Goal: Task Accomplishment & Management: Complete application form

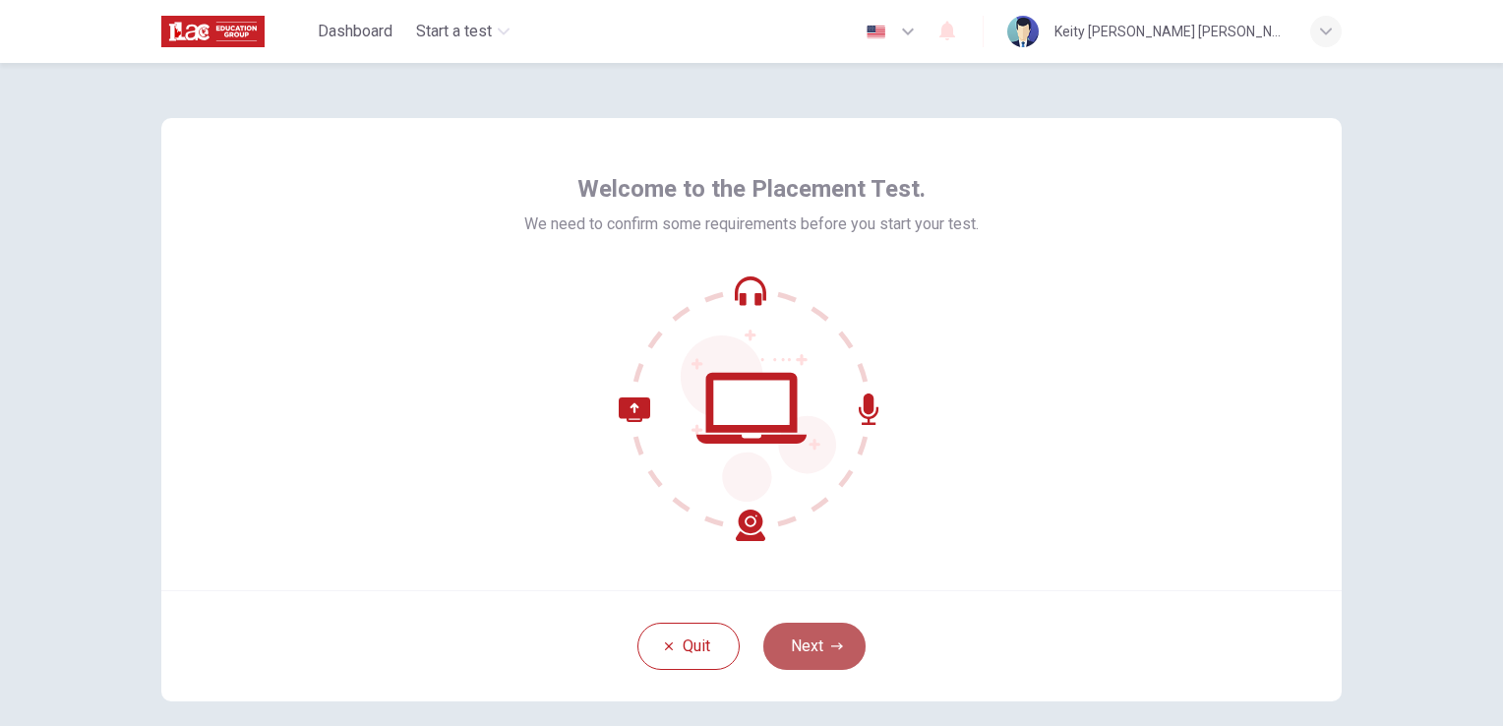
click at [803, 642] on button "Next" at bounding box center [814, 646] width 102 height 47
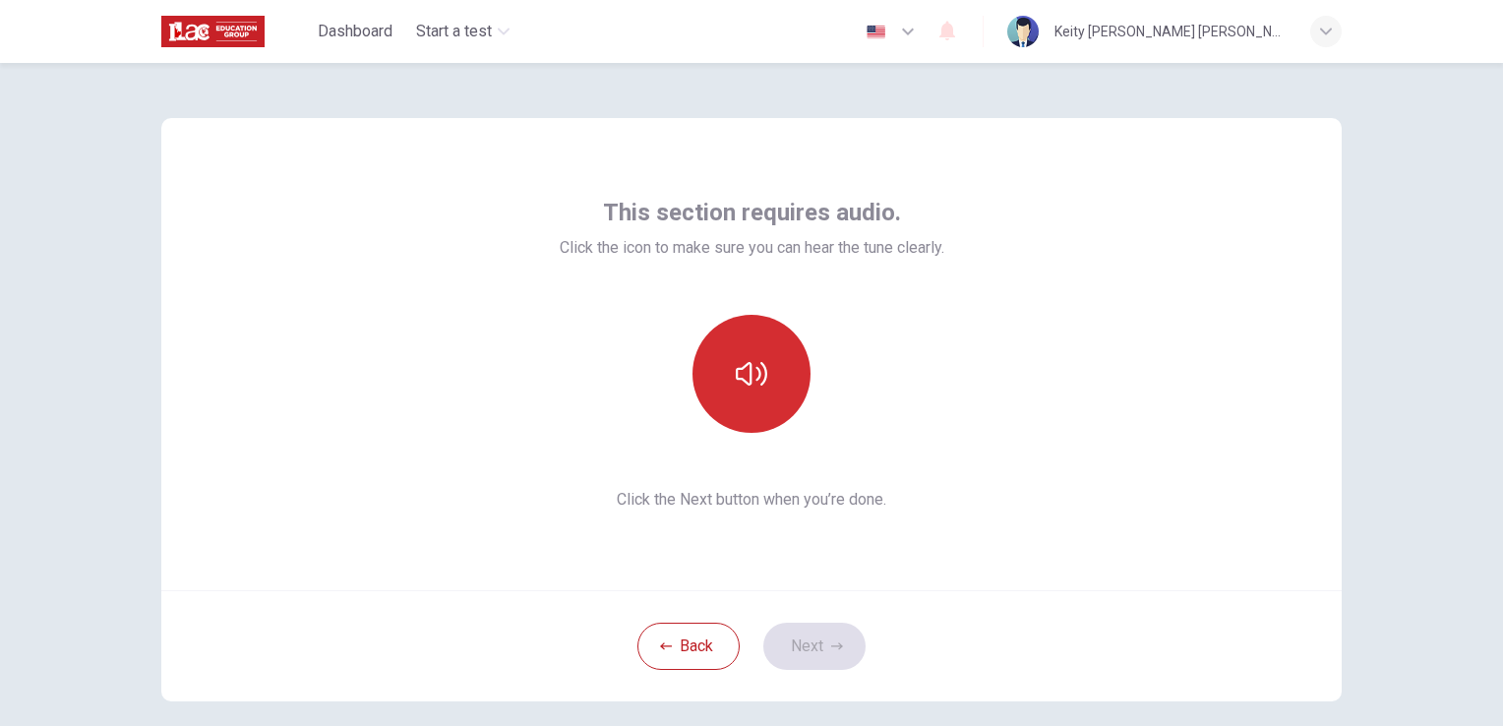
click at [750, 366] on icon "button" at bounding box center [751, 373] width 31 height 31
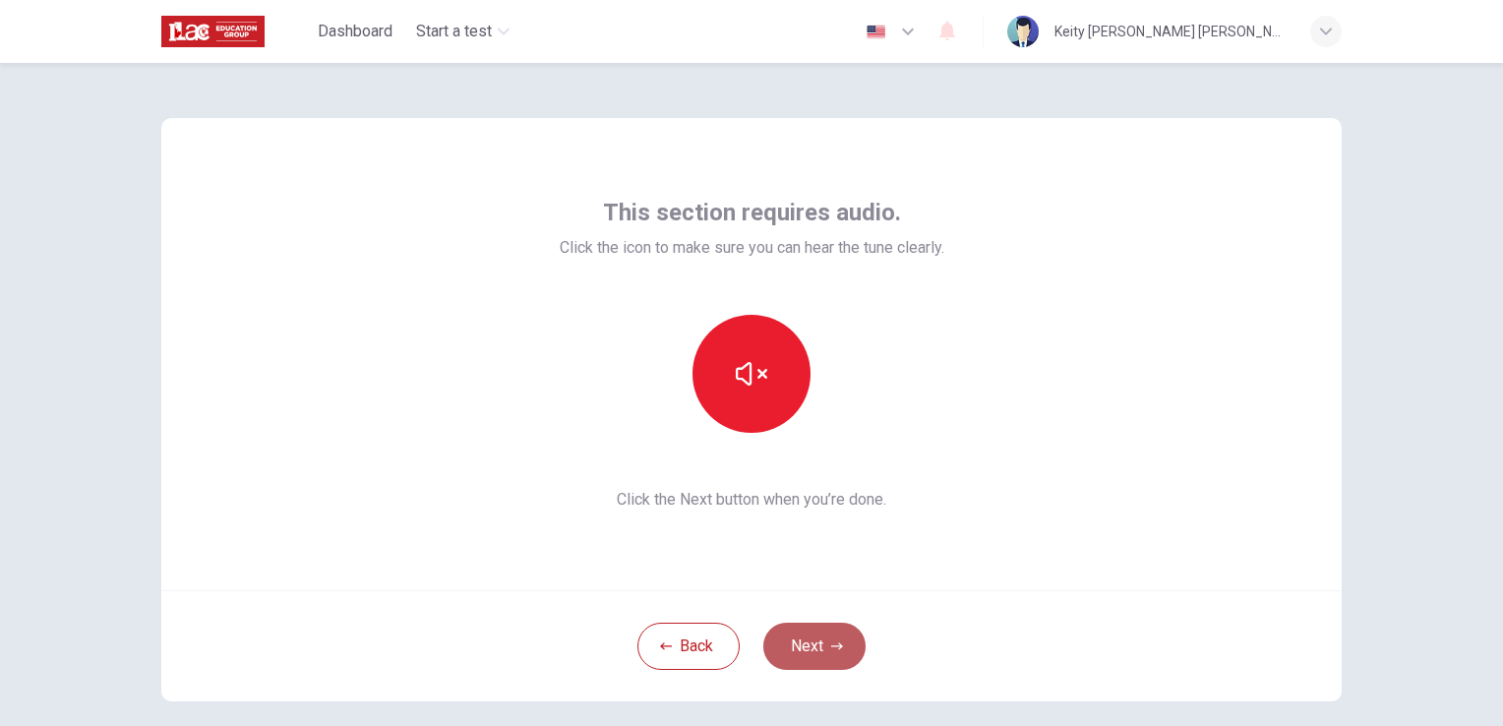
click at [804, 647] on button "Next" at bounding box center [814, 646] width 102 height 47
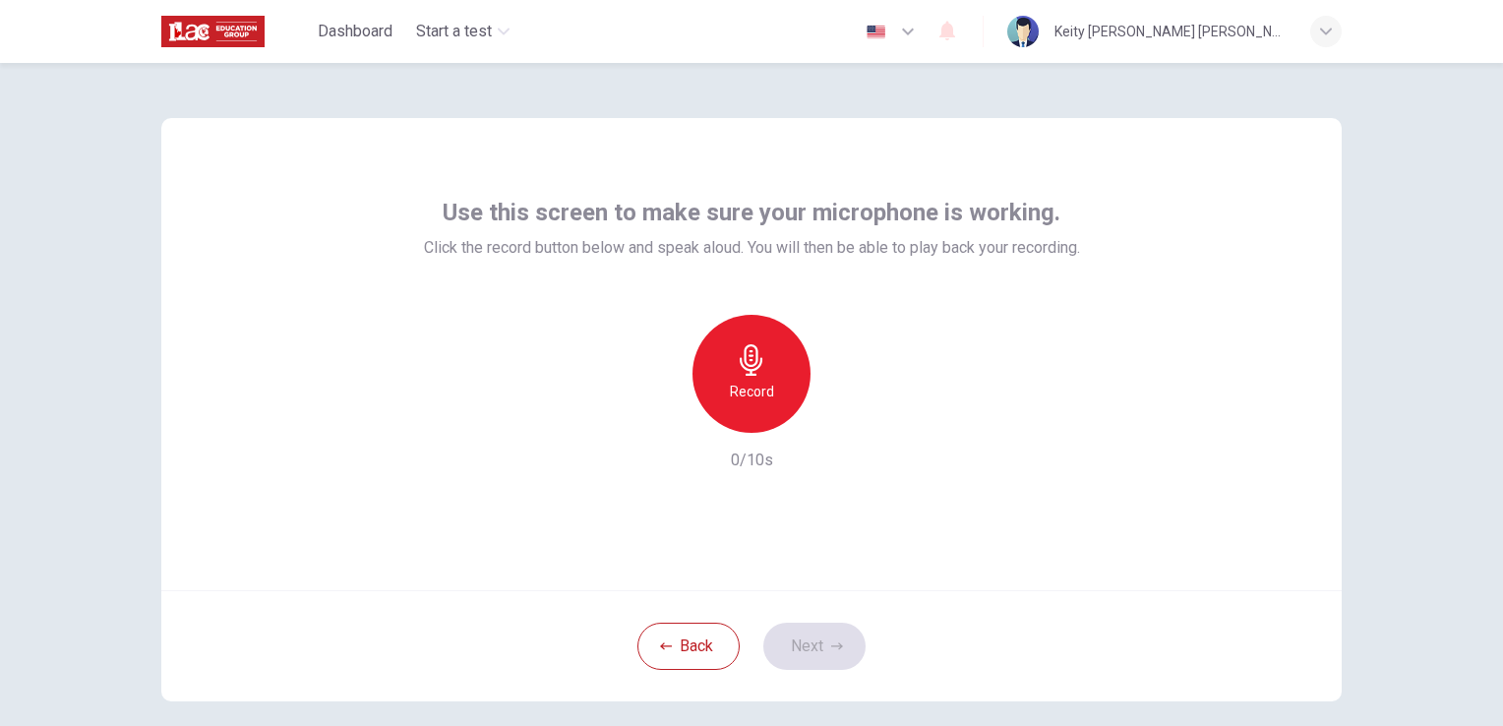
click at [744, 368] on icon "button" at bounding box center [751, 359] width 31 height 31
click at [805, 651] on button "Next" at bounding box center [814, 646] width 102 height 47
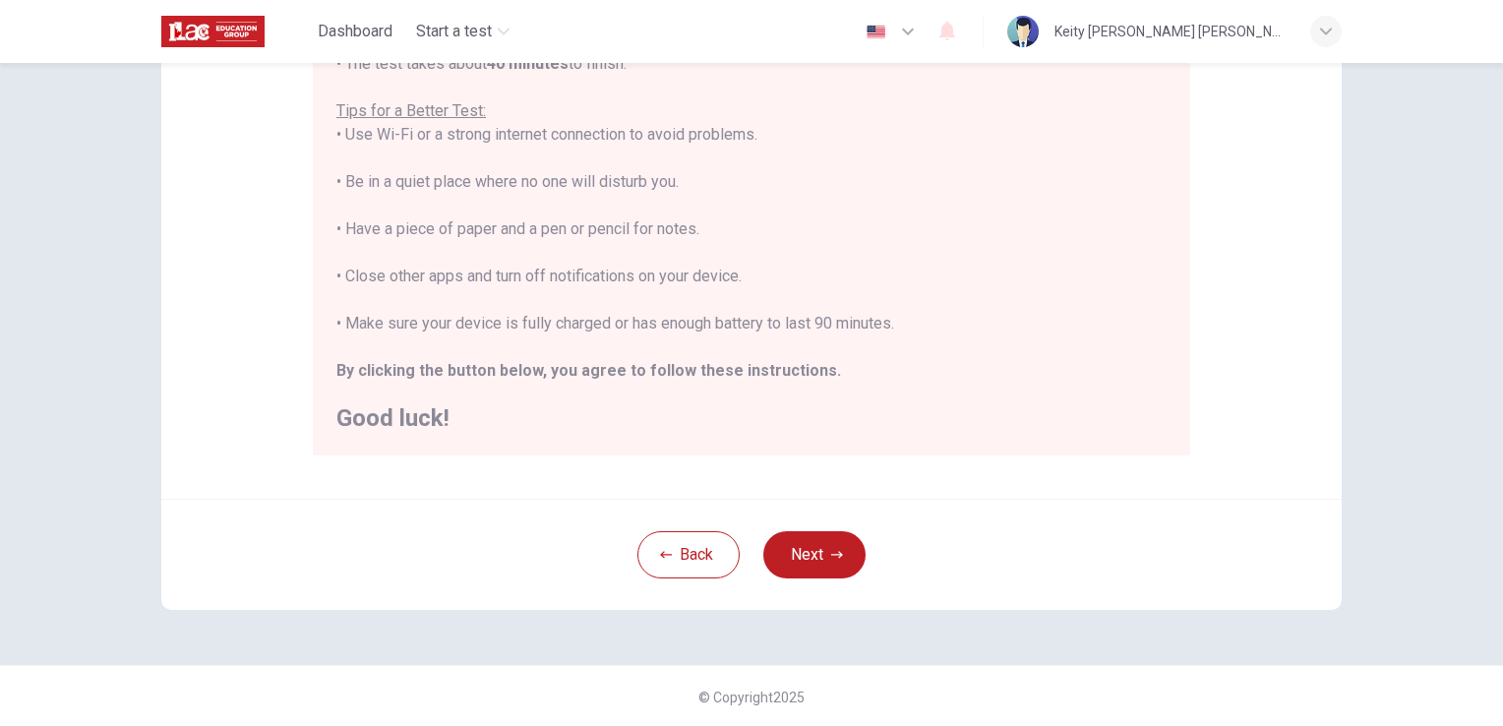
scroll to position [367, 0]
click at [685, 553] on button "Back" at bounding box center [688, 553] width 102 height 47
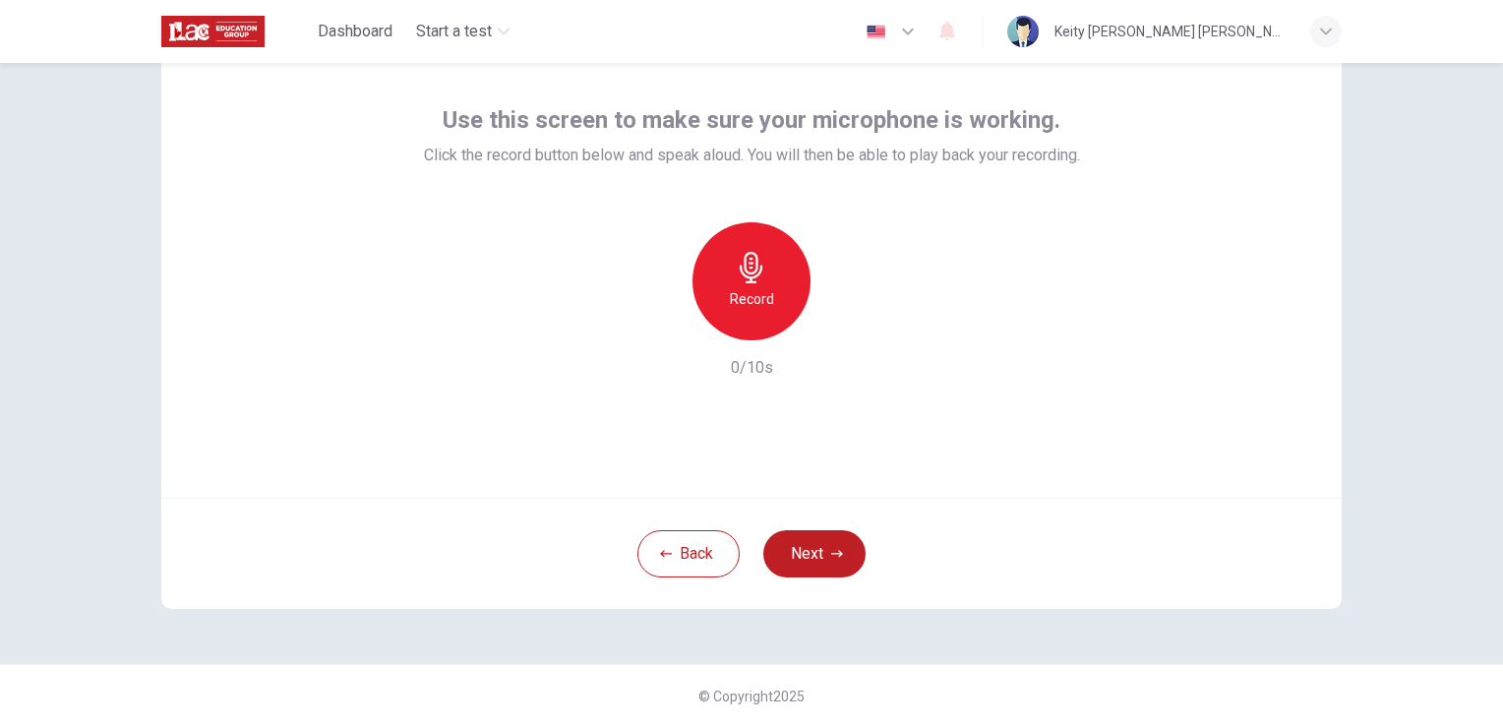
scroll to position [0, 0]
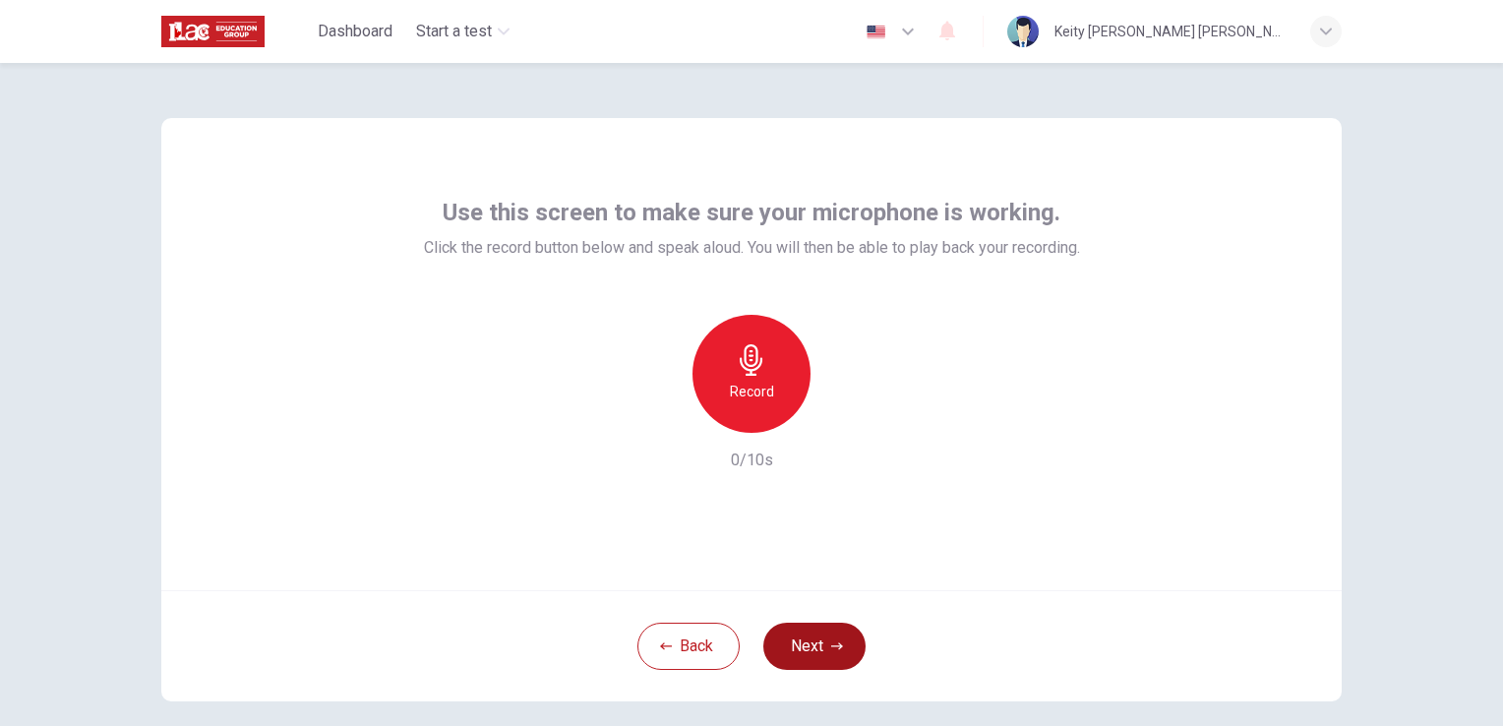
click at [796, 638] on button "Next" at bounding box center [814, 646] width 102 height 47
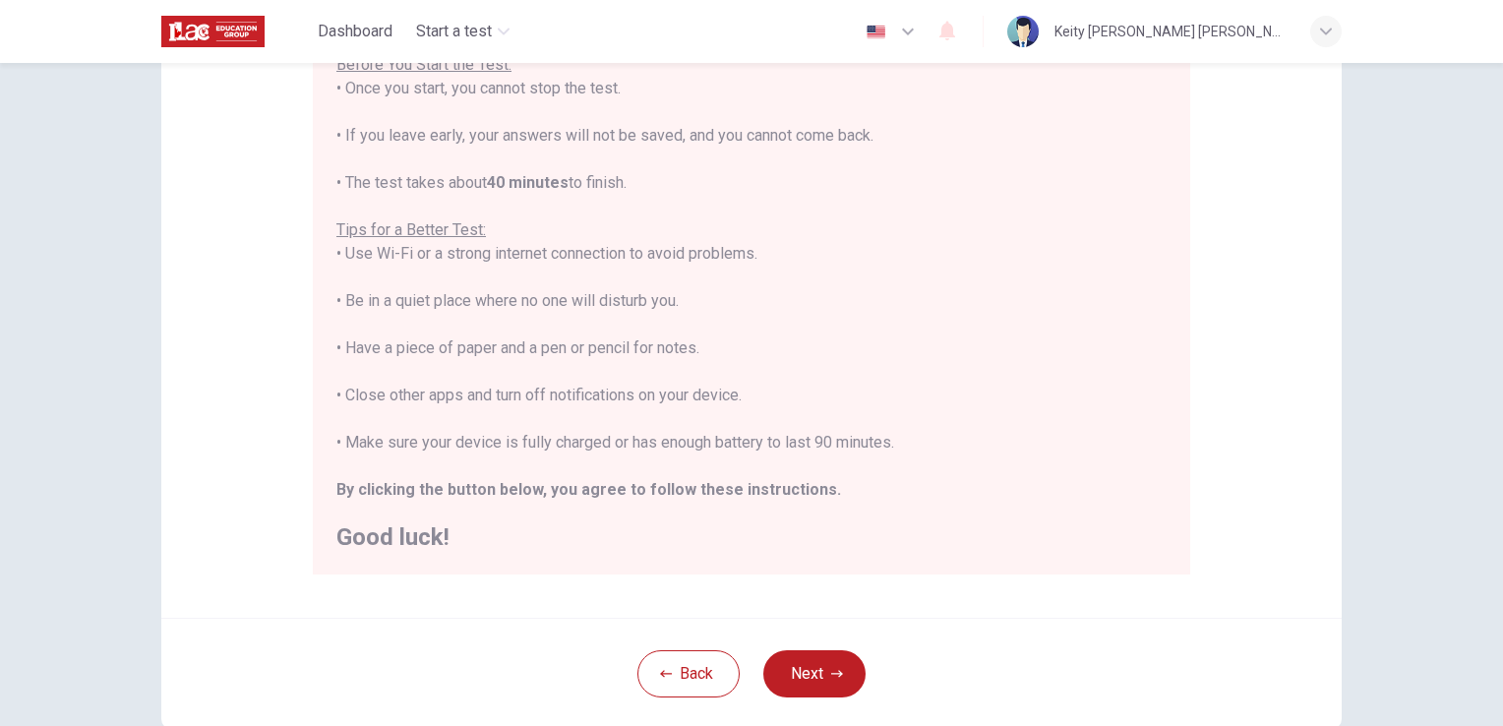
scroll to position [295, 0]
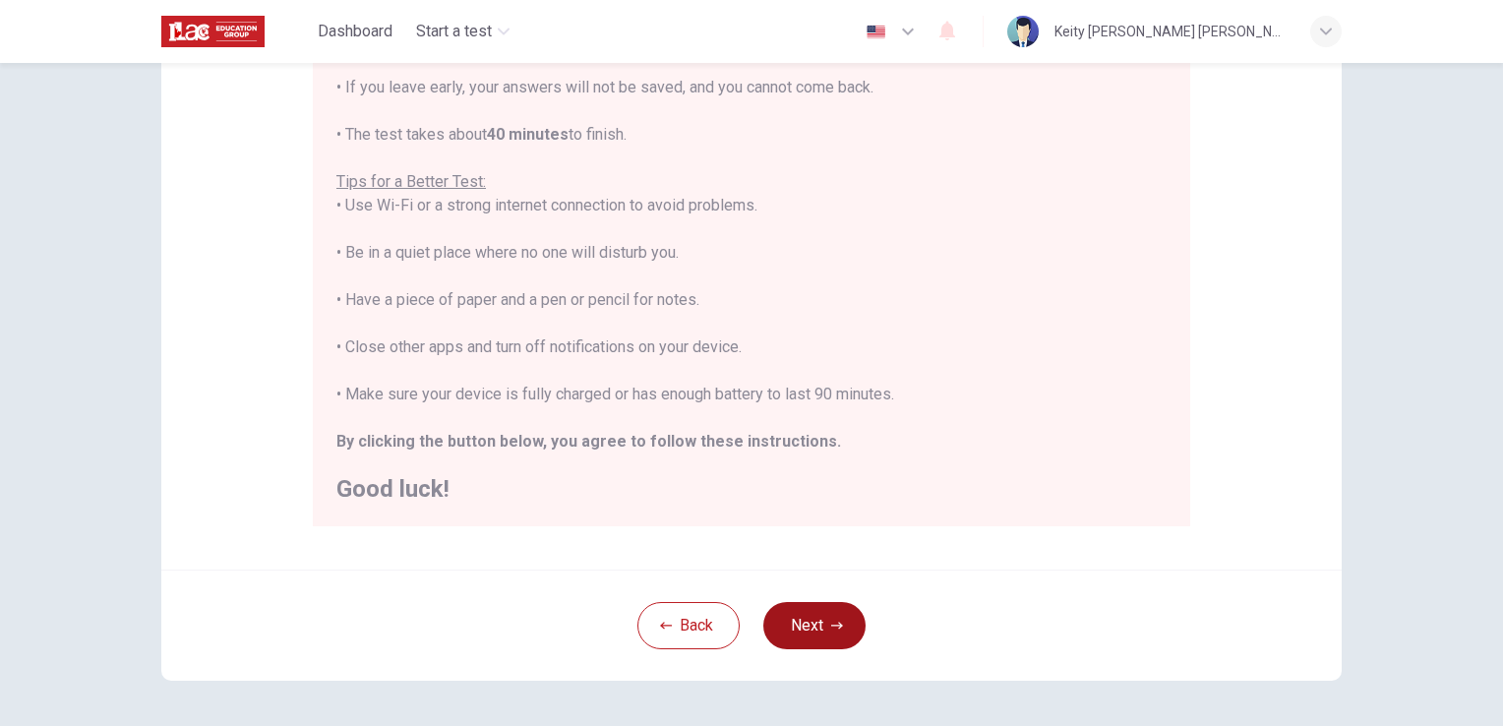
click at [813, 625] on button "Next" at bounding box center [814, 625] width 102 height 47
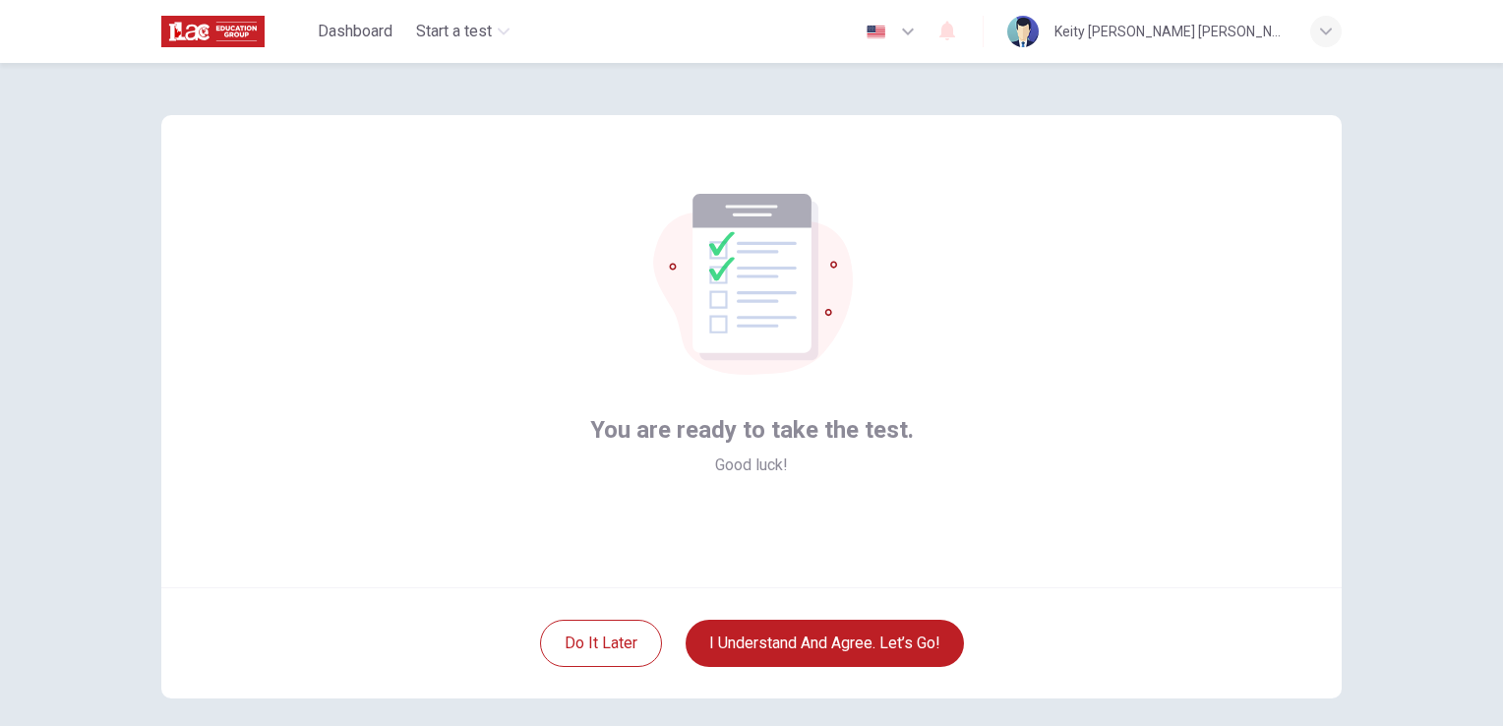
scroll to position [0, 0]
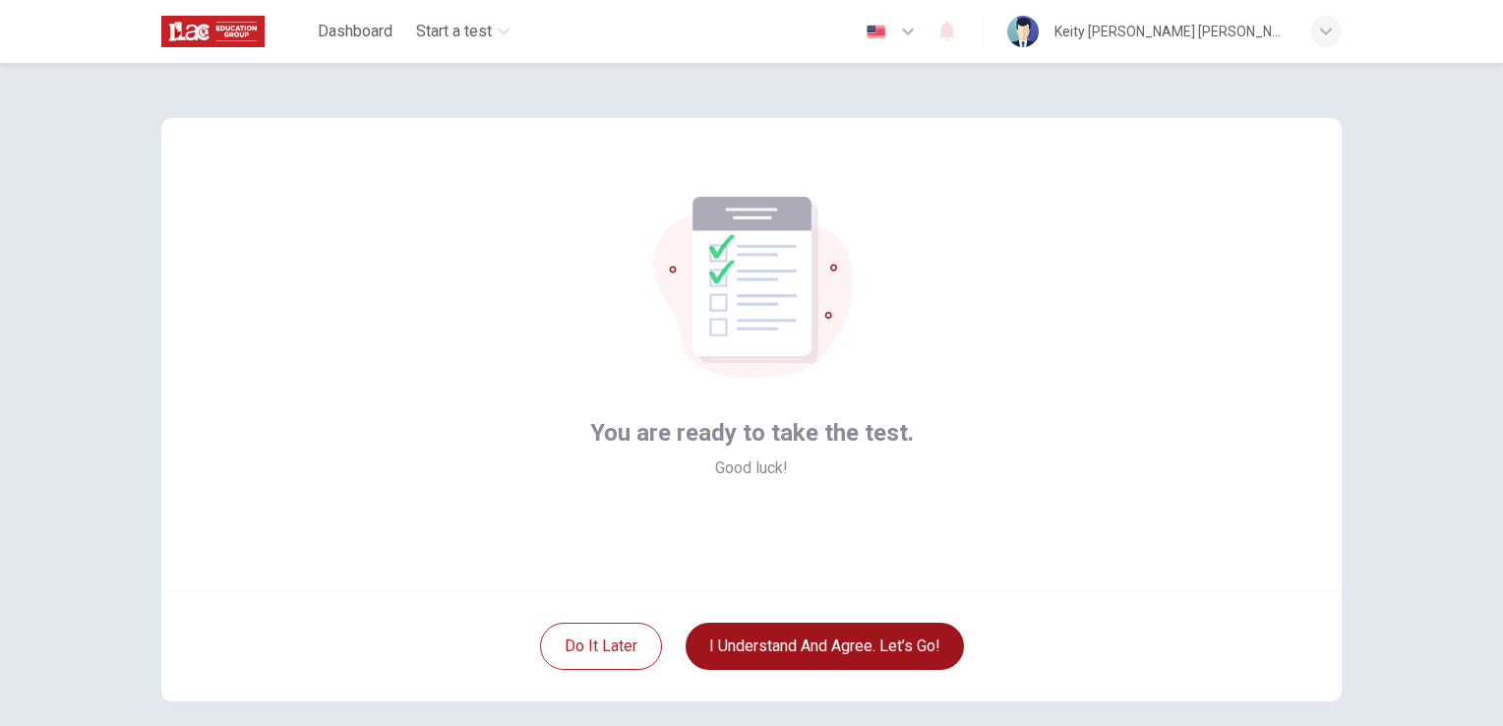
click at [810, 651] on button "I understand and agree. Let’s go!" at bounding box center [825, 646] width 278 height 47
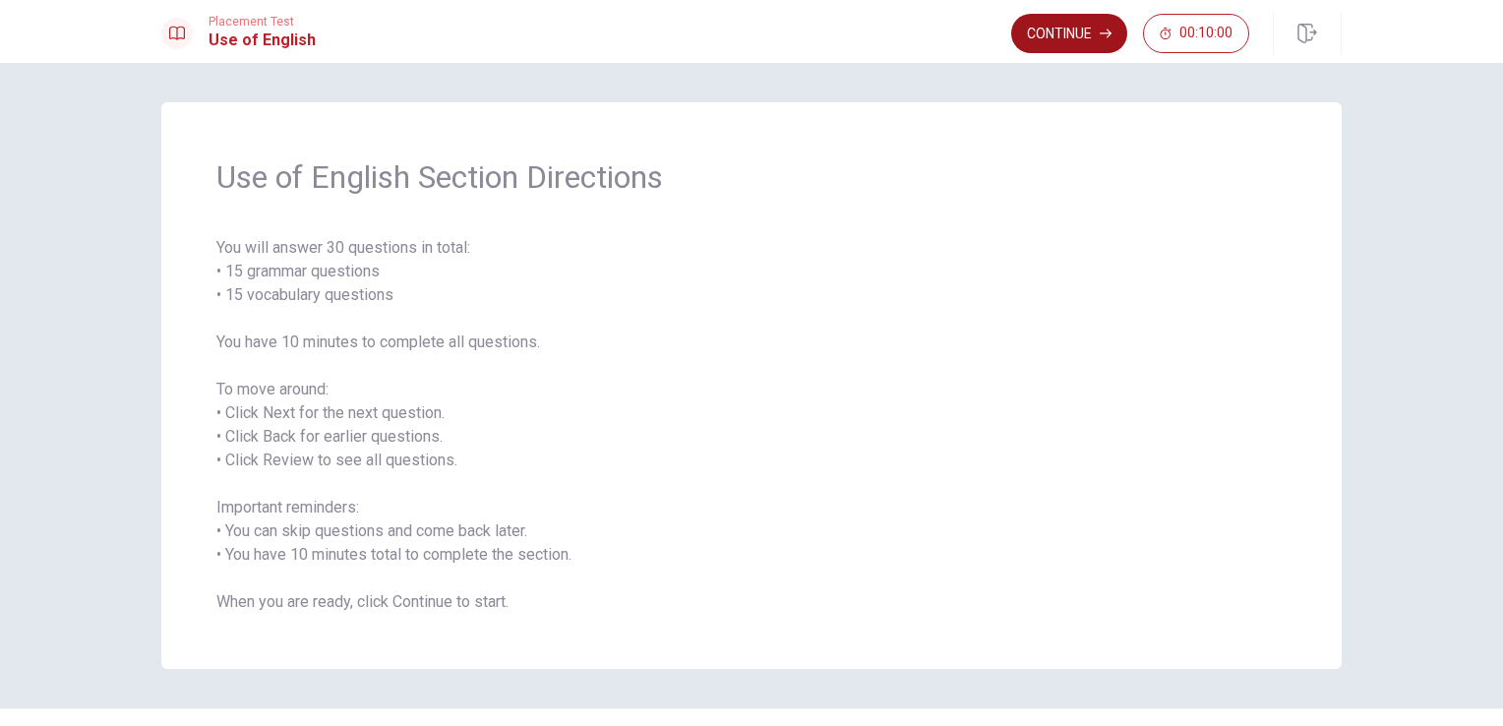
click at [1065, 39] on button "Continue" at bounding box center [1069, 33] width 116 height 39
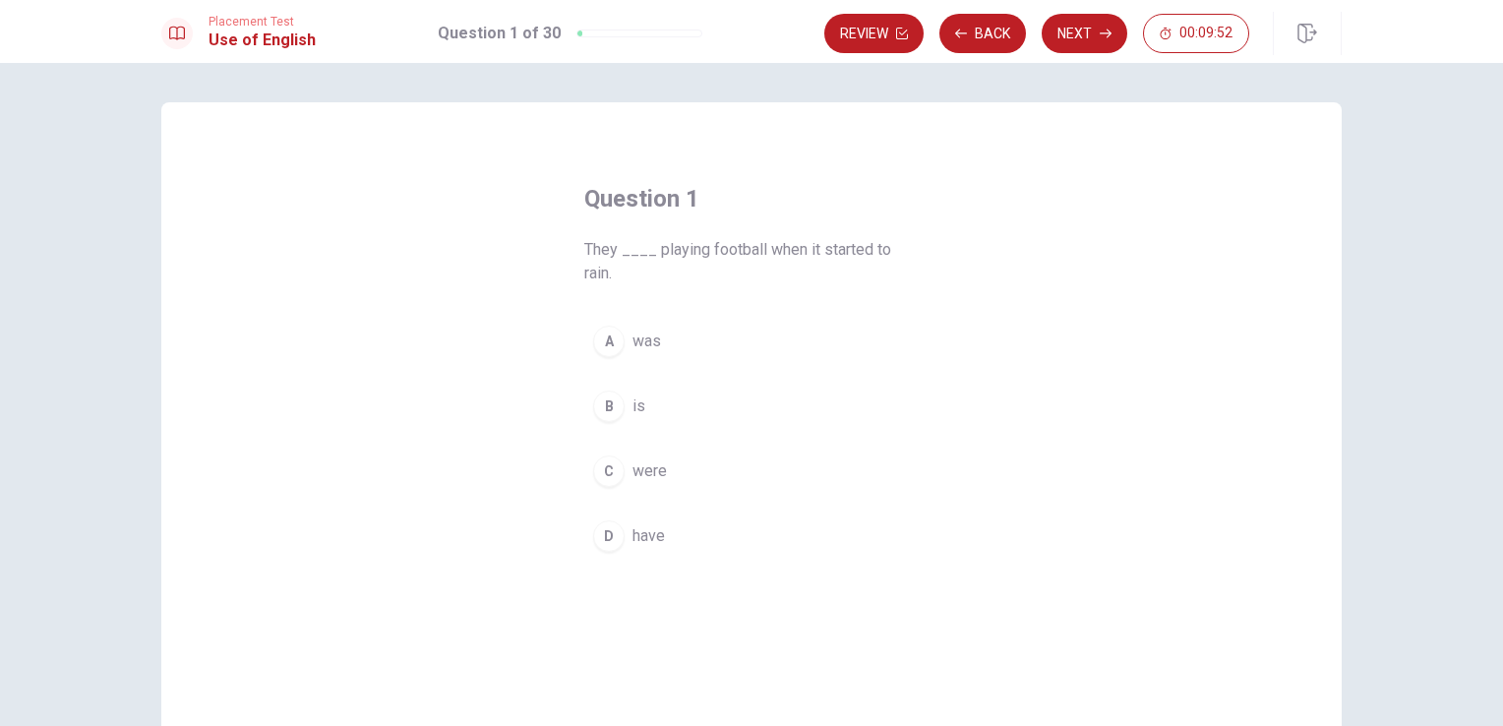
click at [606, 471] on div "C" at bounding box center [608, 470] width 31 height 31
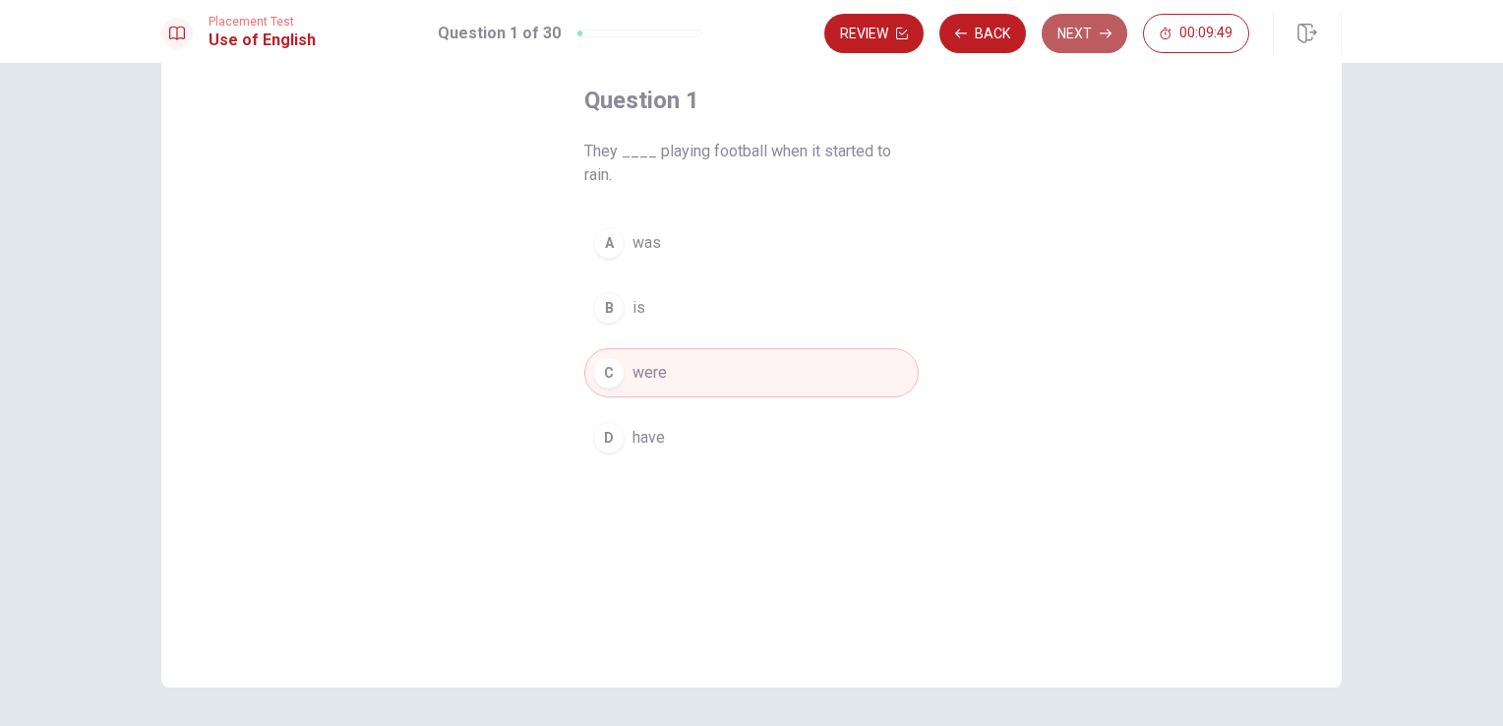
click at [1074, 34] on button "Next" at bounding box center [1085, 33] width 86 height 39
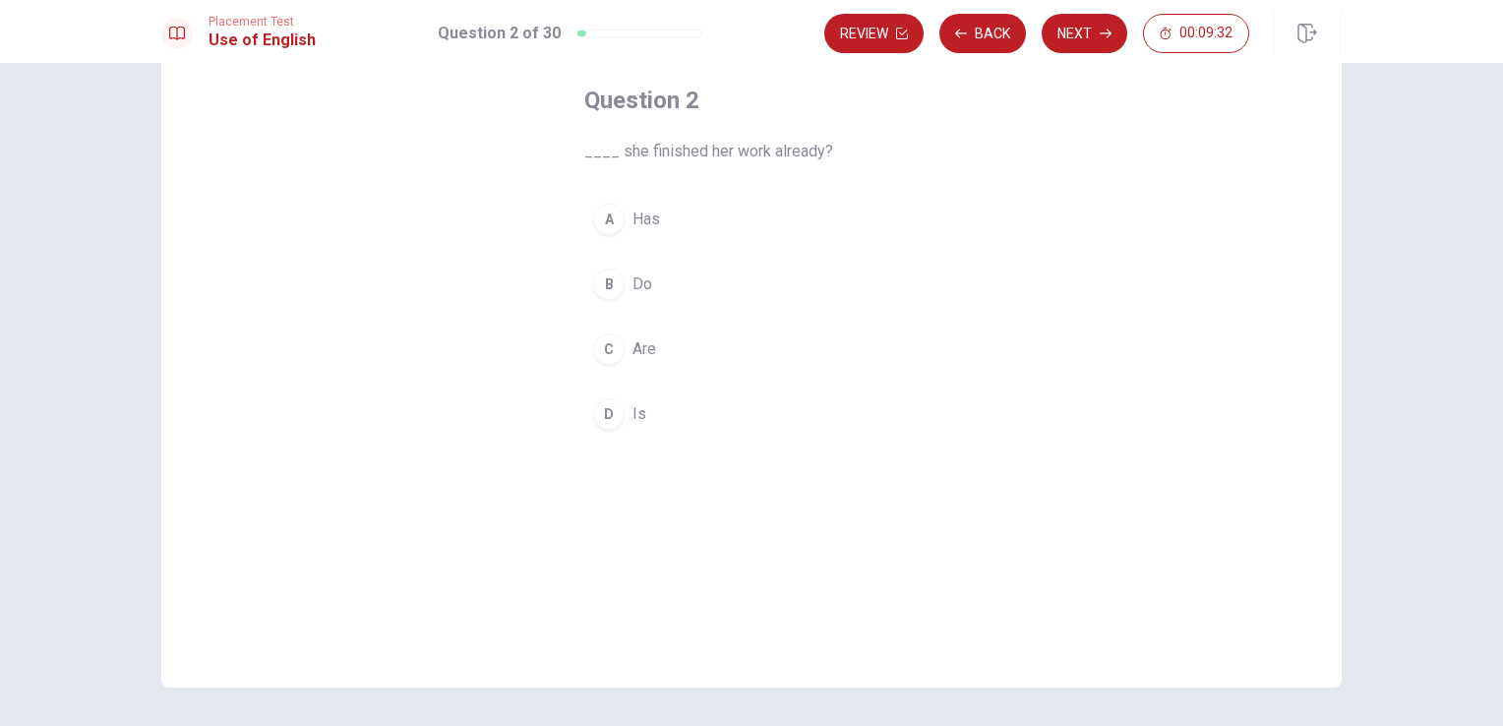
click at [610, 224] on div "A" at bounding box center [608, 219] width 31 height 31
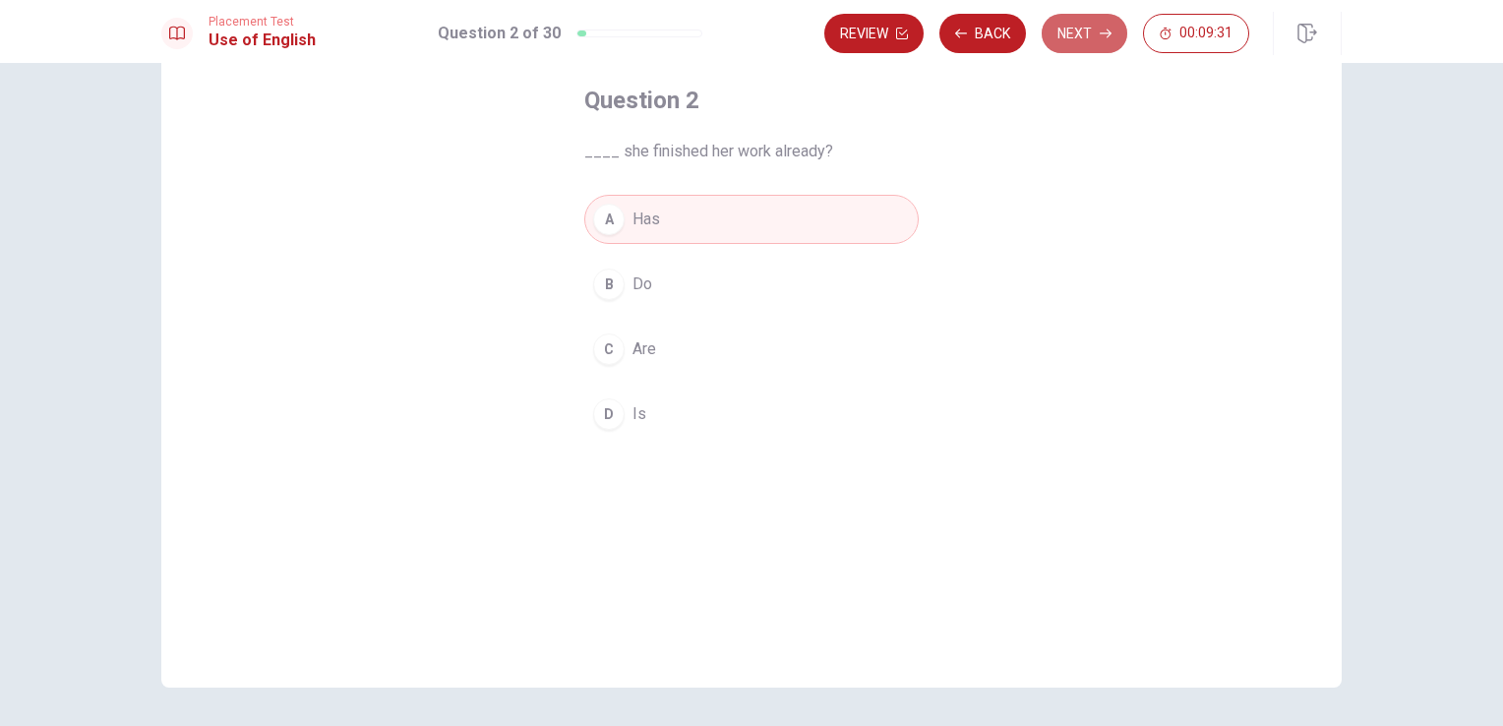
click at [1084, 30] on button "Next" at bounding box center [1085, 33] width 86 height 39
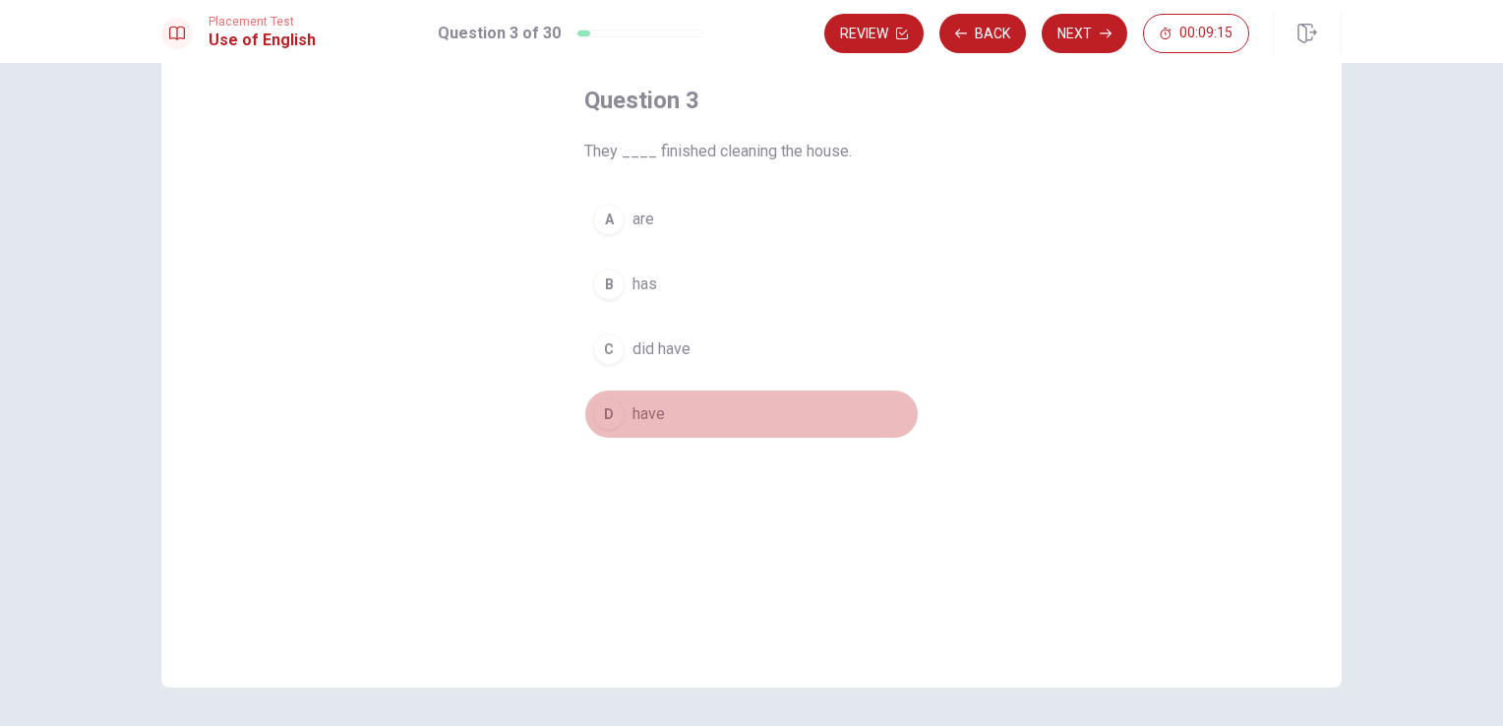
click at [632, 415] on span "have" at bounding box center [648, 414] width 32 height 24
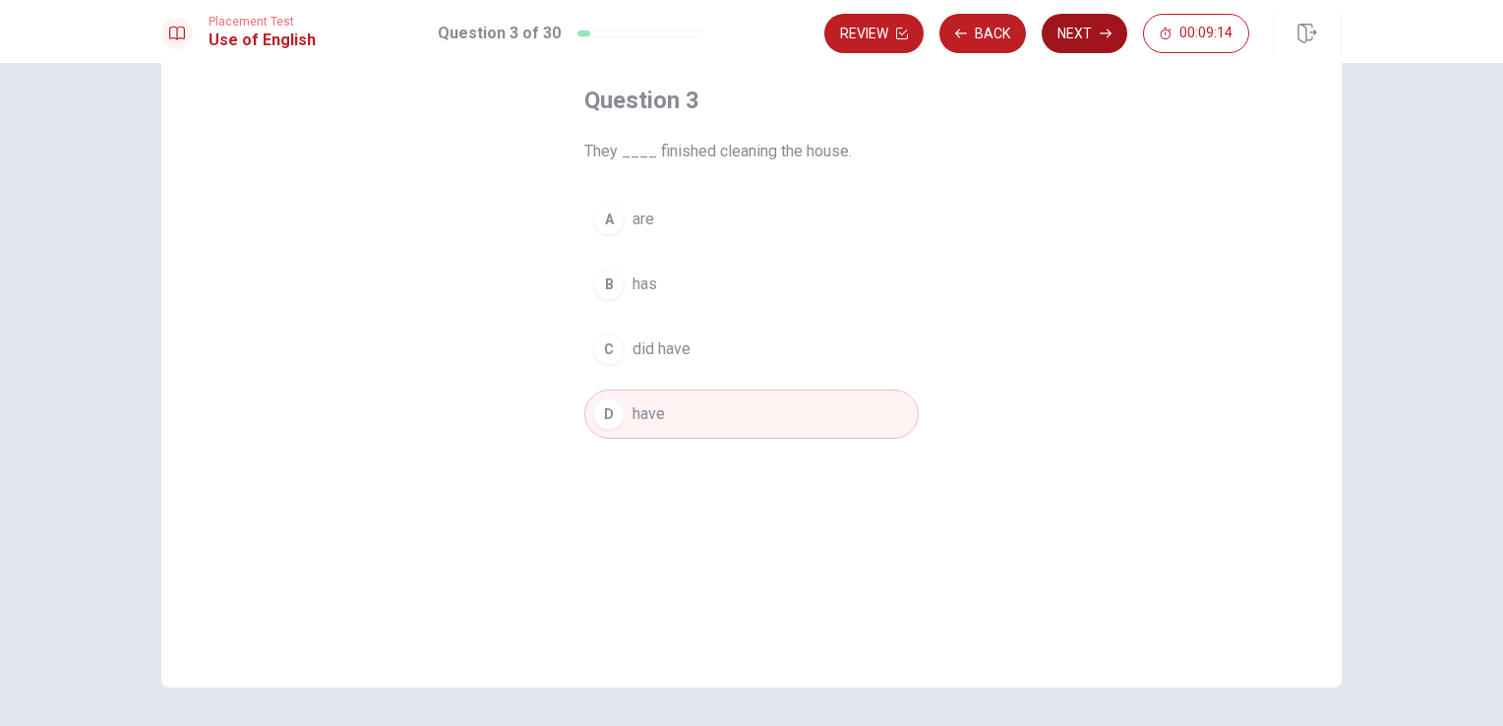
click at [1094, 30] on button "Next" at bounding box center [1085, 33] width 86 height 39
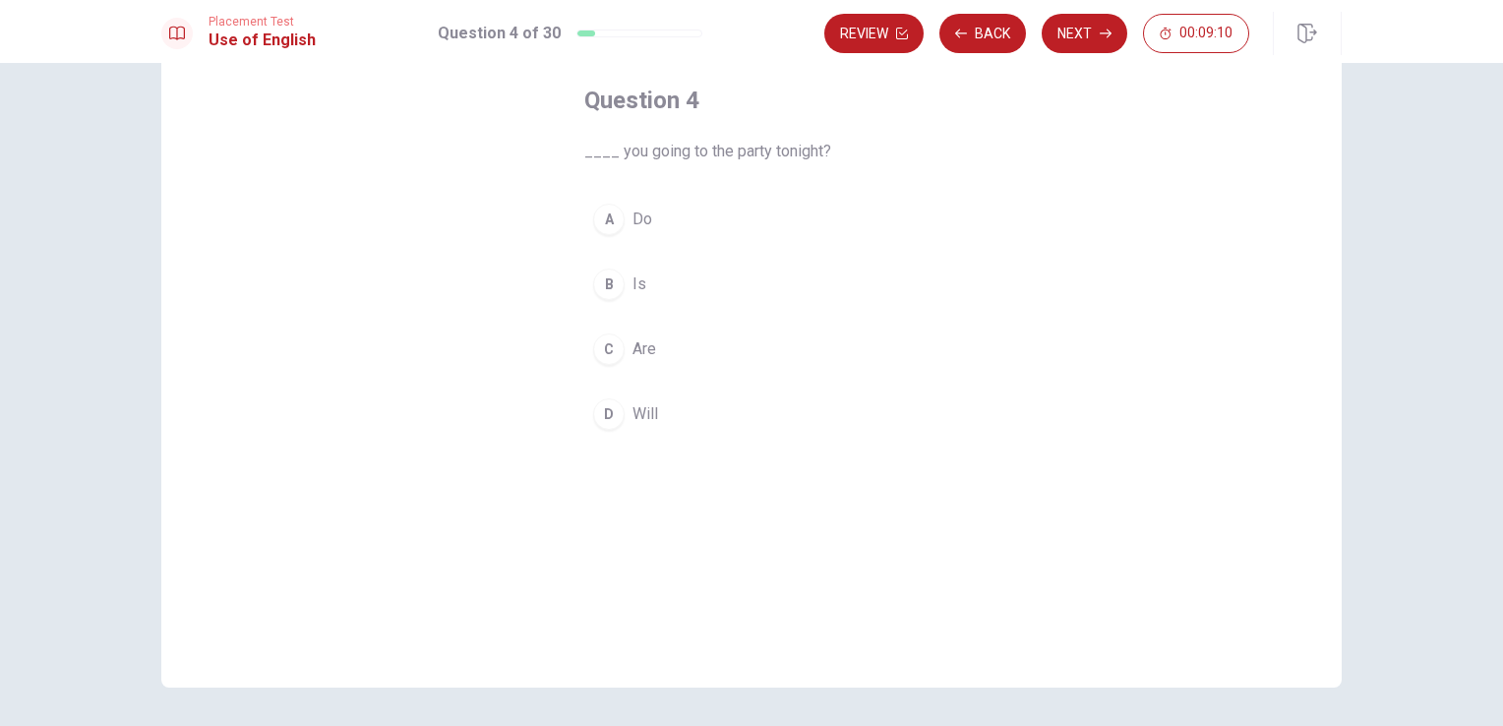
click at [605, 344] on div "C" at bounding box center [608, 348] width 31 height 31
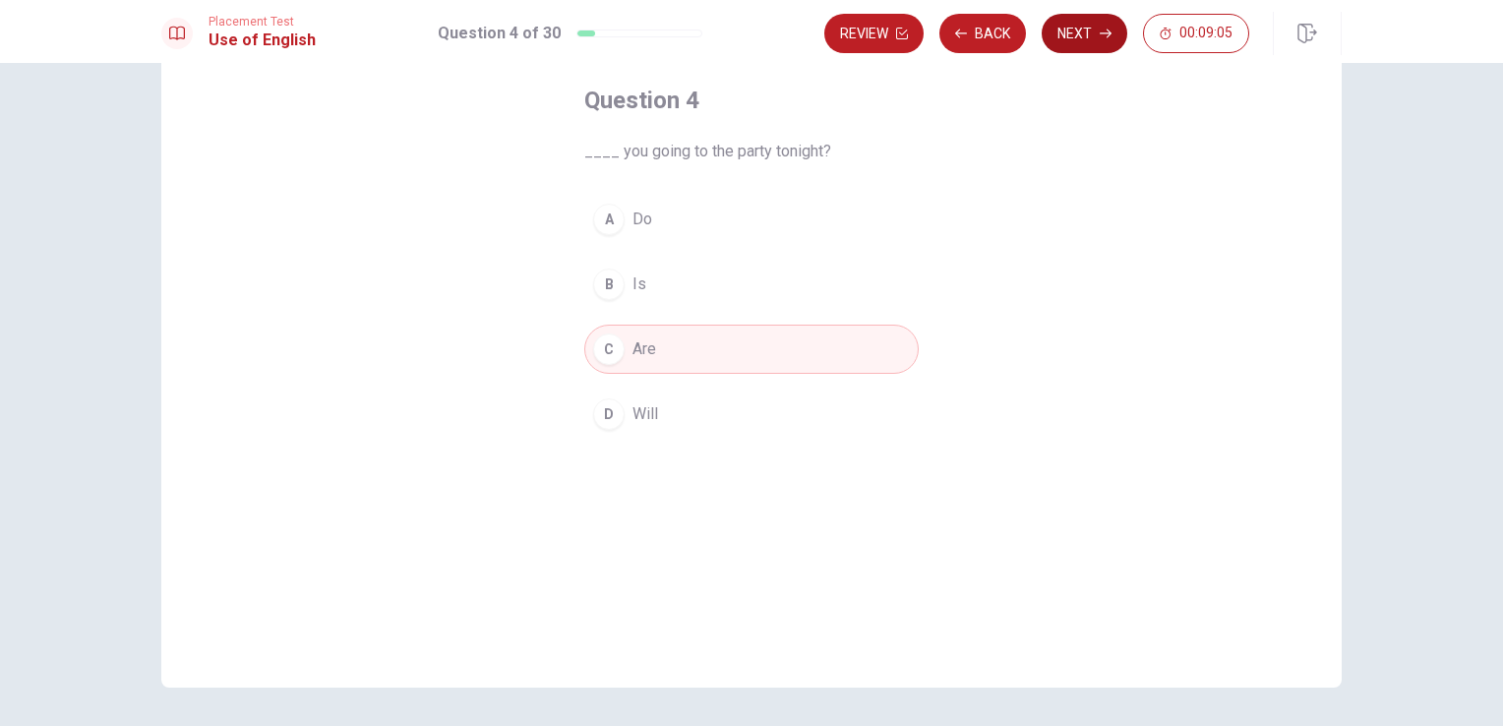
click at [1088, 33] on button "Next" at bounding box center [1085, 33] width 86 height 39
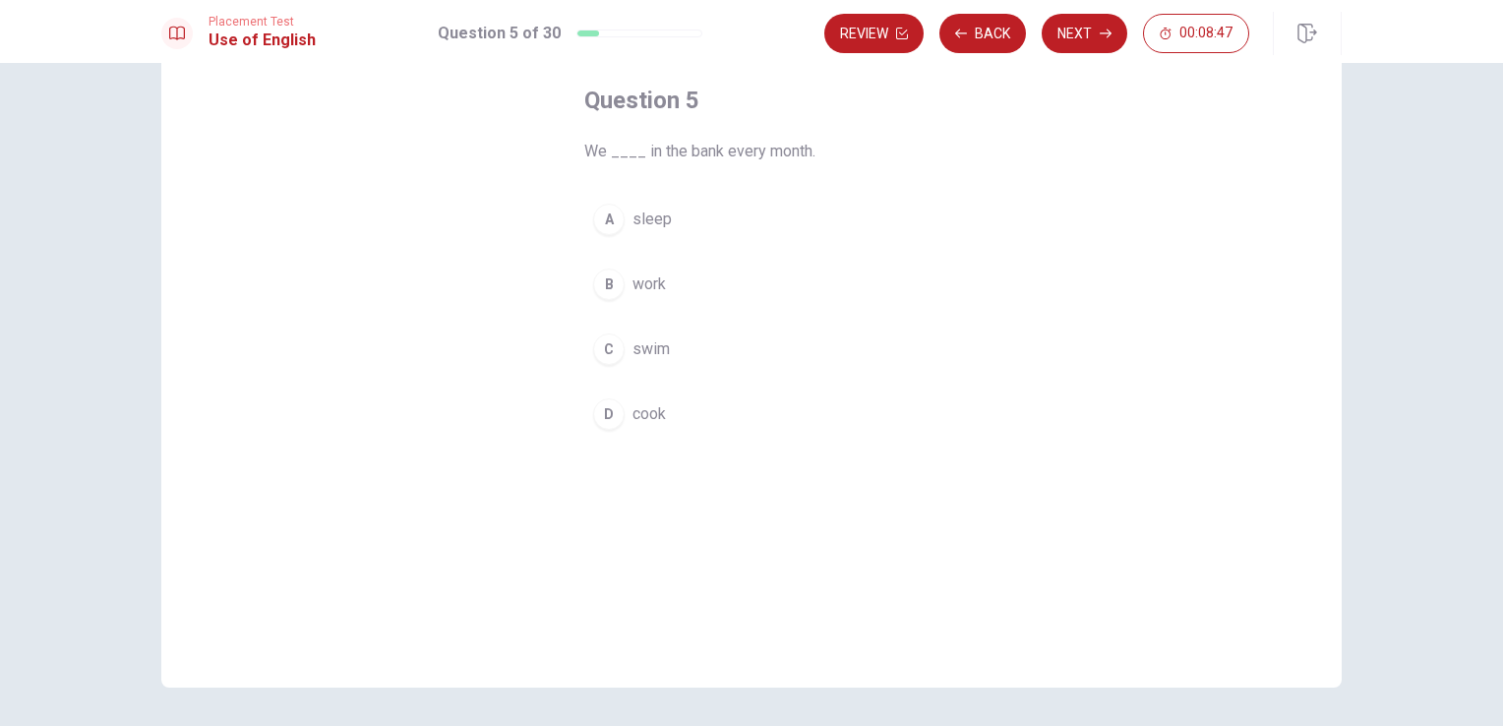
click at [645, 284] on span "work" at bounding box center [648, 284] width 33 height 24
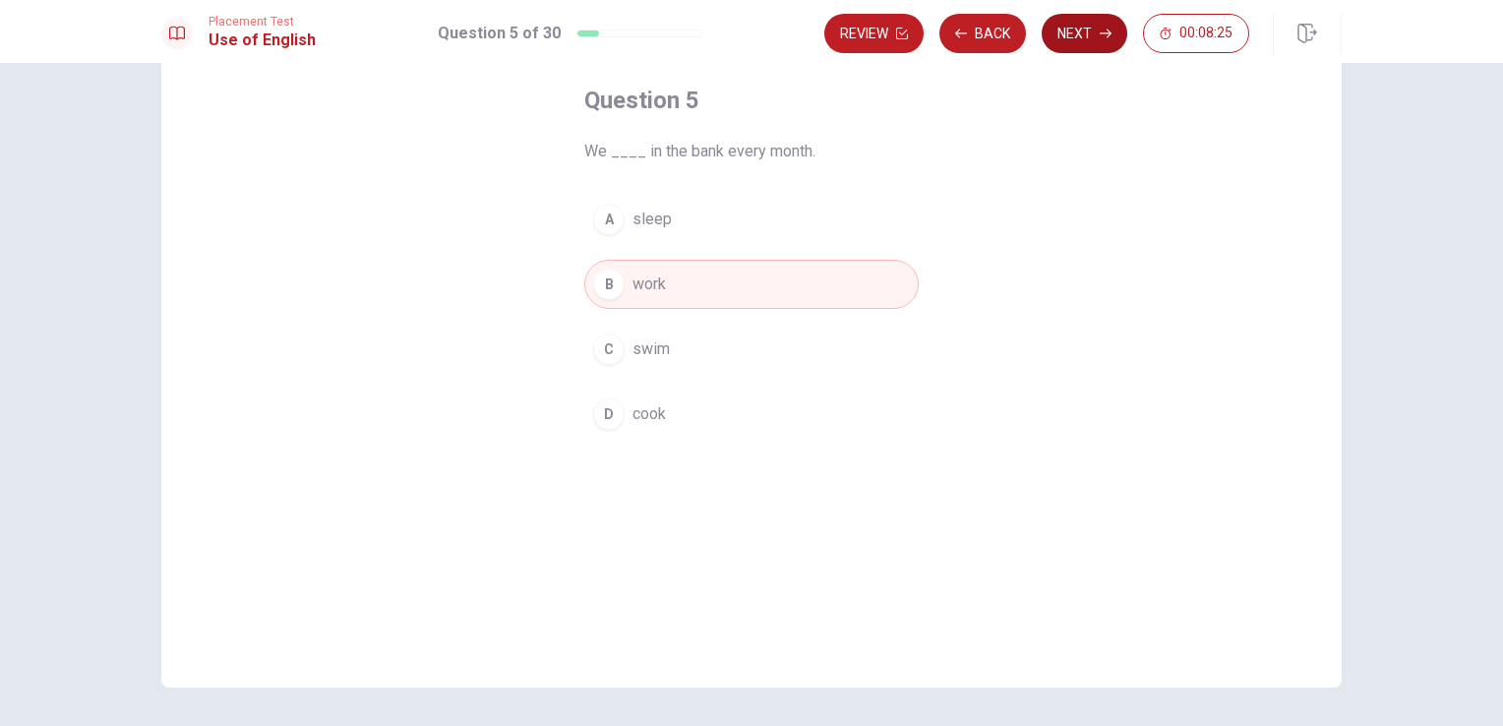
click at [1089, 33] on button "Next" at bounding box center [1085, 33] width 86 height 39
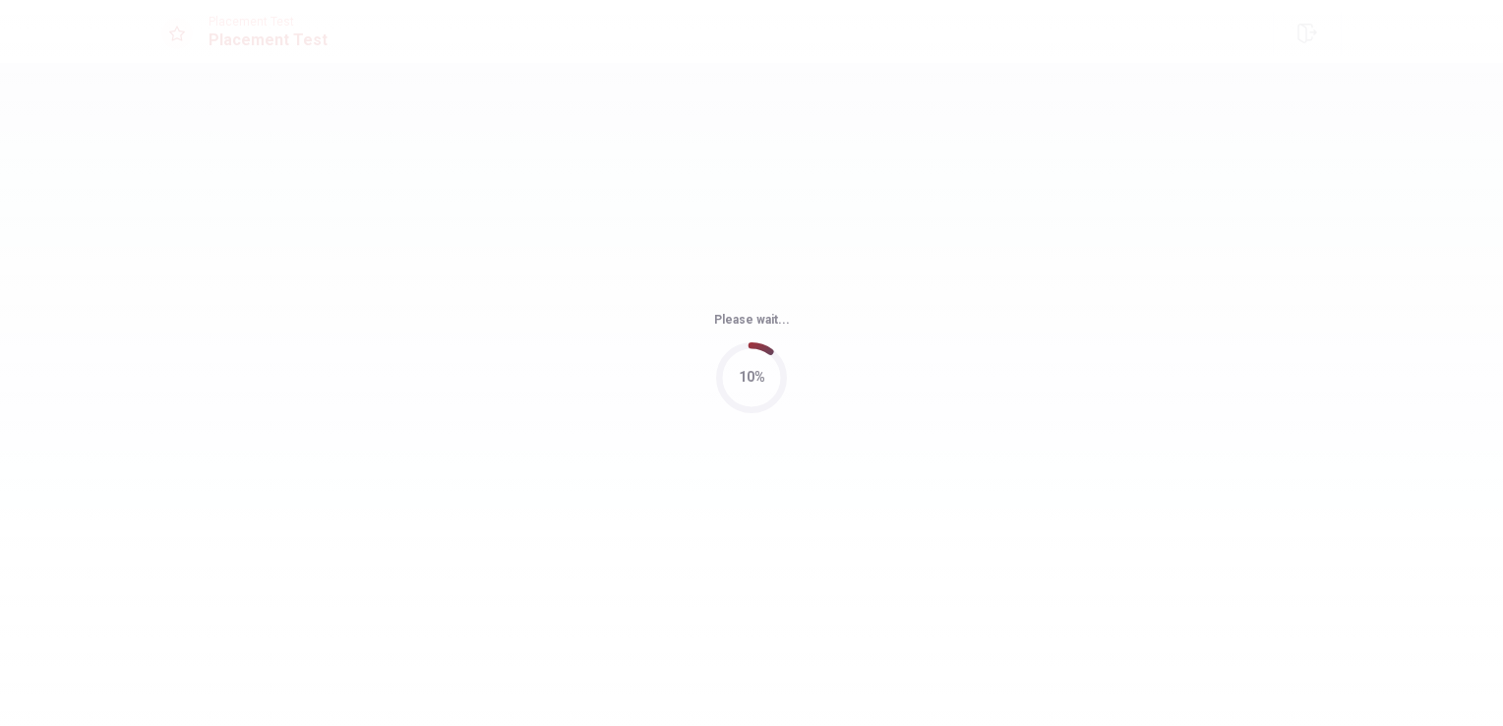
scroll to position [0, 0]
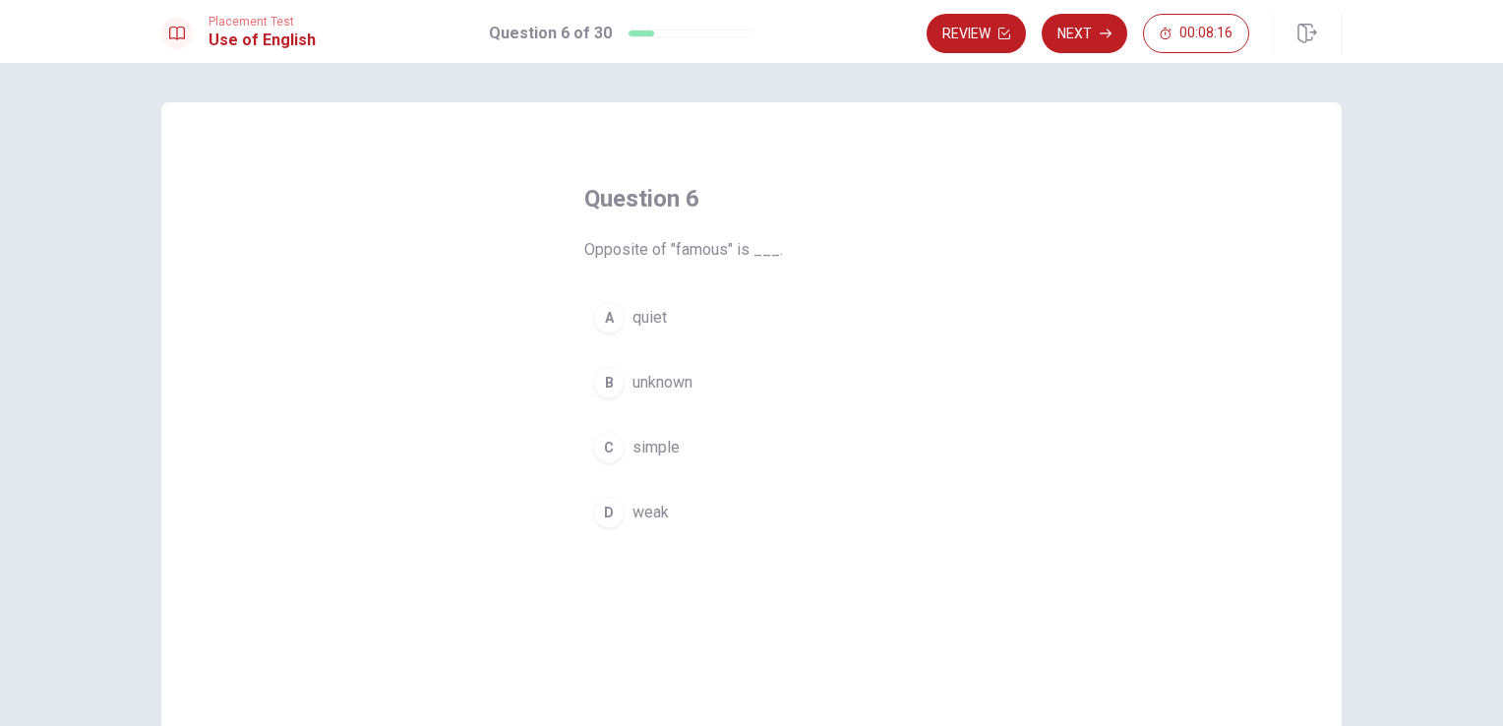
click at [608, 383] on div "B" at bounding box center [608, 382] width 31 height 31
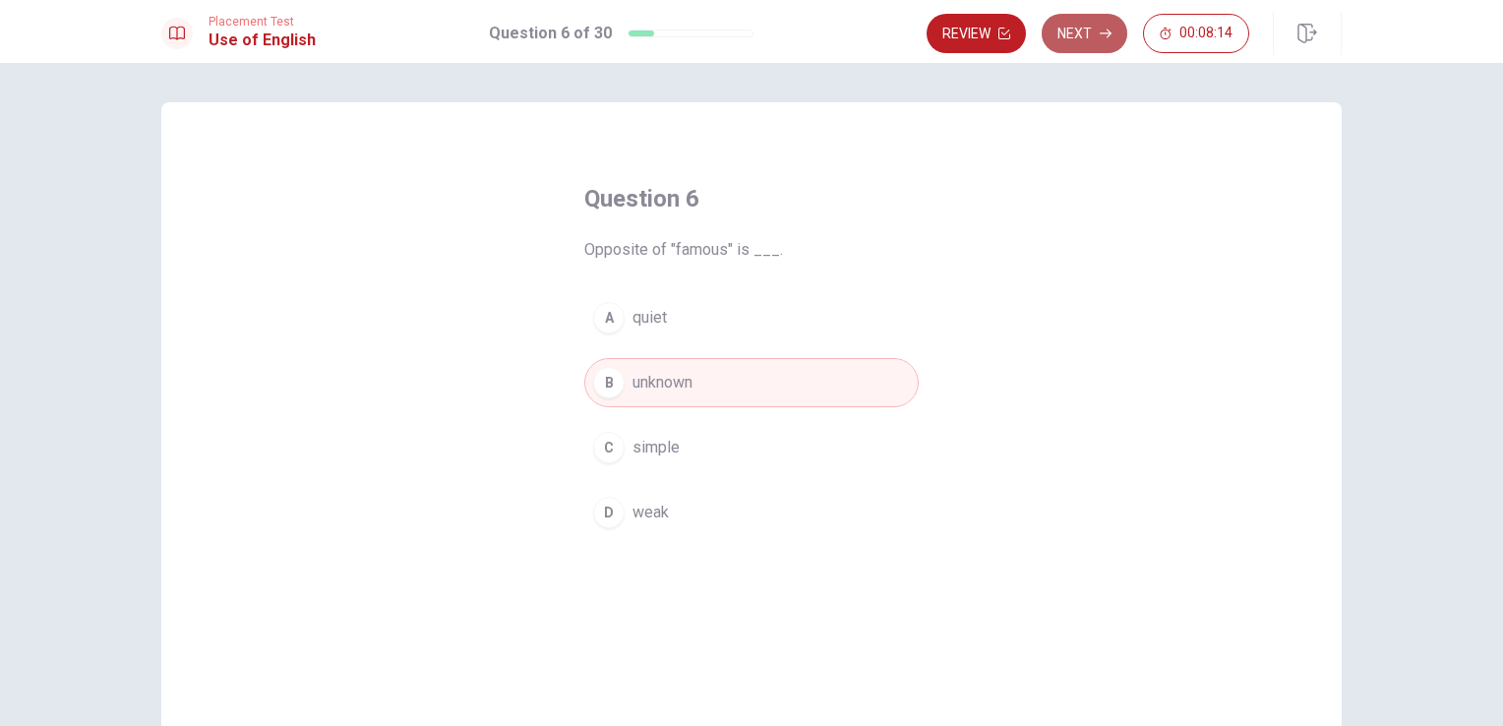
click at [1094, 37] on button "Next" at bounding box center [1085, 33] width 86 height 39
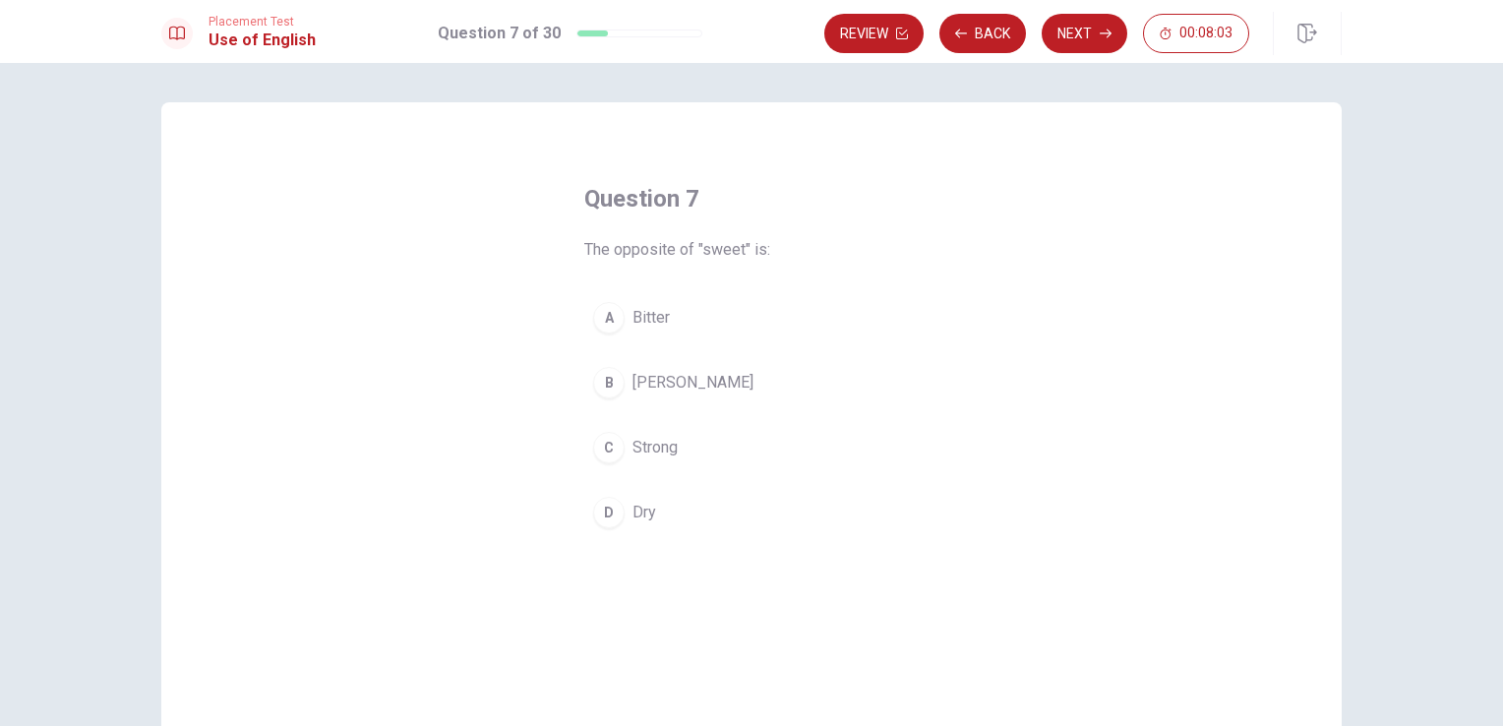
click at [641, 321] on span "Bitter" at bounding box center [650, 318] width 37 height 24
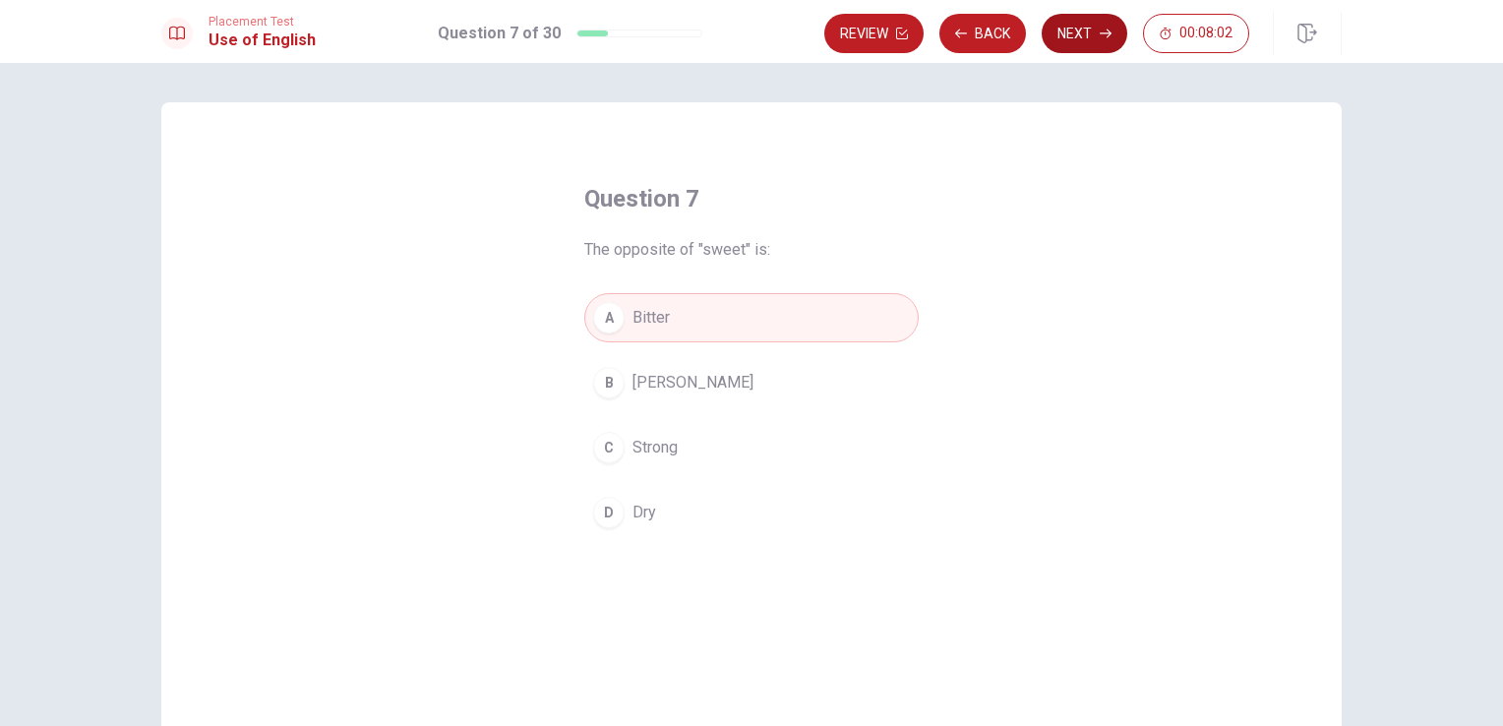
click at [1084, 33] on button "Next" at bounding box center [1085, 33] width 86 height 39
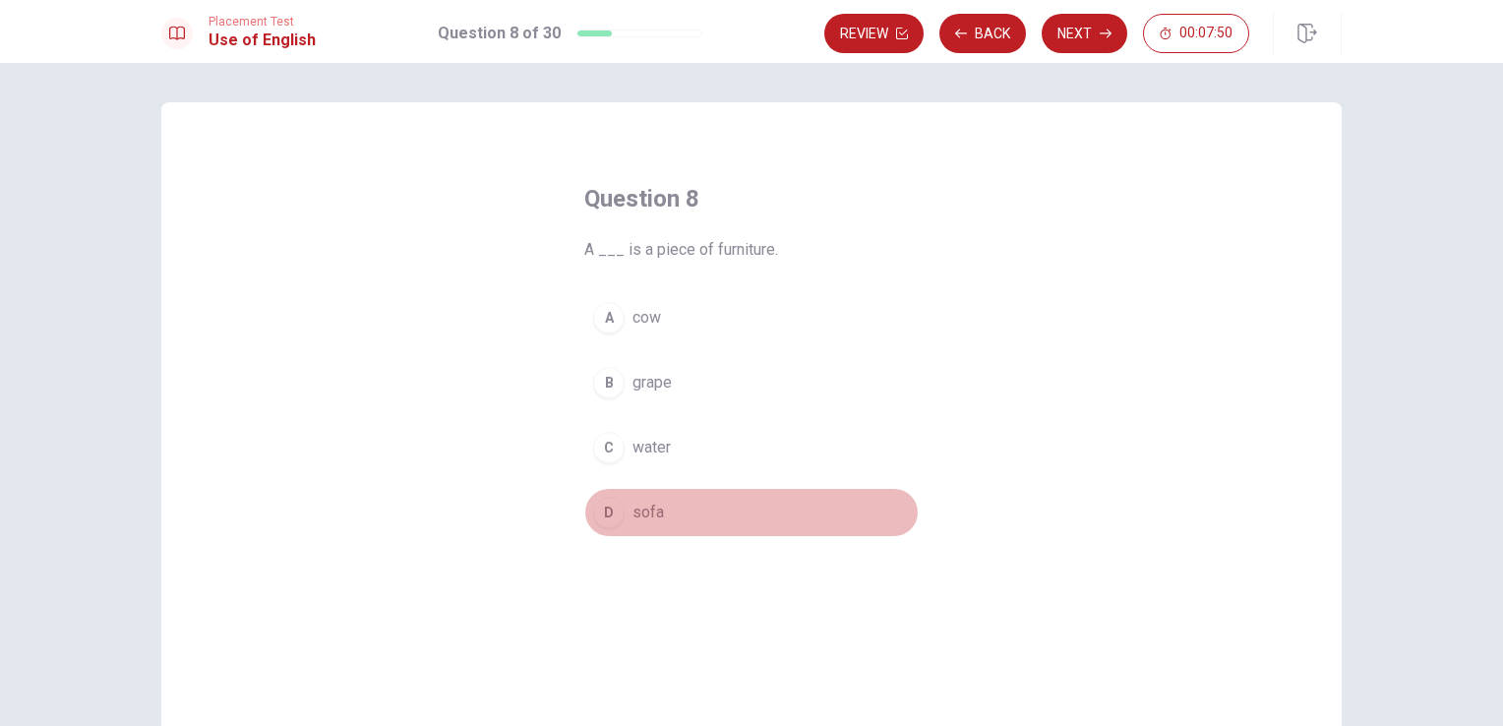
click at [605, 512] on div "D" at bounding box center [608, 512] width 31 height 31
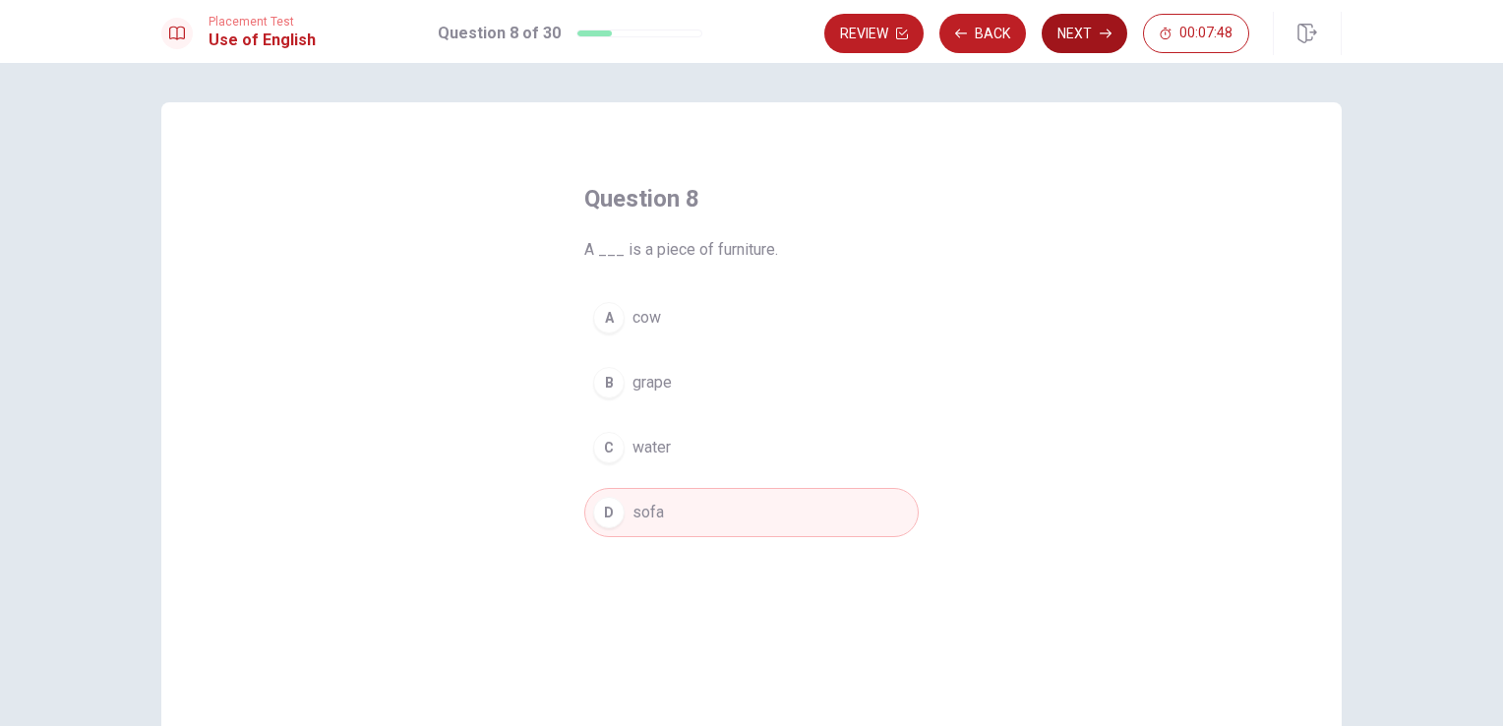
click at [1084, 33] on button "Next" at bounding box center [1085, 33] width 86 height 39
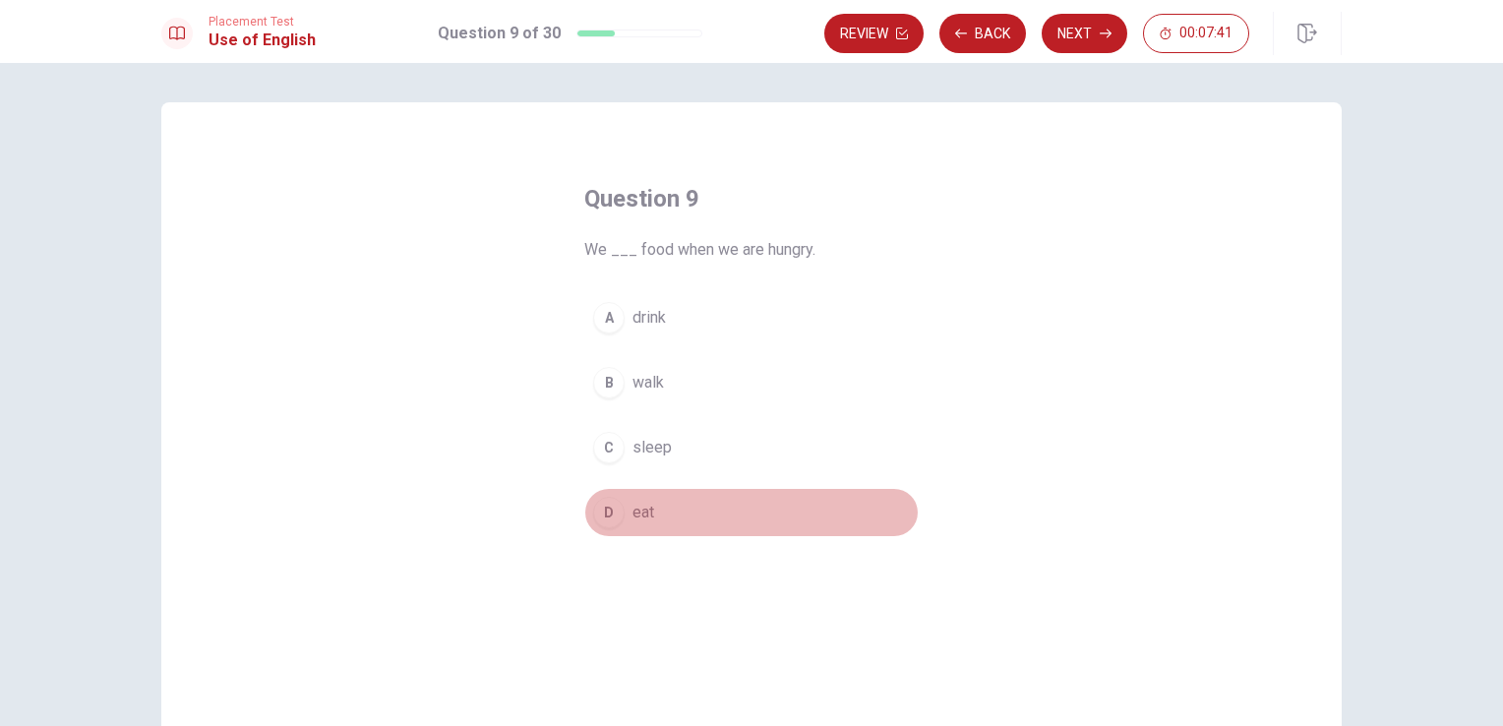
click at [634, 509] on span "eat" at bounding box center [643, 513] width 22 height 24
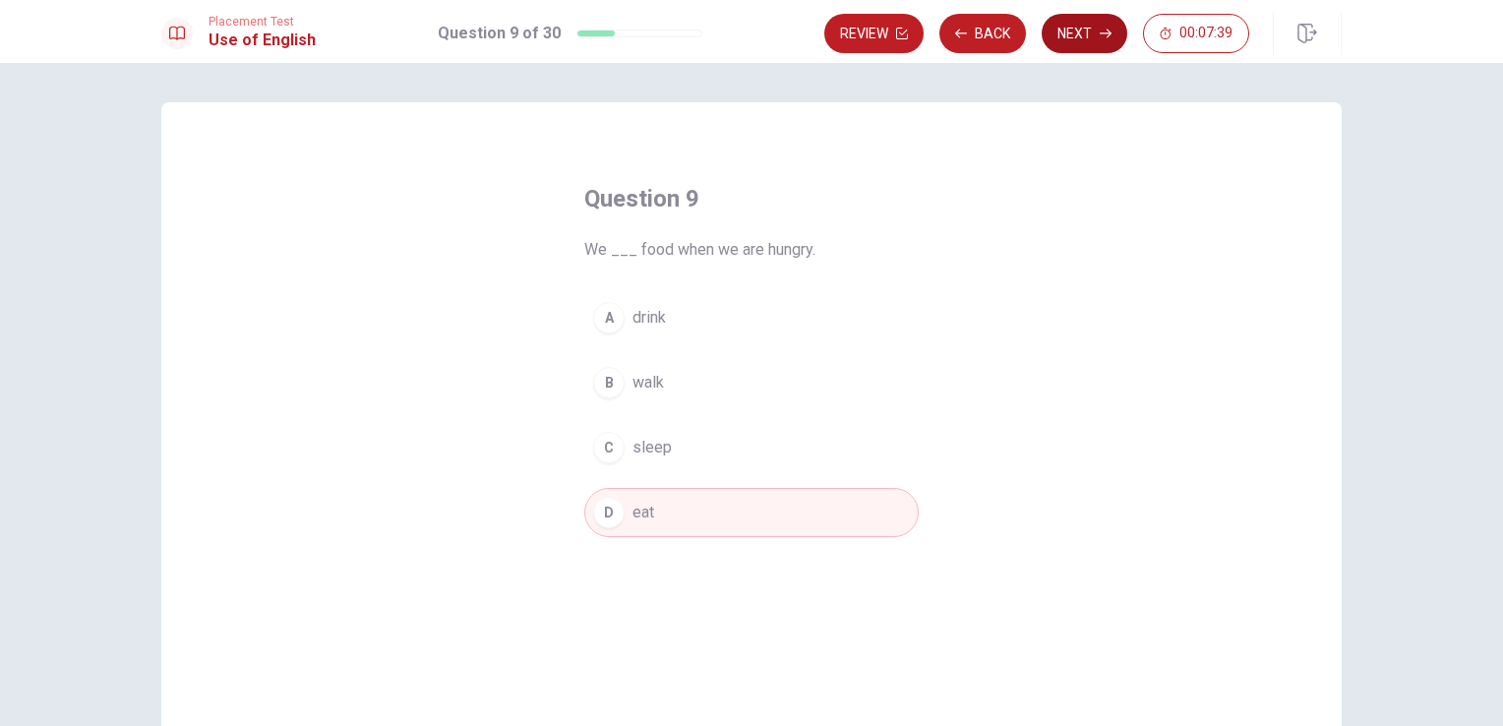
click at [1087, 33] on button "Next" at bounding box center [1085, 33] width 86 height 39
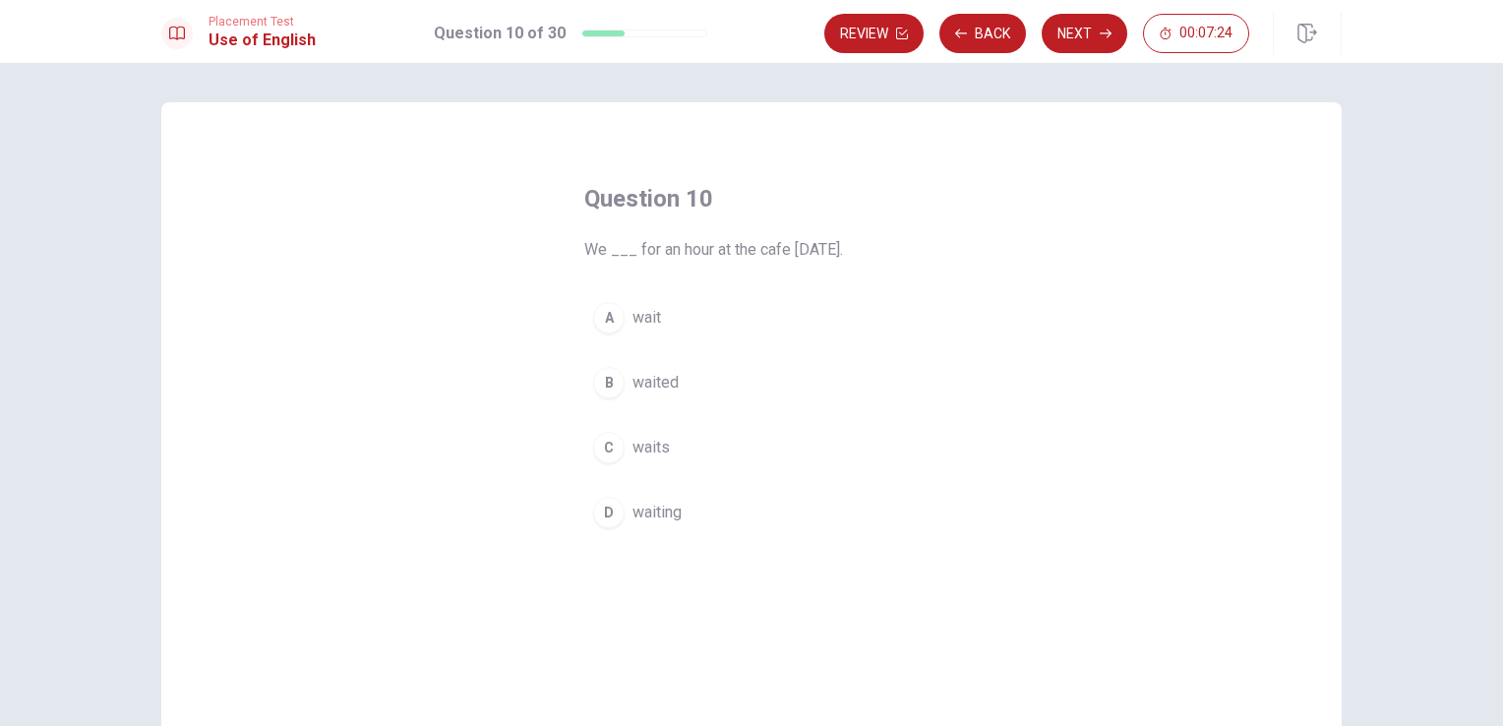
click at [655, 384] on span "waited" at bounding box center [655, 383] width 46 height 24
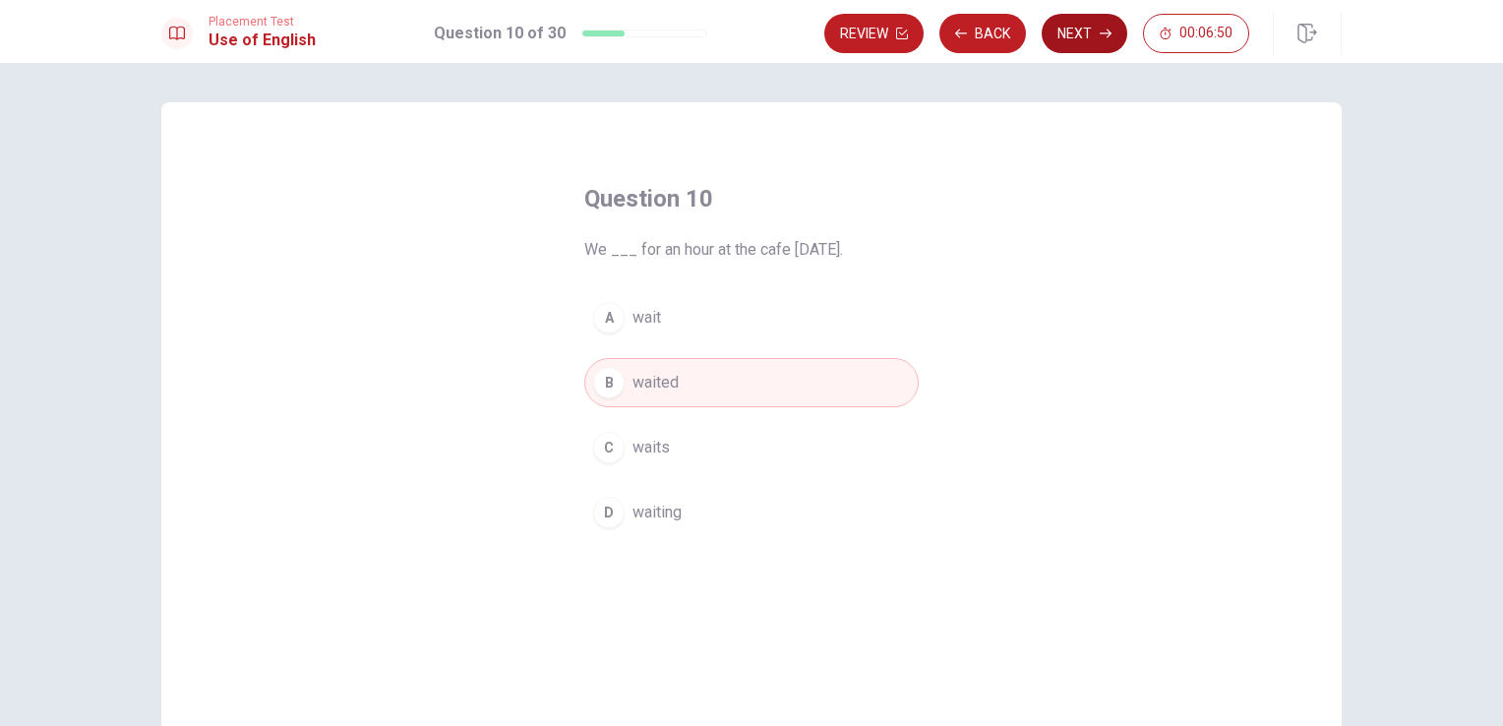
click at [1088, 30] on button "Next" at bounding box center [1085, 33] width 86 height 39
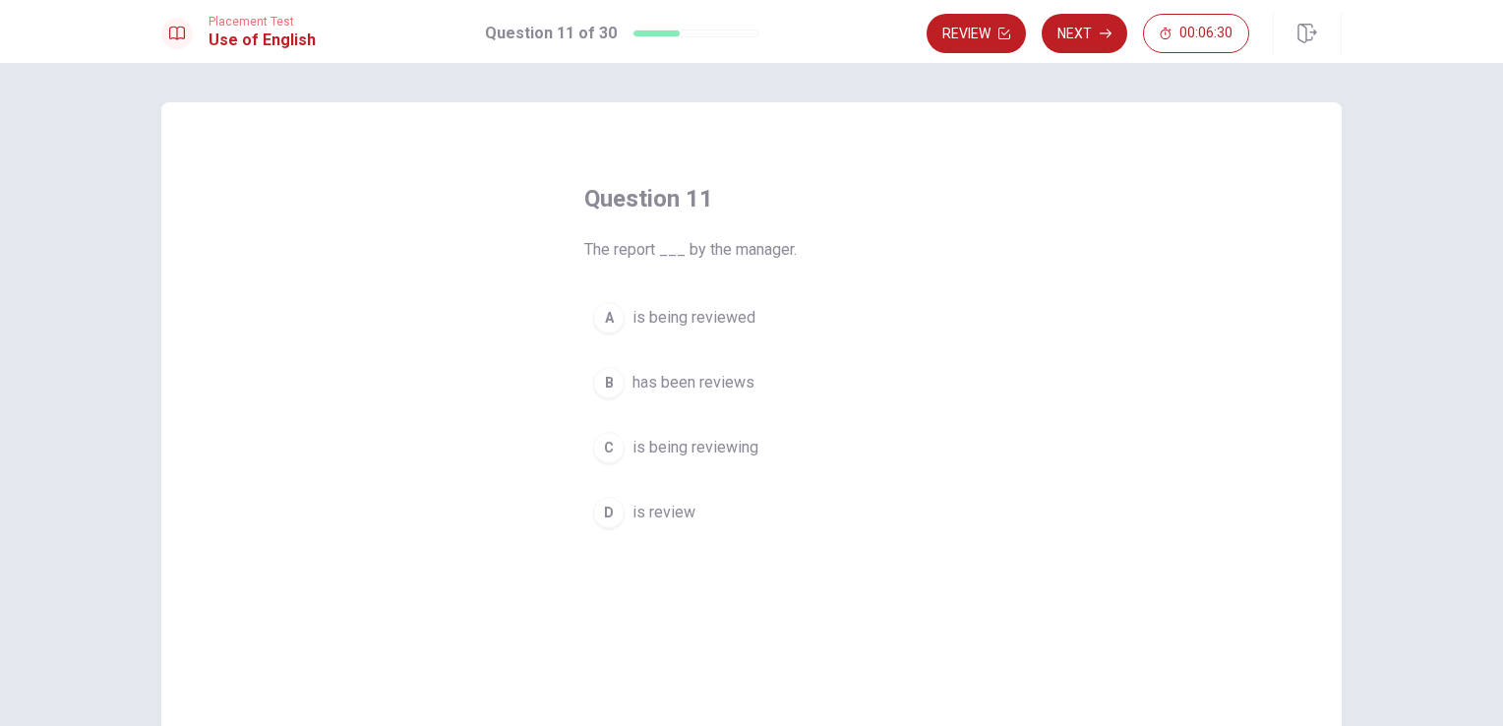
click at [689, 315] on span "is being reviewed" at bounding box center [693, 318] width 123 height 24
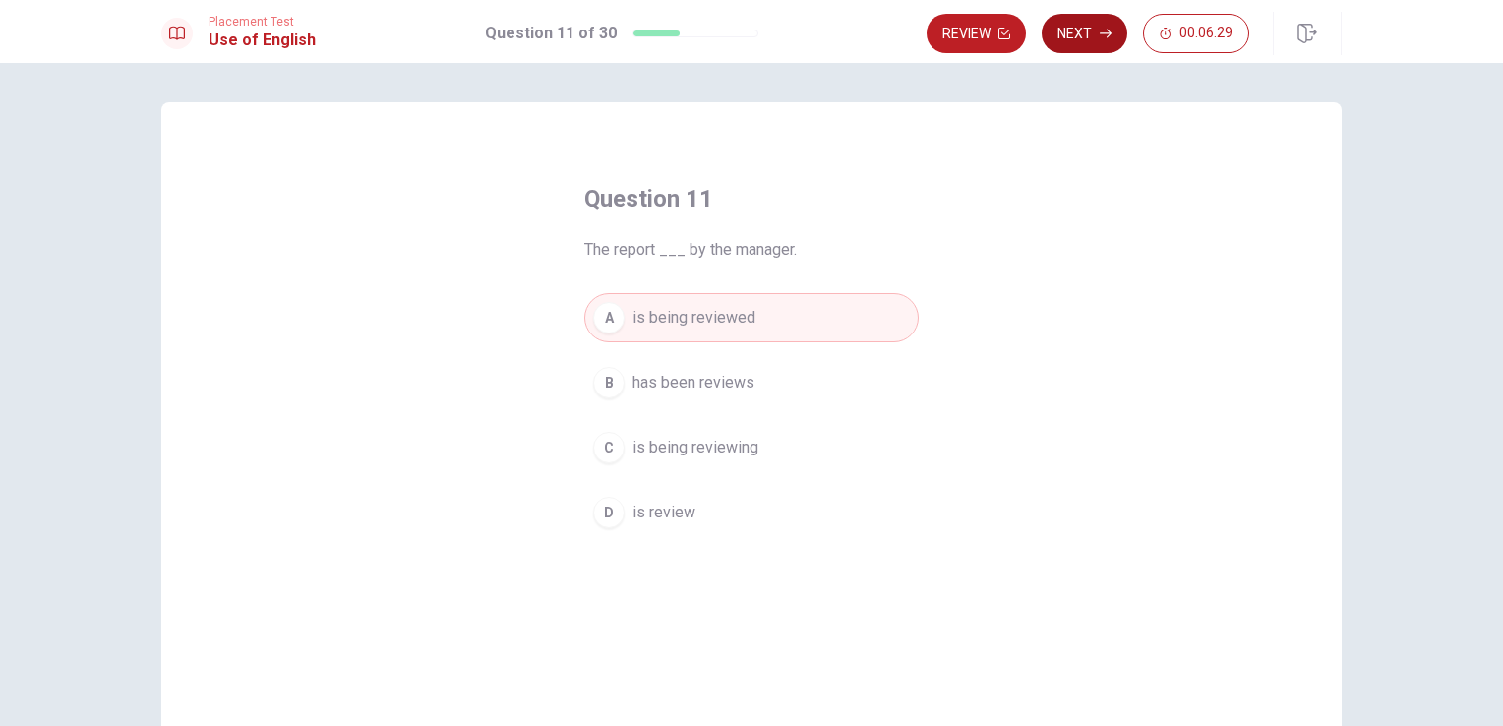
click at [1097, 34] on button "Next" at bounding box center [1085, 33] width 86 height 39
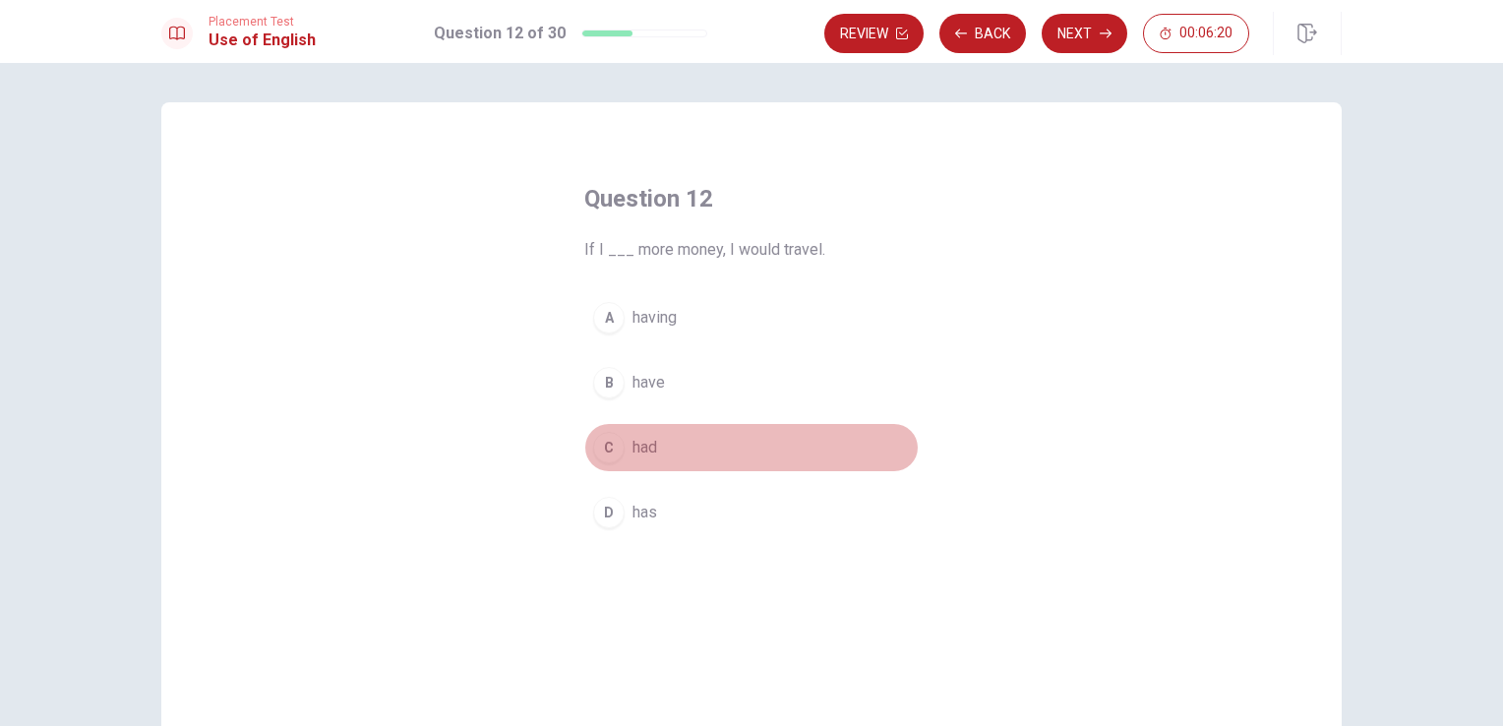
click at [647, 448] on span "had" at bounding box center [644, 448] width 25 height 24
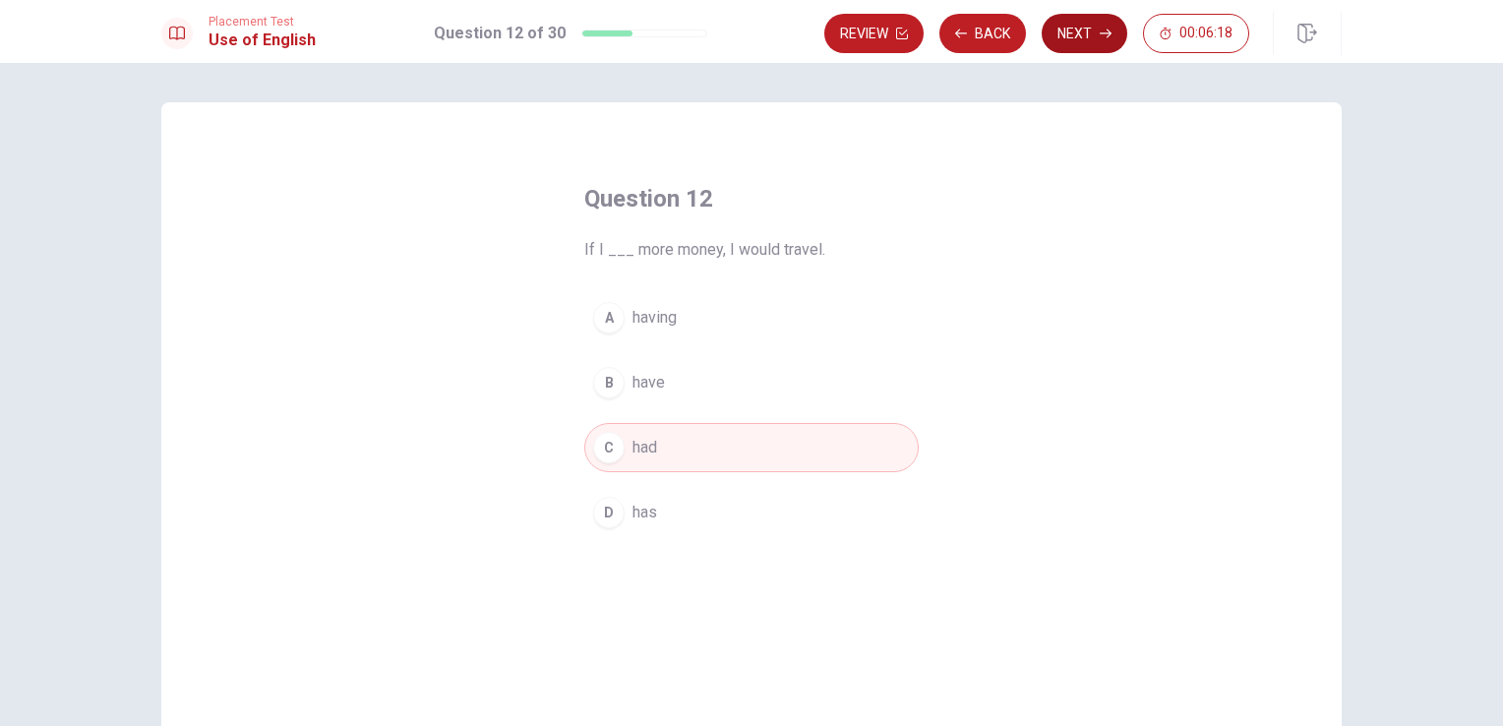
click at [1082, 33] on button "Next" at bounding box center [1085, 33] width 86 height 39
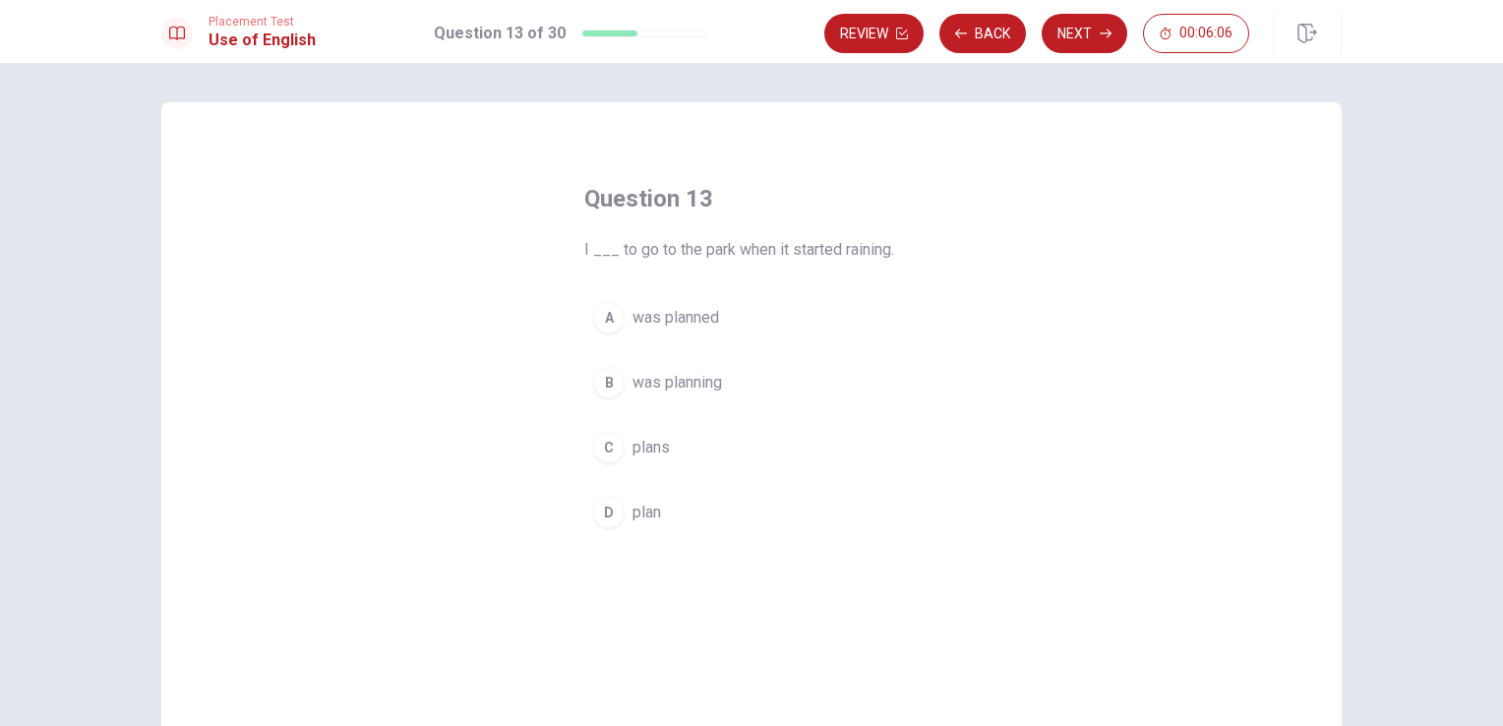
click at [653, 382] on span "was planning" at bounding box center [677, 383] width 90 height 24
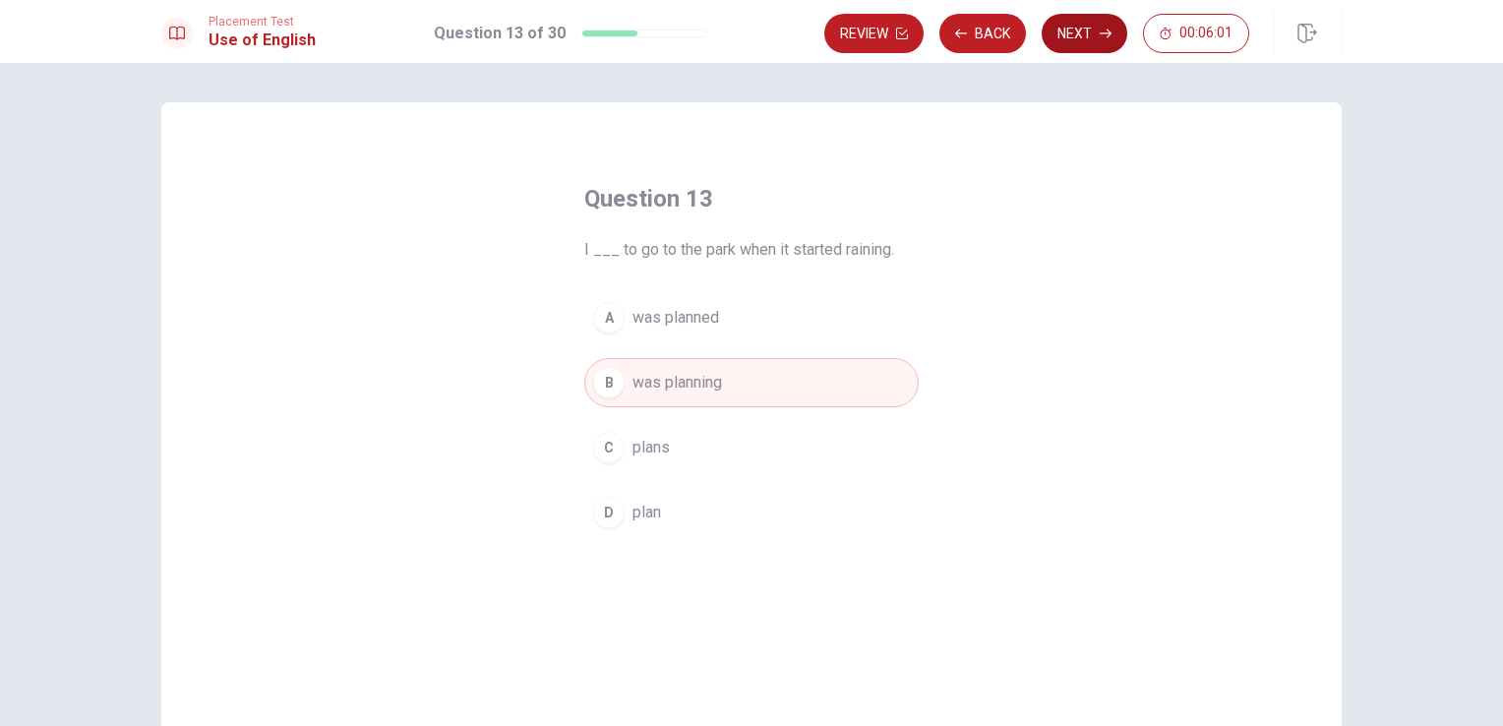
click at [1080, 33] on button "Next" at bounding box center [1085, 33] width 86 height 39
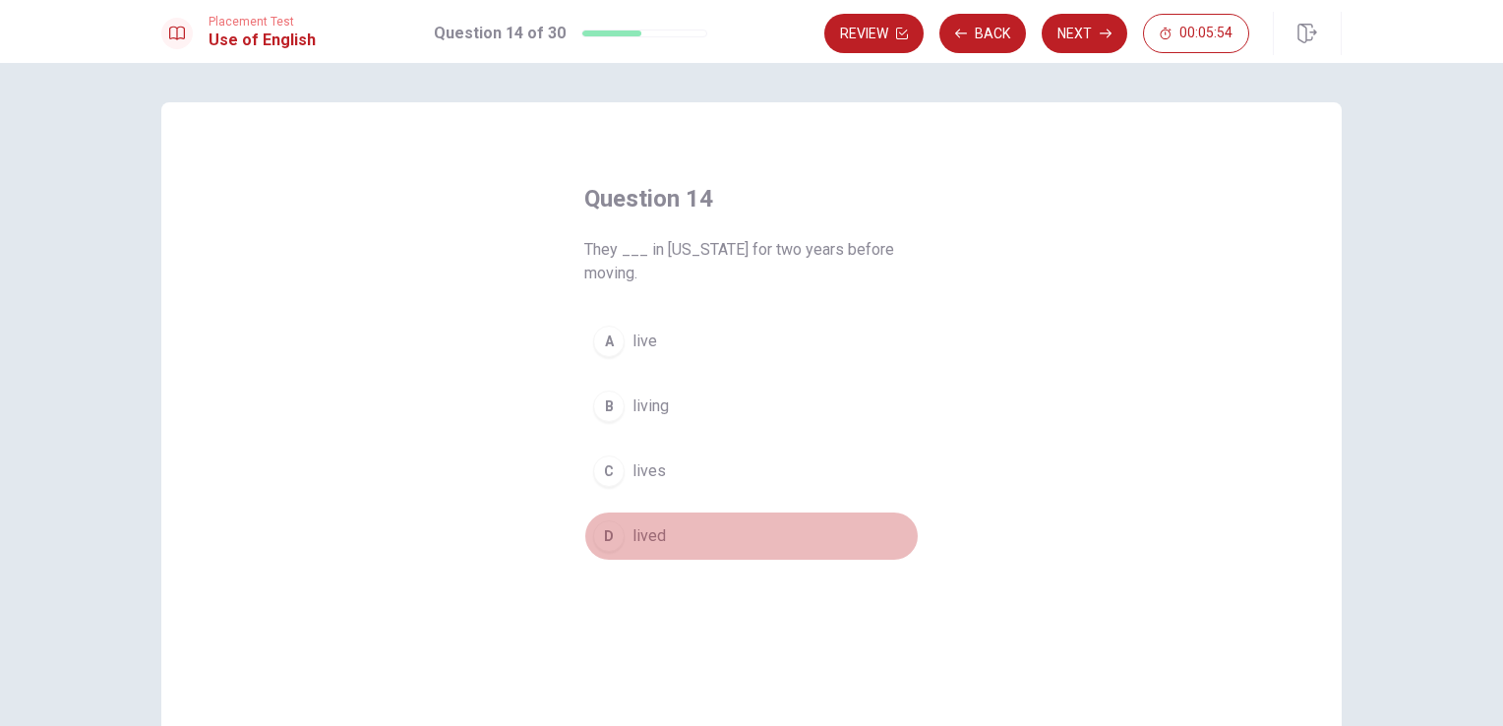
click at [641, 532] on span "lived" at bounding box center [648, 536] width 33 height 24
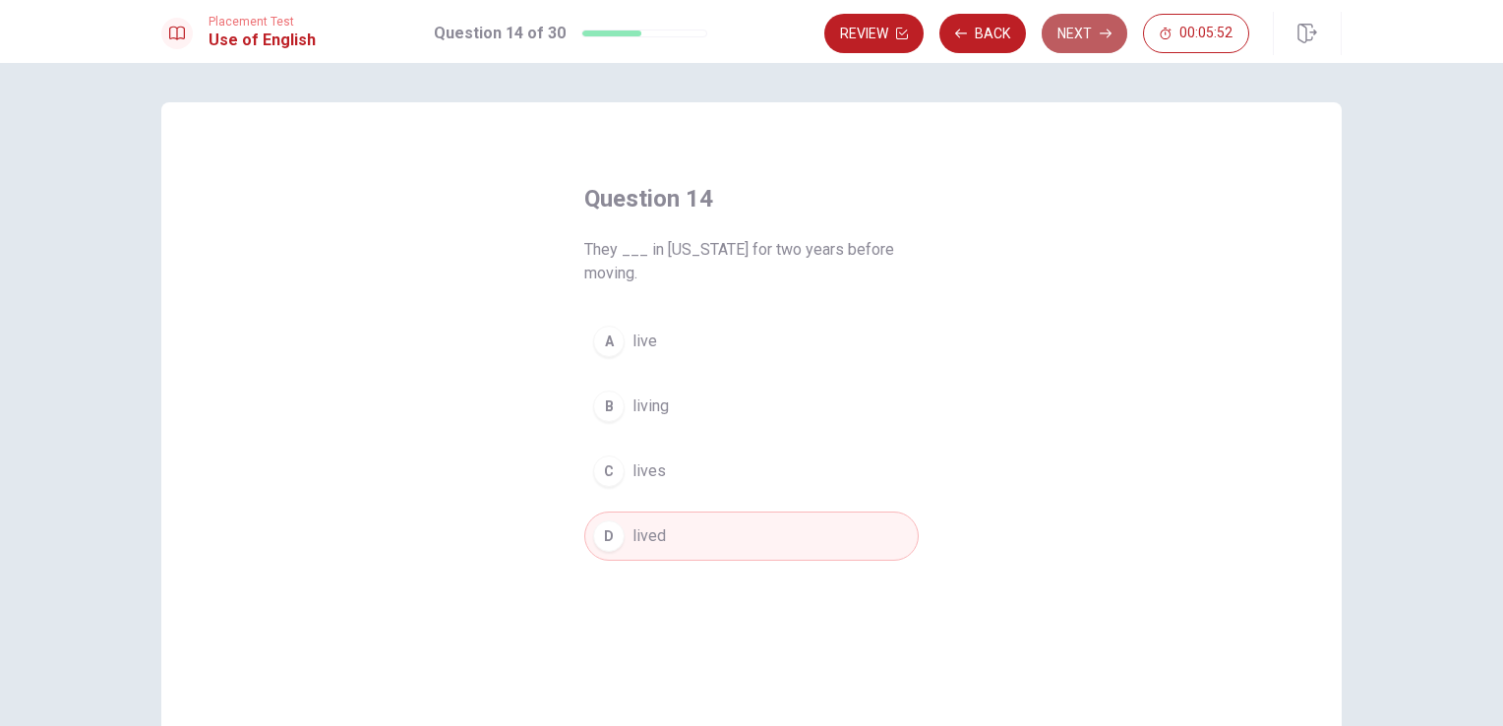
click at [1098, 32] on button "Next" at bounding box center [1085, 33] width 86 height 39
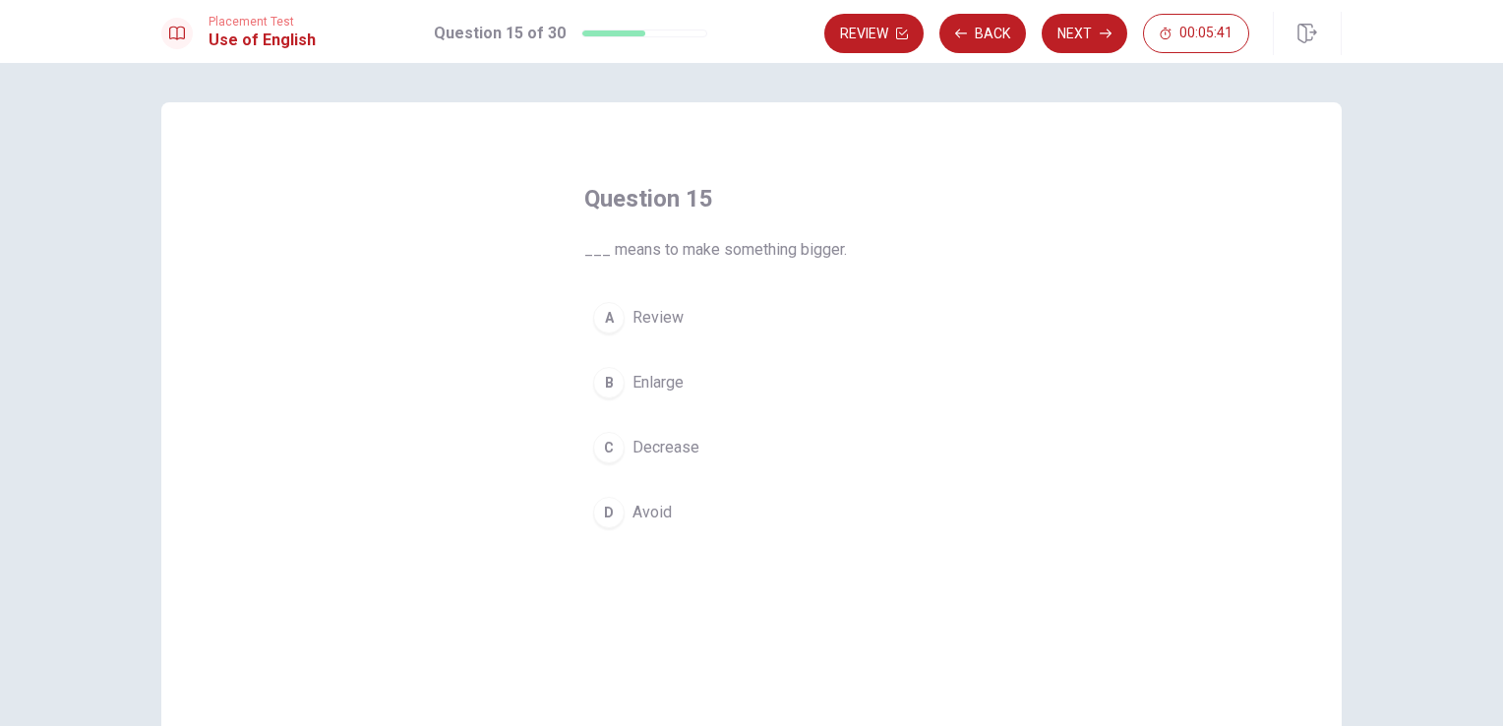
click at [639, 378] on span "Enlarge" at bounding box center [657, 383] width 51 height 24
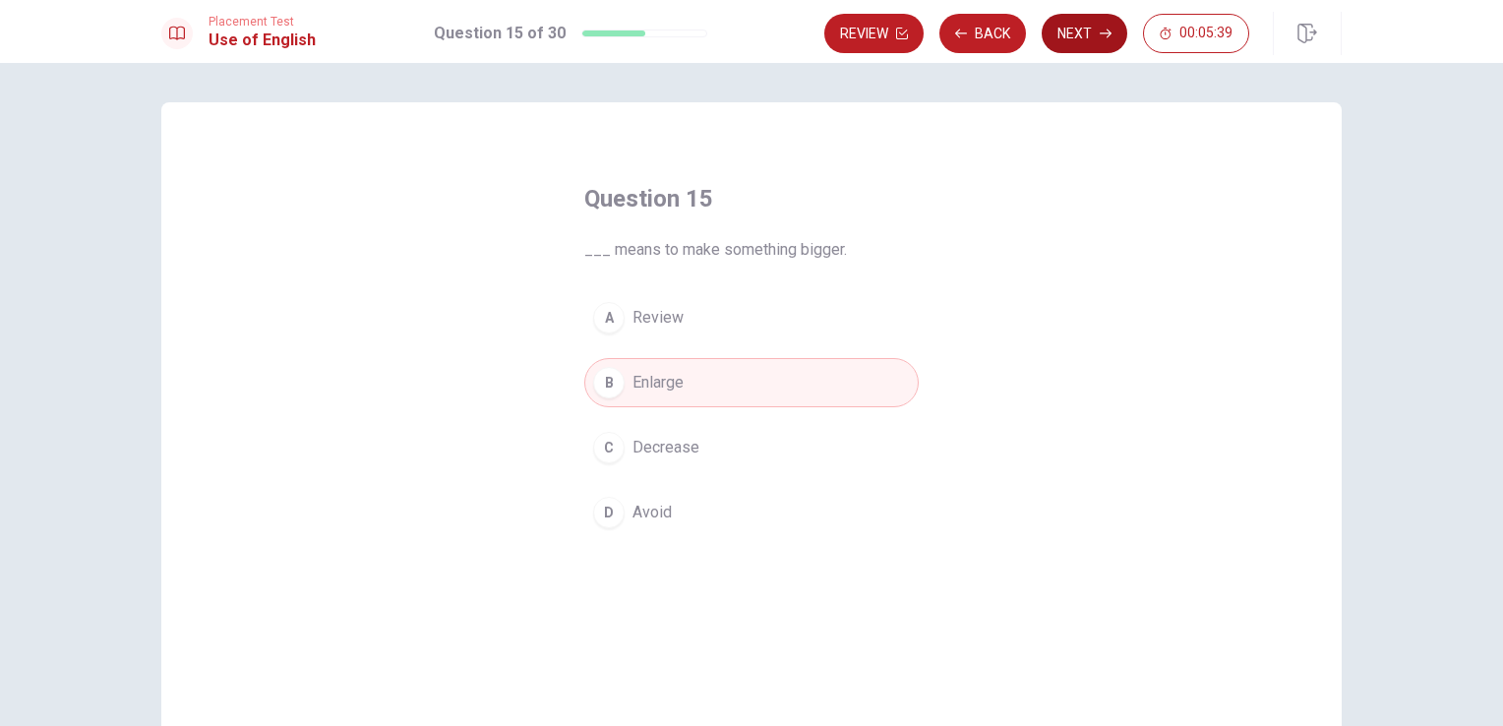
click at [1102, 31] on icon "button" at bounding box center [1106, 34] width 12 height 12
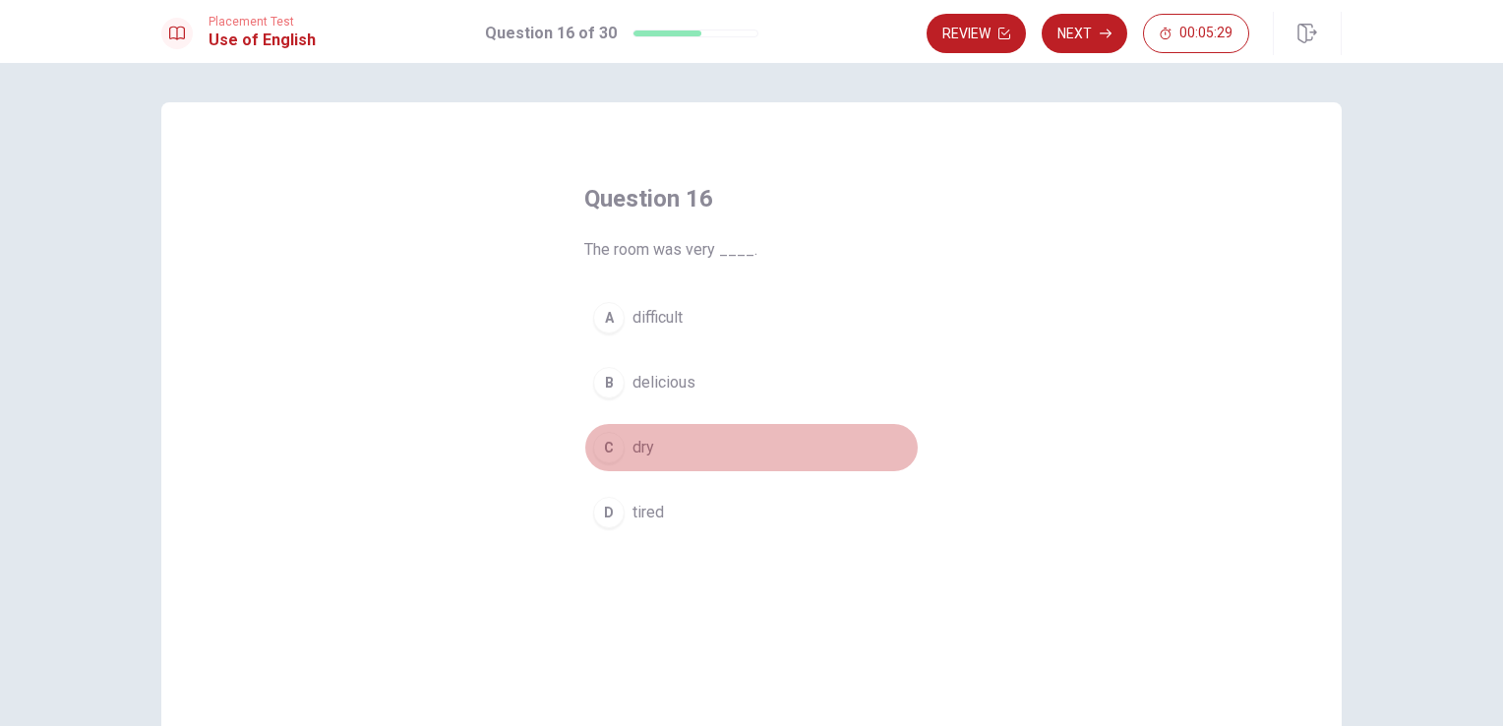
click at [638, 445] on span "dry" at bounding box center [643, 448] width 22 height 24
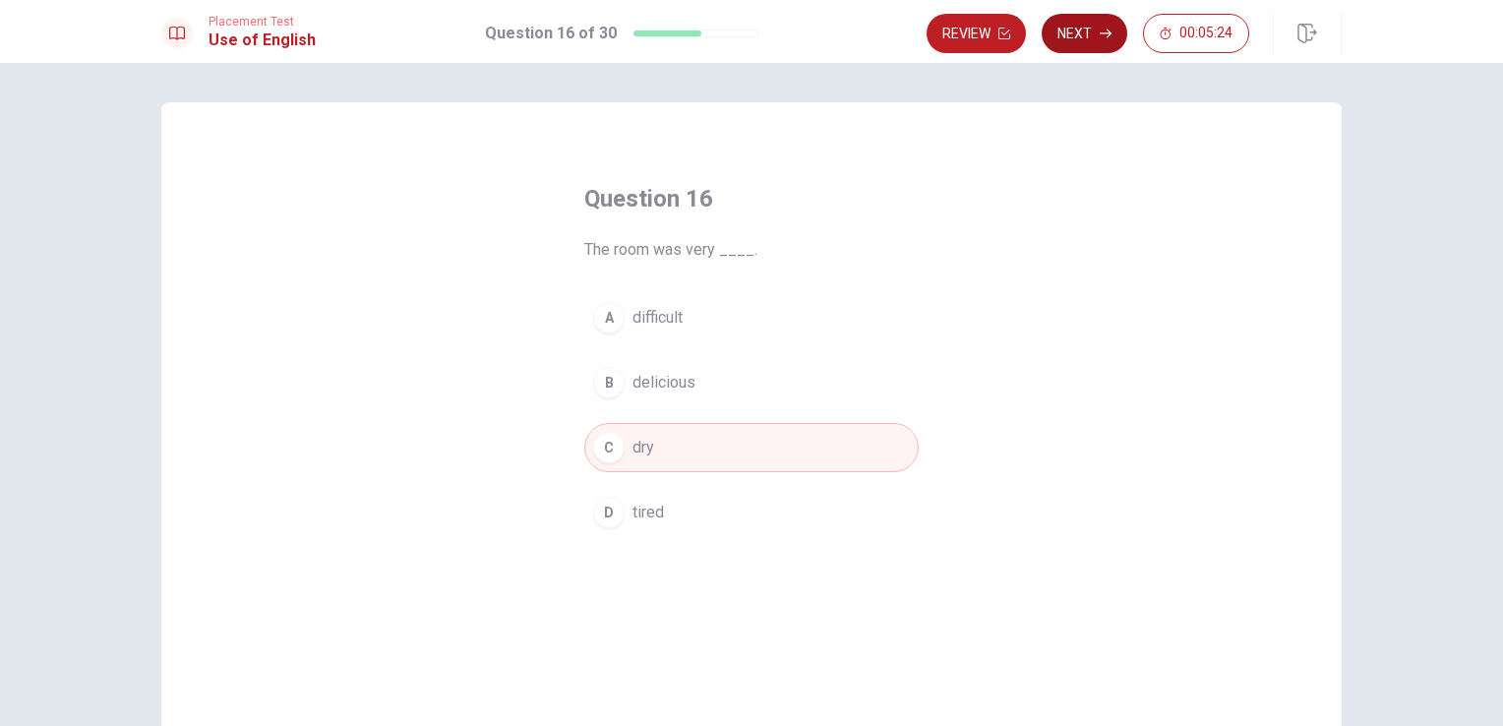
click at [1081, 31] on button "Next" at bounding box center [1085, 33] width 86 height 39
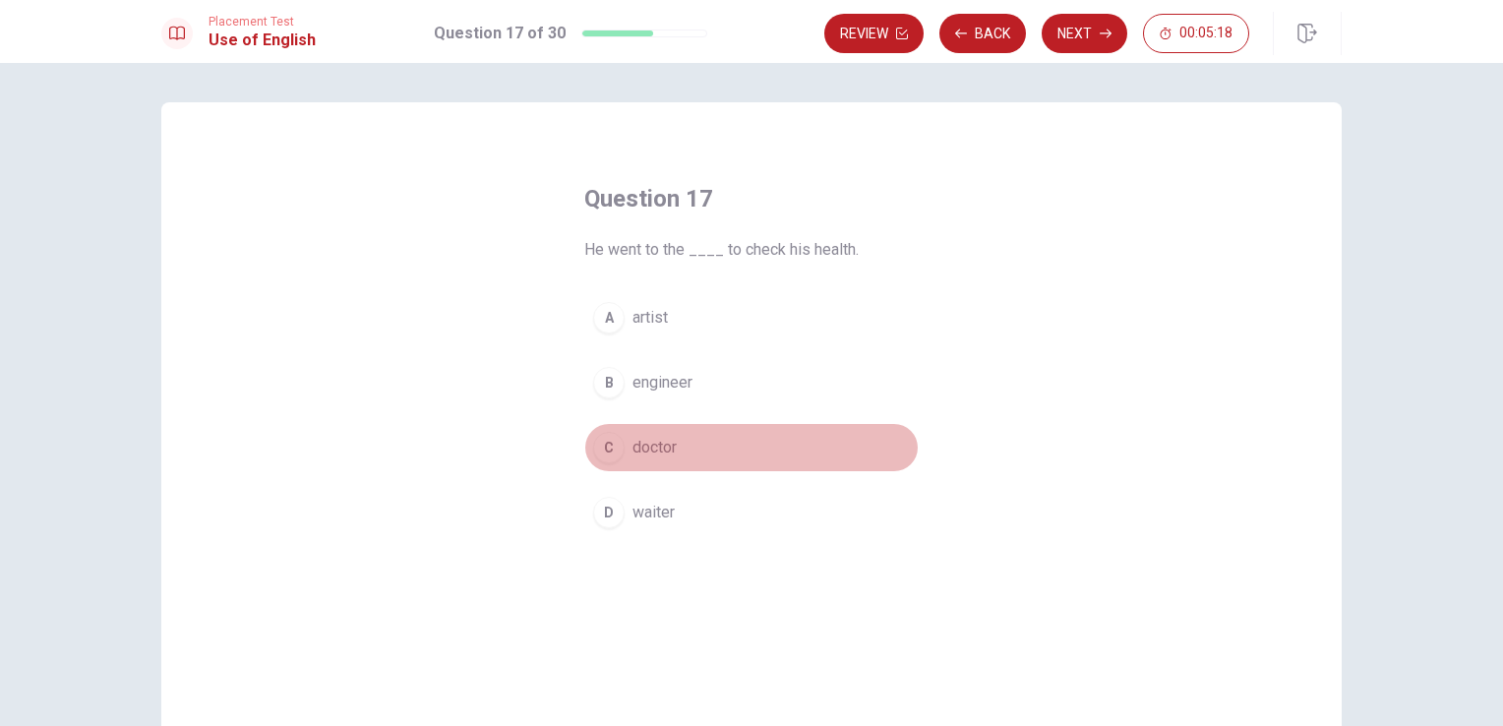
click at [641, 448] on span "doctor" at bounding box center [654, 448] width 44 height 24
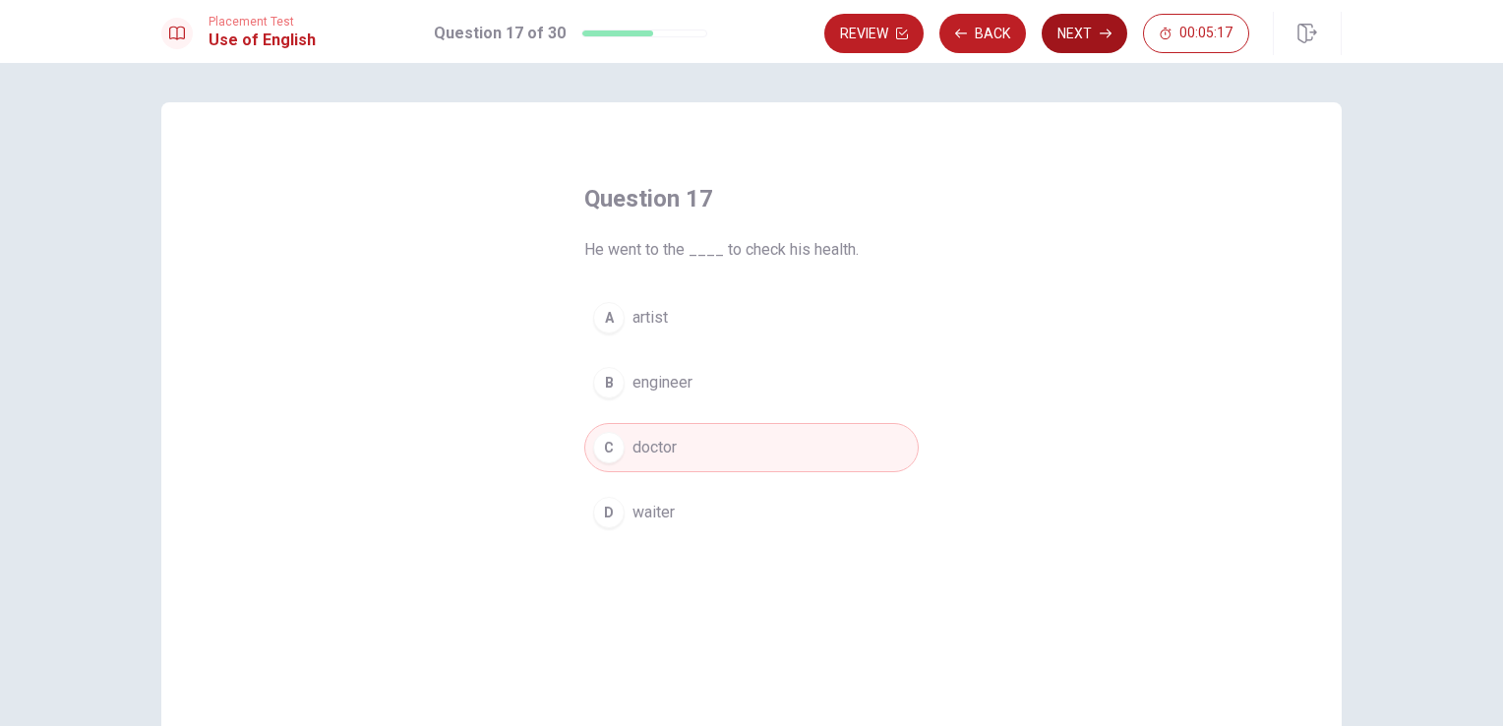
click at [1098, 30] on button "Next" at bounding box center [1085, 33] width 86 height 39
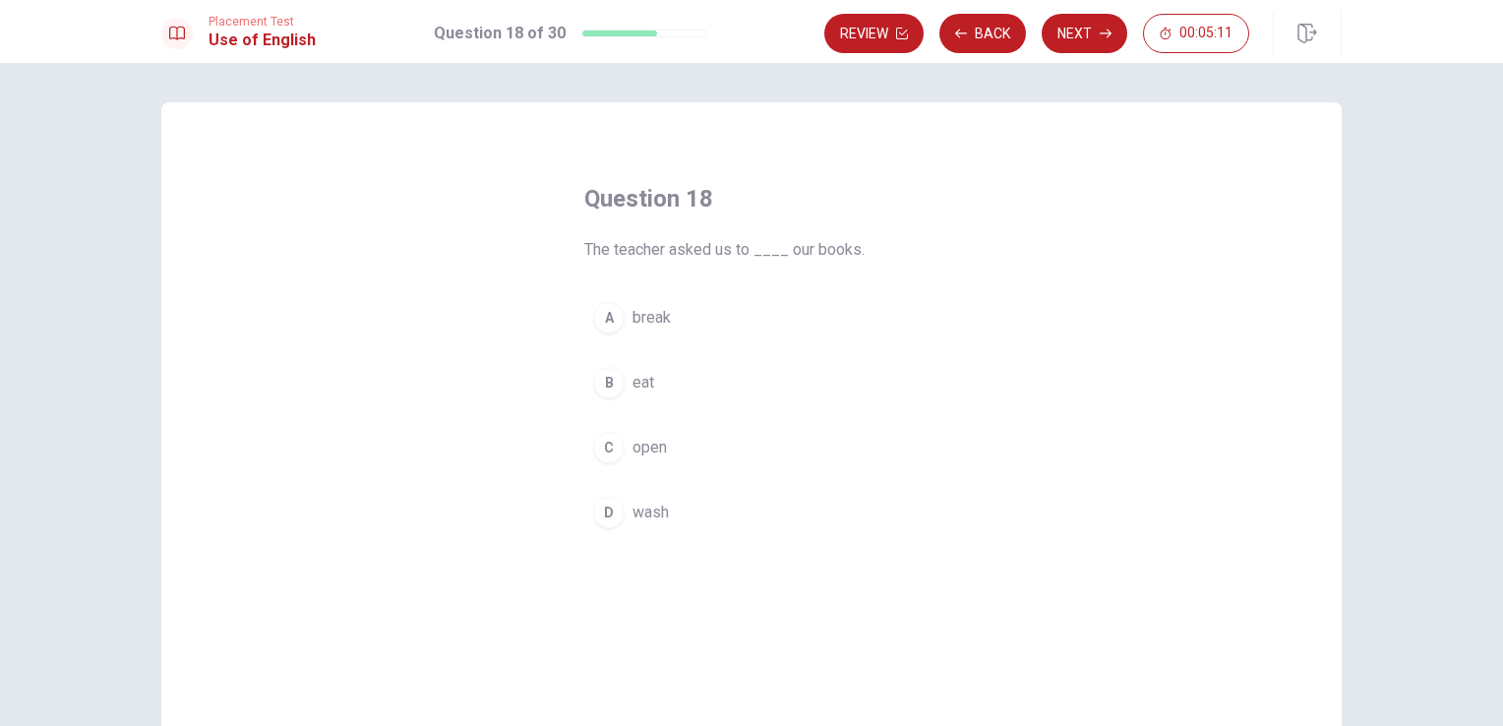
click at [641, 450] on span "open" at bounding box center [649, 448] width 34 height 24
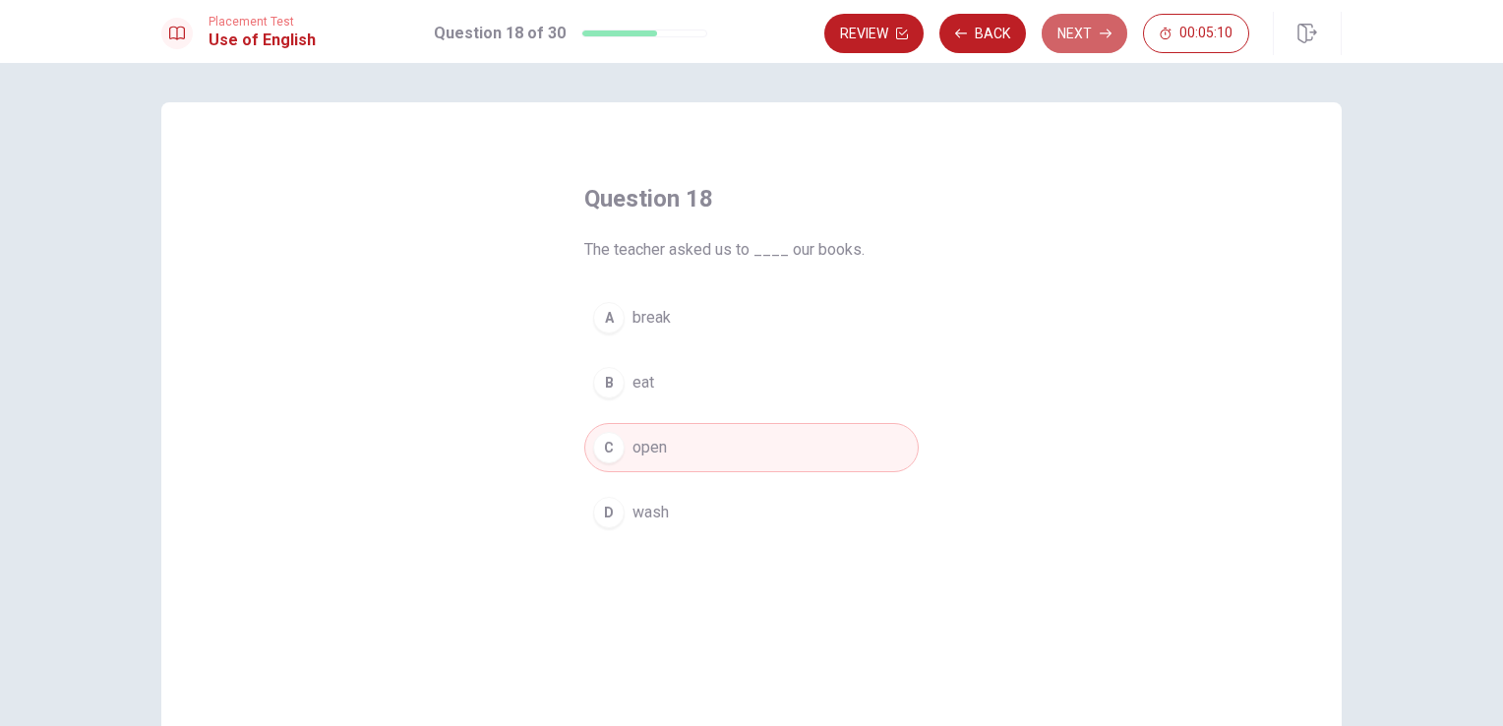
drag, startPoint x: 1081, startPoint y: 22, endPoint x: 1053, endPoint y: 45, distance: 36.3
click at [1078, 22] on button "Next" at bounding box center [1085, 33] width 86 height 39
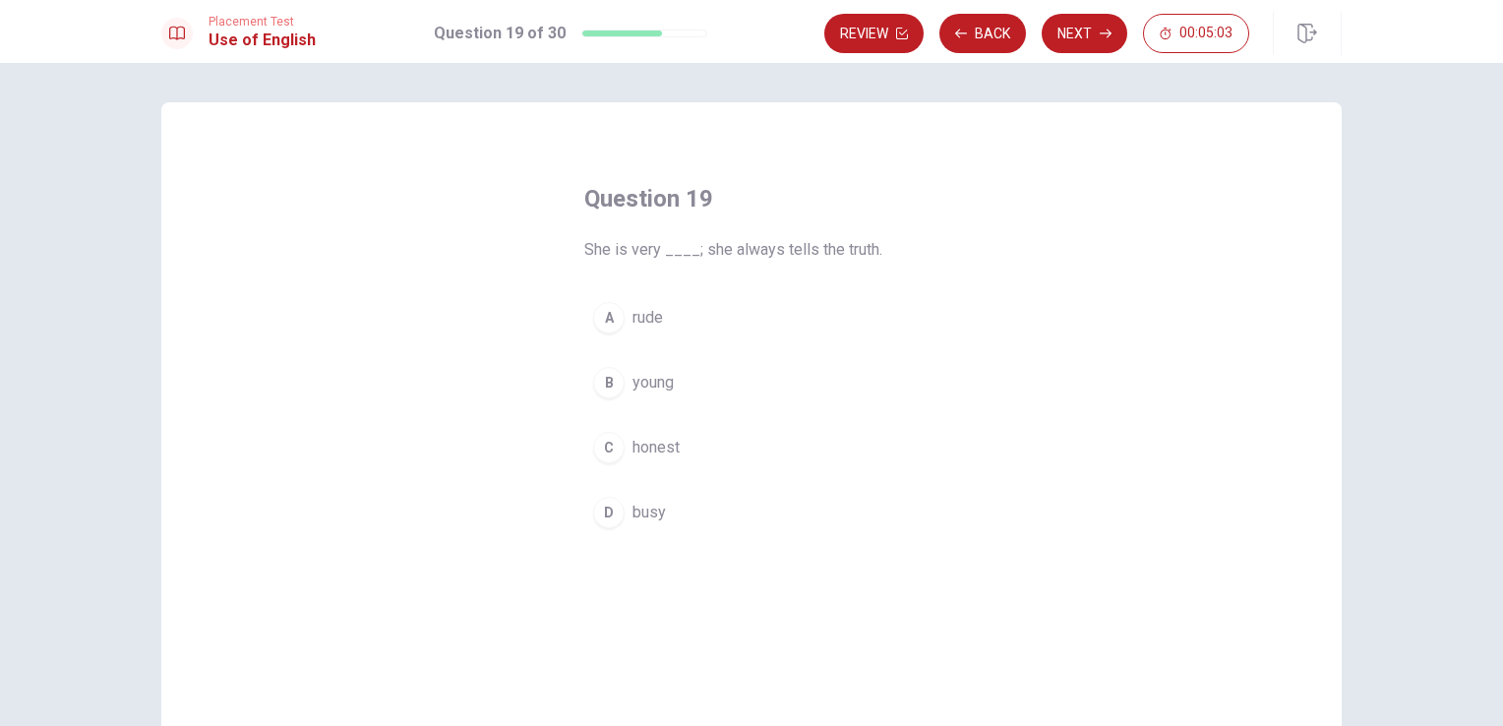
drag, startPoint x: 649, startPoint y: 446, endPoint x: 661, endPoint y: 443, distance: 12.2
click at [649, 445] on span "honest" at bounding box center [655, 448] width 47 height 24
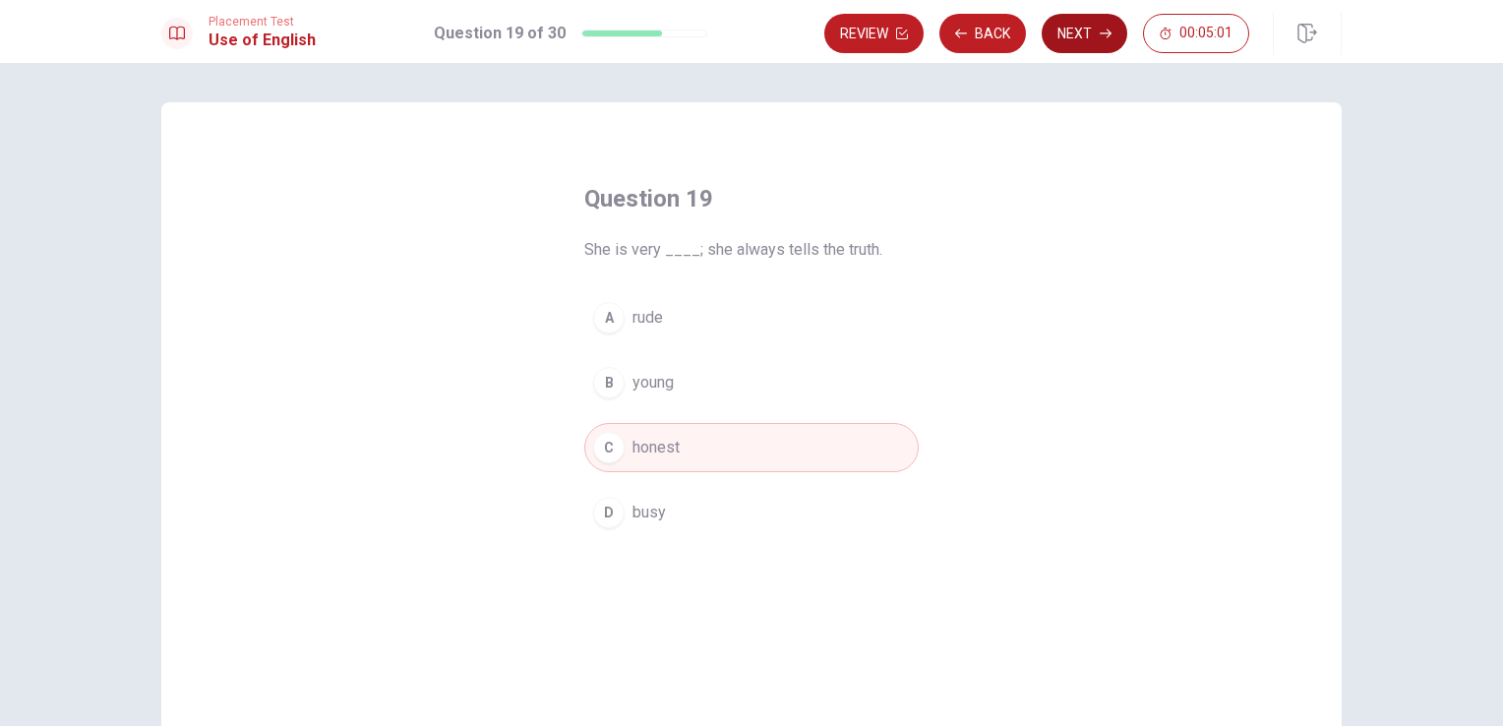
click at [1078, 33] on button "Next" at bounding box center [1085, 33] width 86 height 39
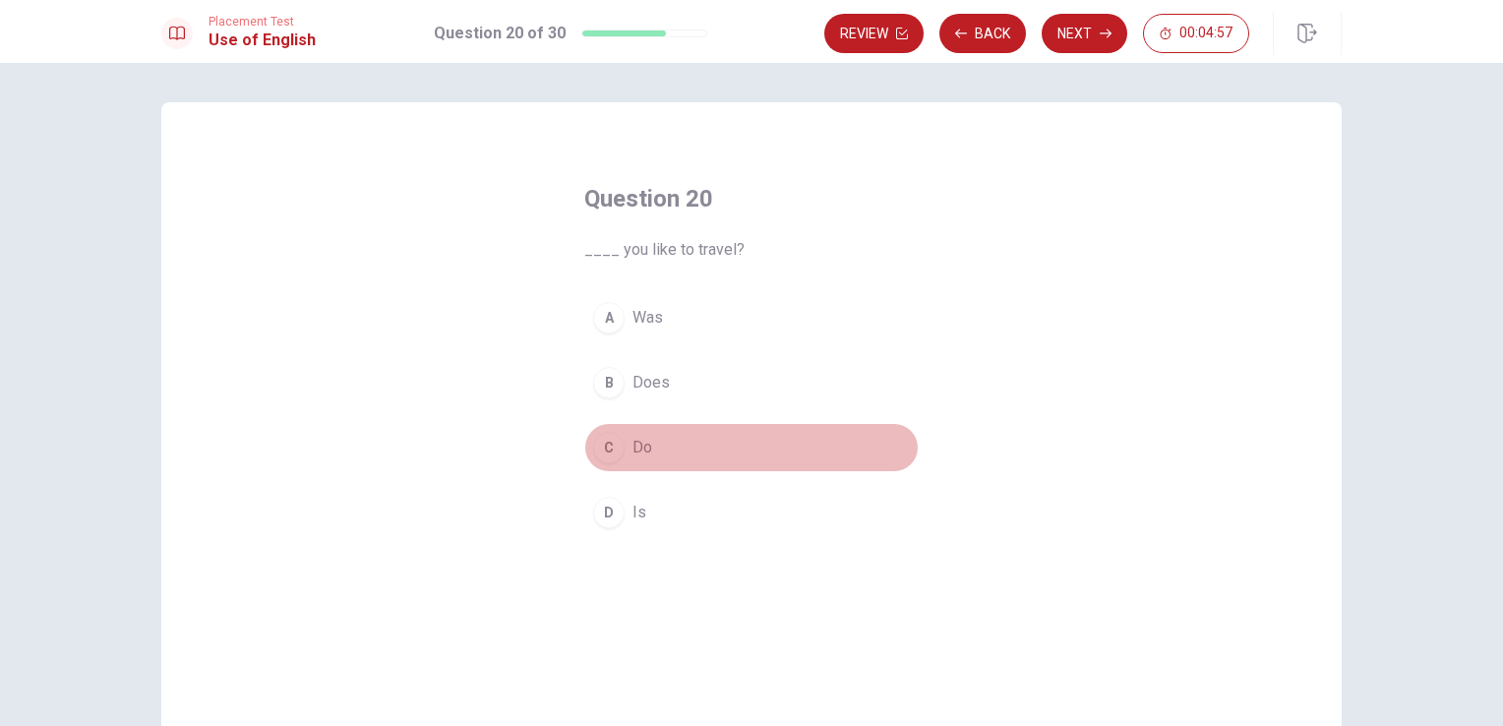
click at [622, 449] on button "C Do" at bounding box center [751, 447] width 334 height 49
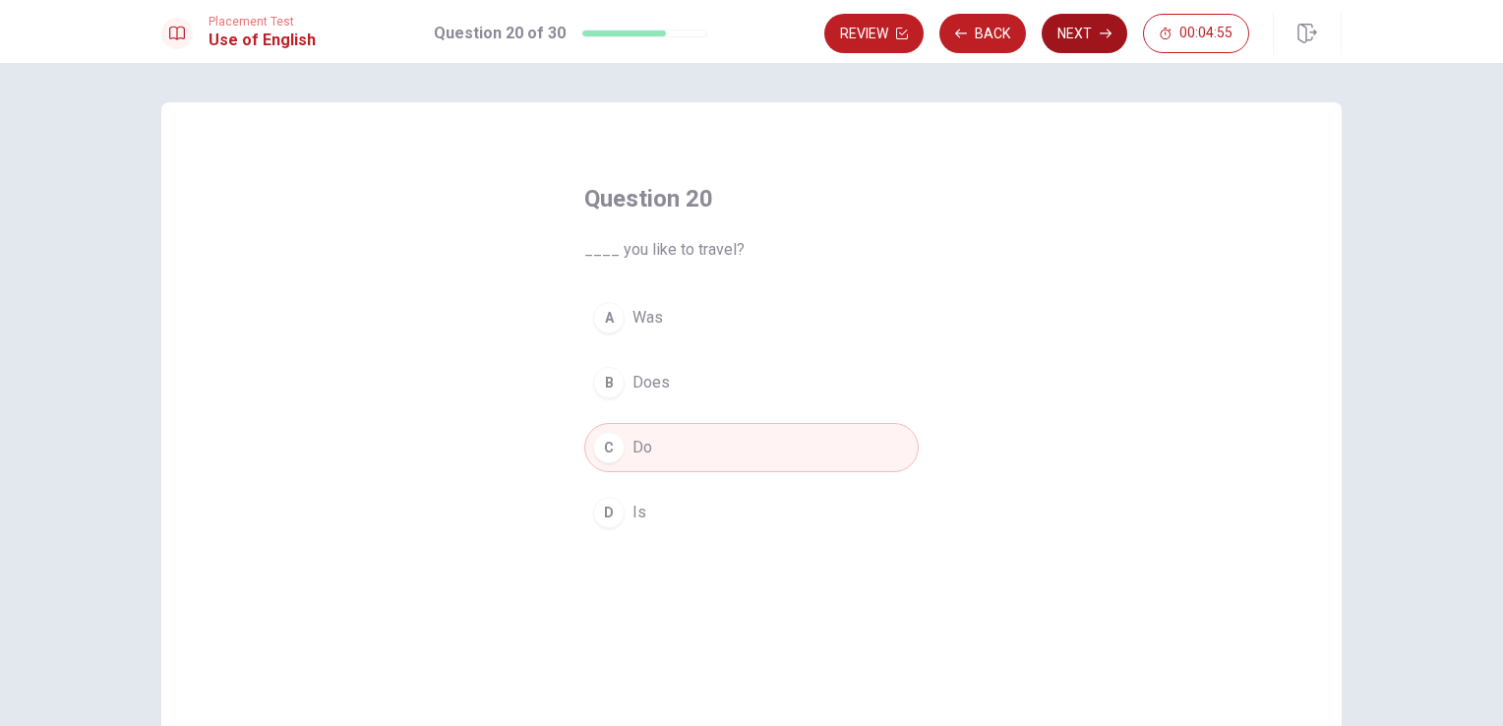
click at [1075, 36] on button "Next" at bounding box center [1085, 33] width 86 height 39
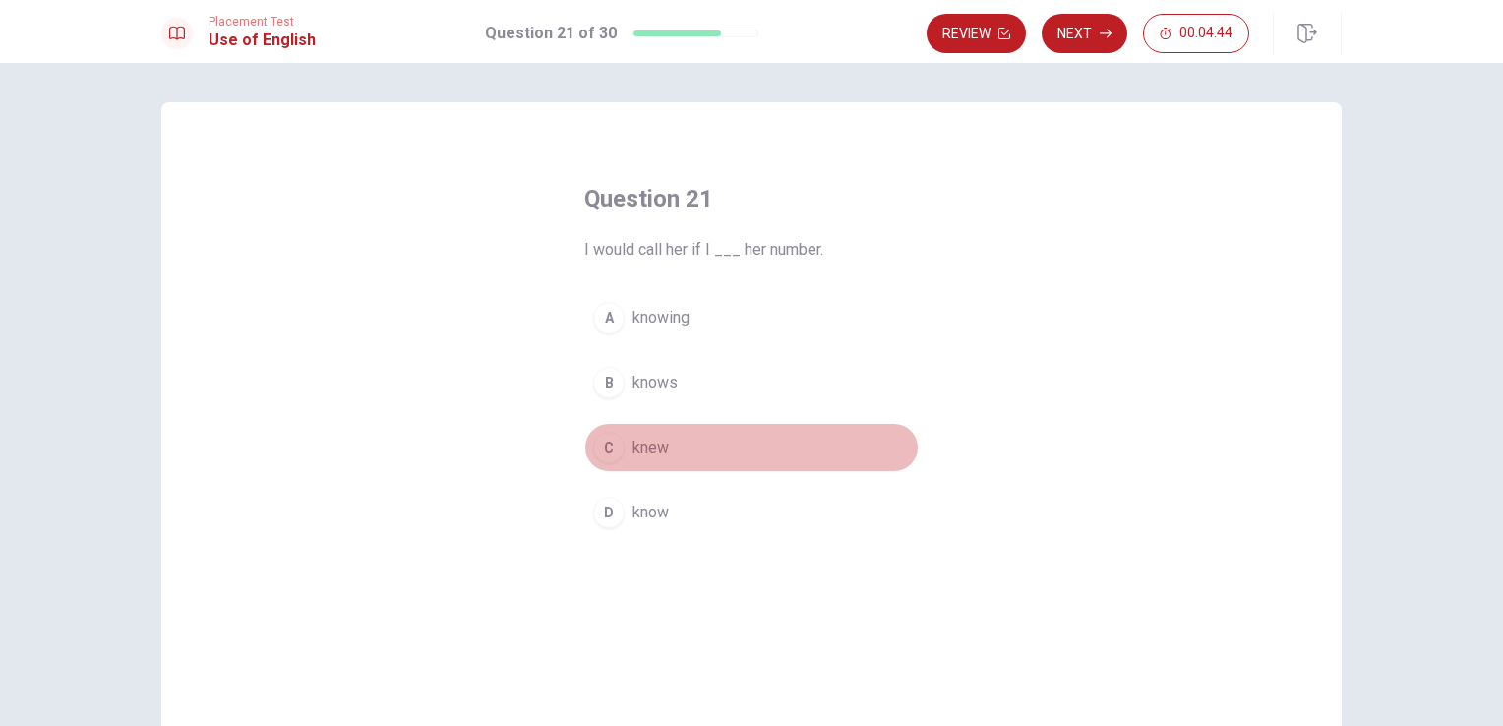
click at [646, 447] on span "knew" at bounding box center [650, 448] width 36 height 24
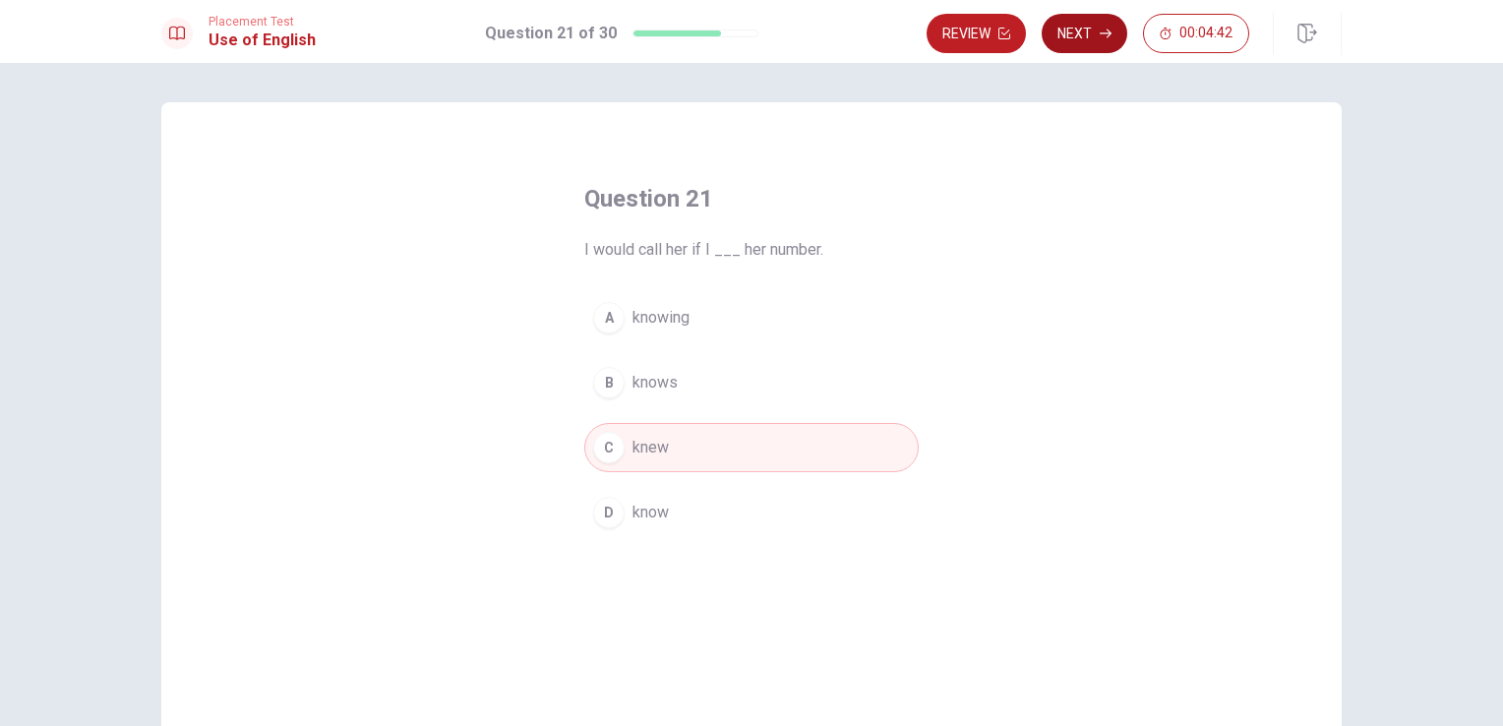
click at [1095, 35] on button "Next" at bounding box center [1085, 33] width 86 height 39
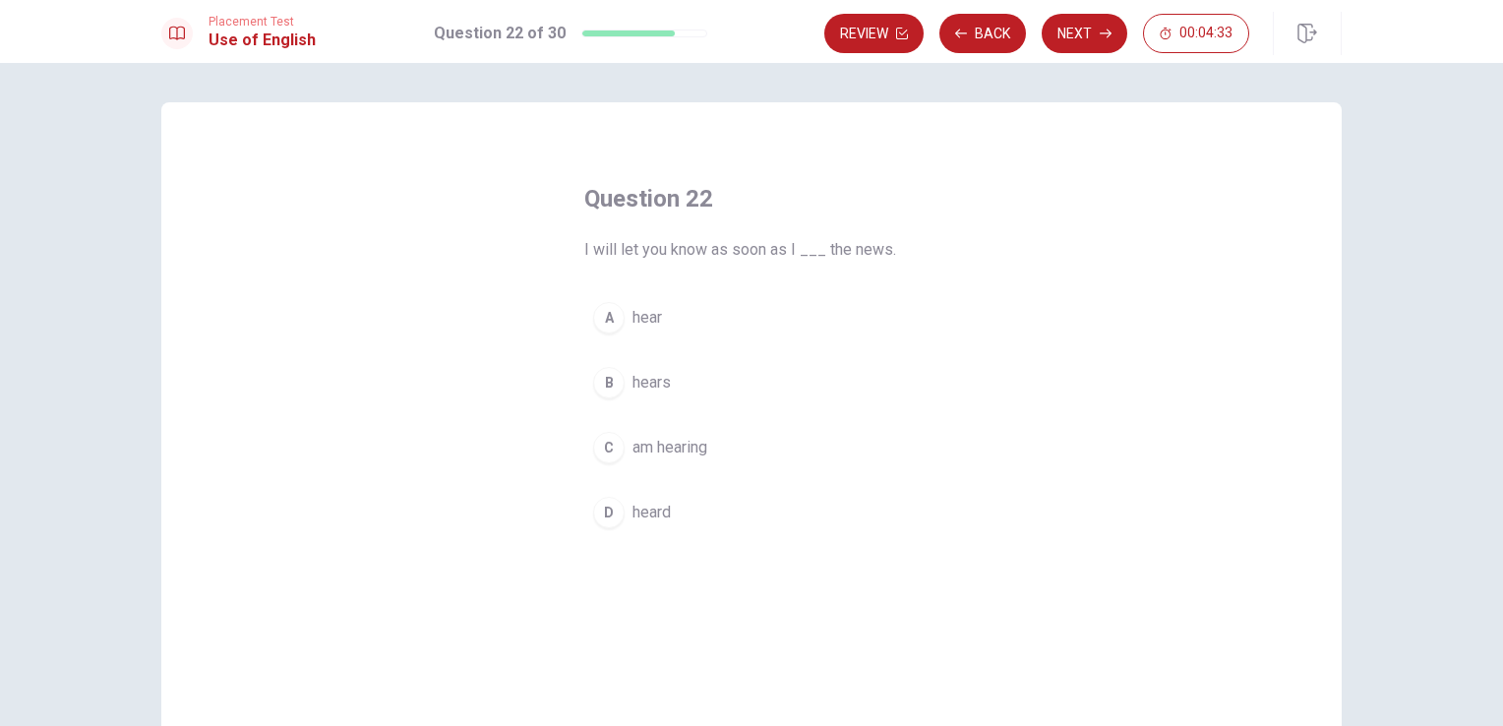
click at [645, 321] on span "hear" at bounding box center [647, 318] width 30 height 24
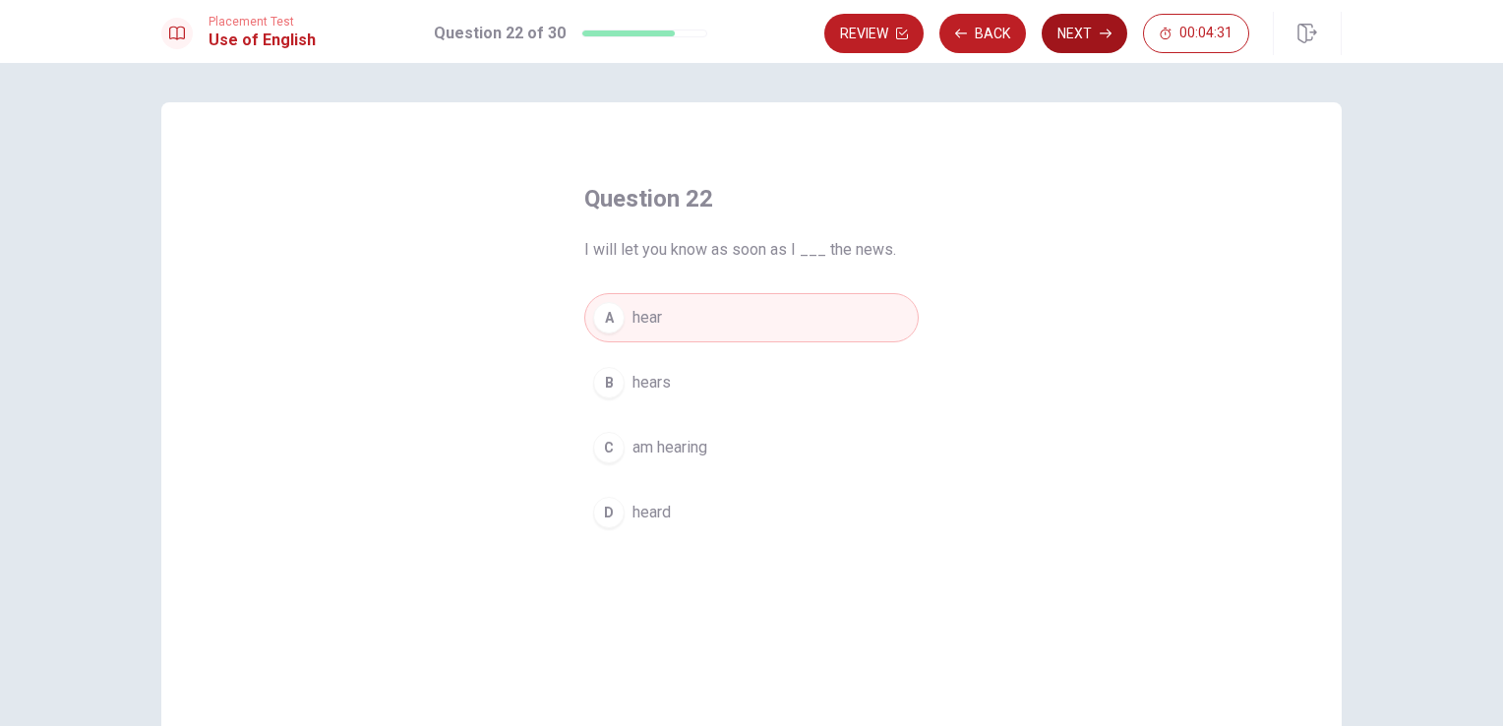
click at [1085, 36] on button "Next" at bounding box center [1085, 33] width 86 height 39
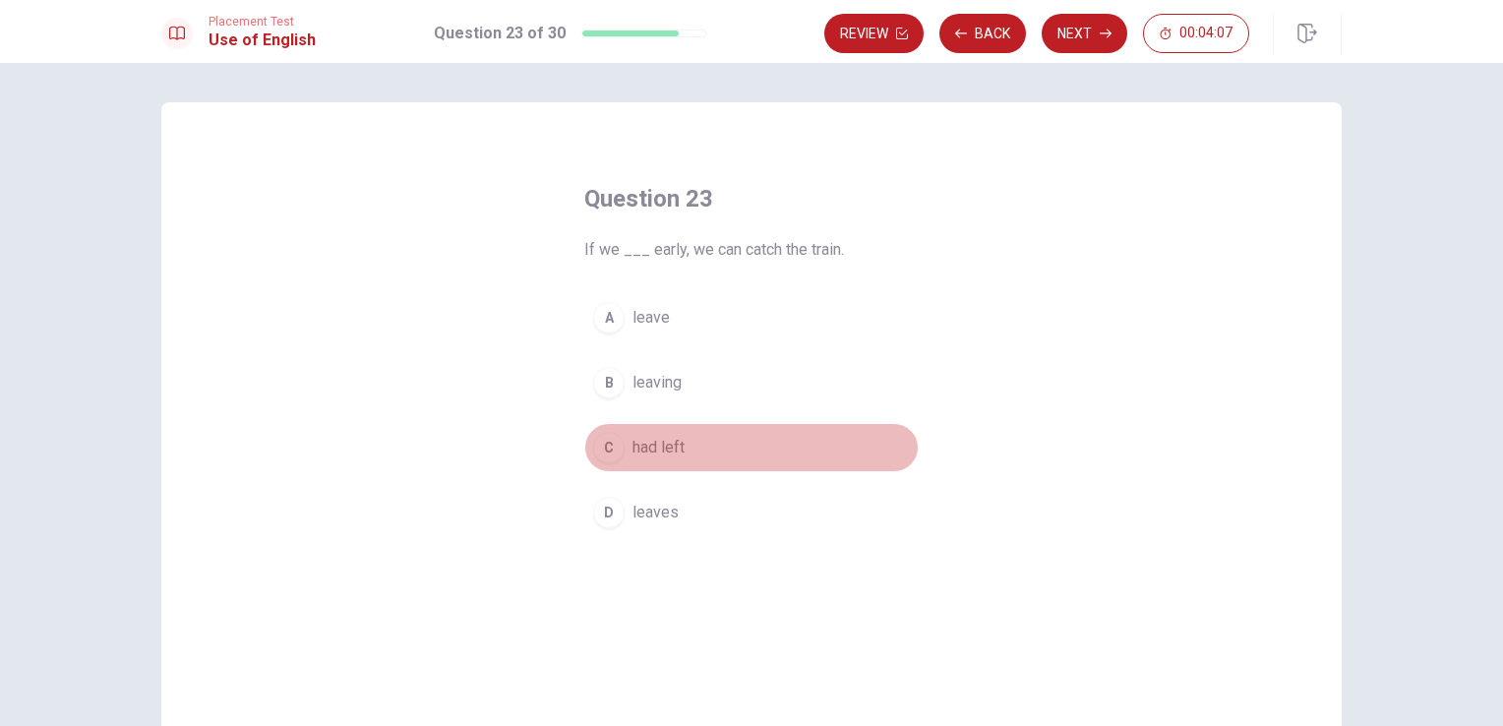
click at [646, 449] on span "had left" at bounding box center [658, 448] width 52 height 24
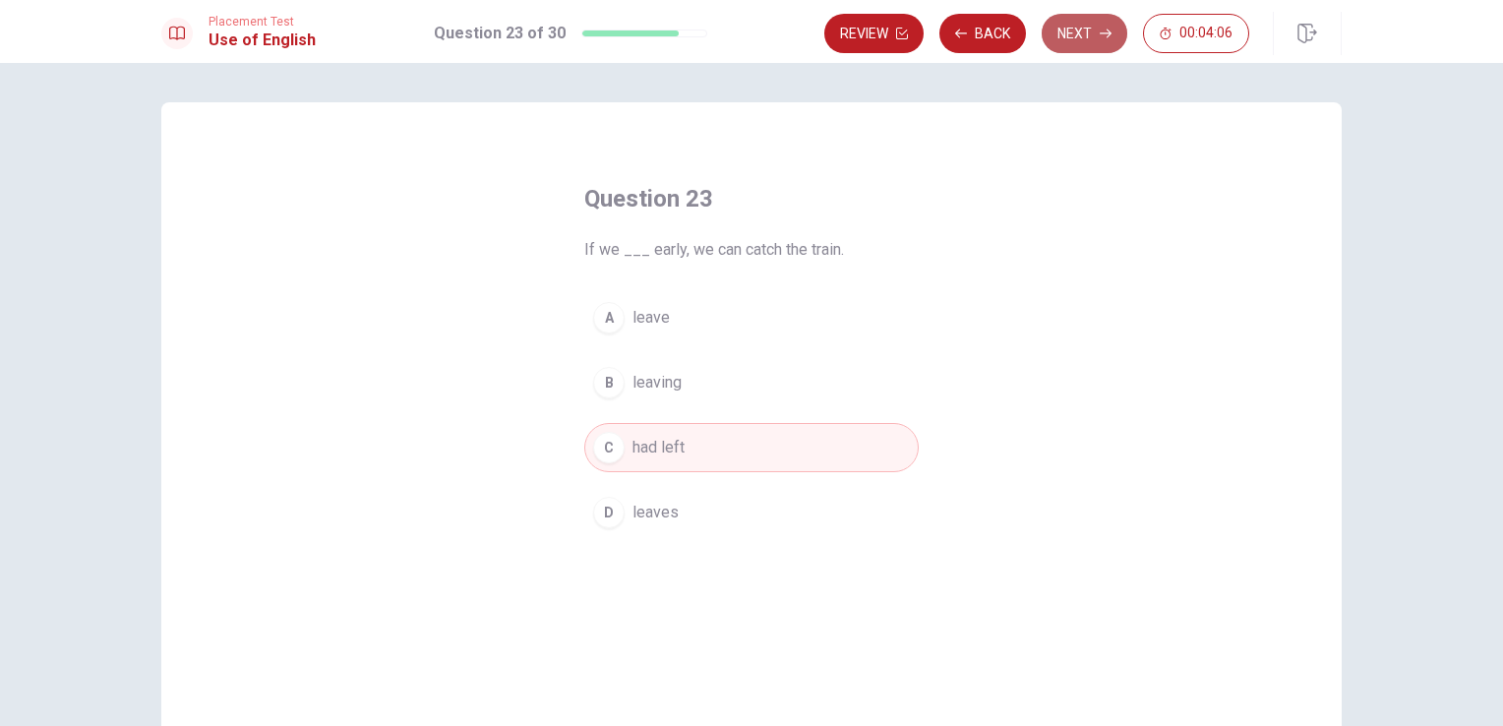
click at [1068, 35] on button "Next" at bounding box center [1085, 33] width 86 height 39
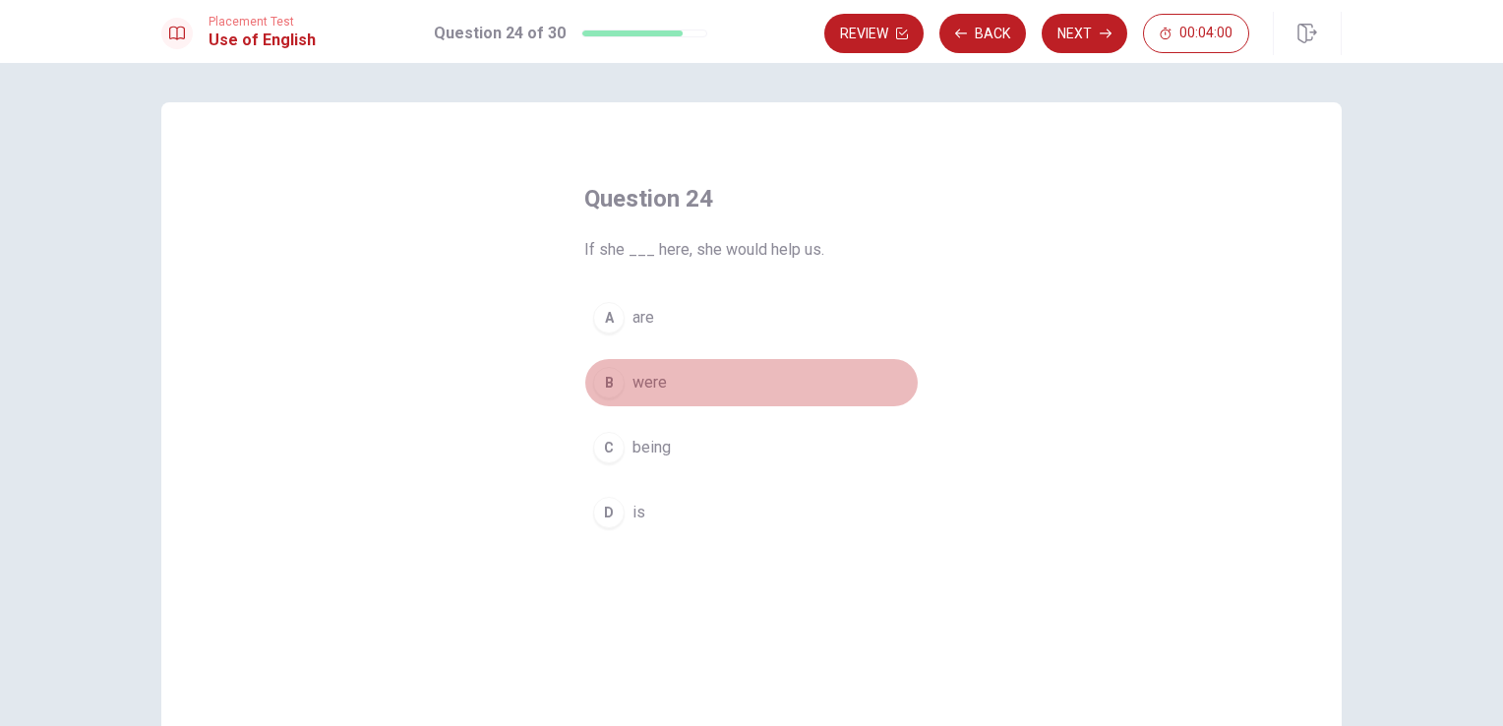
click at [633, 383] on span "were" at bounding box center [649, 383] width 34 height 24
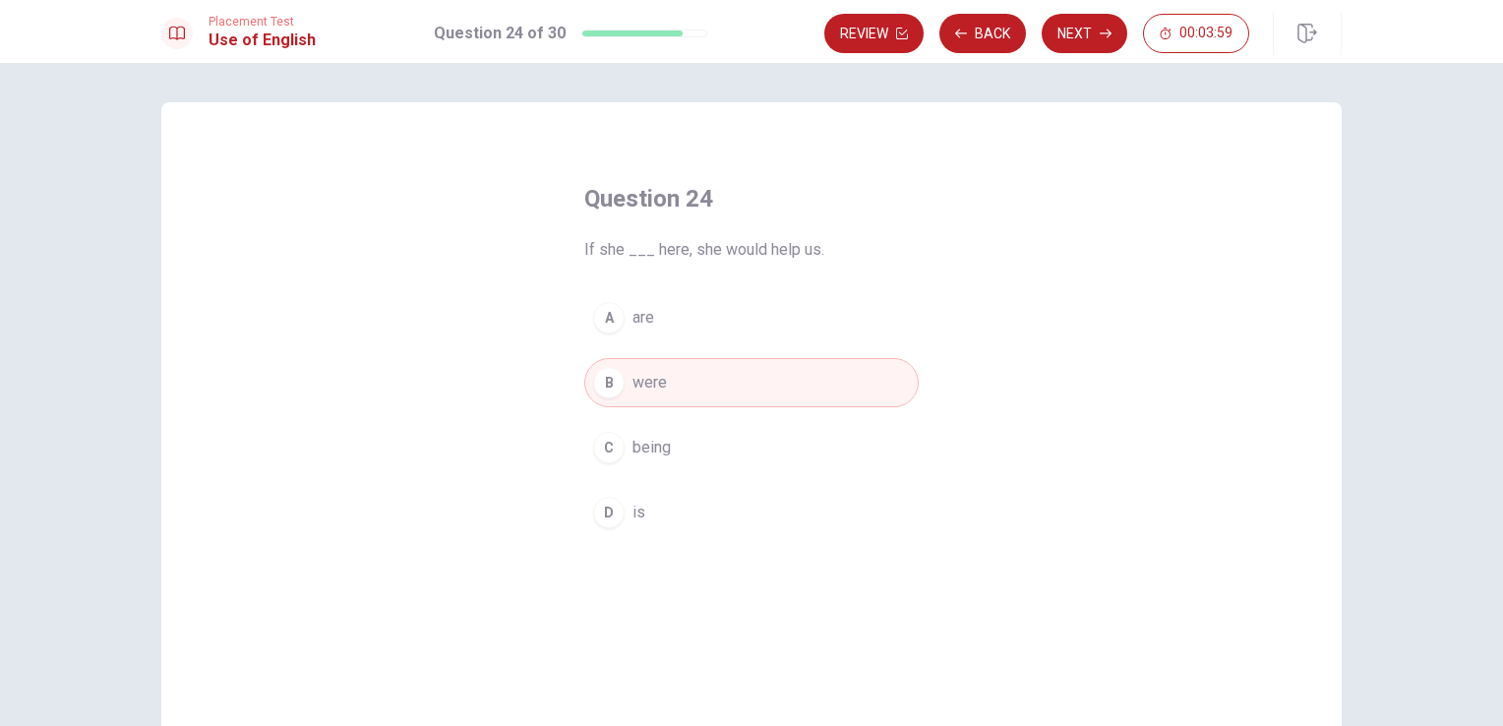
click at [1086, 30] on button "Next" at bounding box center [1085, 33] width 86 height 39
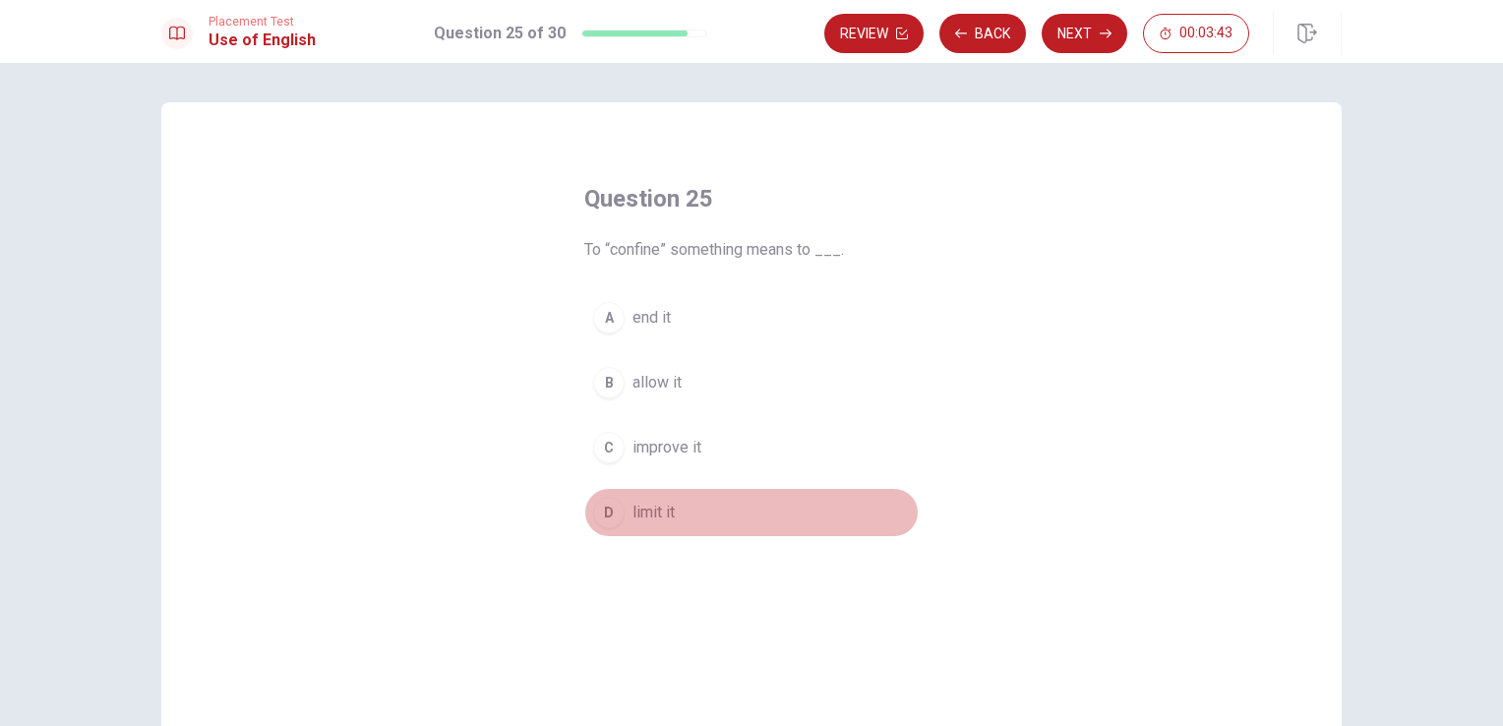
click at [633, 513] on span "limit it" at bounding box center [653, 513] width 42 height 24
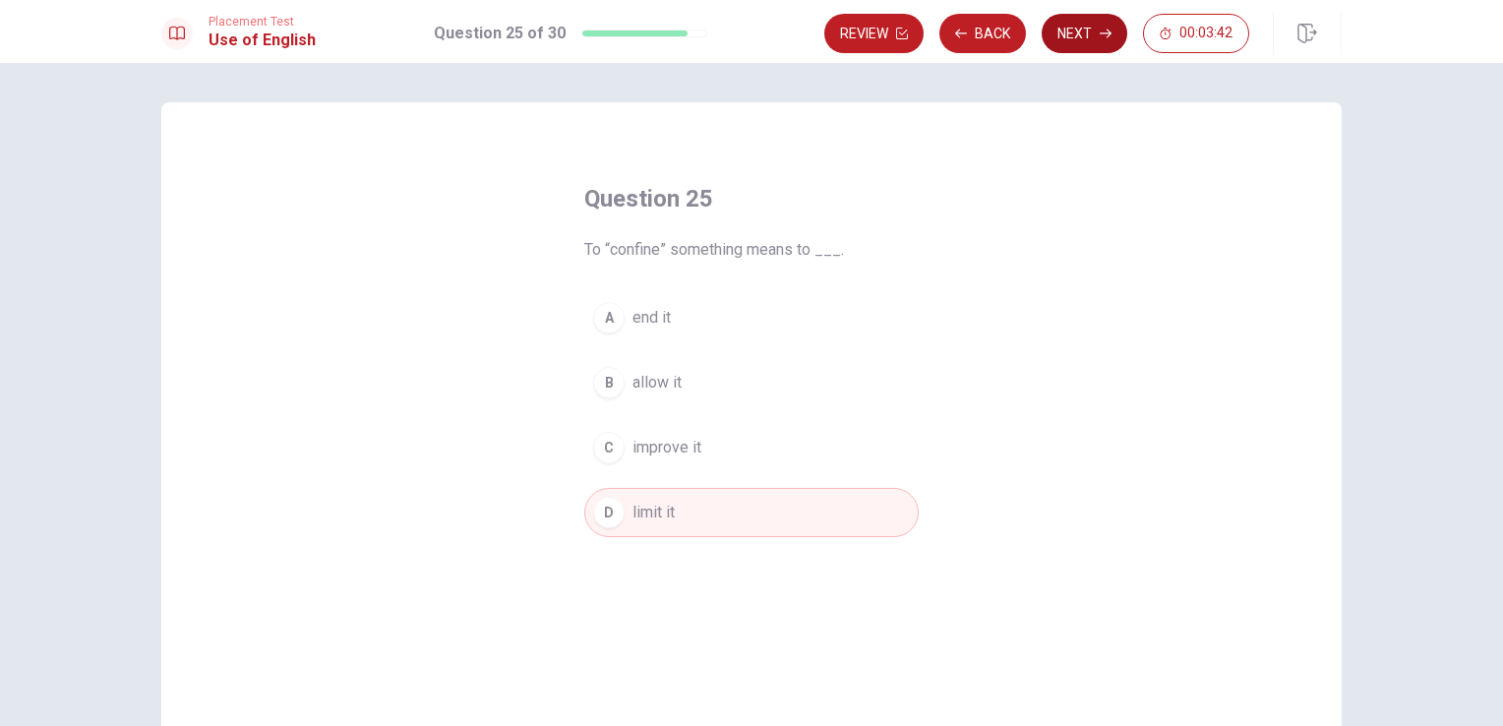
click at [1088, 41] on button "Next" at bounding box center [1085, 33] width 86 height 39
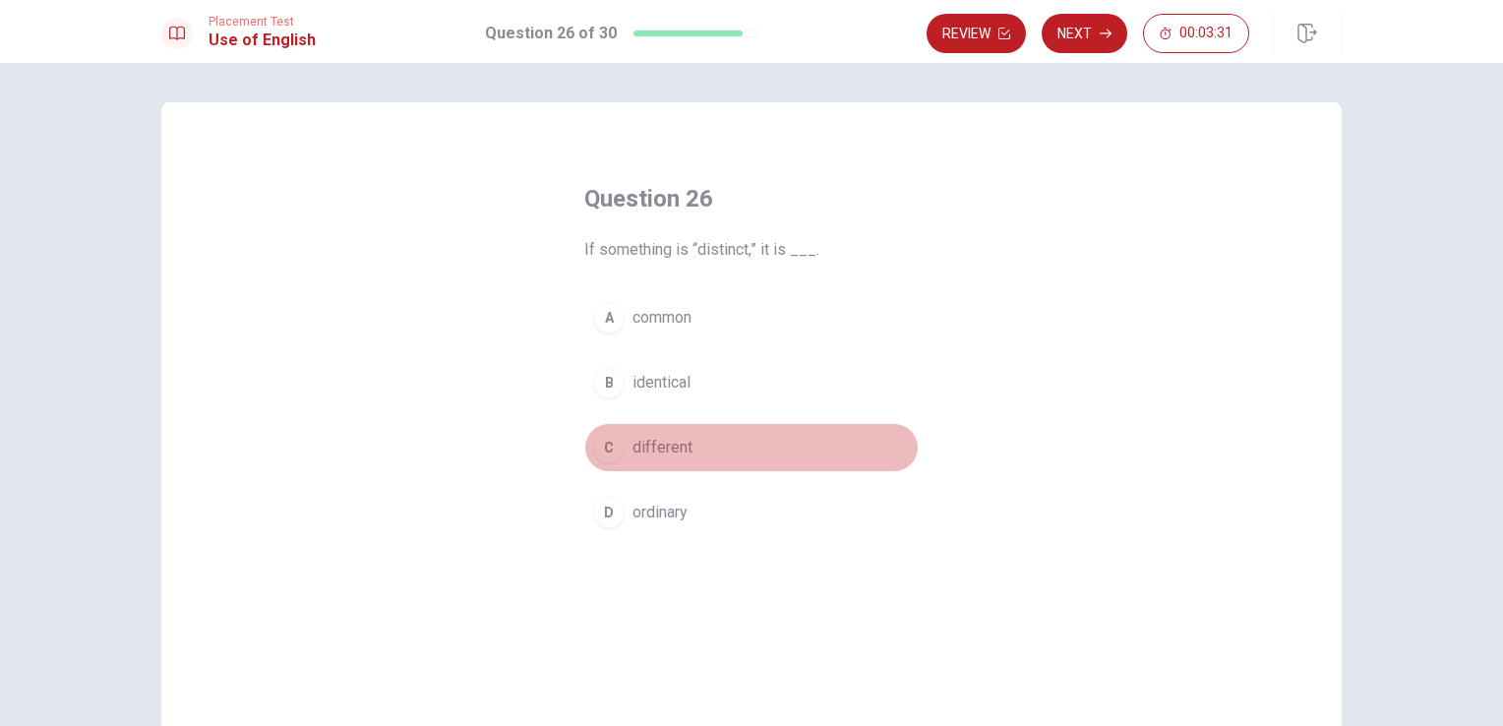
click at [648, 446] on span "different" at bounding box center [662, 448] width 60 height 24
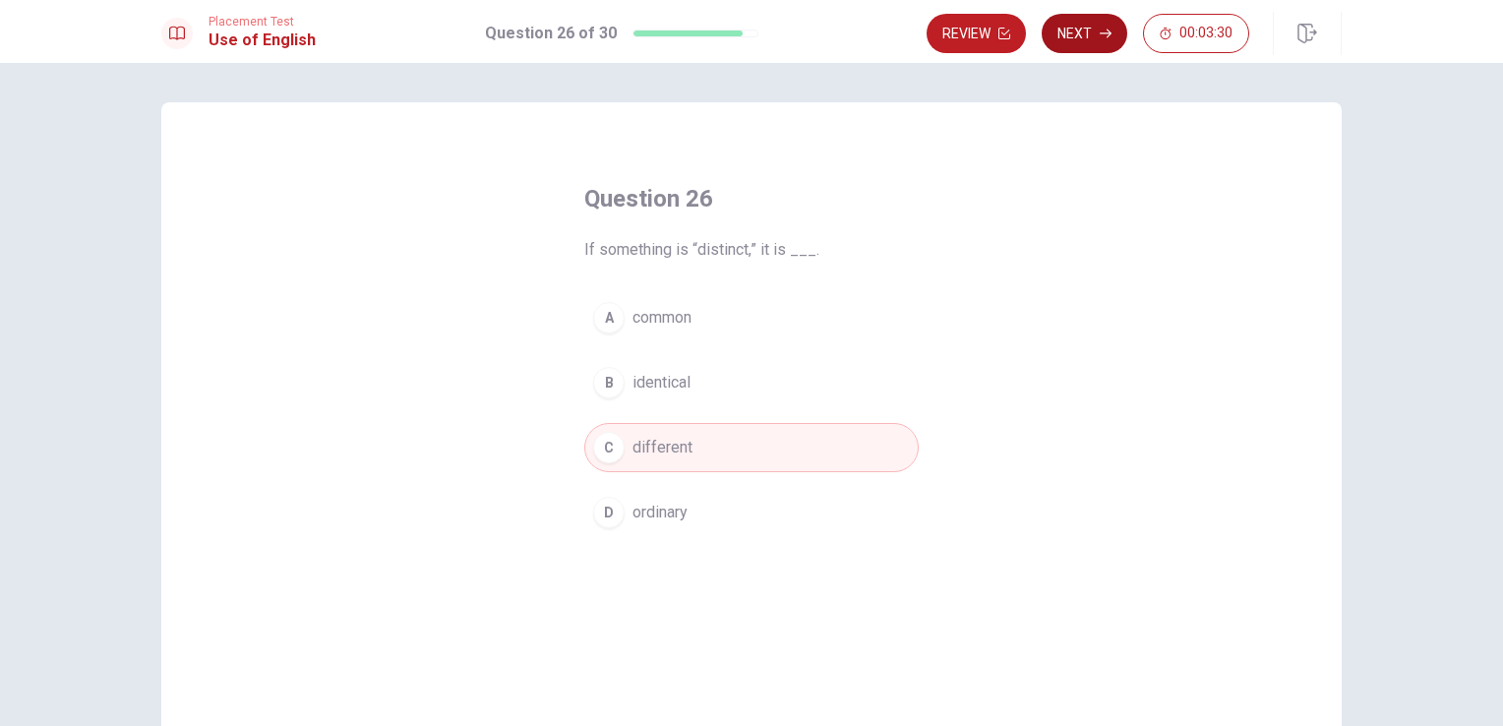
click at [1092, 19] on div "Review Next 00:03:30" at bounding box center [1134, 33] width 415 height 43
click at [1083, 19] on button "Next" at bounding box center [1085, 33] width 86 height 39
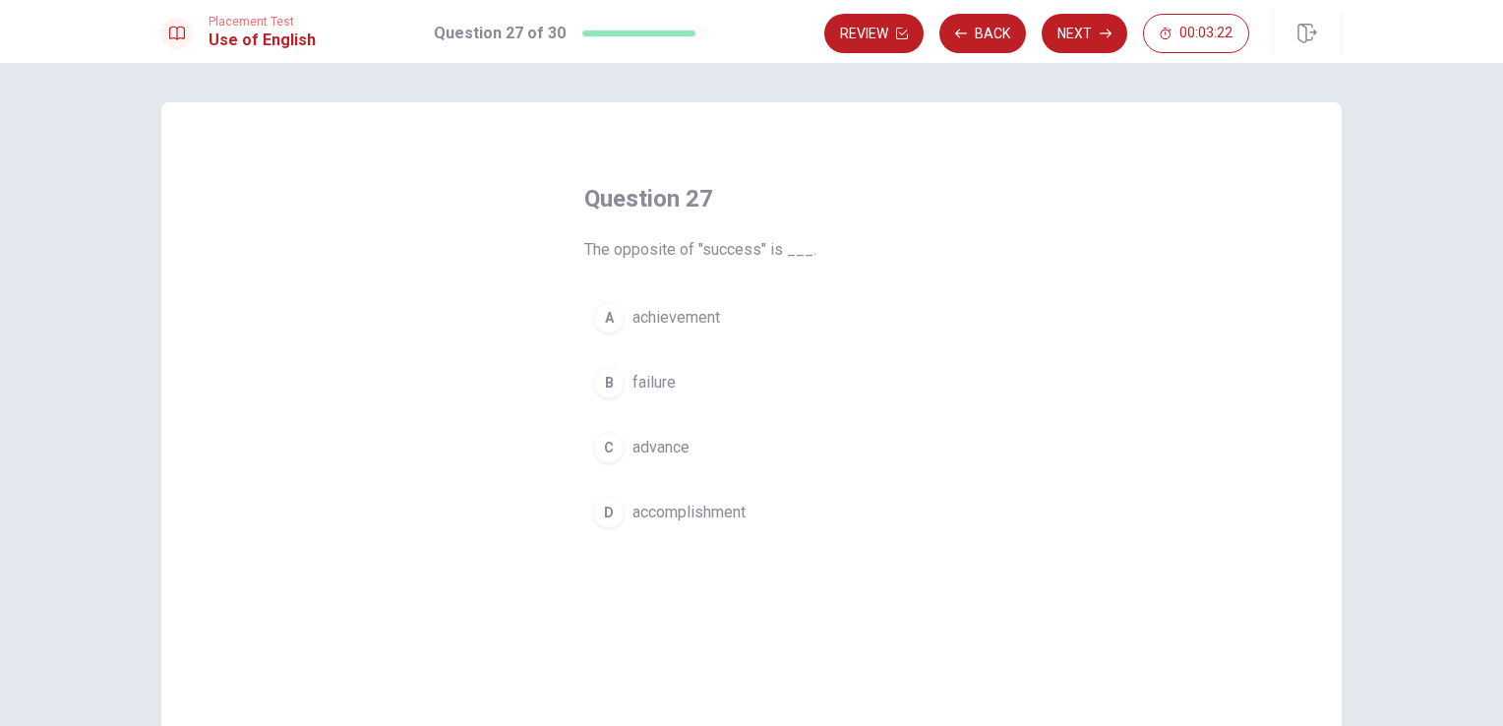
click at [636, 382] on span "failure" at bounding box center [653, 383] width 43 height 24
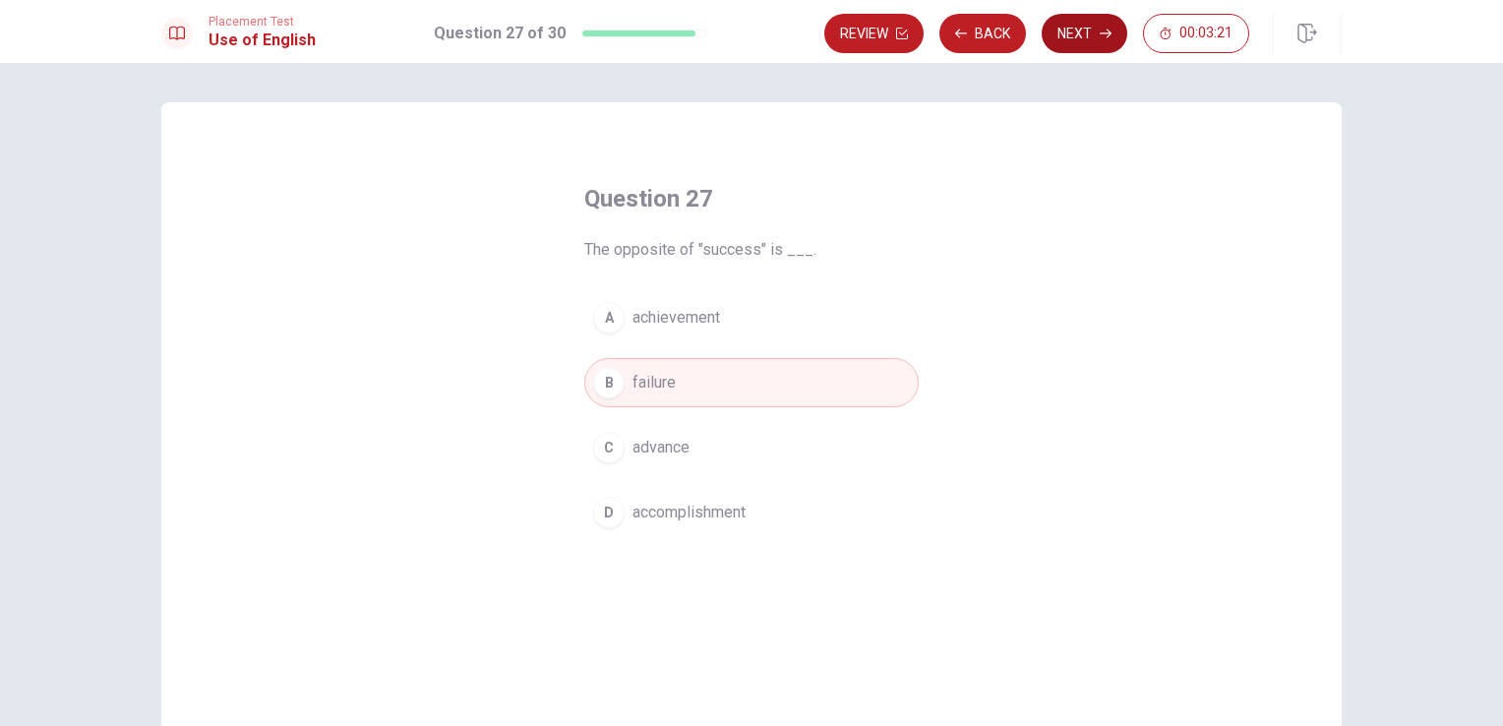
click at [1086, 28] on button "Next" at bounding box center [1085, 33] width 86 height 39
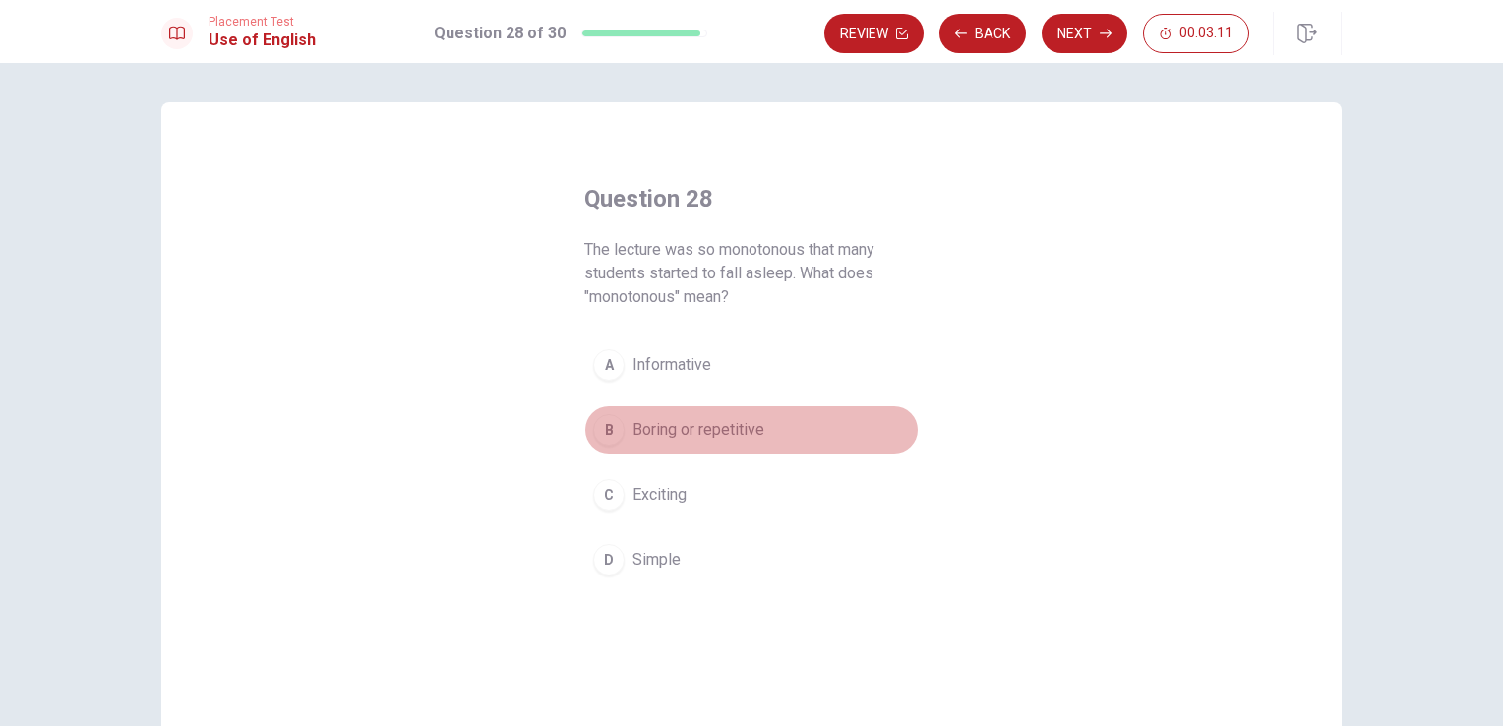
click at [657, 427] on span "Boring or repetitive" at bounding box center [698, 430] width 132 height 24
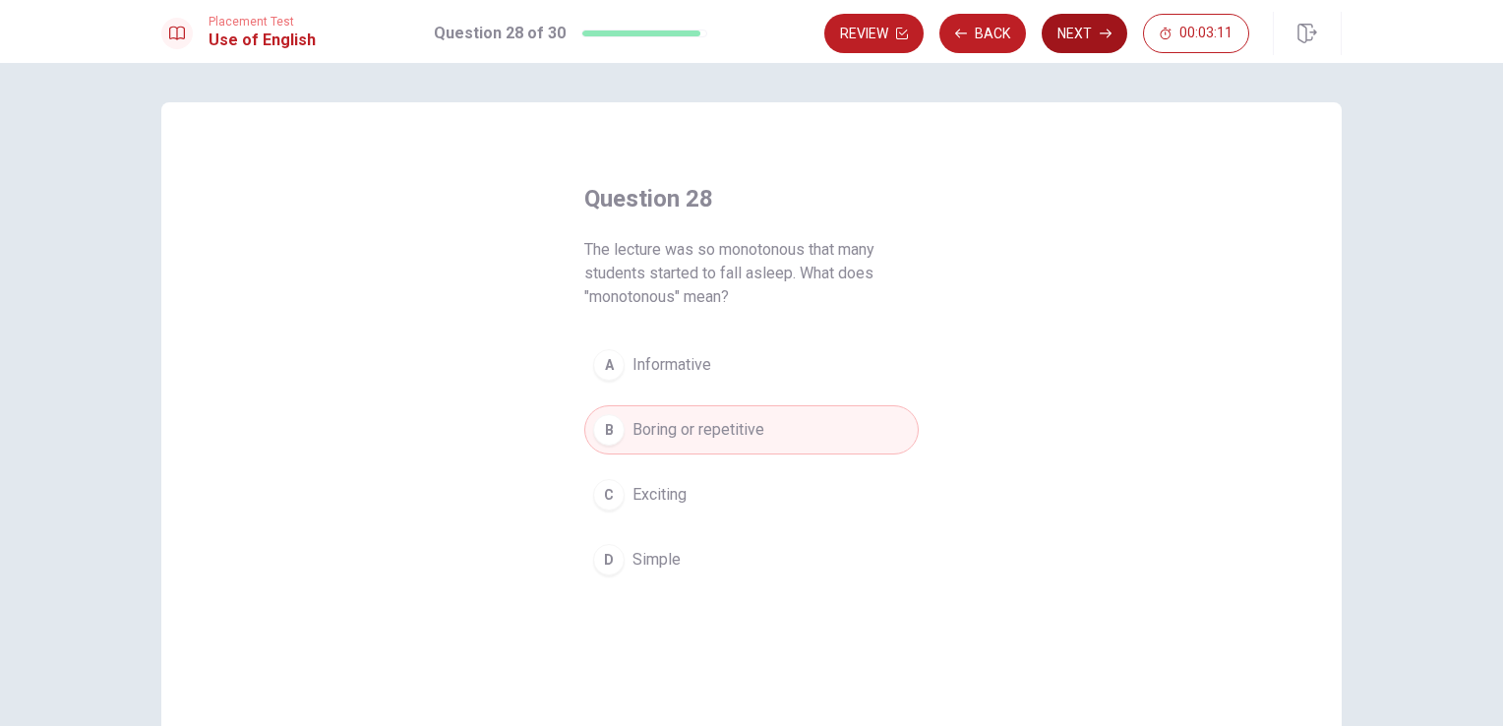
click at [1078, 34] on button "Next" at bounding box center [1085, 33] width 86 height 39
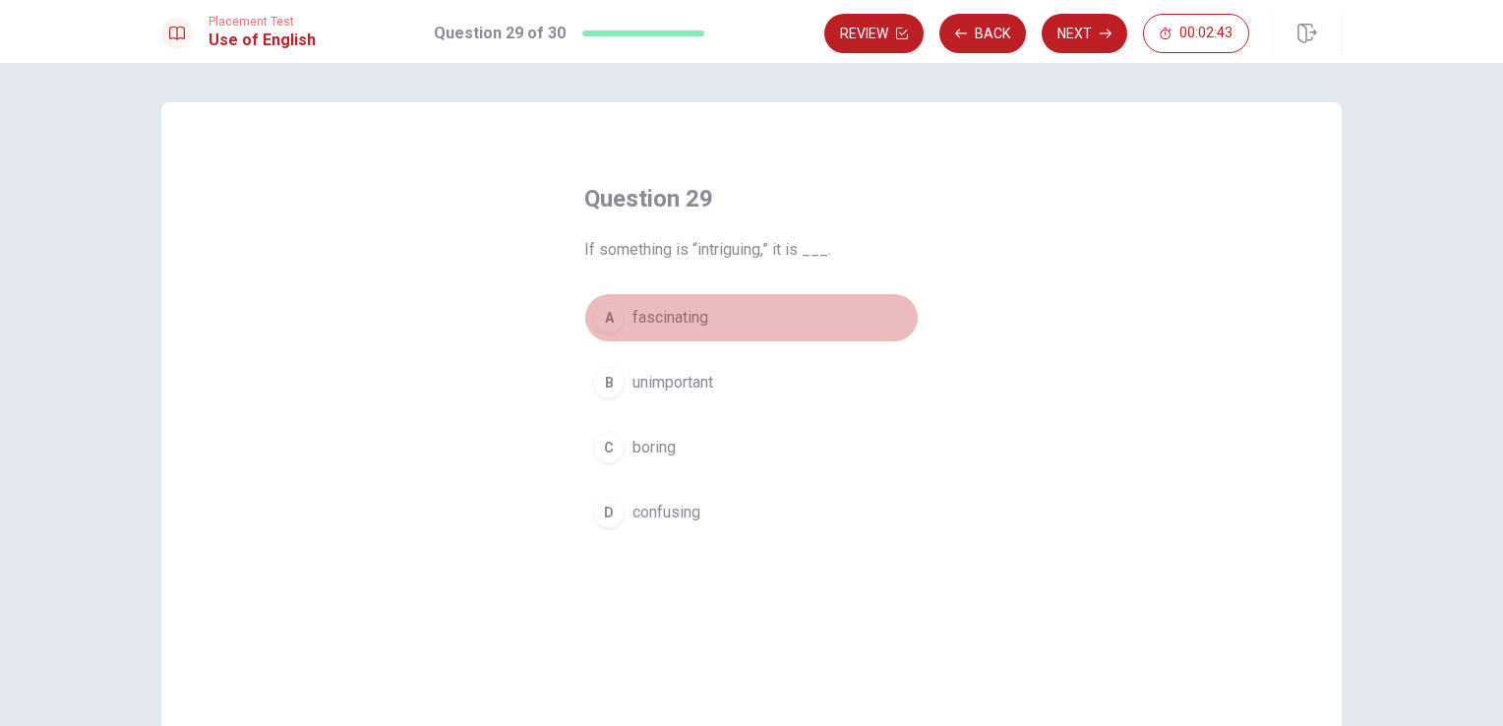
click at [668, 319] on span "fascinating" at bounding box center [670, 318] width 76 height 24
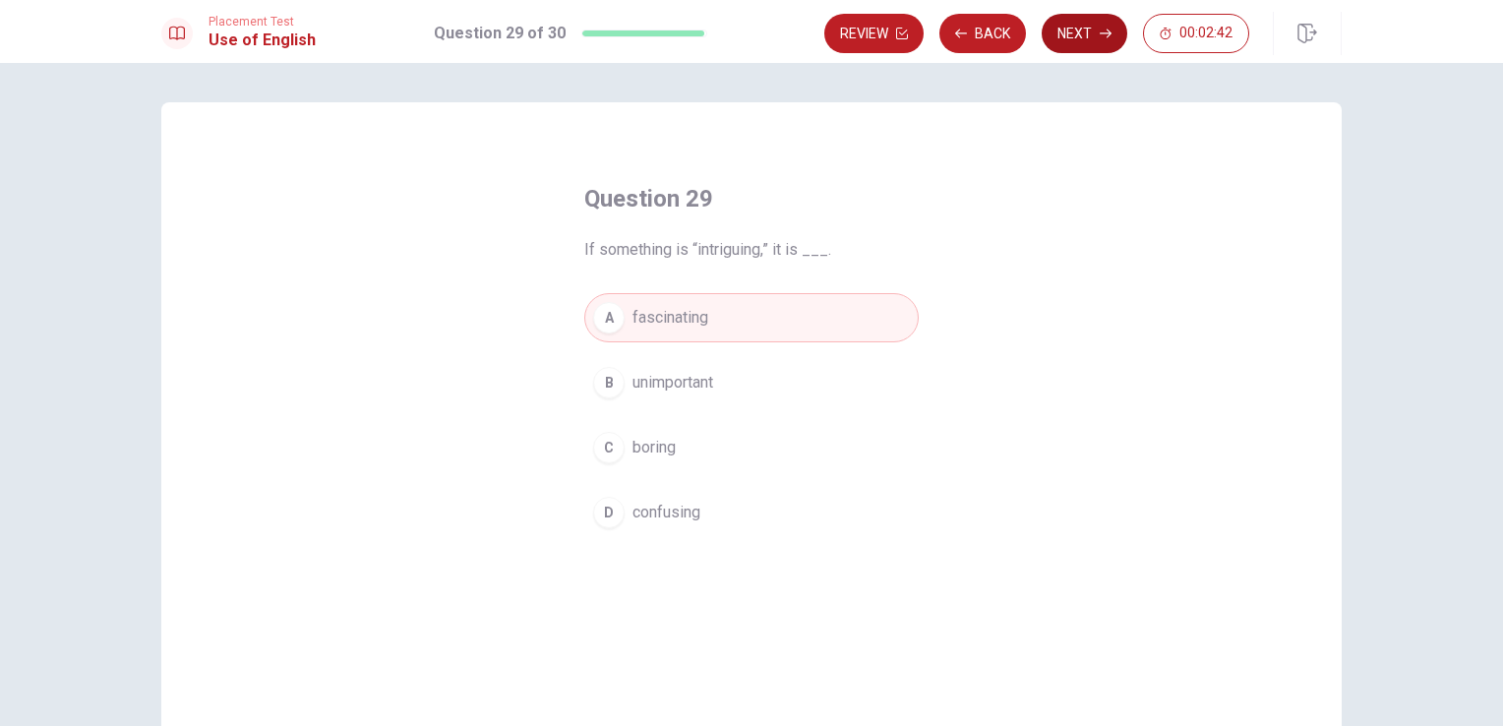
click at [1085, 35] on button "Next" at bounding box center [1085, 33] width 86 height 39
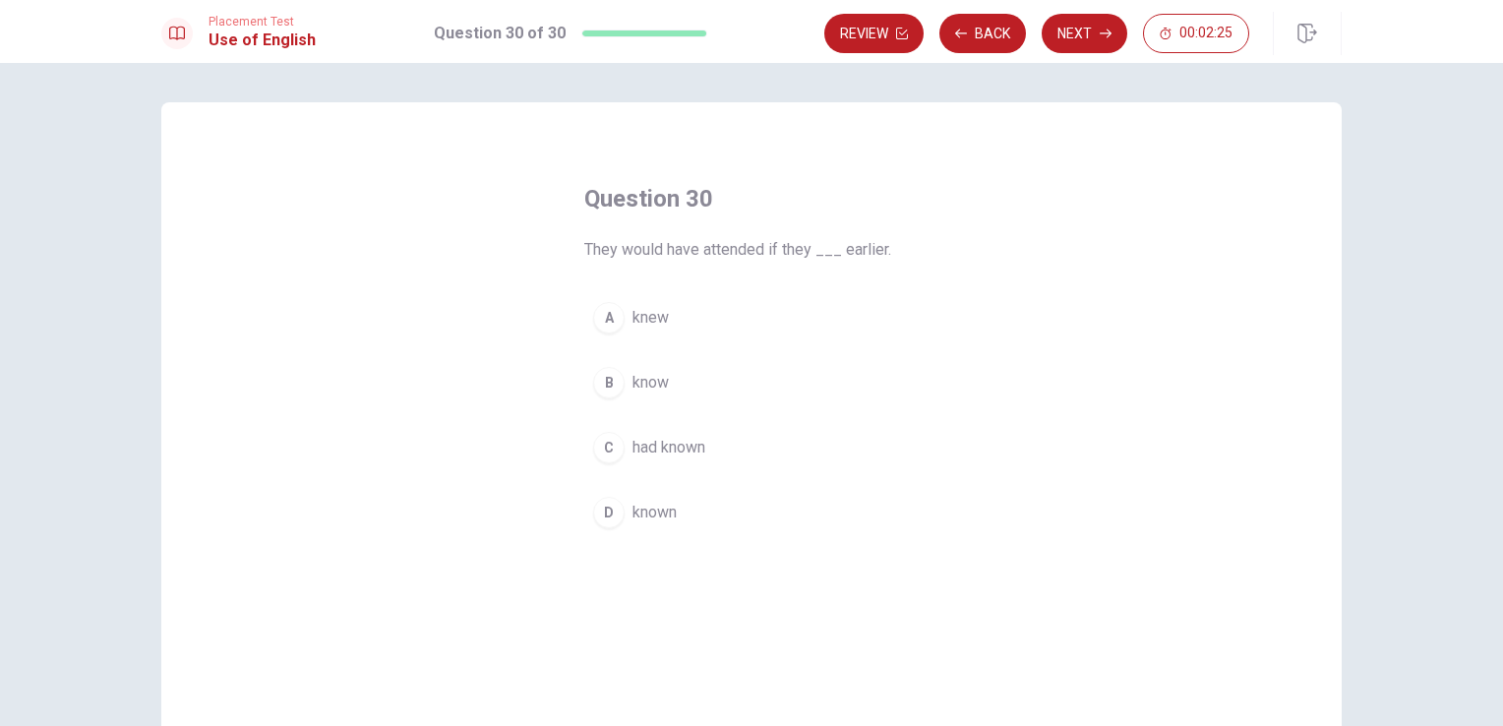
click at [683, 444] on span "had known" at bounding box center [668, 448] width 73 height 24
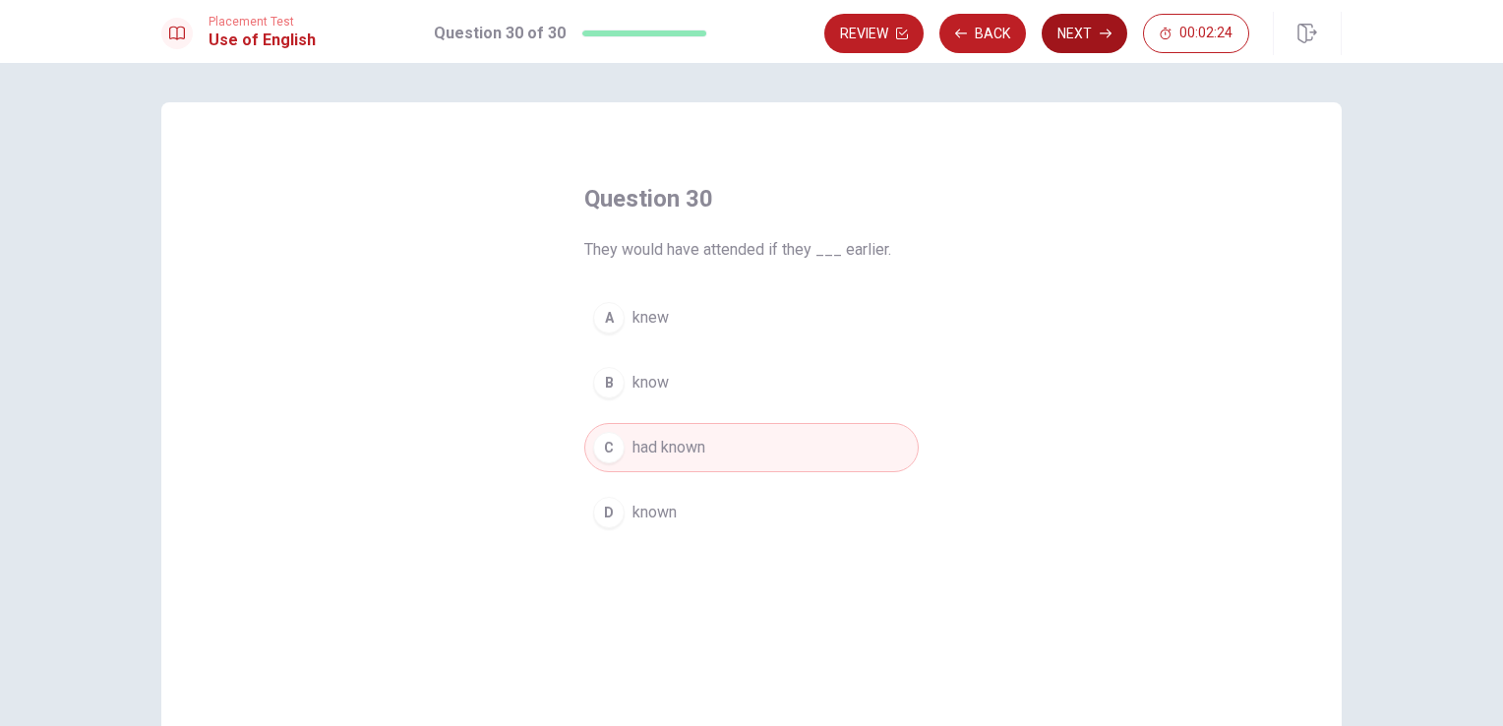
click at [1079, 41] on button "Next" at bounding box center [1085, 33] width 86 height 39
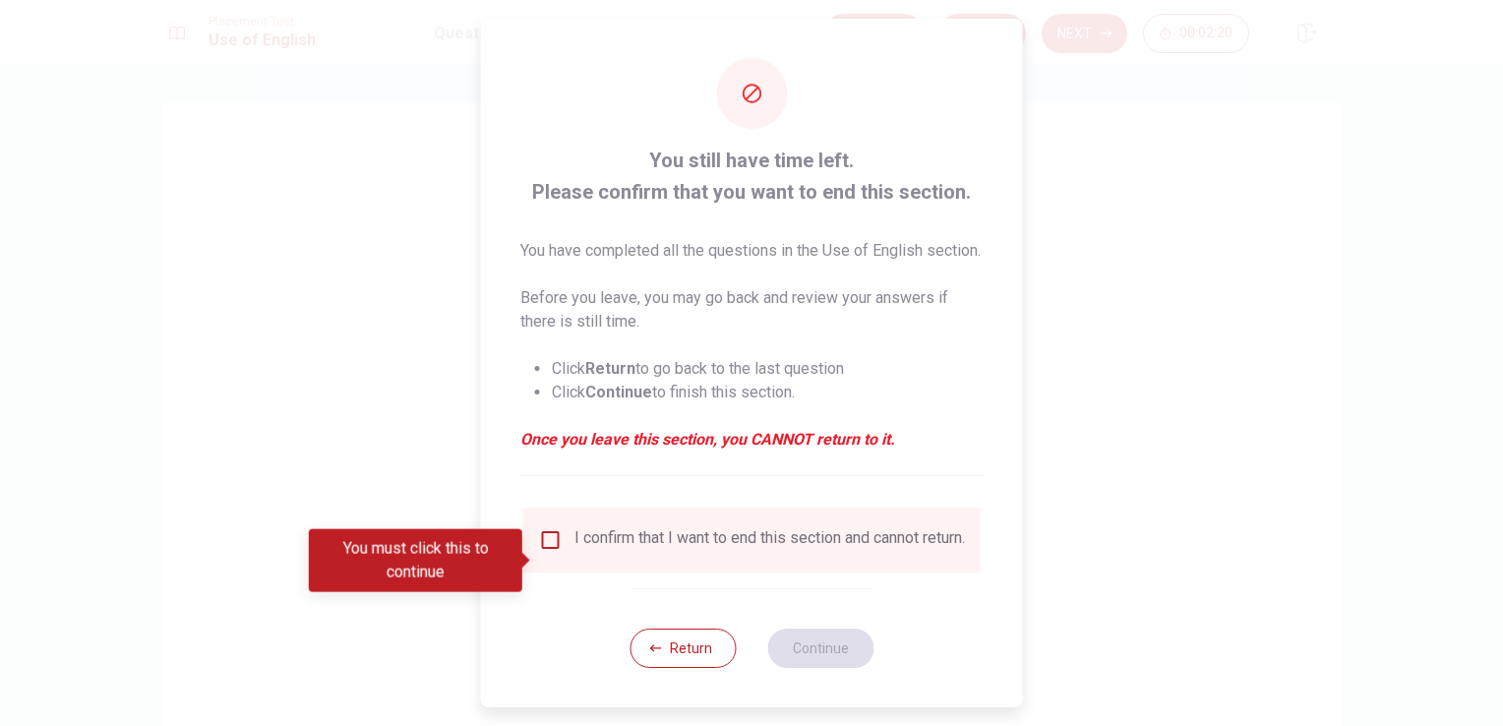
click at [554, 552] on input "You must click this to continue" at bounding box center [551, 540] width 24 height 24
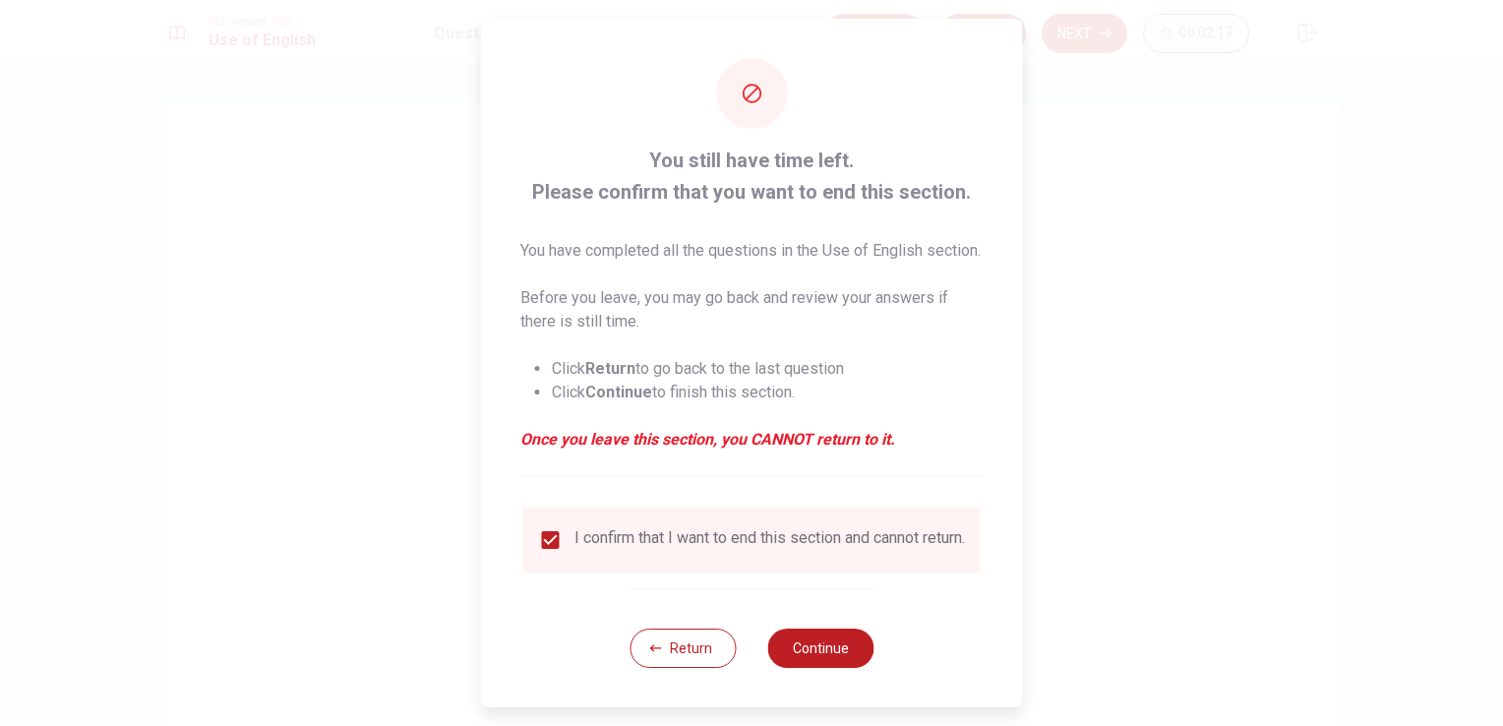
scroll to position [30, 0]
click at [830, 651] on button "Continue" at bounding box center [820, 648] width 106 height 39
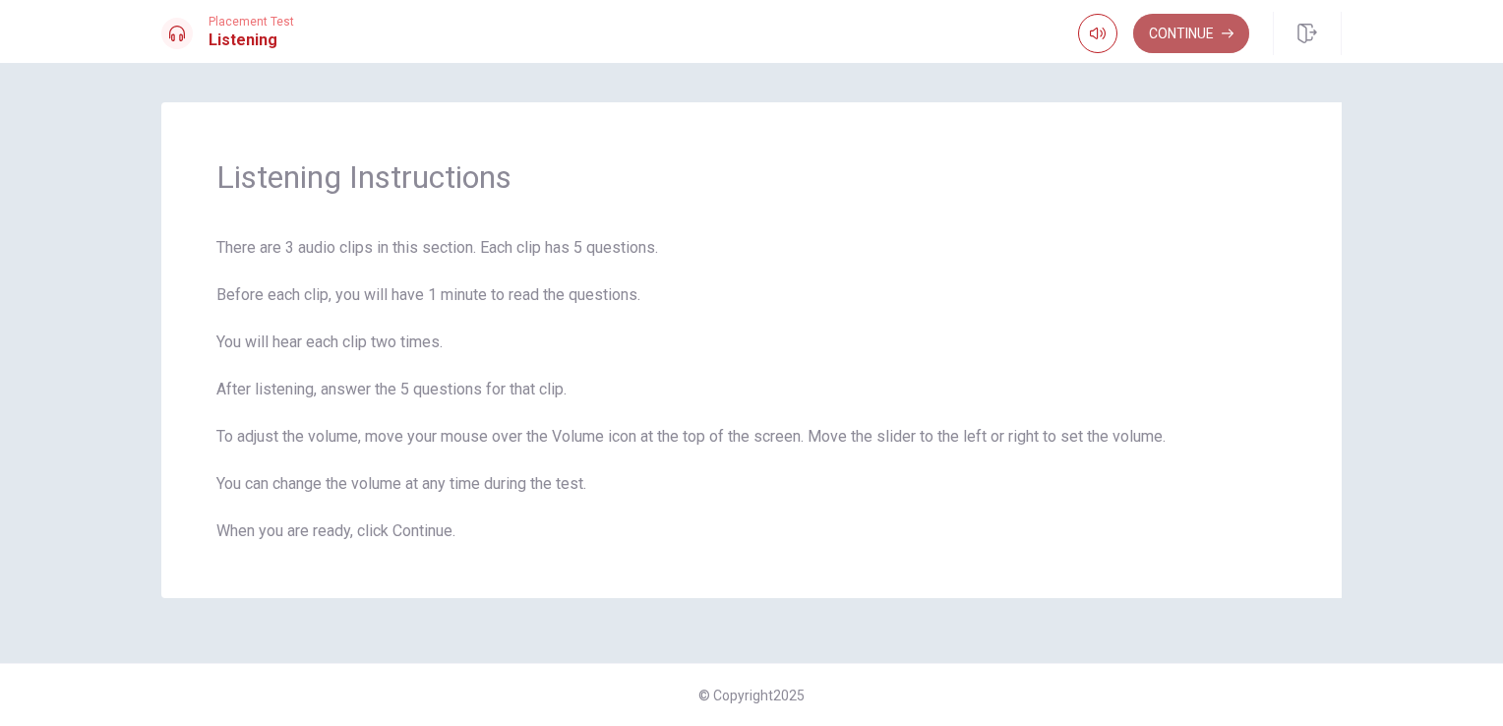
click at [1177, 33] on button "Continue" at bounding box center [1191, 33] width 116 height 39
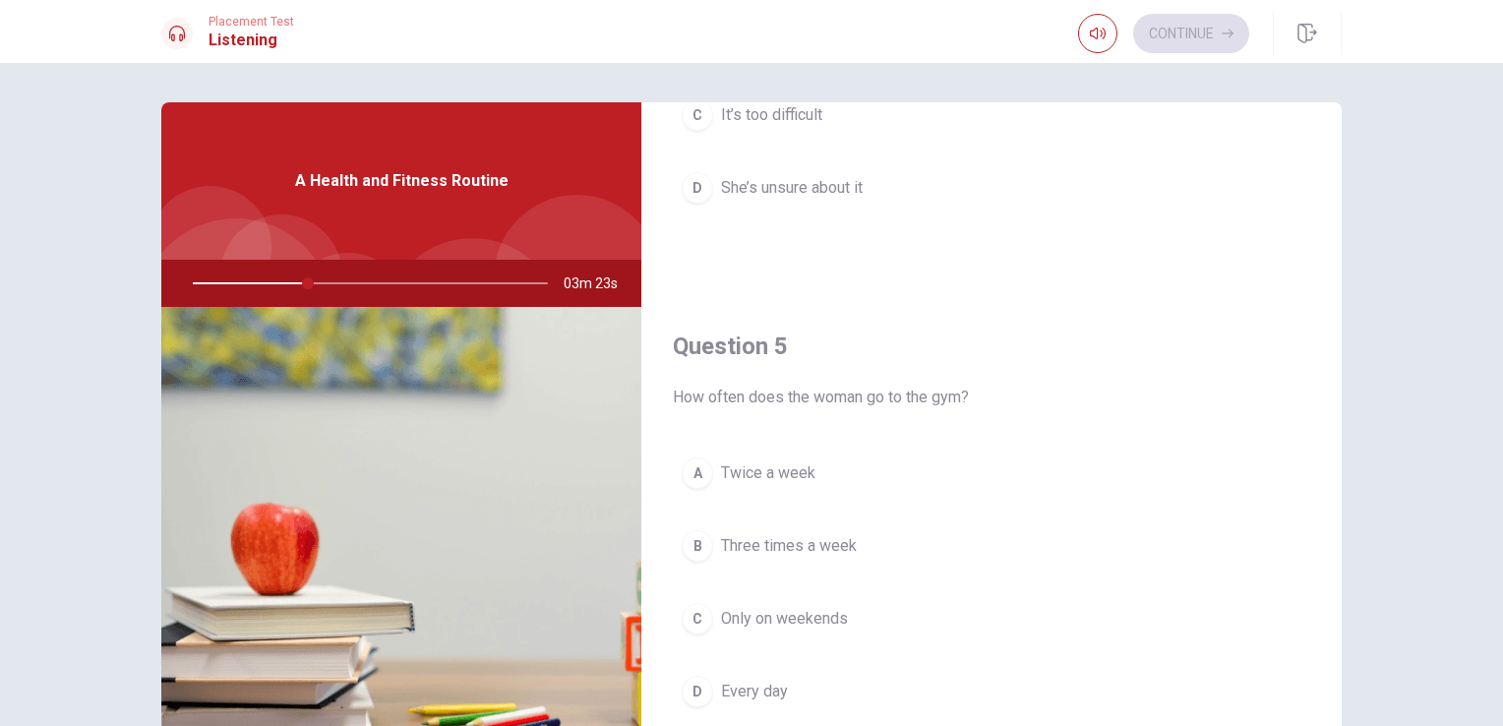
scroll to position [98, 0]
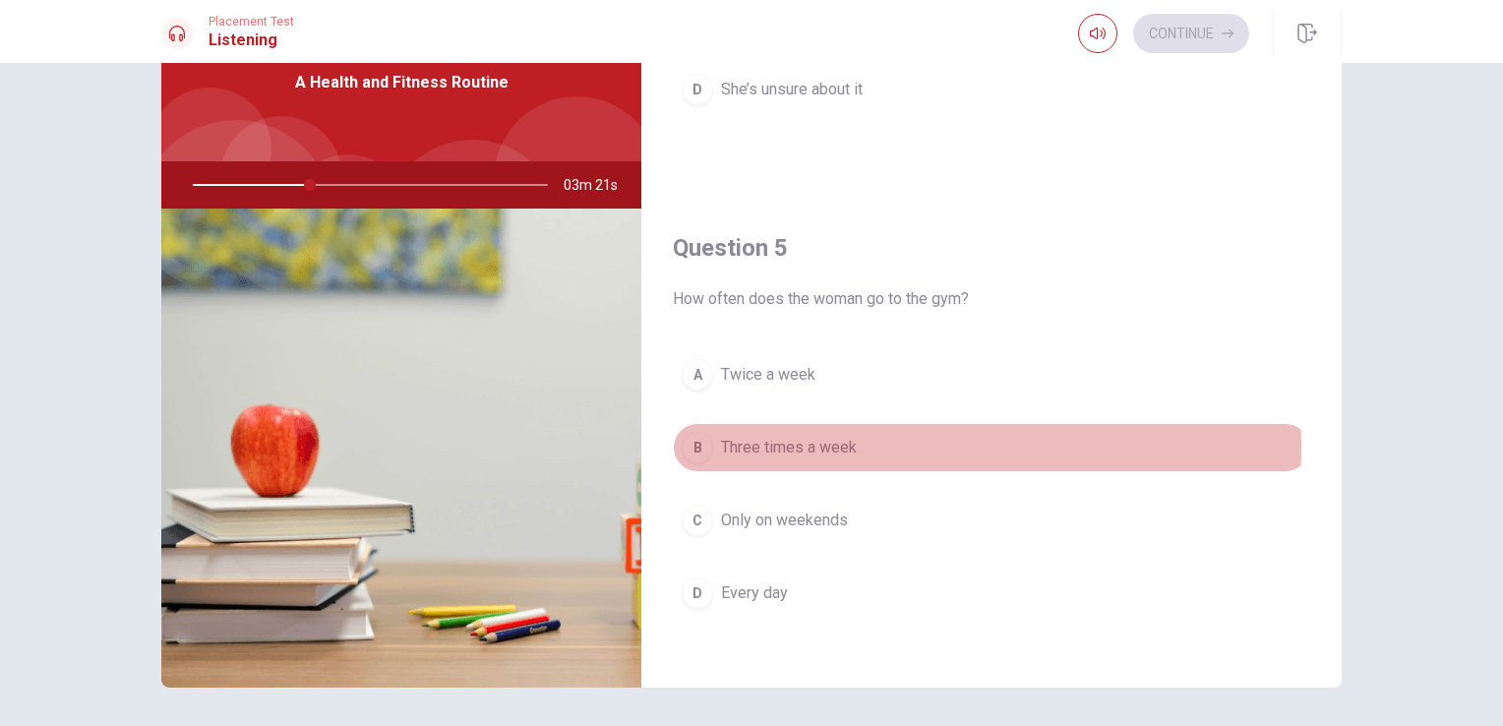
click at [721, 439] on span "Three times a week" at bounding box center [789, 448] width 136 height 24
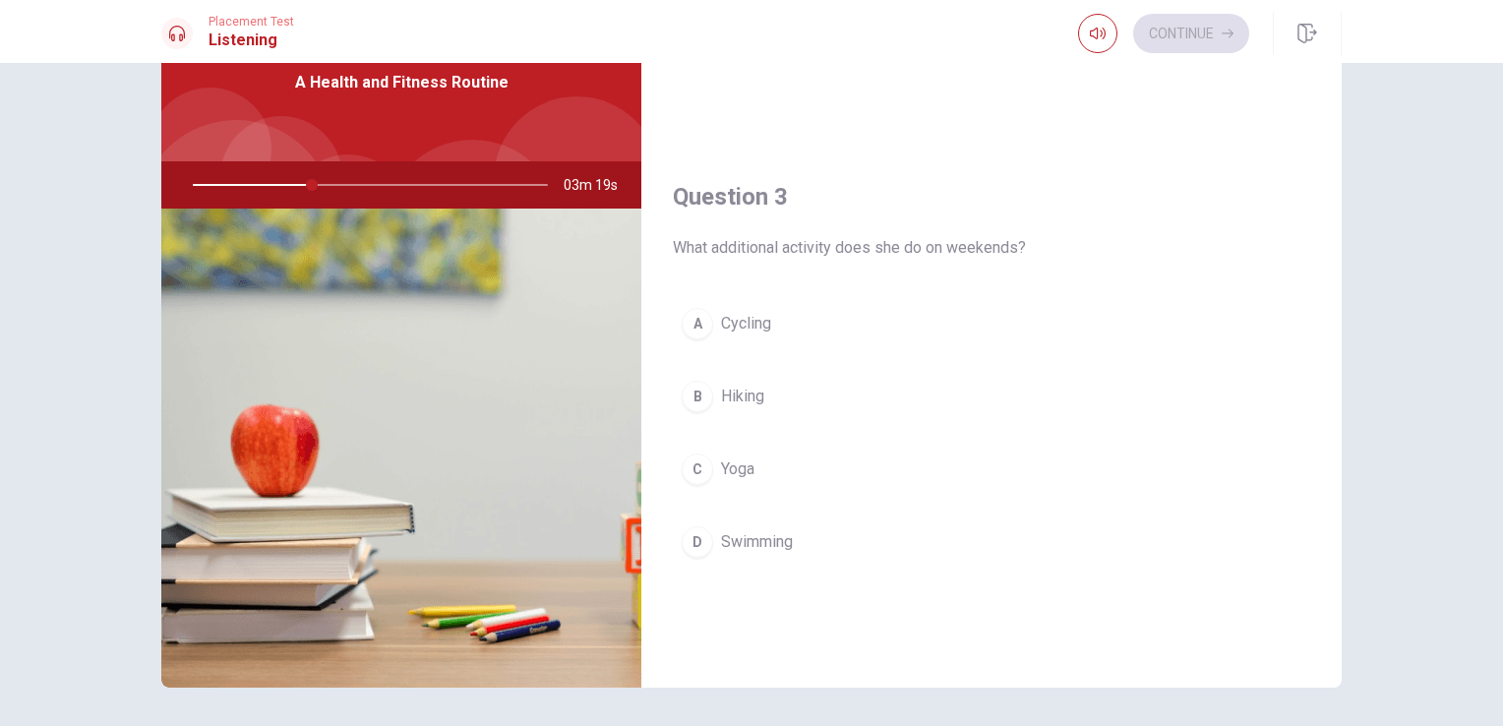
scroll to position [842, 0]
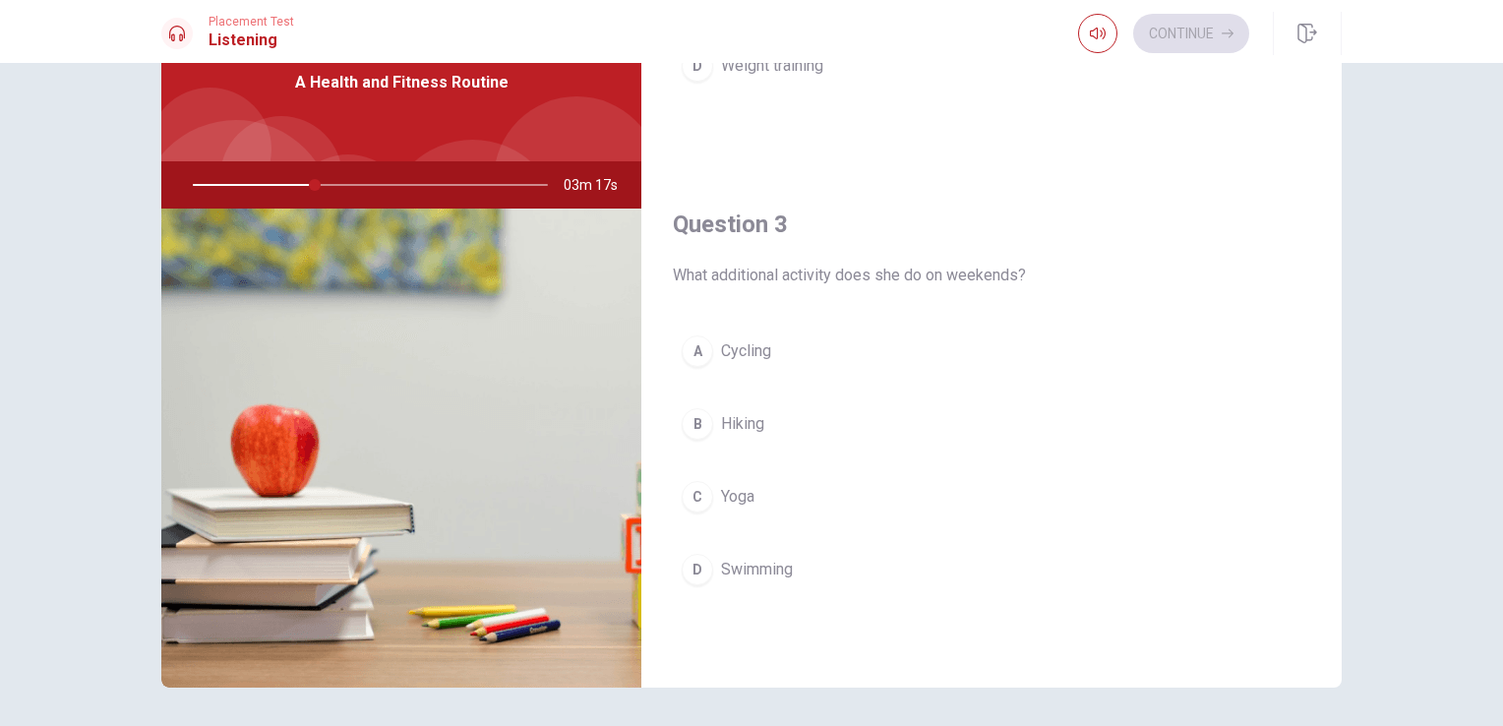
click at [729, 492] on span "Yoga" at bounding box center [737, 497] width 33 height 24
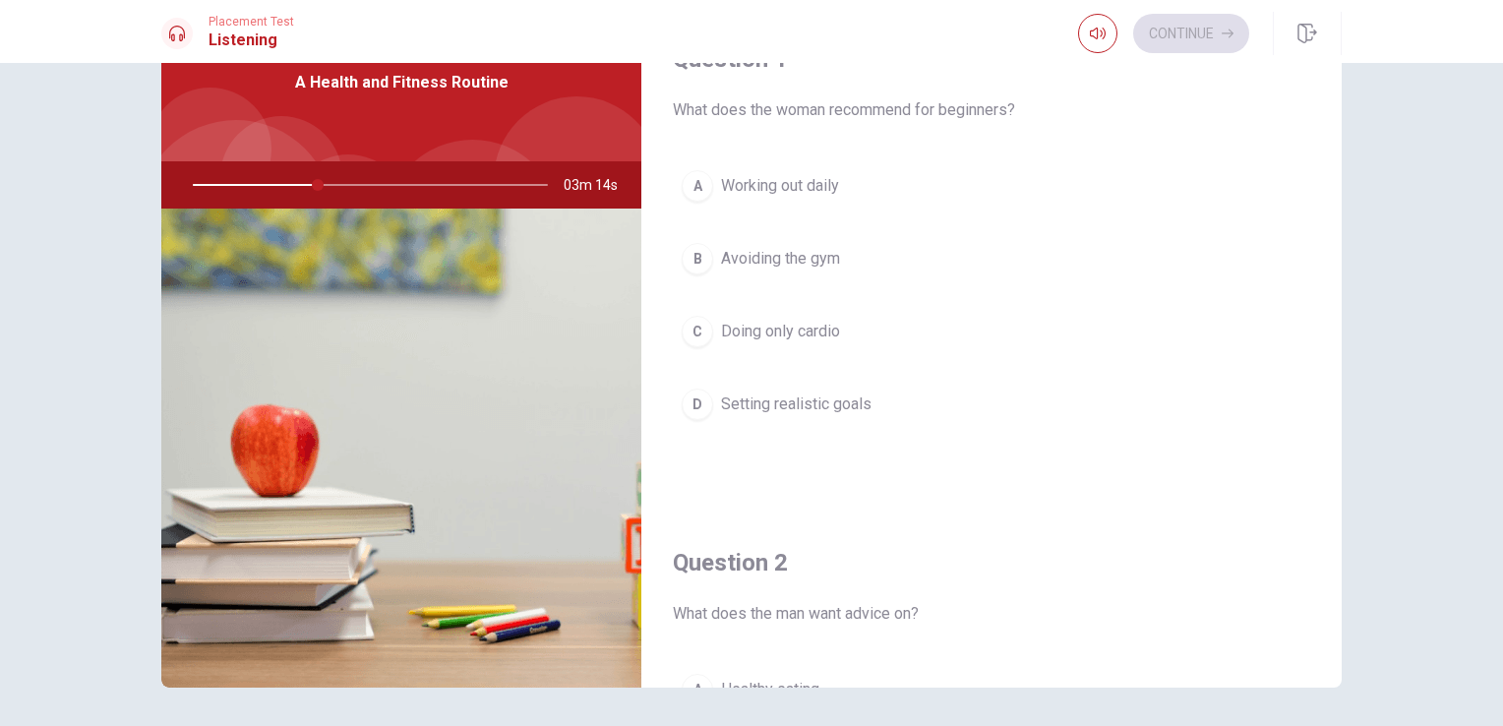
scroll to position [0, 0]
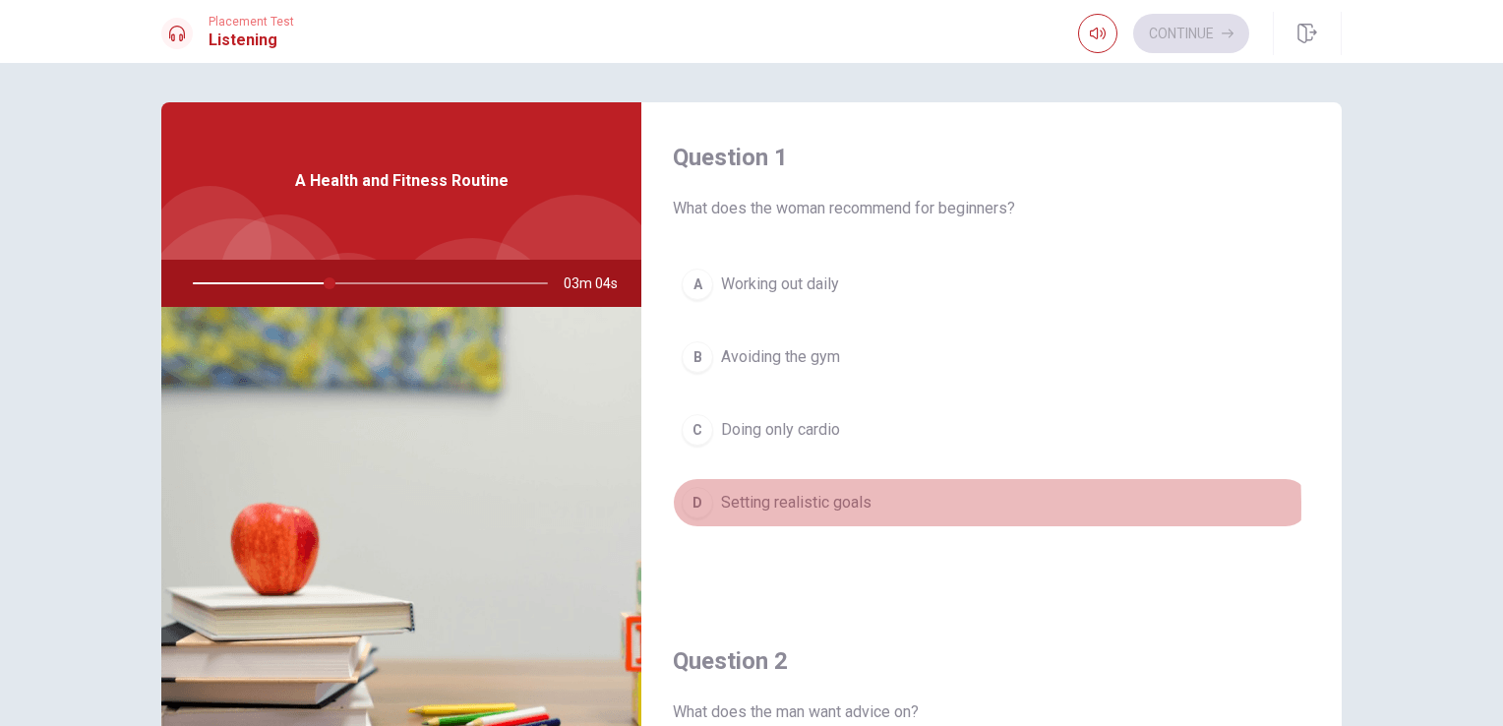
click at [763, 505] on span "Setting realistic goals" at bounding box center [796, 503] width 150 height 24
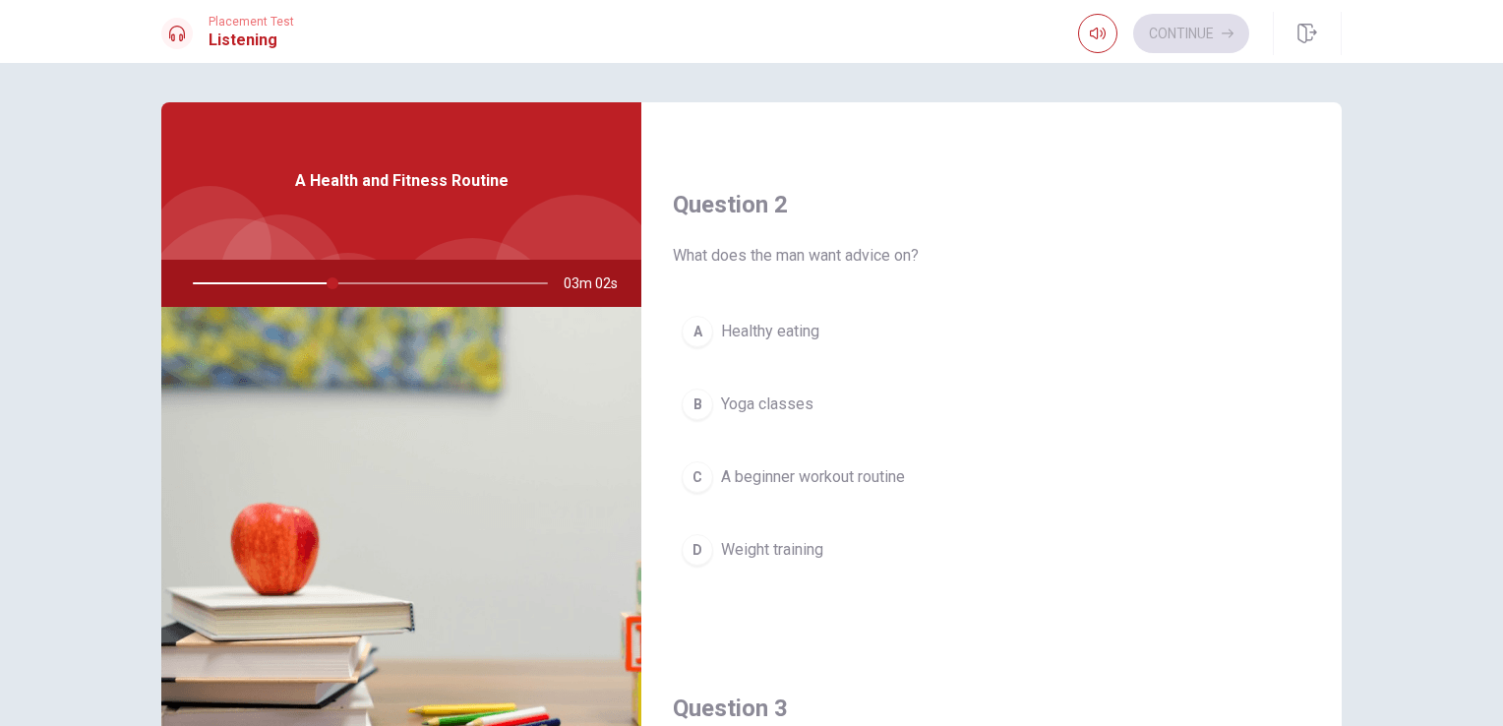
scroll to position [492, 0]
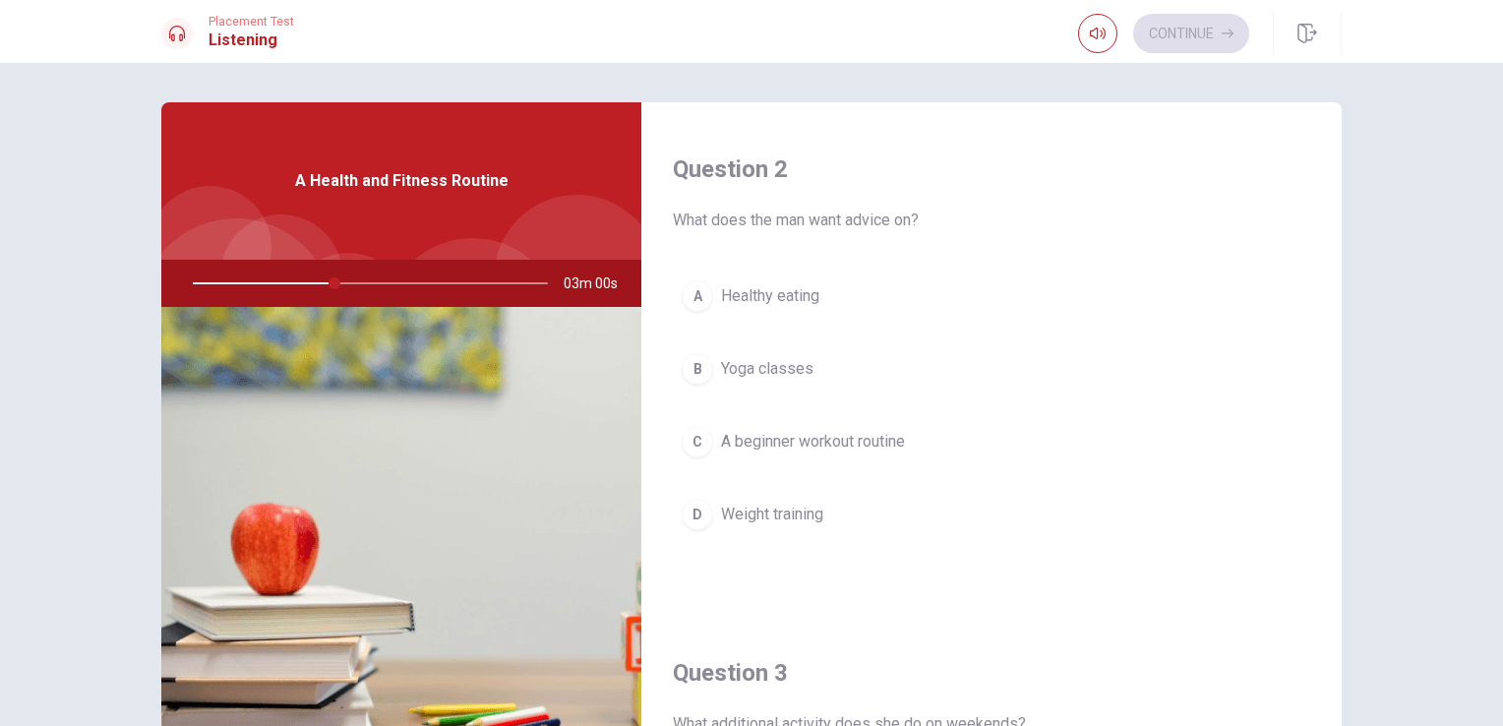
click at [748, 369] on span "Yoga classes" at bounding box center [767, 369] width 92 height 24
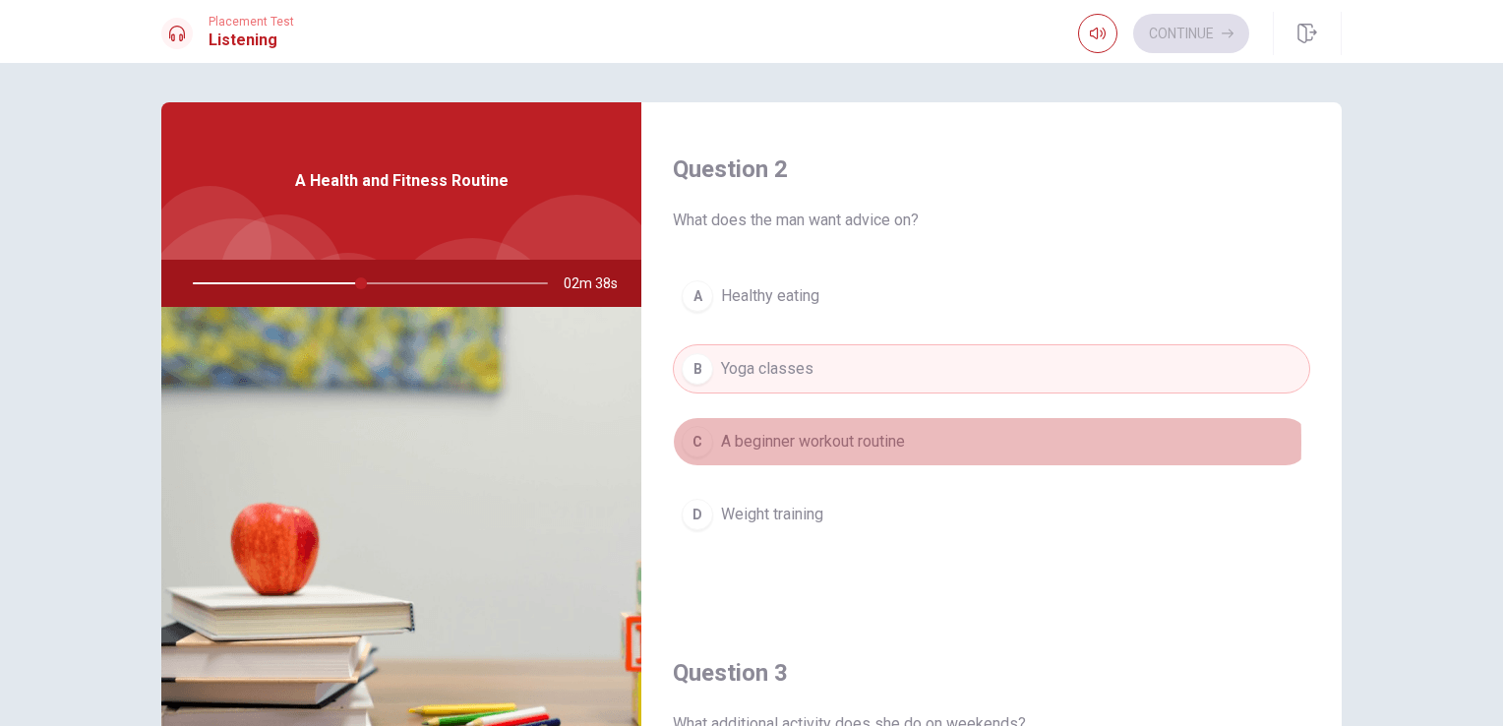
click at [751, 440] on span "A beginner workout routine" at bounding box center [813, 442] width 184 height 24
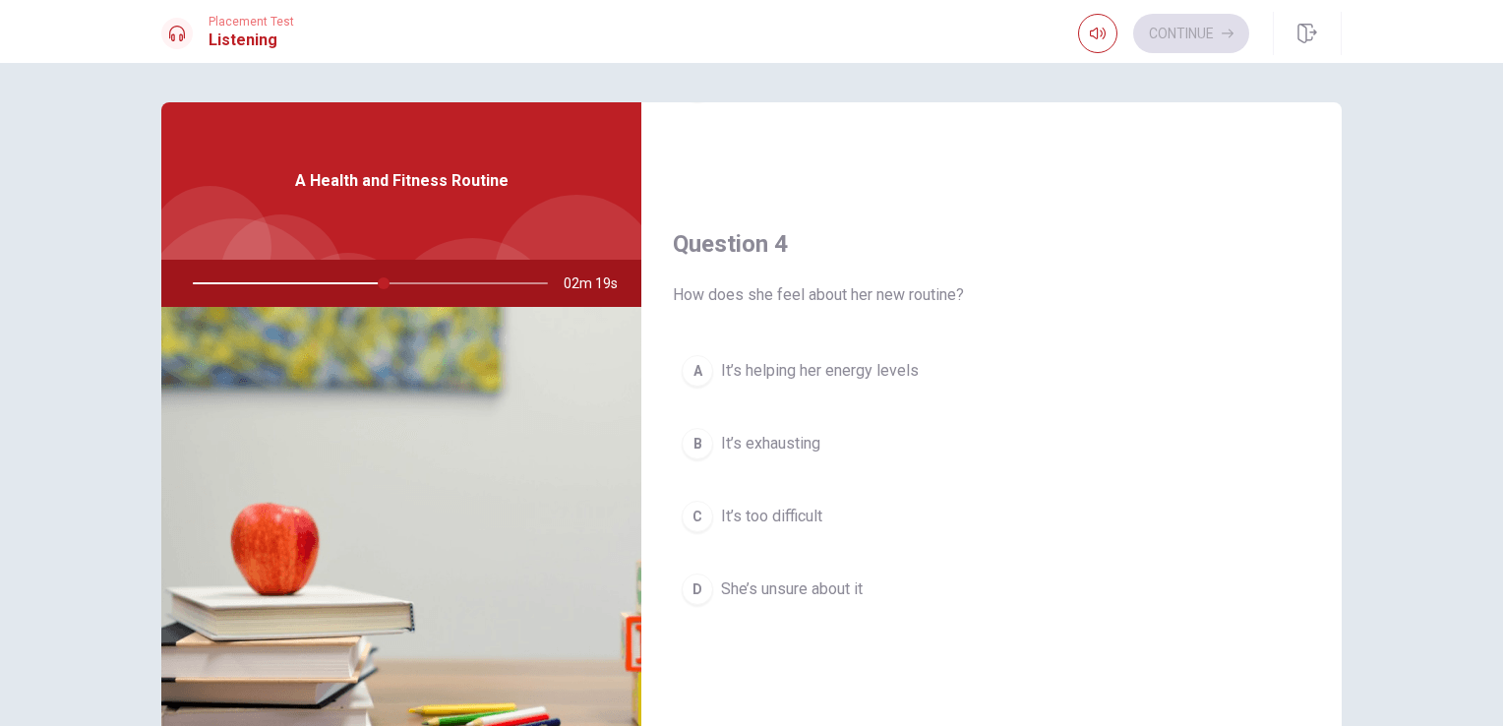
scroll to position [1475, 0]
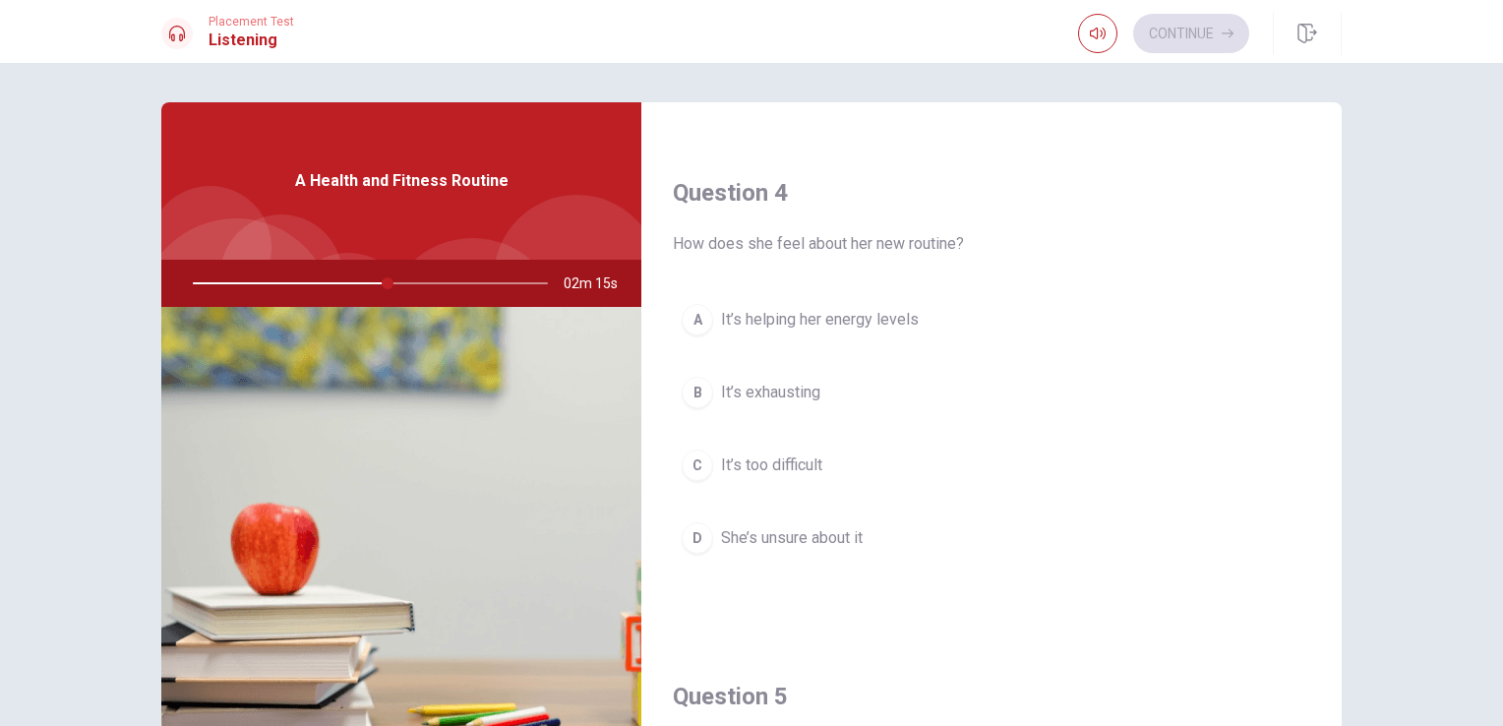
click at [761, 308] on span "It’s helping her energy levels" at bounding box center [820, 320] width 198 height 24
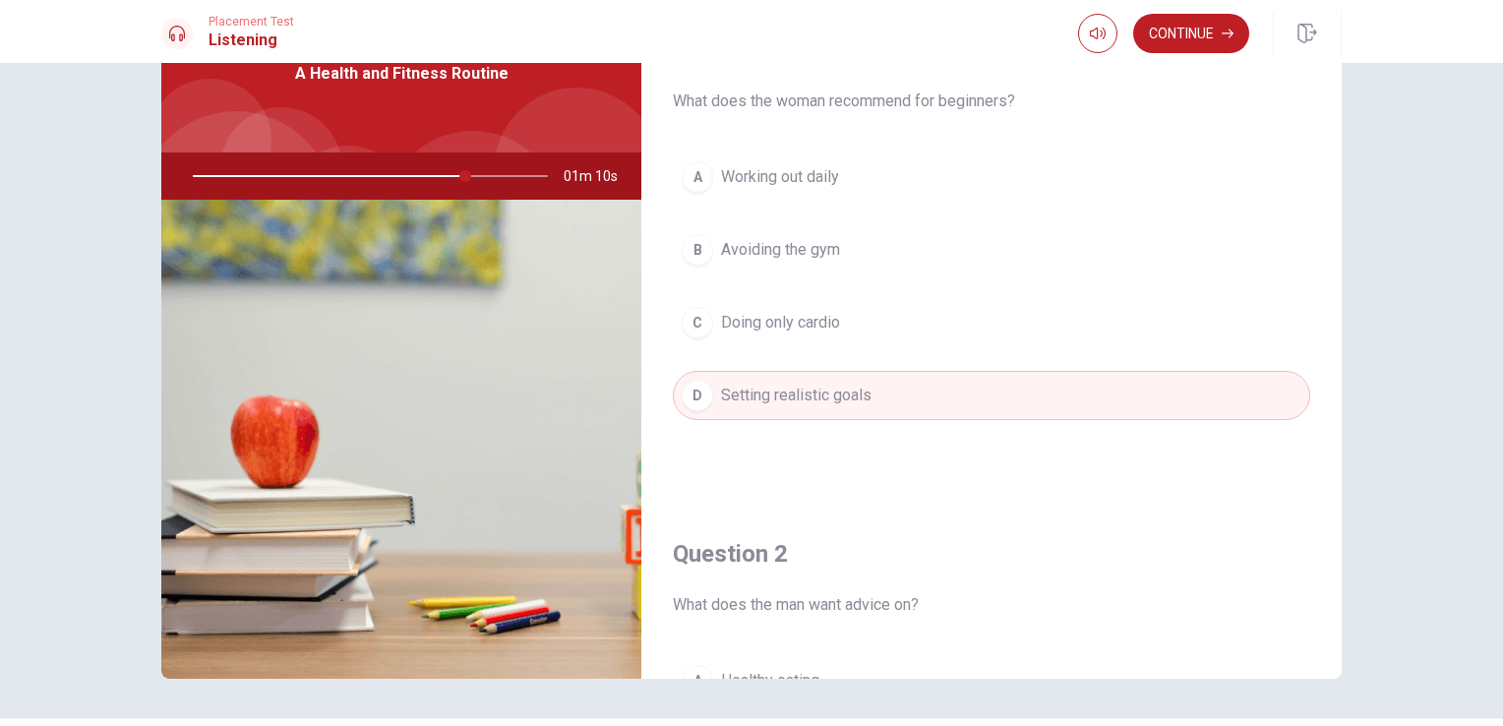
scroll to position [0, 0]
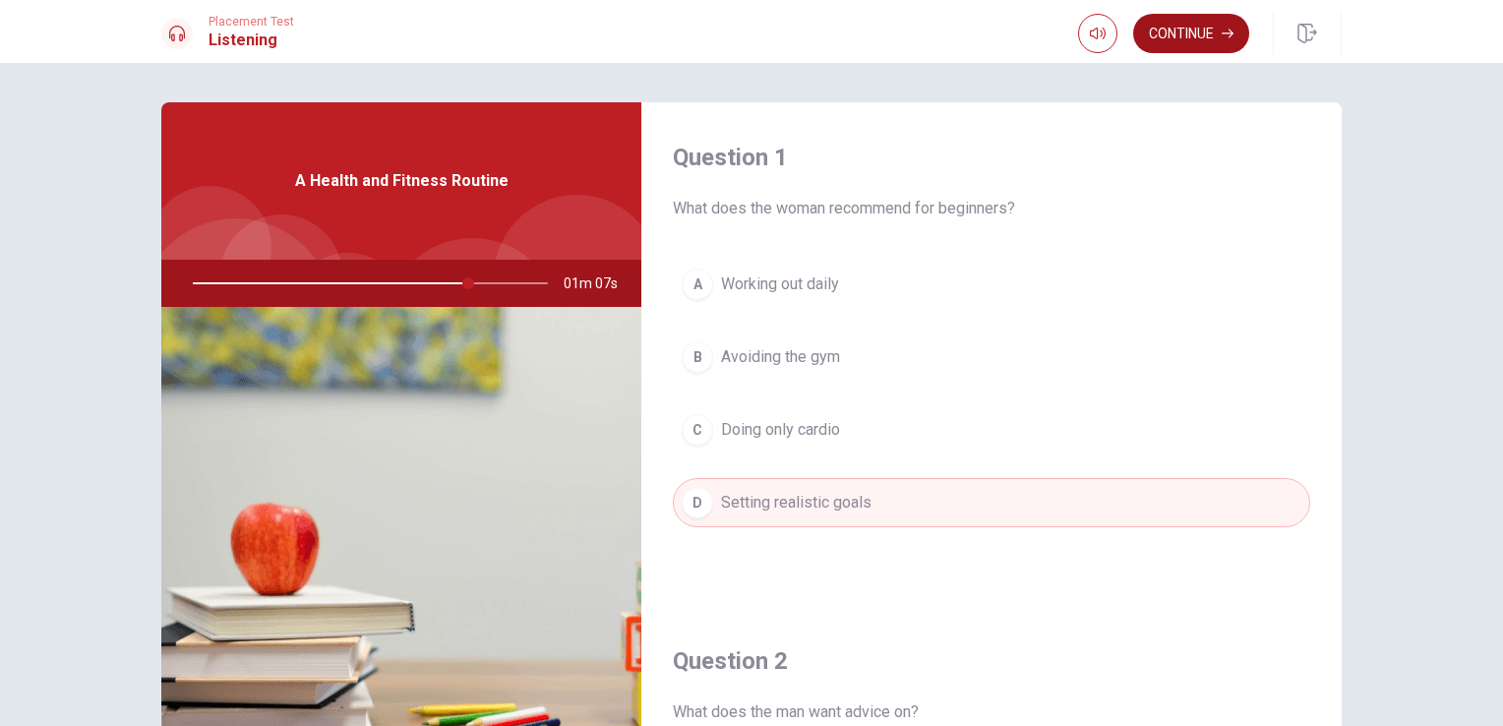
click at [1171, 34] on button "Continue" at bounding box center [1191, 33] width 116 height 39
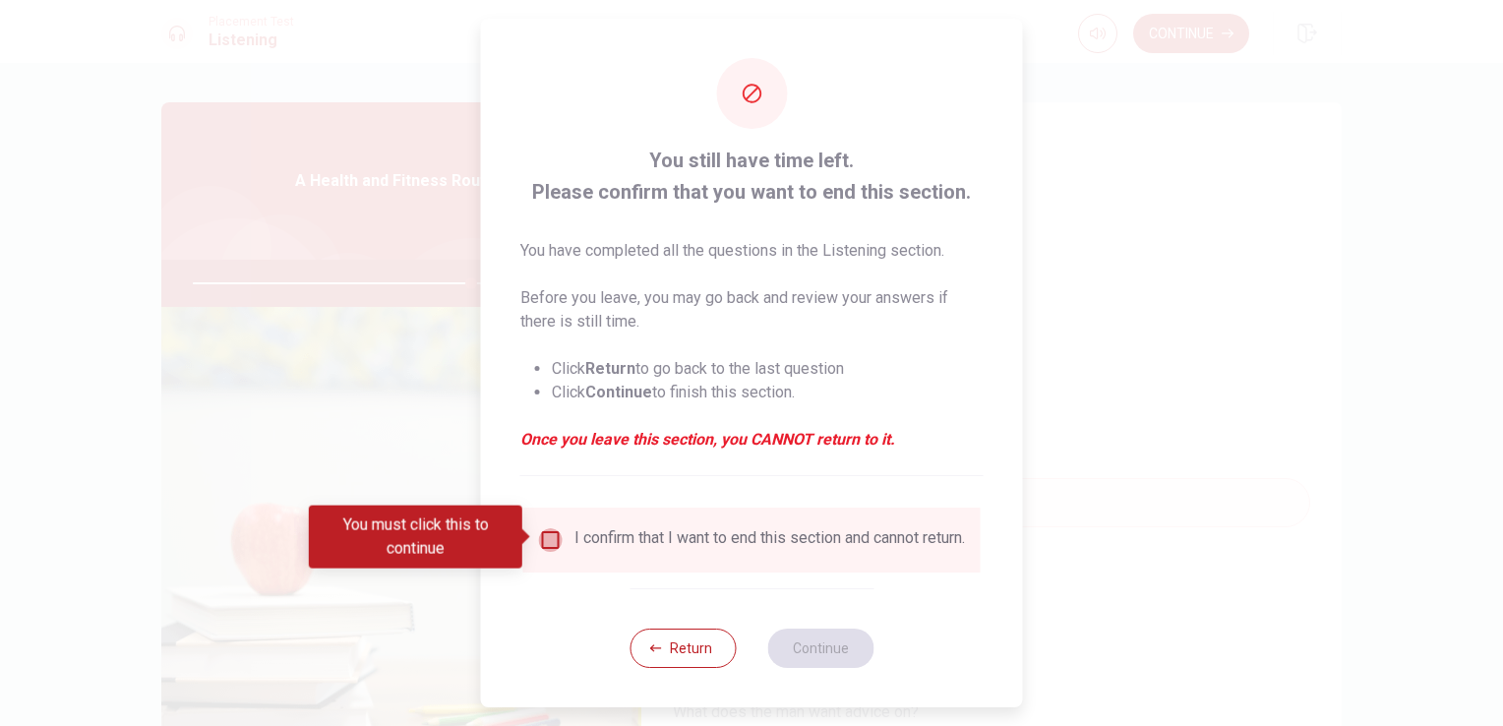
click at [549, 539] on input "You must click this to continue" at bounding box center [551, 540] width 24 height 24
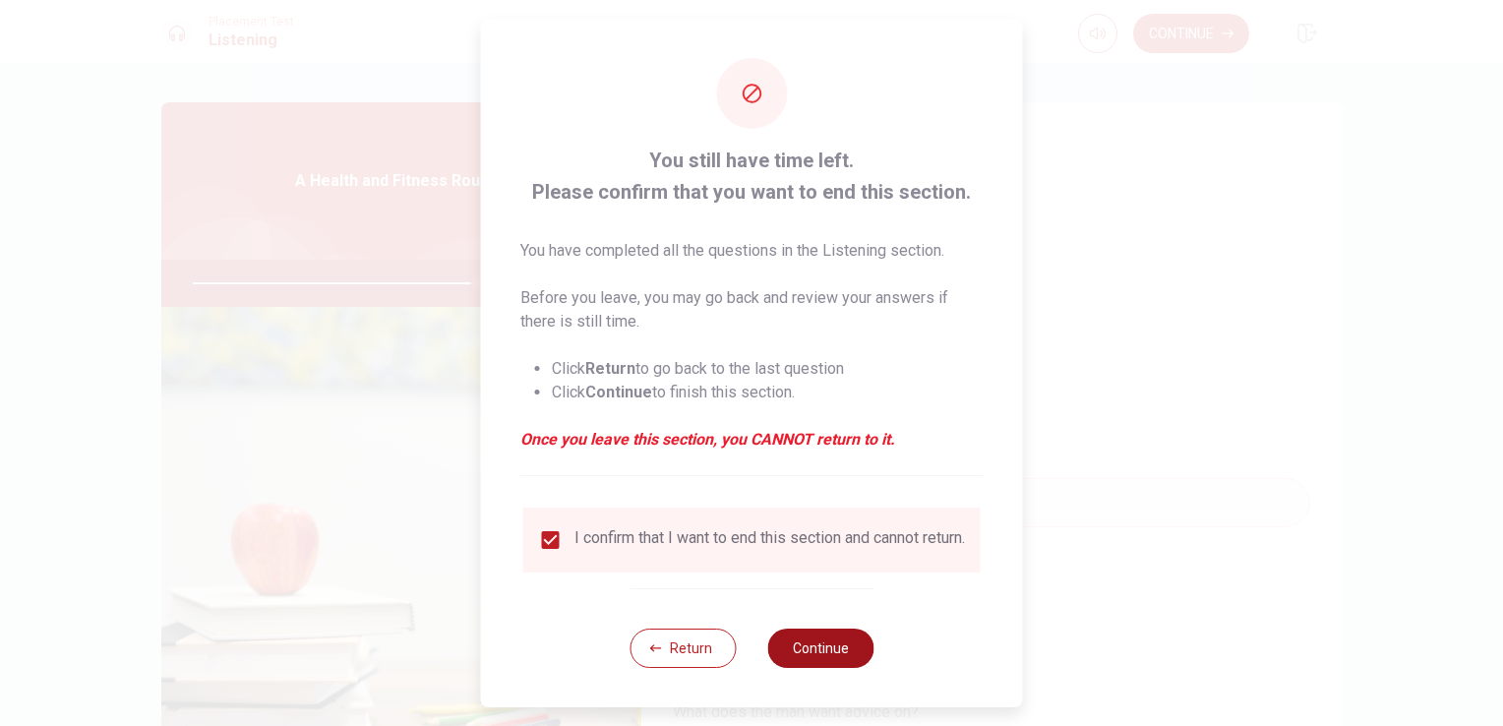
click at [811, 664] on button "Continue" at bounding box center [820, 648] width 106 height 39
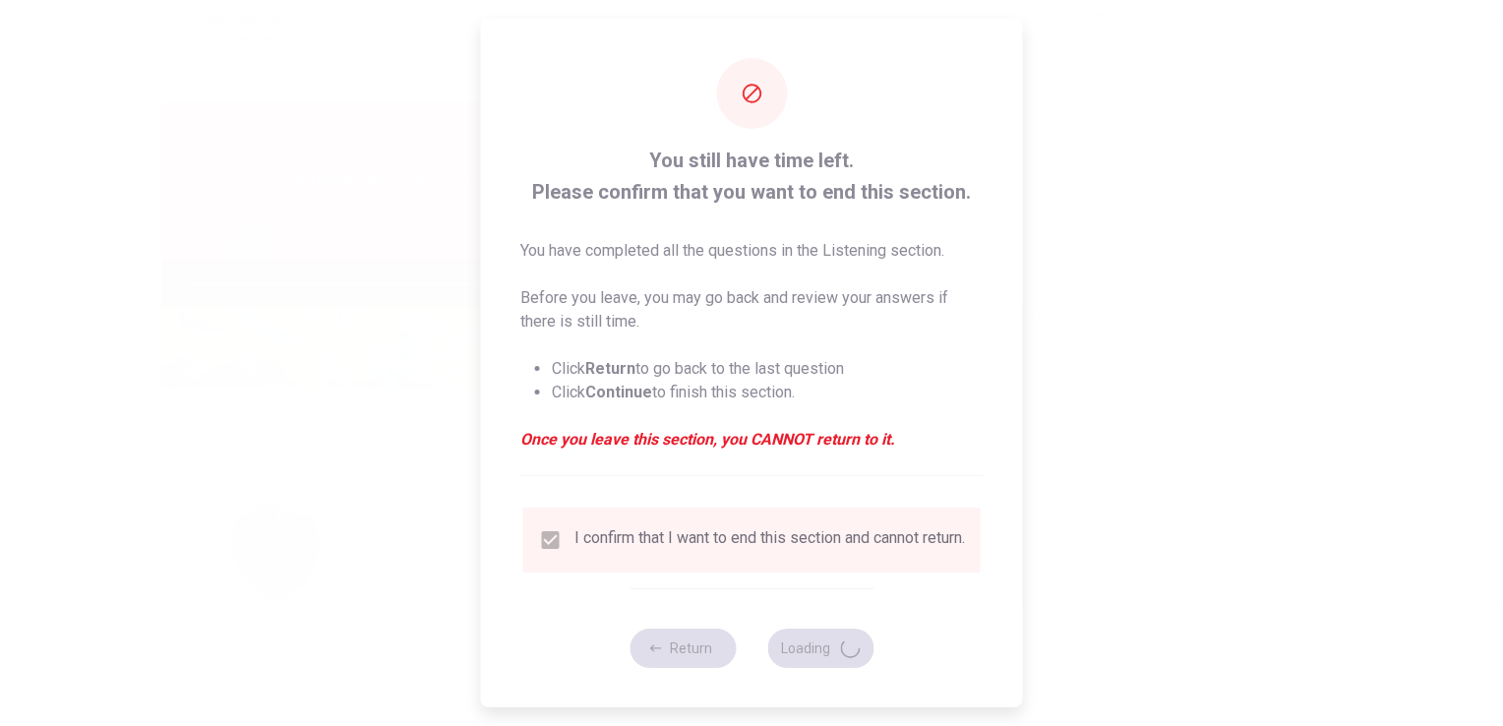
type input "81"
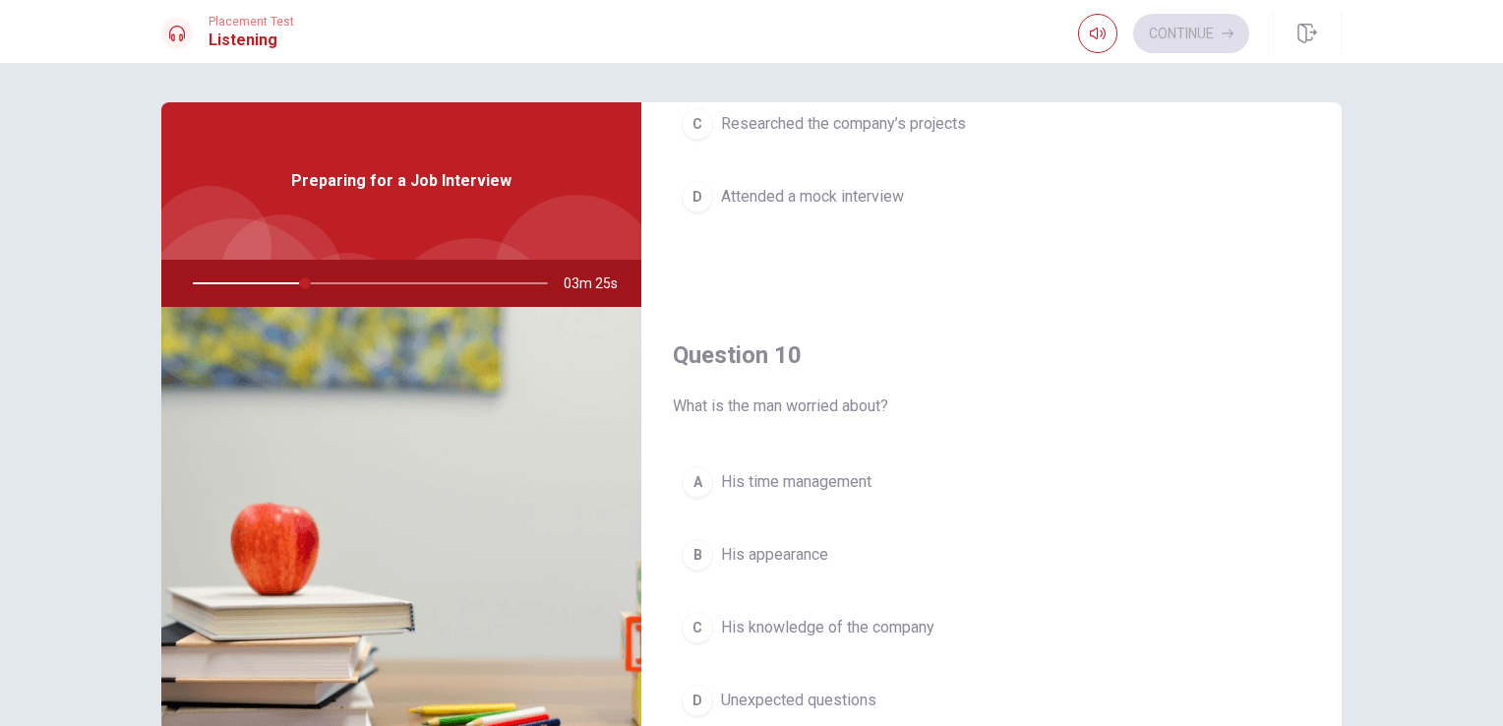
scroll to position [1826, 0]
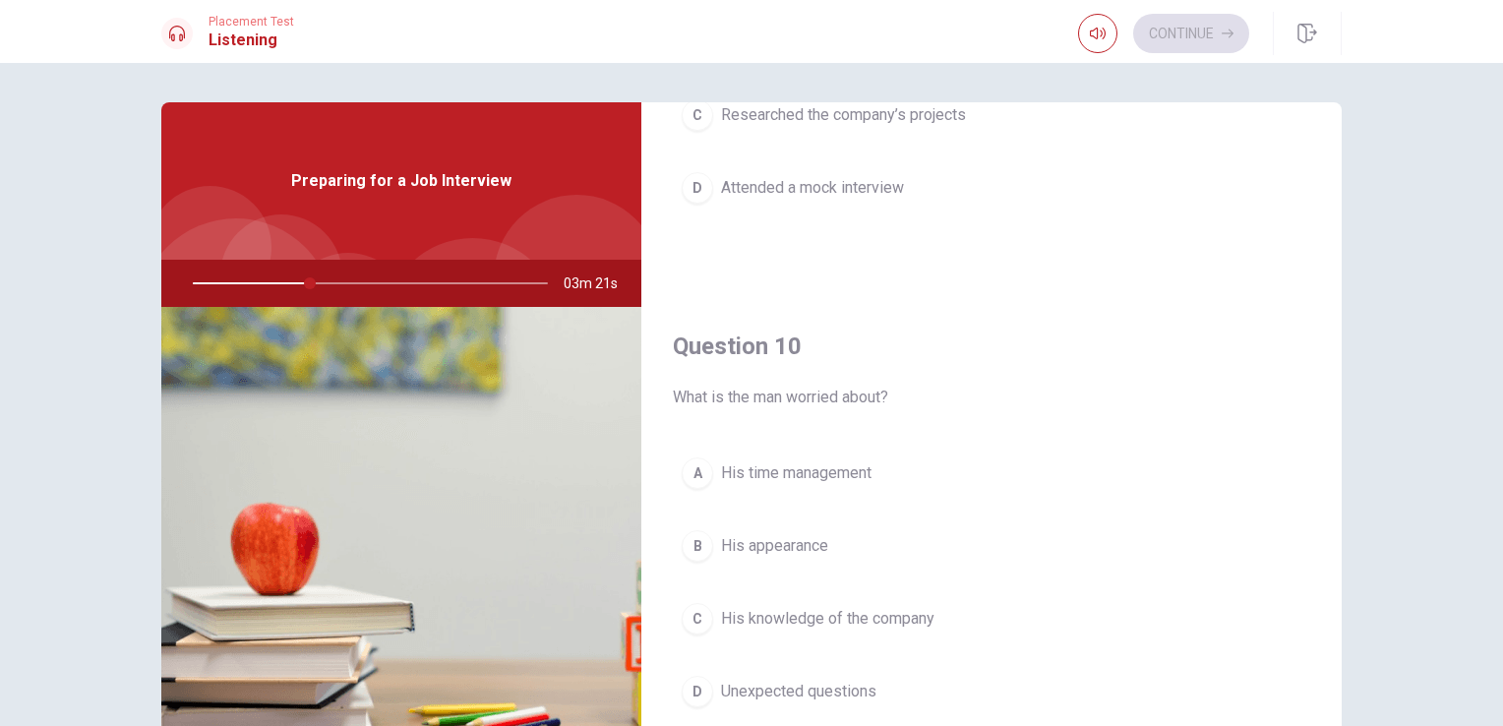
click at [772, 680] on span "Unexpected questions" at bounding box center [798, 692] width 155 height 24
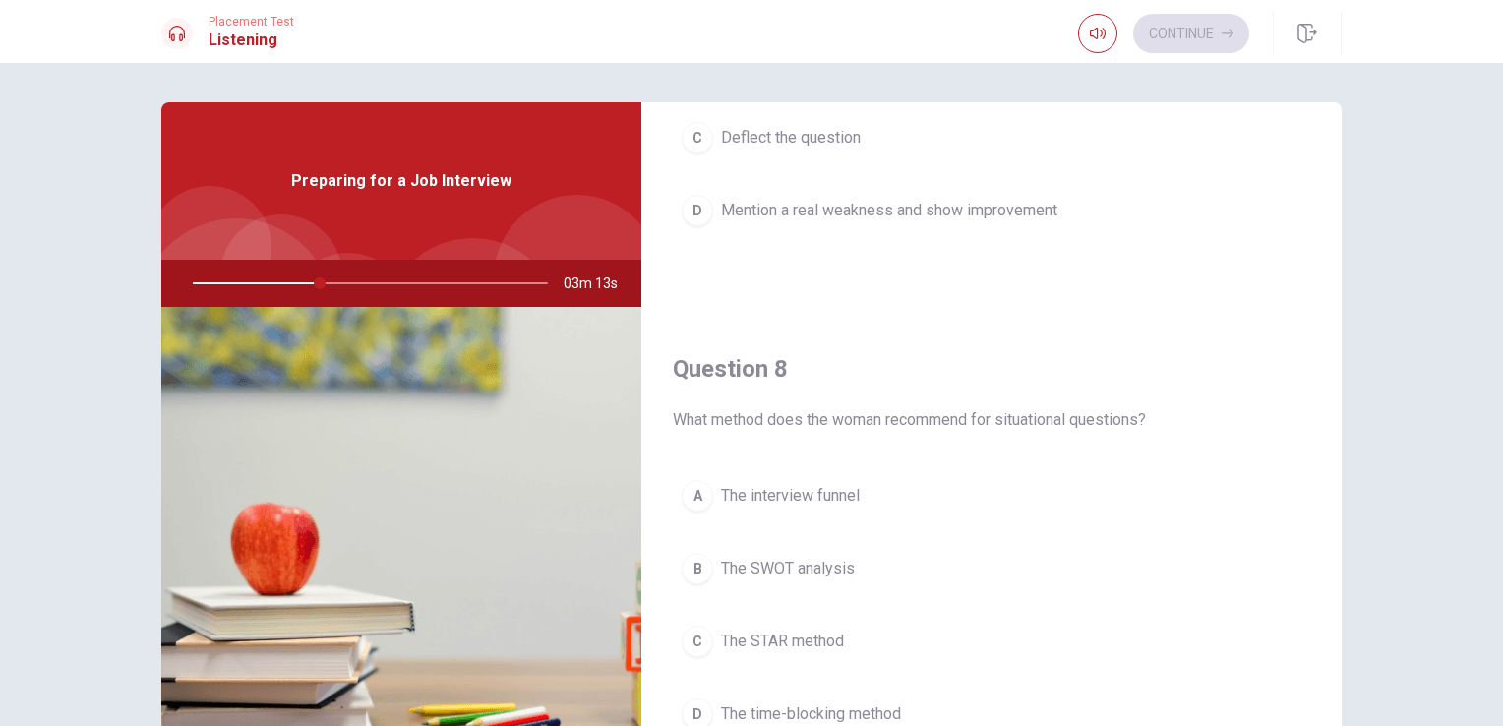
scroll to position [842, 0]
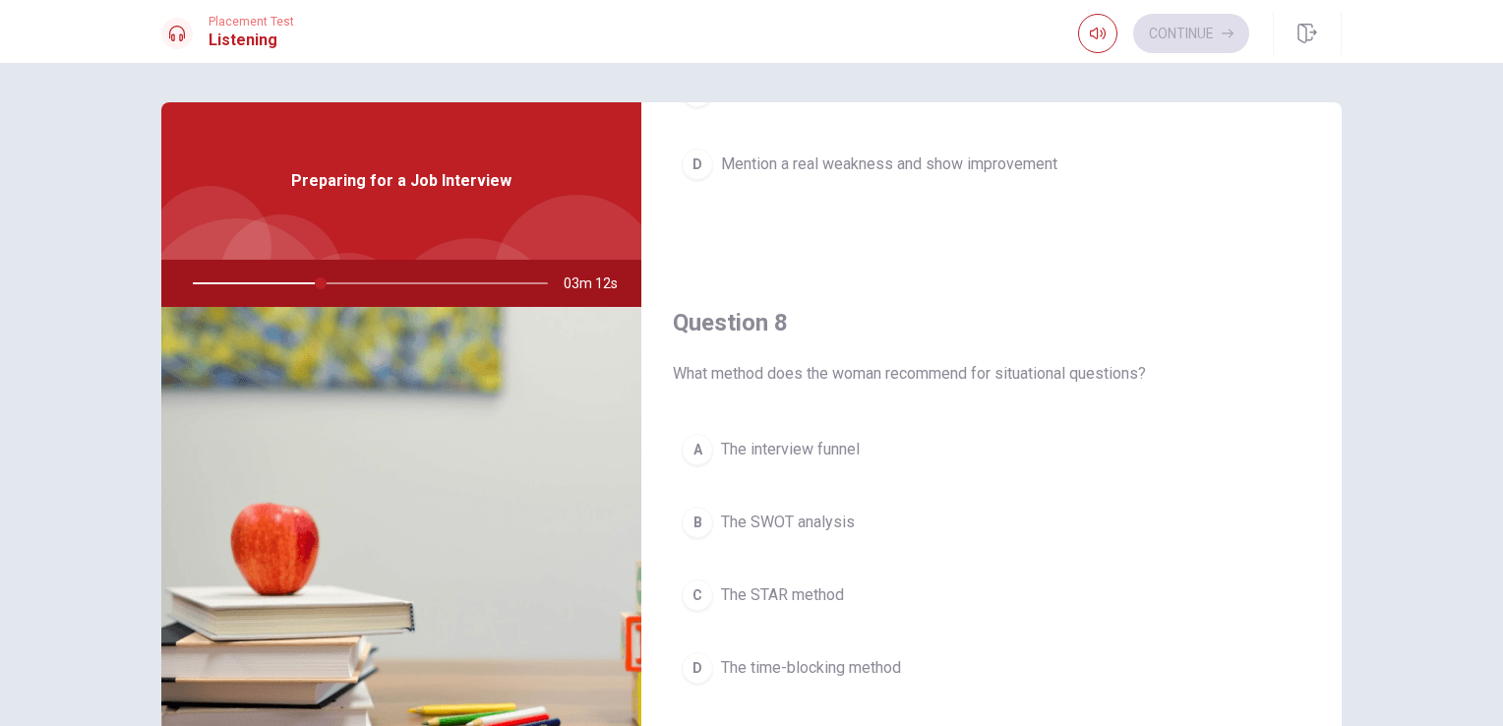
click at [783, 589] on span "The STAR method" at bounding box center [782, 595] width 123 height 24
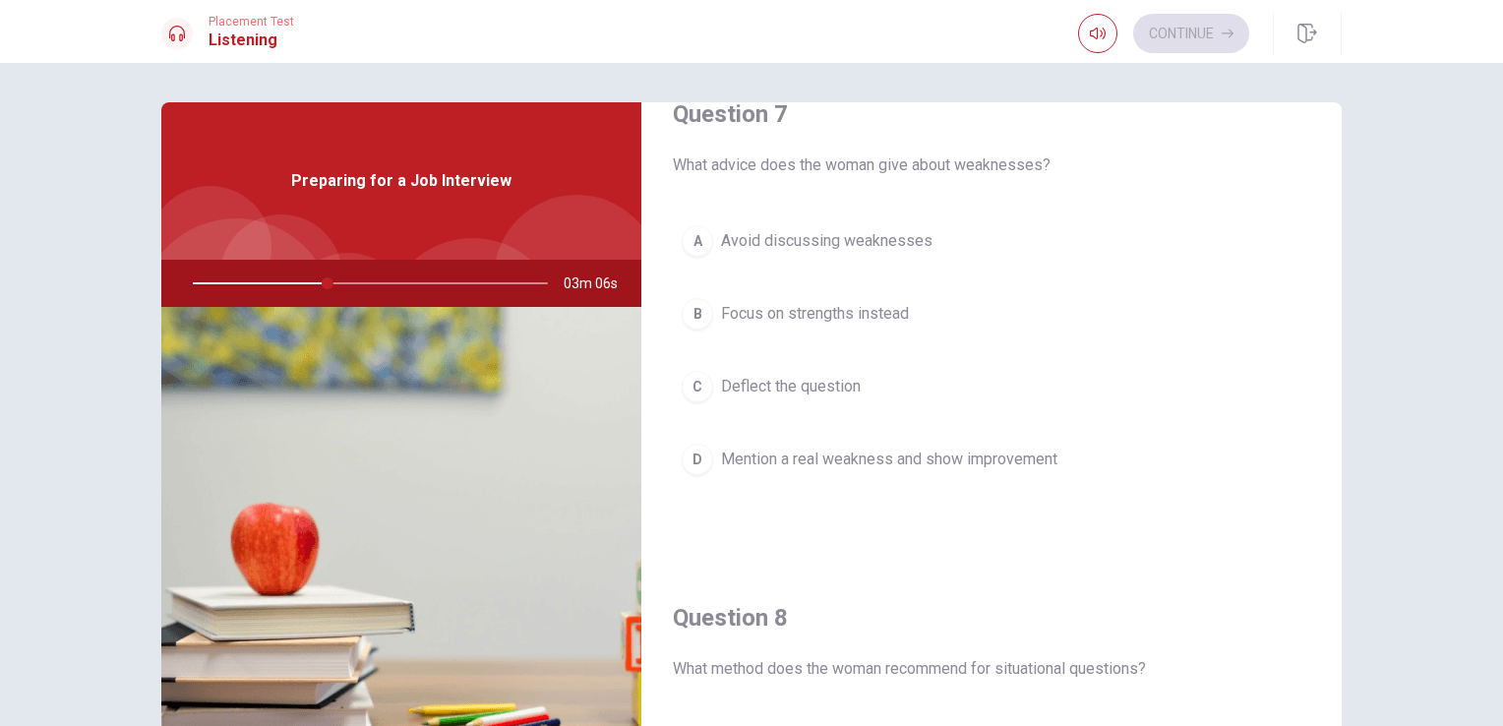
scroll to position [449, 0]
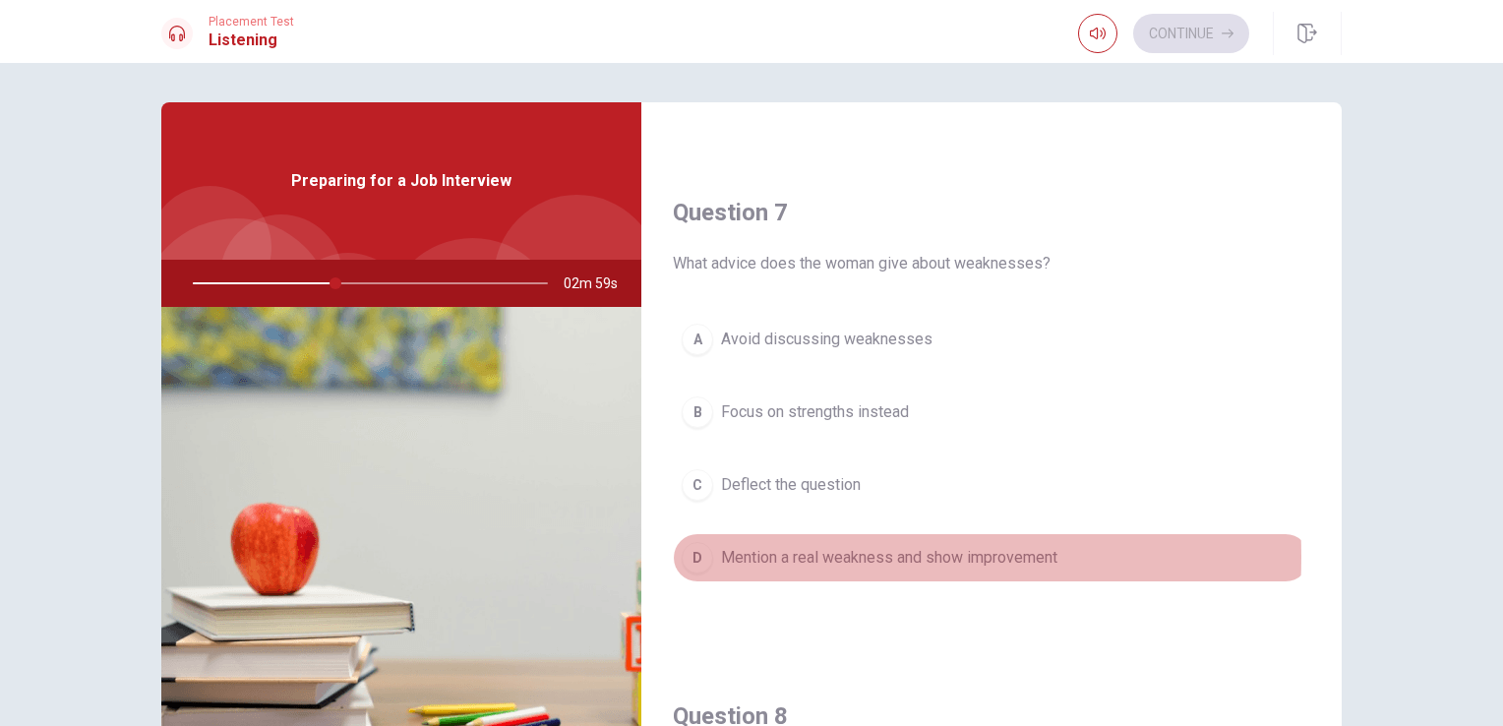
click at [794, 553] on span "Mention a real weakness and show improvement" at bounding box center [889, 558] width 336 height 24
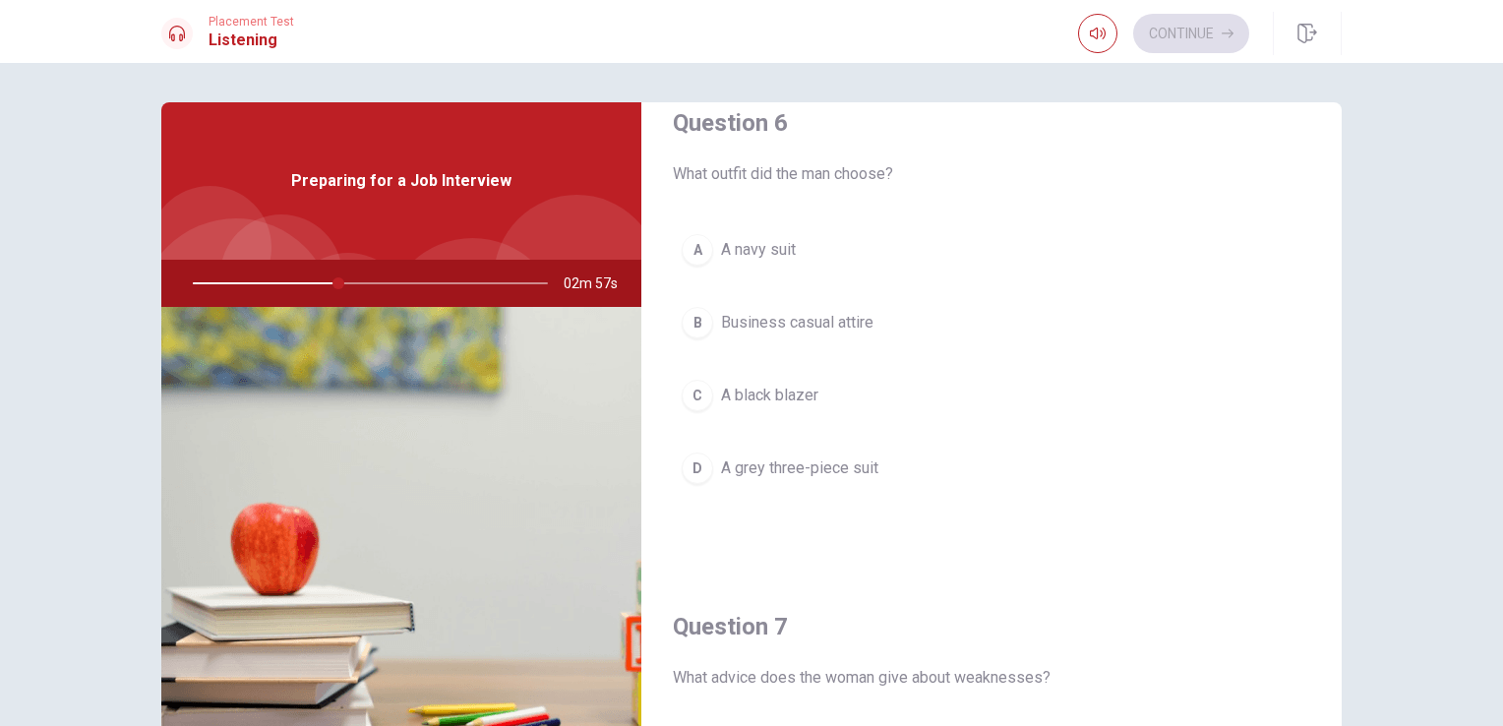
scroll to position [0, 0]
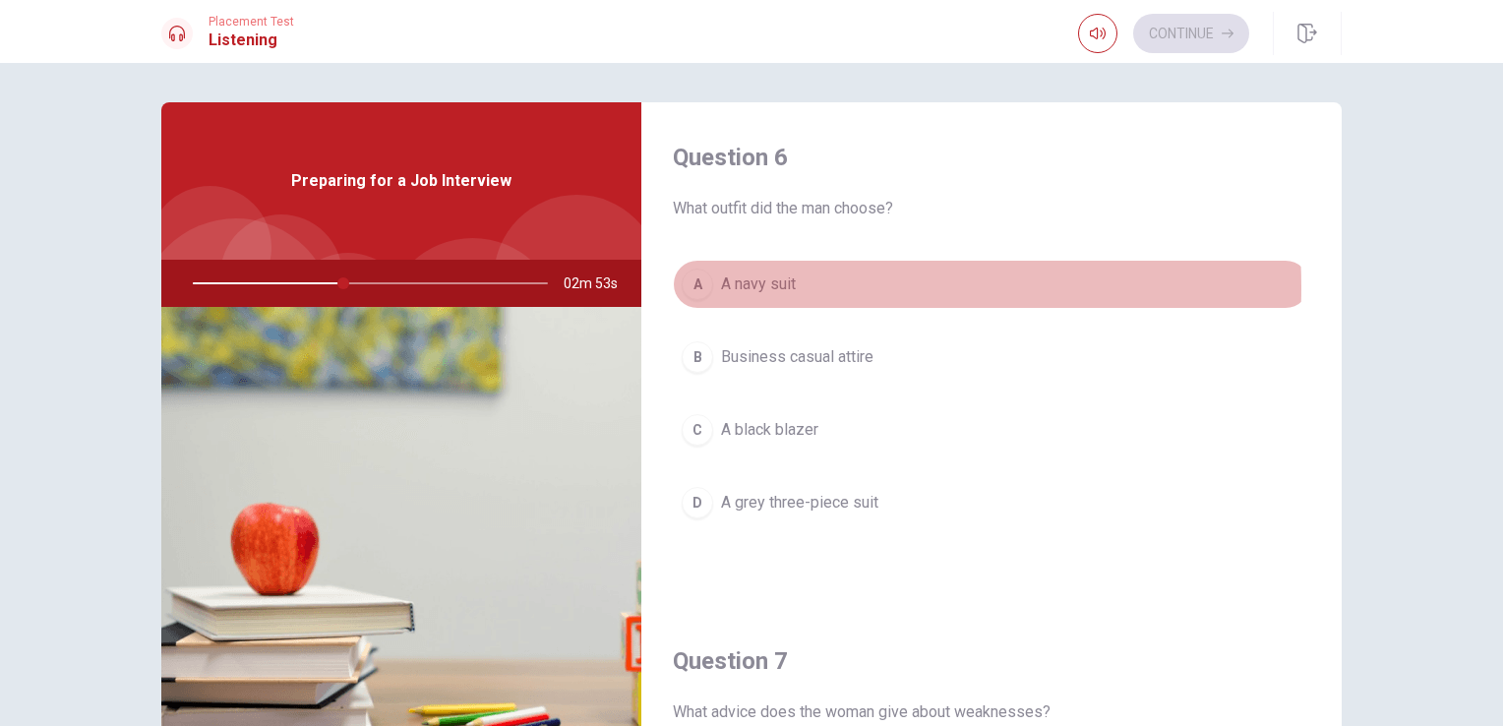
click at [760, 287] on span "A navy suit" at bounding box center [758, 284] width 75 height 24
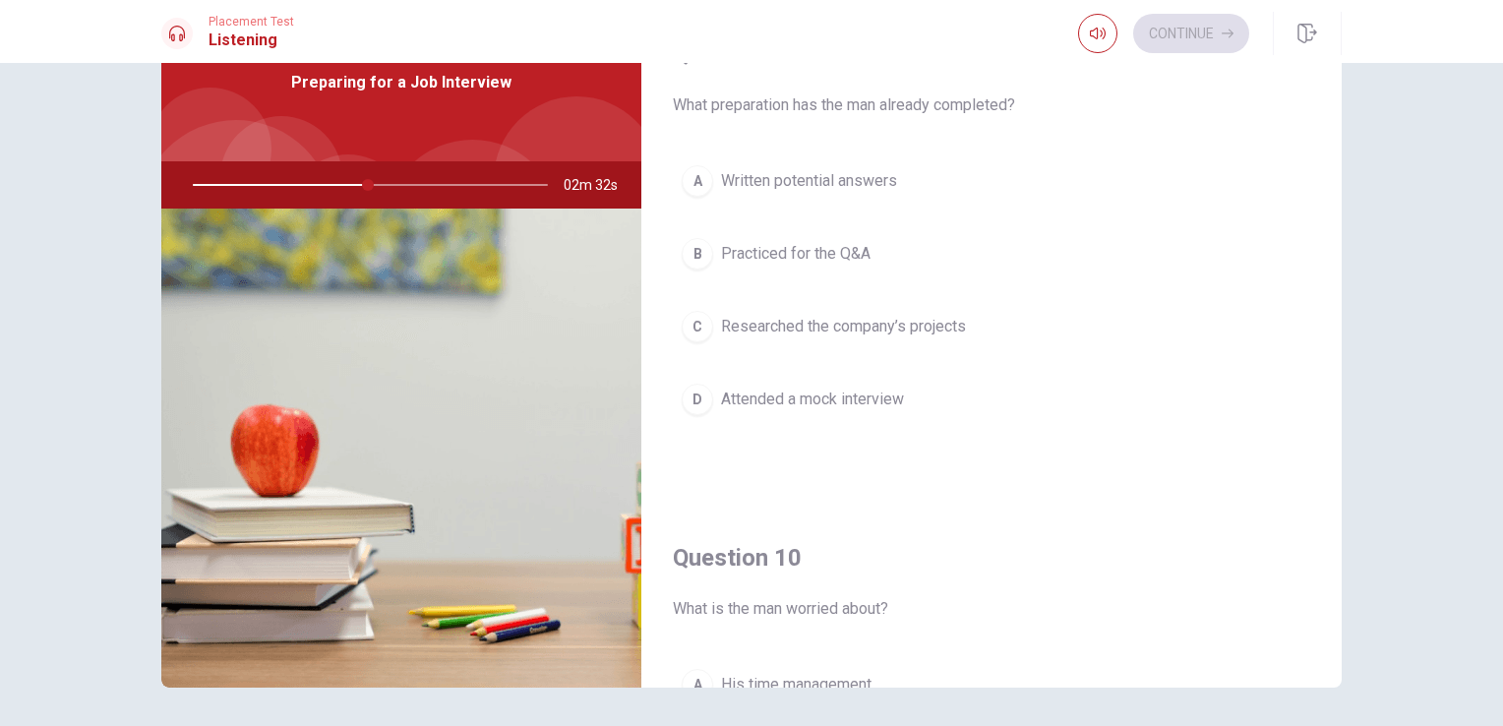
scroll to position [1432, 0]
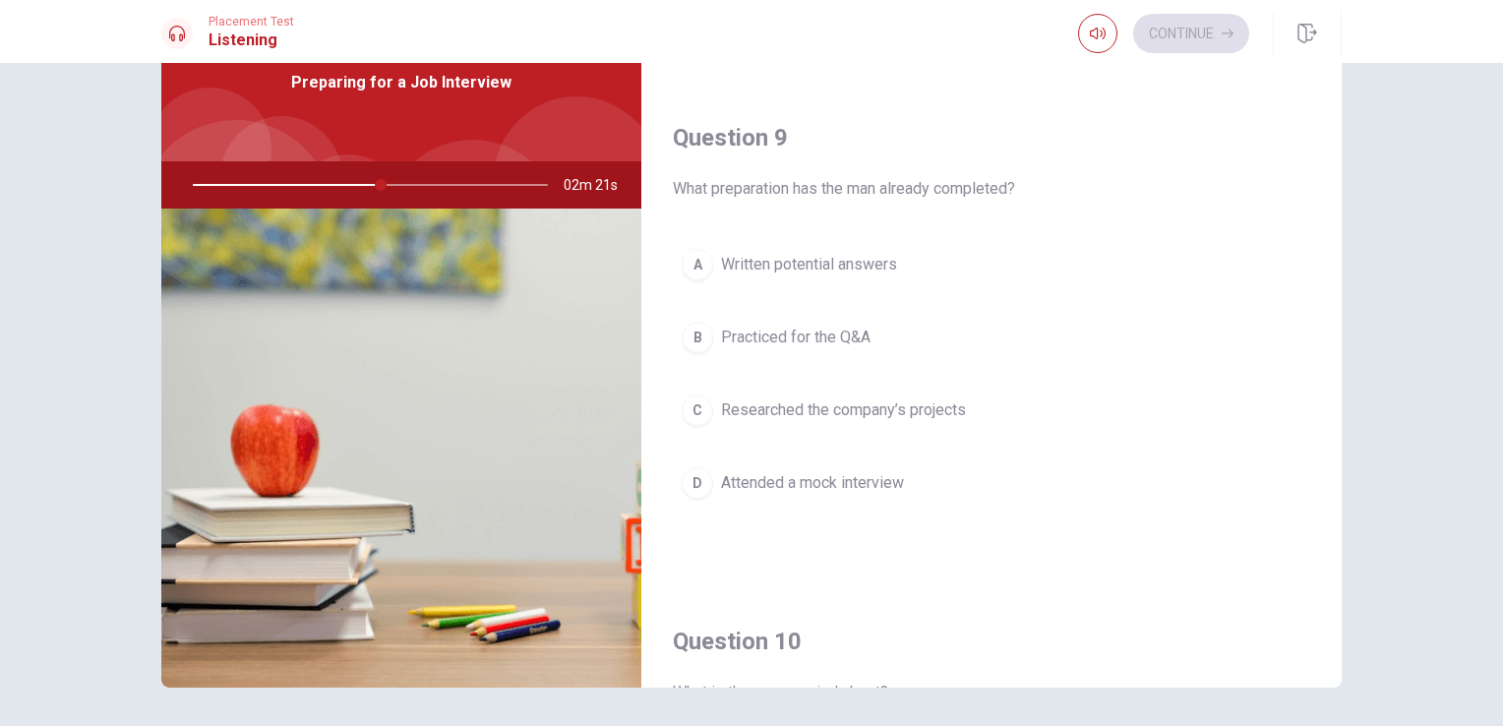
click at [784, 399] on span "Researched the company’s projects" at bounding box center [843, 410] width 245 height 24
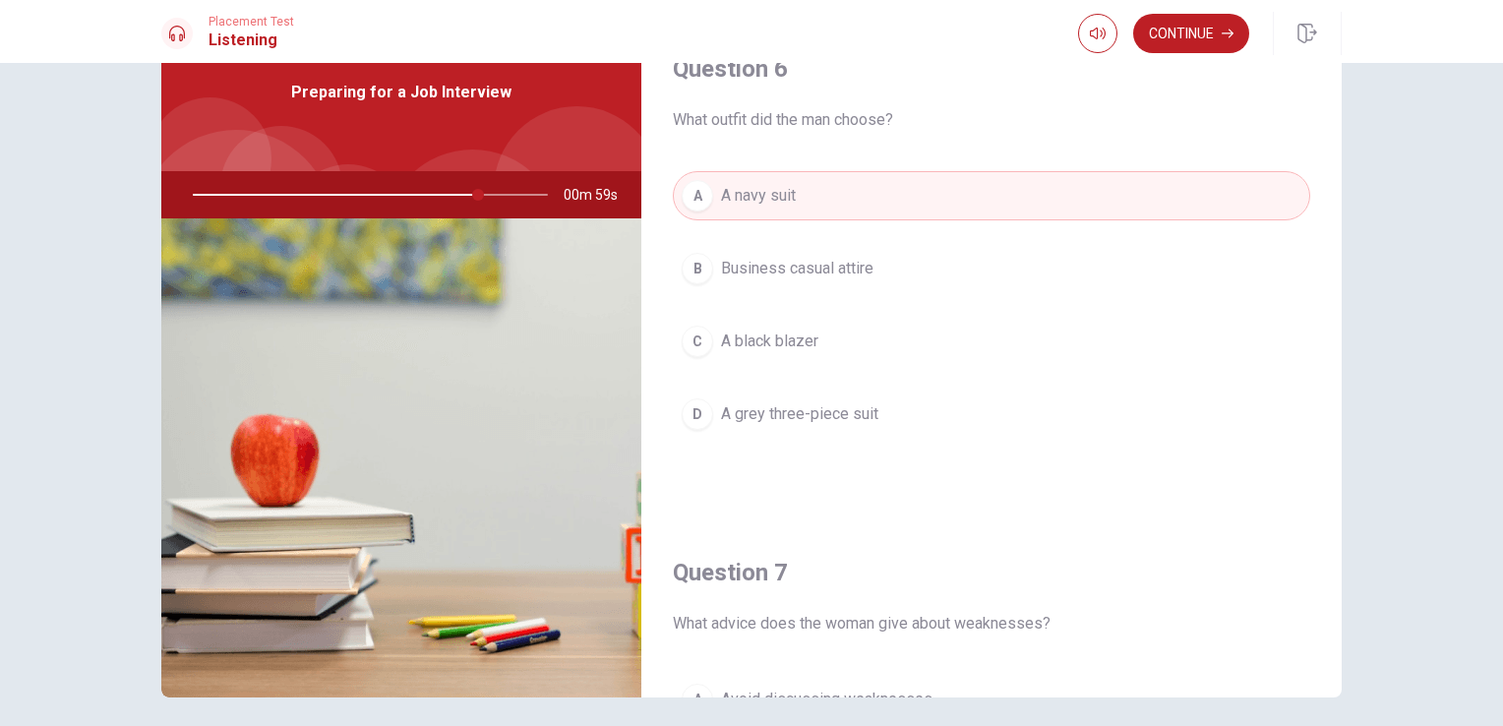
scroll to position [0, 0]
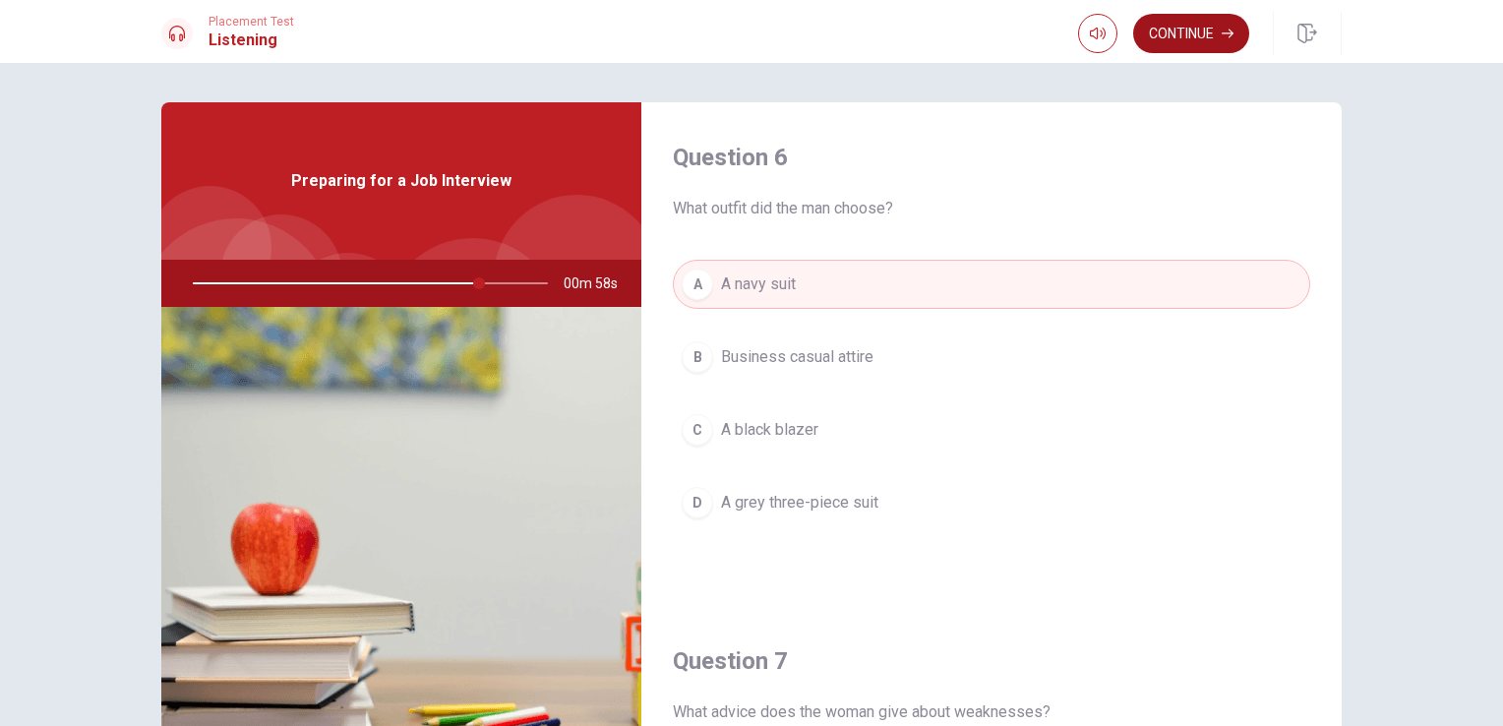
click at [1176, 30] on button "Continue" at bounding box center [1191, 33] width 116 height 39
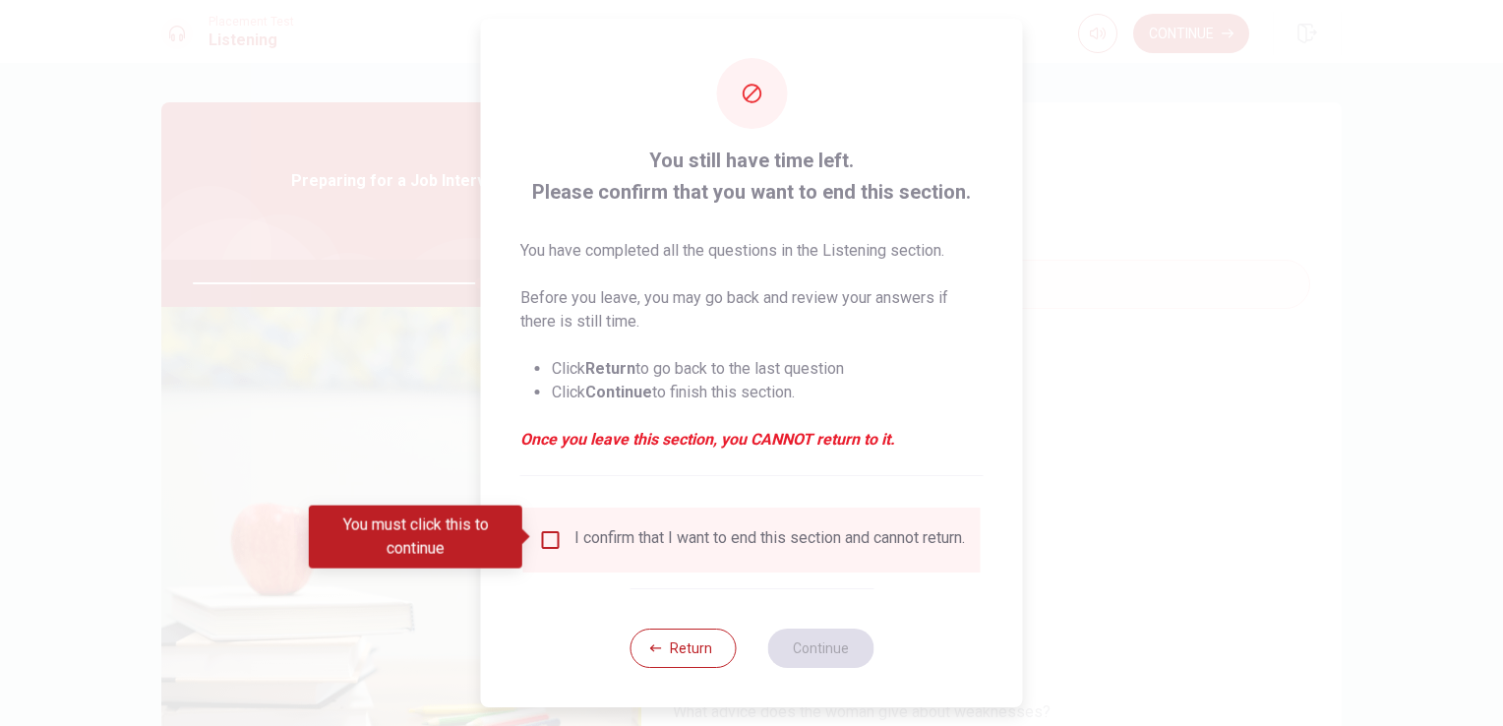
click at [550, 533] on input "You must click this to continue" at bounding box center [551, 540] width 24 height 24
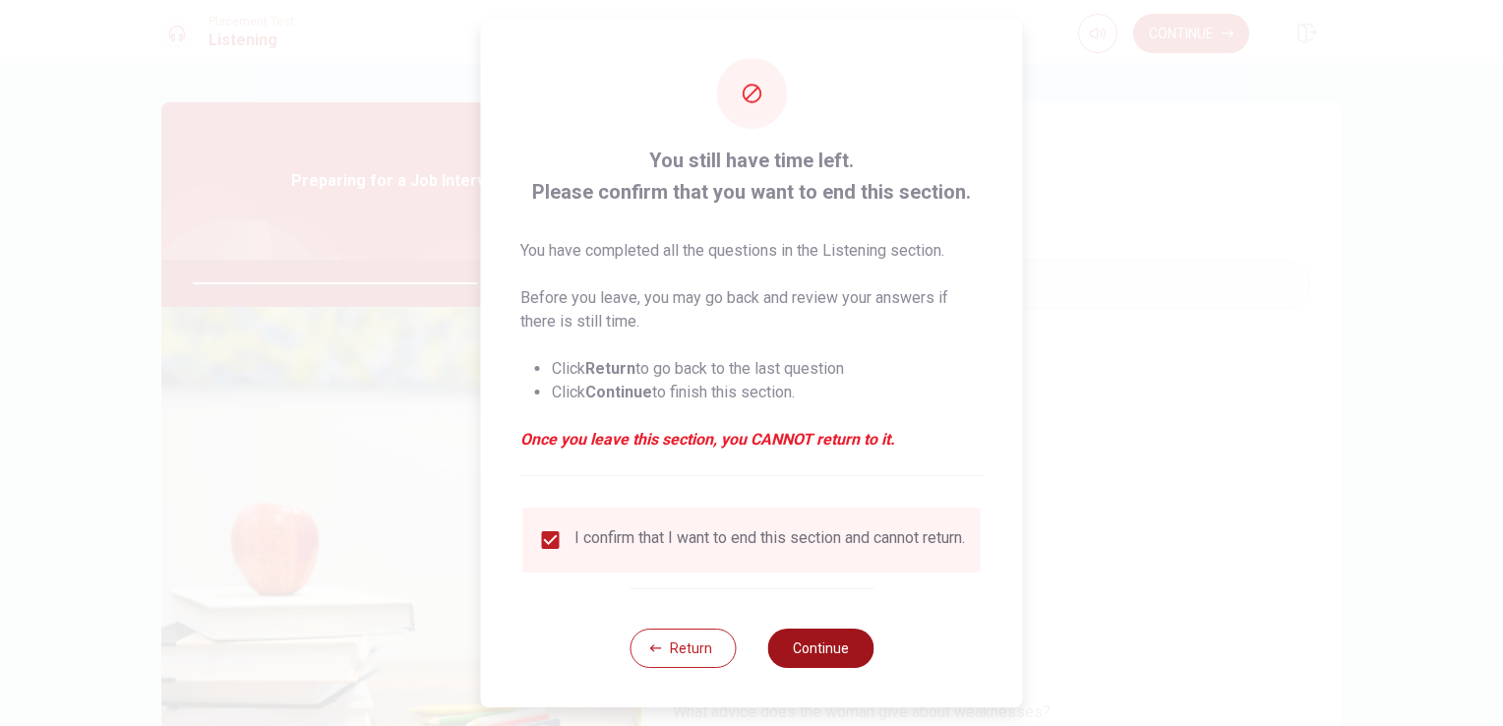
click at [827, 658] on button "Continue" at bounding box center [820, 648] width 106 height 39
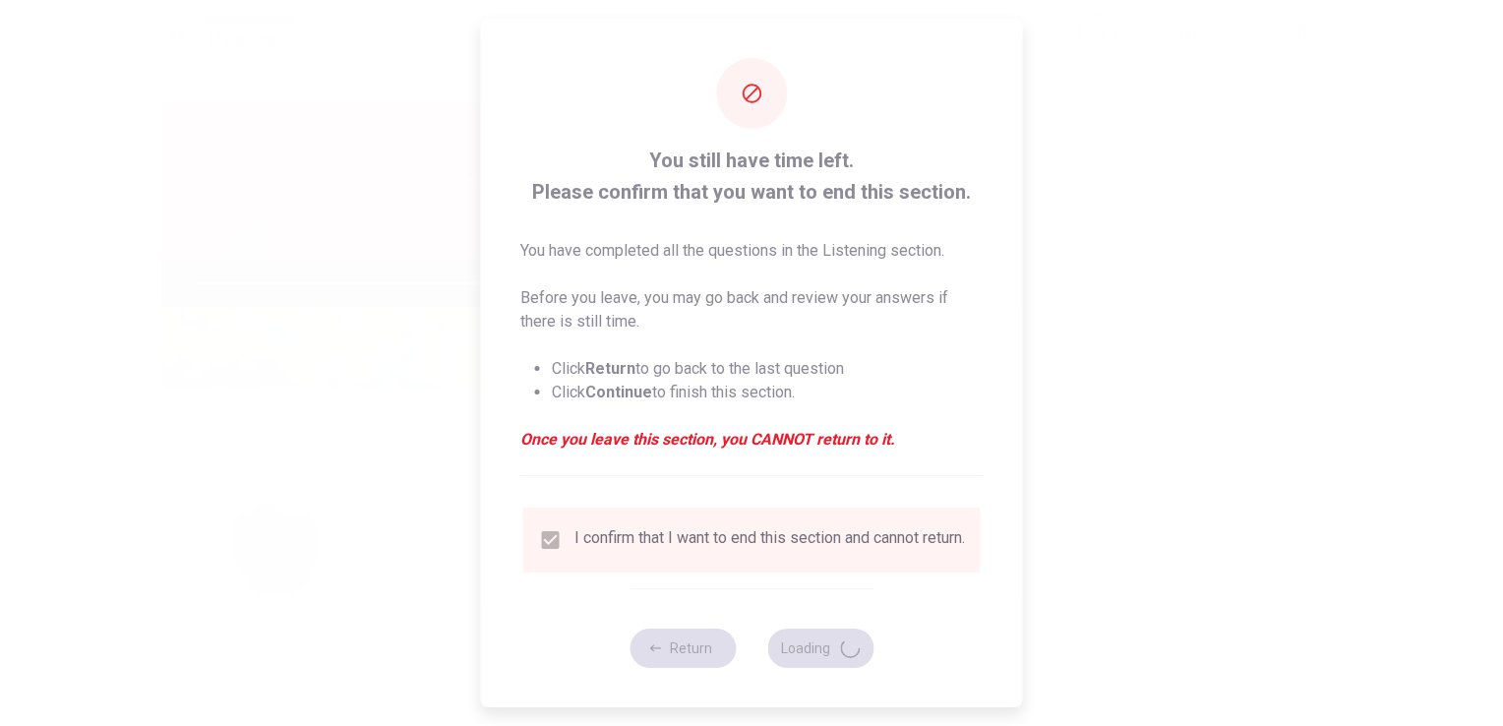
type input "82"
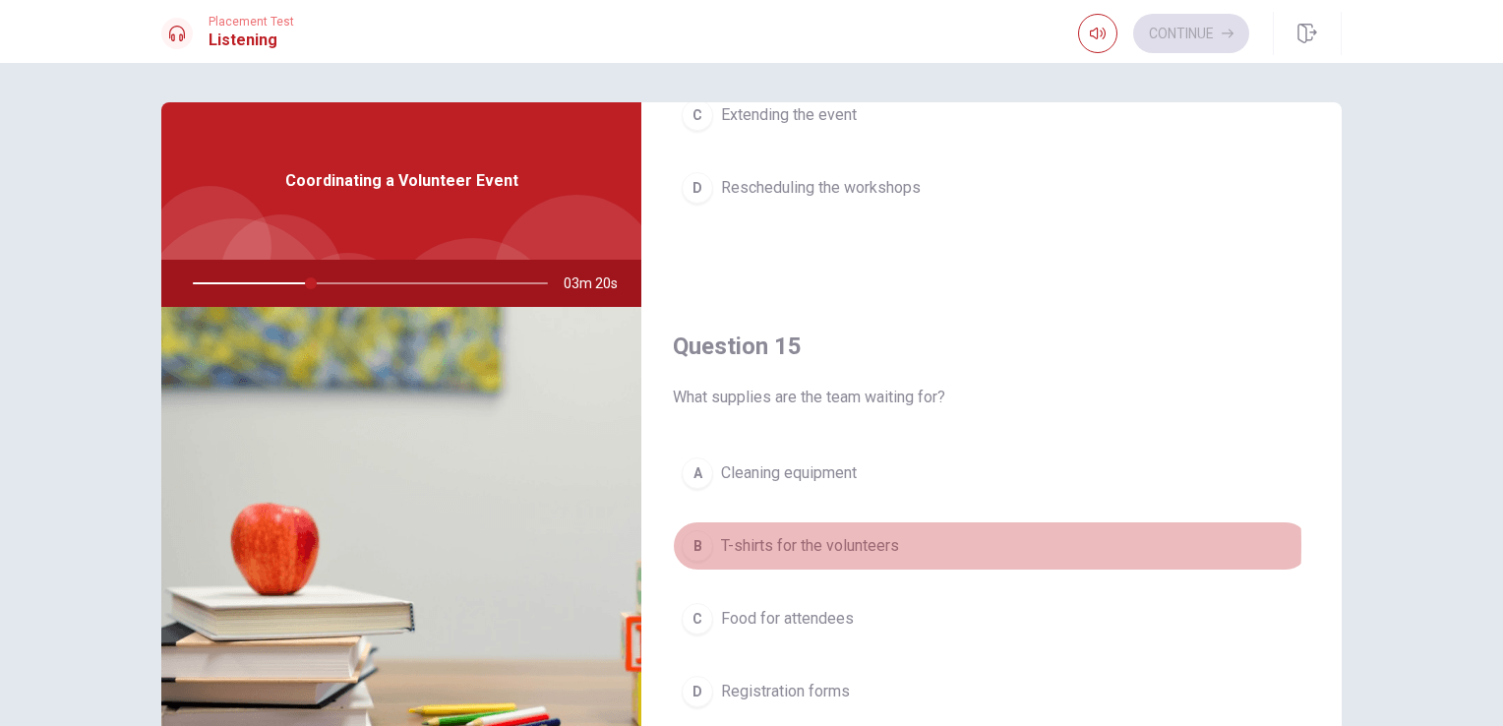
click at [755, 537] on span "T-shirts for the volunteers" at bounding box center [810, 546] width 178 height 24
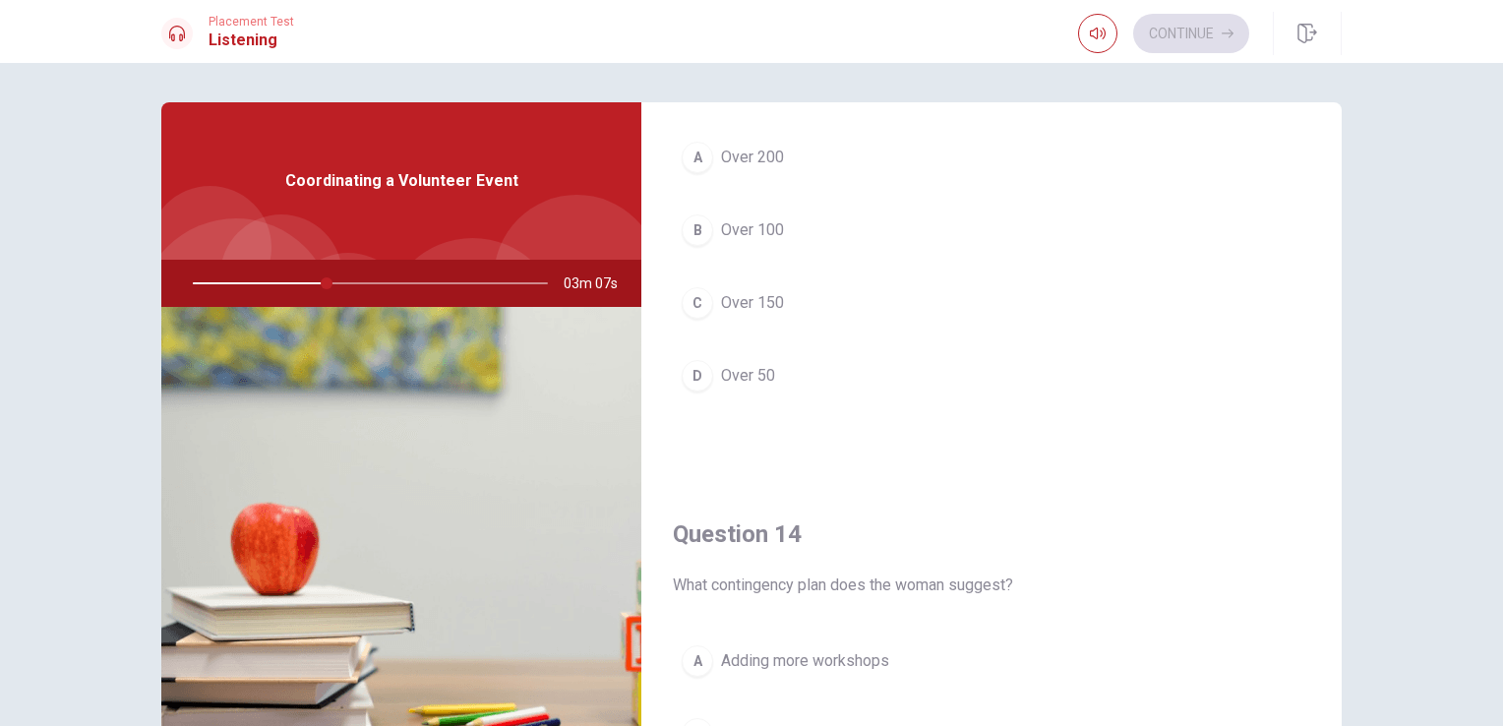
scroll to position [1039, 0]
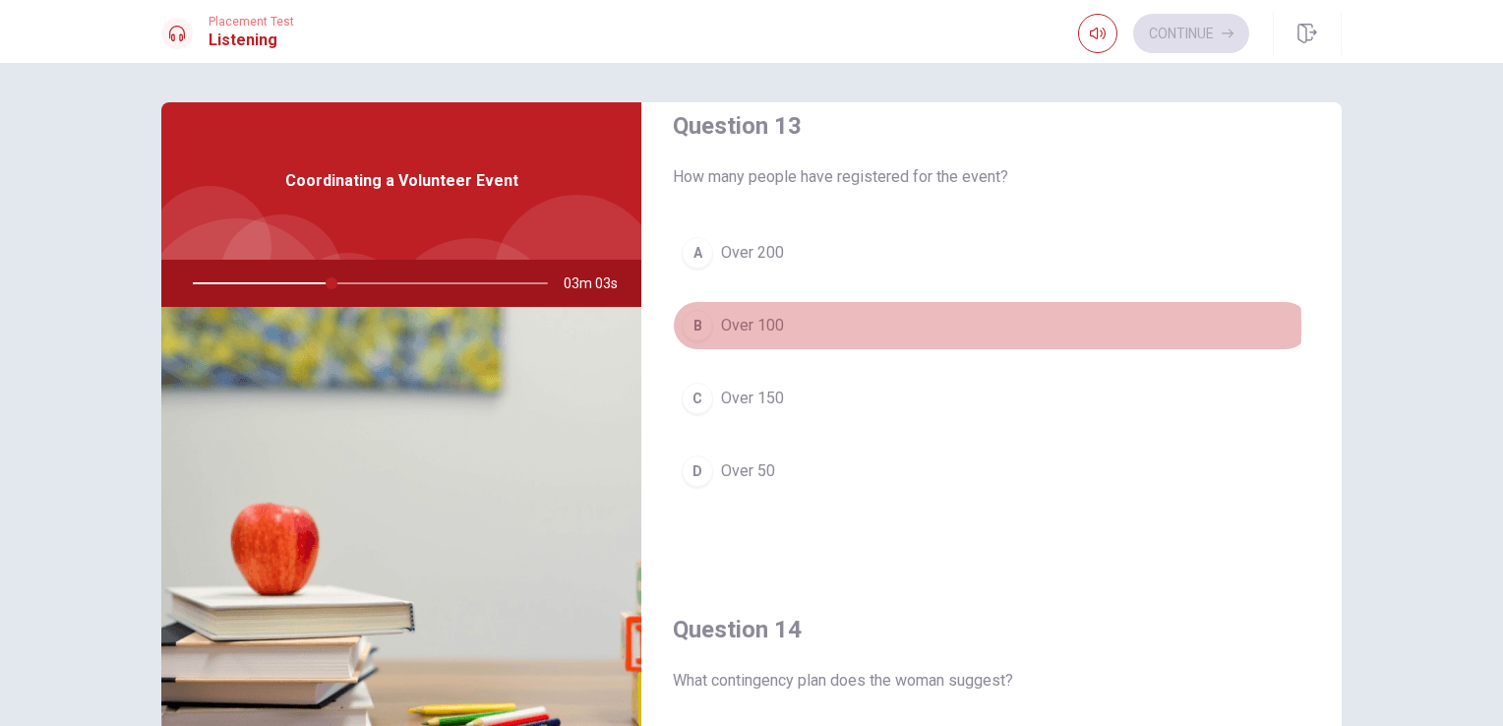
click at [749, 322] on span "Over 100" at bounding box center [752, 326] width 63 height 24
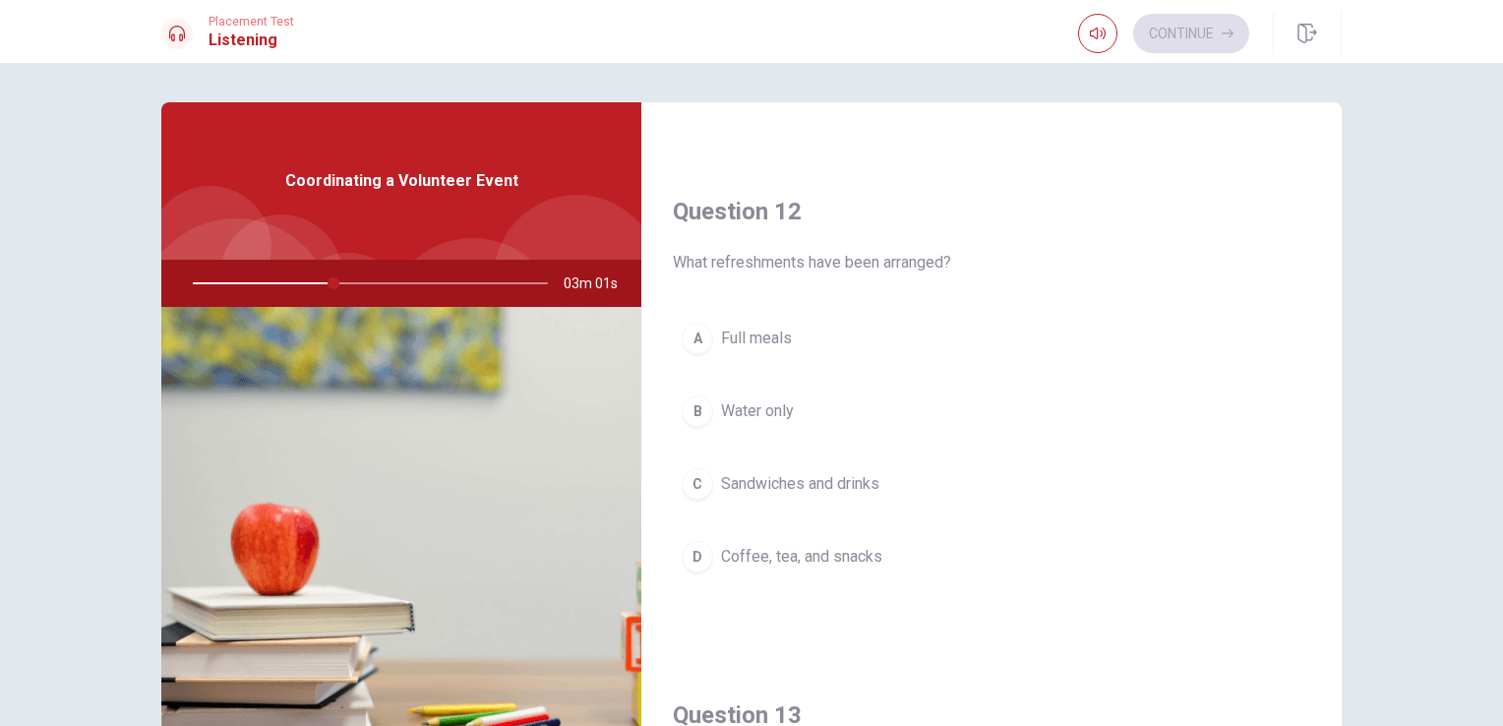
scroll to position [449, 0]
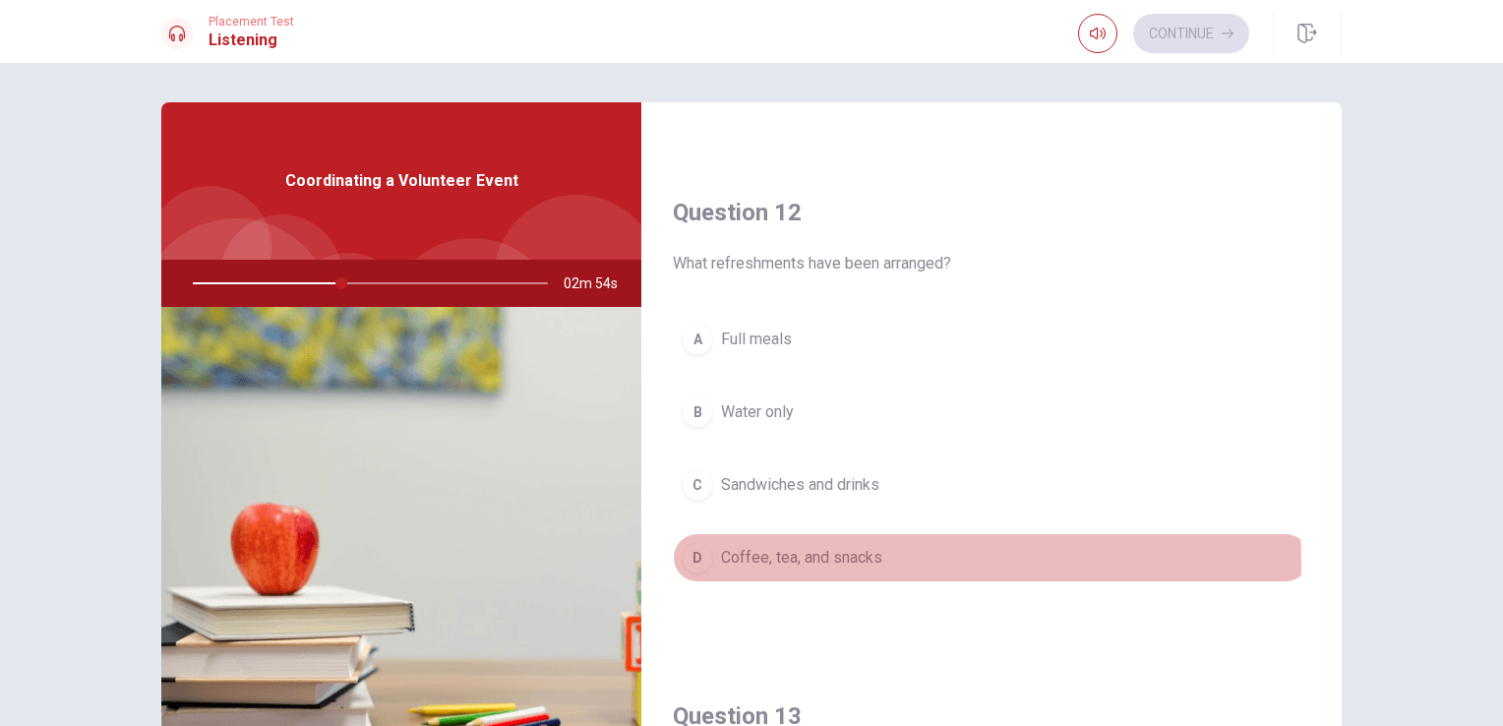
click at [798, 559] on span "Coffee, tea, and snacks" at bounding box center [801, 558] width 161 height 24
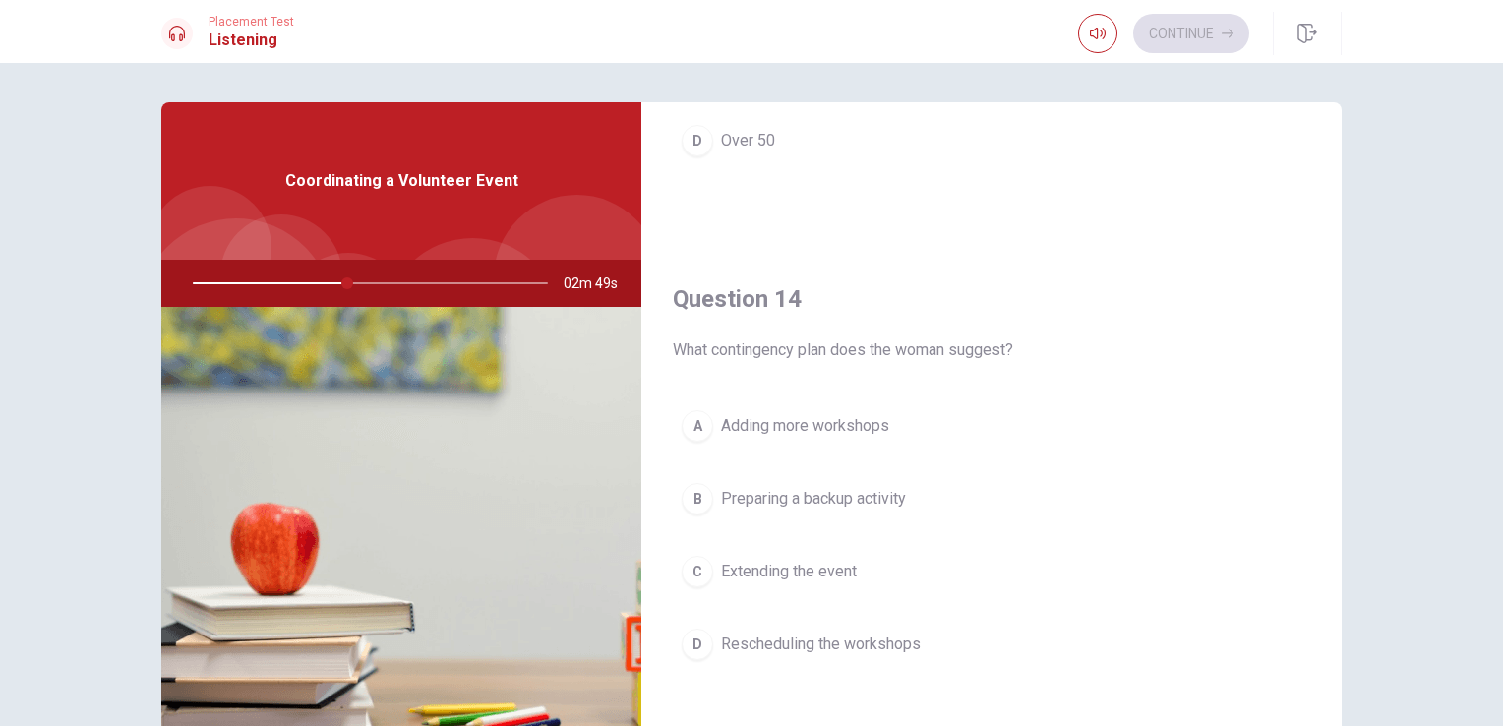
scroll to position [1377, 0]
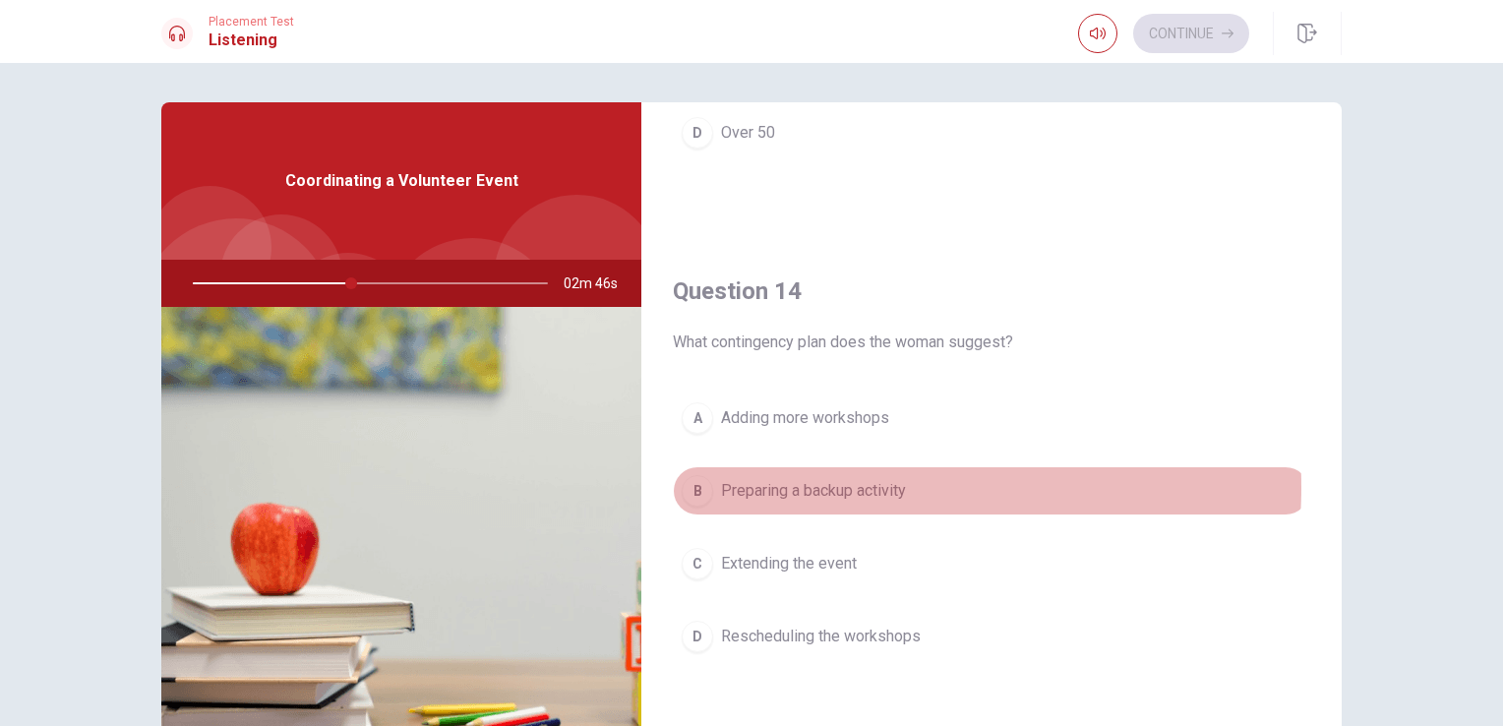
click at [846, 482] on span "Preparing a backup activity" at bounding box center [813, 491] width 185 height 24
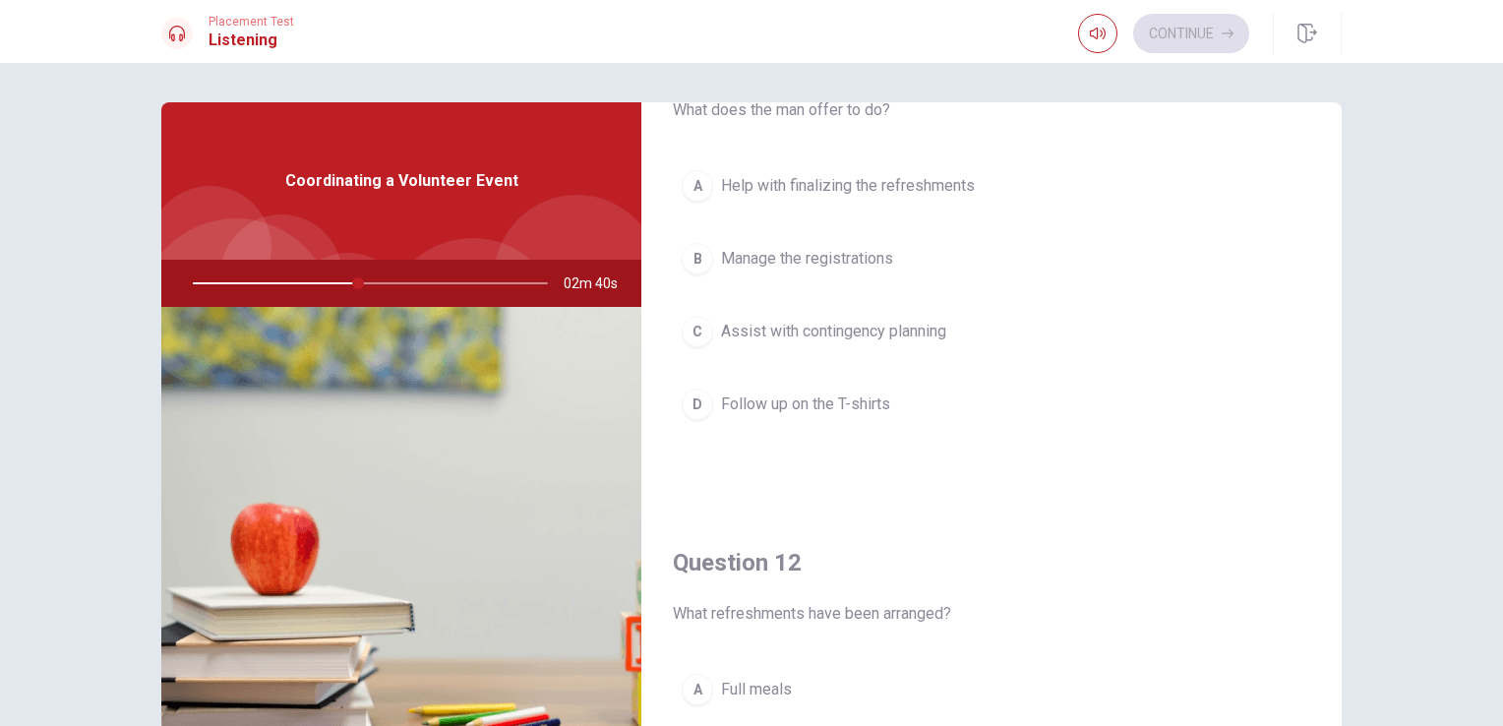
scroll to position [0, 0]
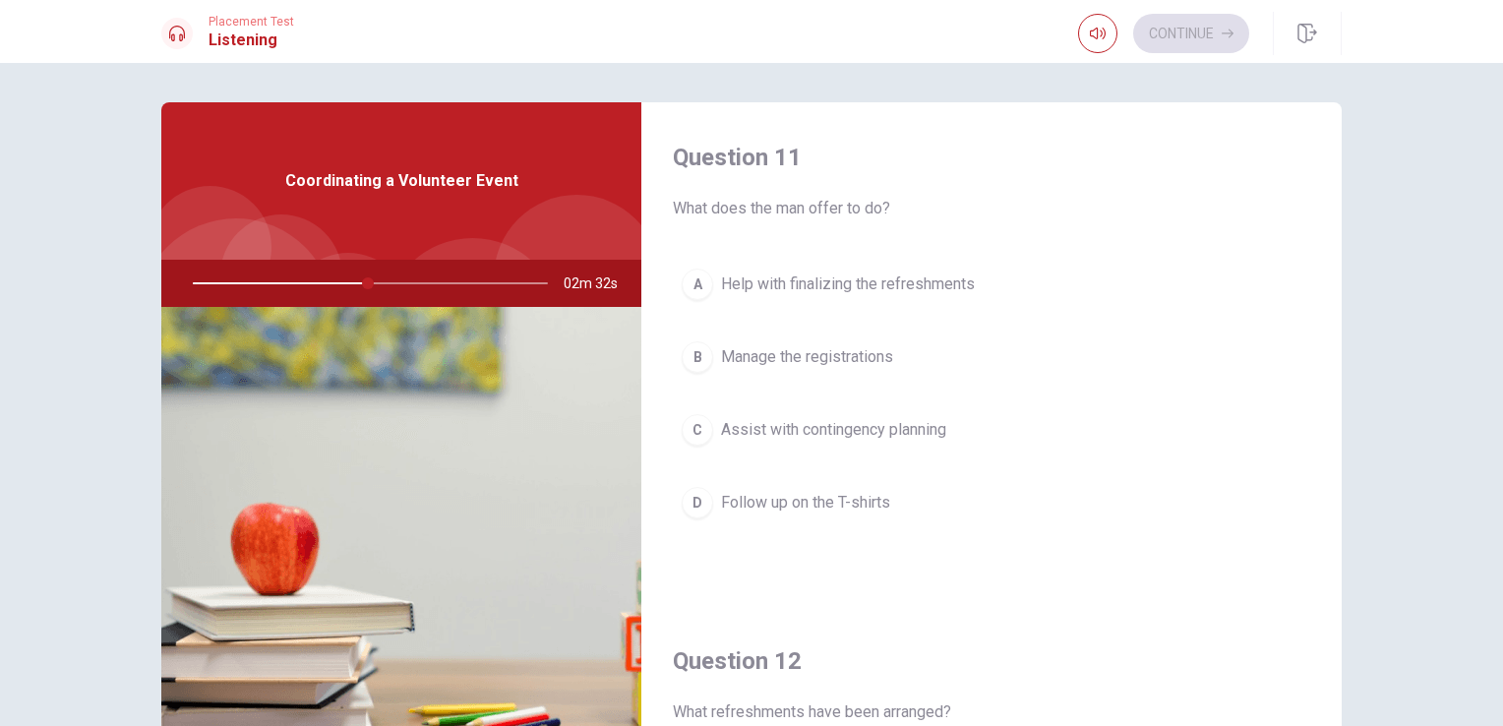
click at [782, 282] on span "Help with finalizing the refreshments" at bounding box center [848, 284] width 254 height 24
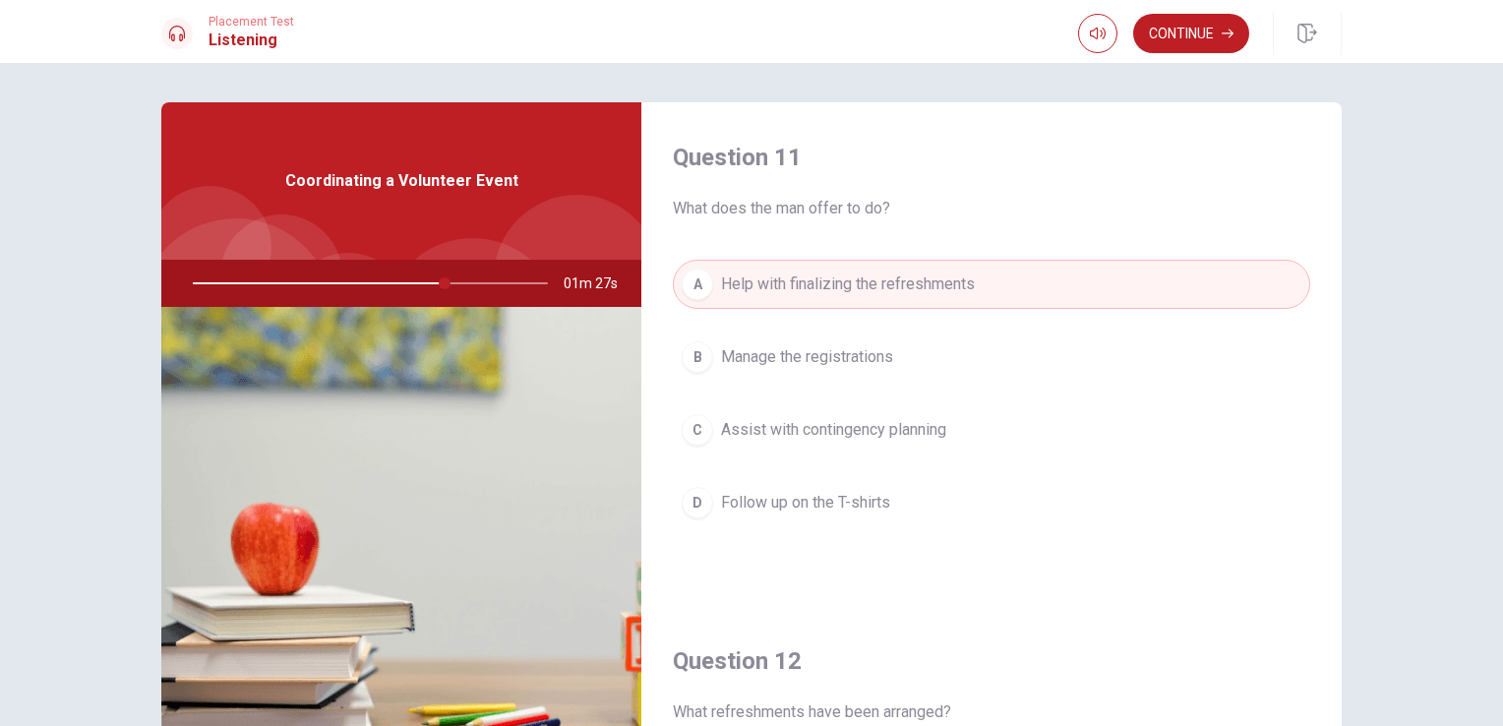
click at [775, 500] on span "Follow up on the T-shirts" at bounding box center [805, 503] width 169 height 24
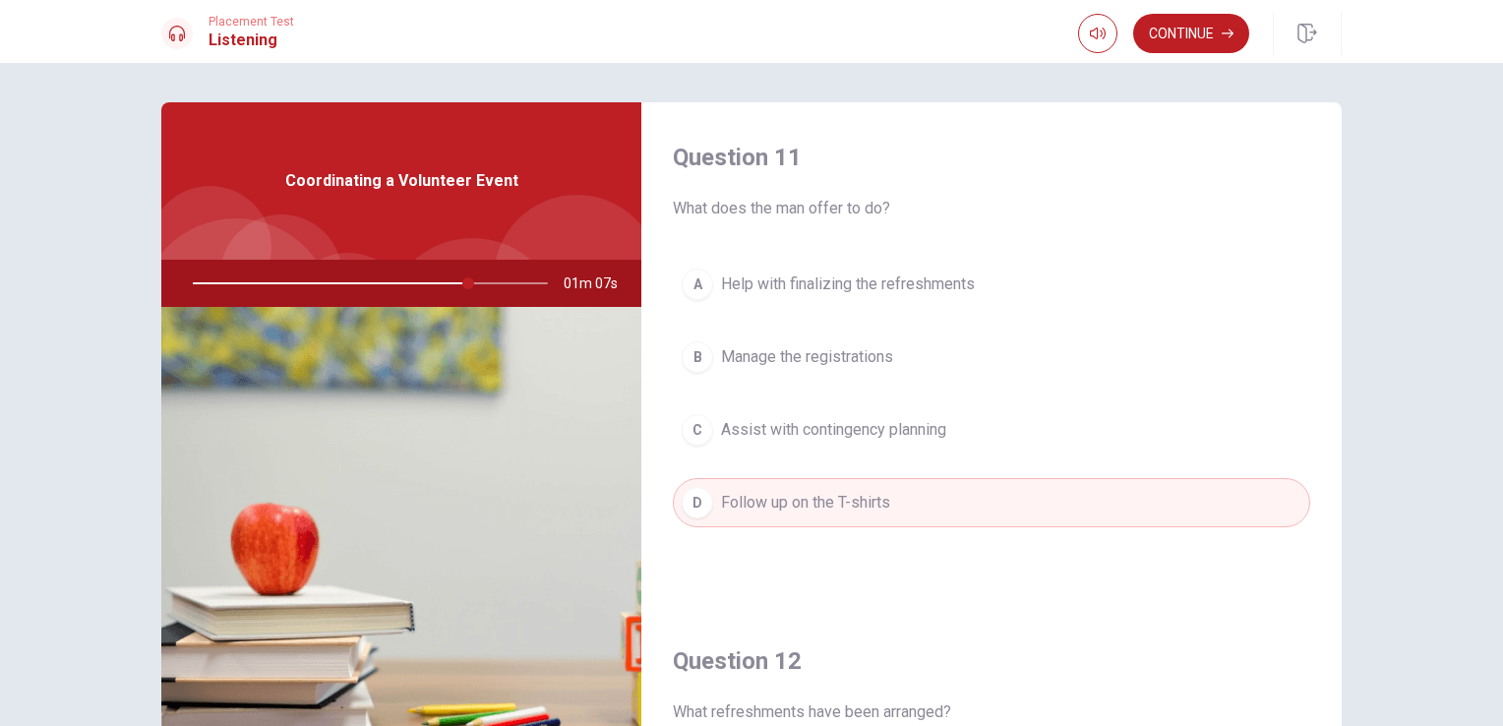
click at [807, 430] on span "Assist with contingency planning" at bounding box center [833, 430] width 225 height 24
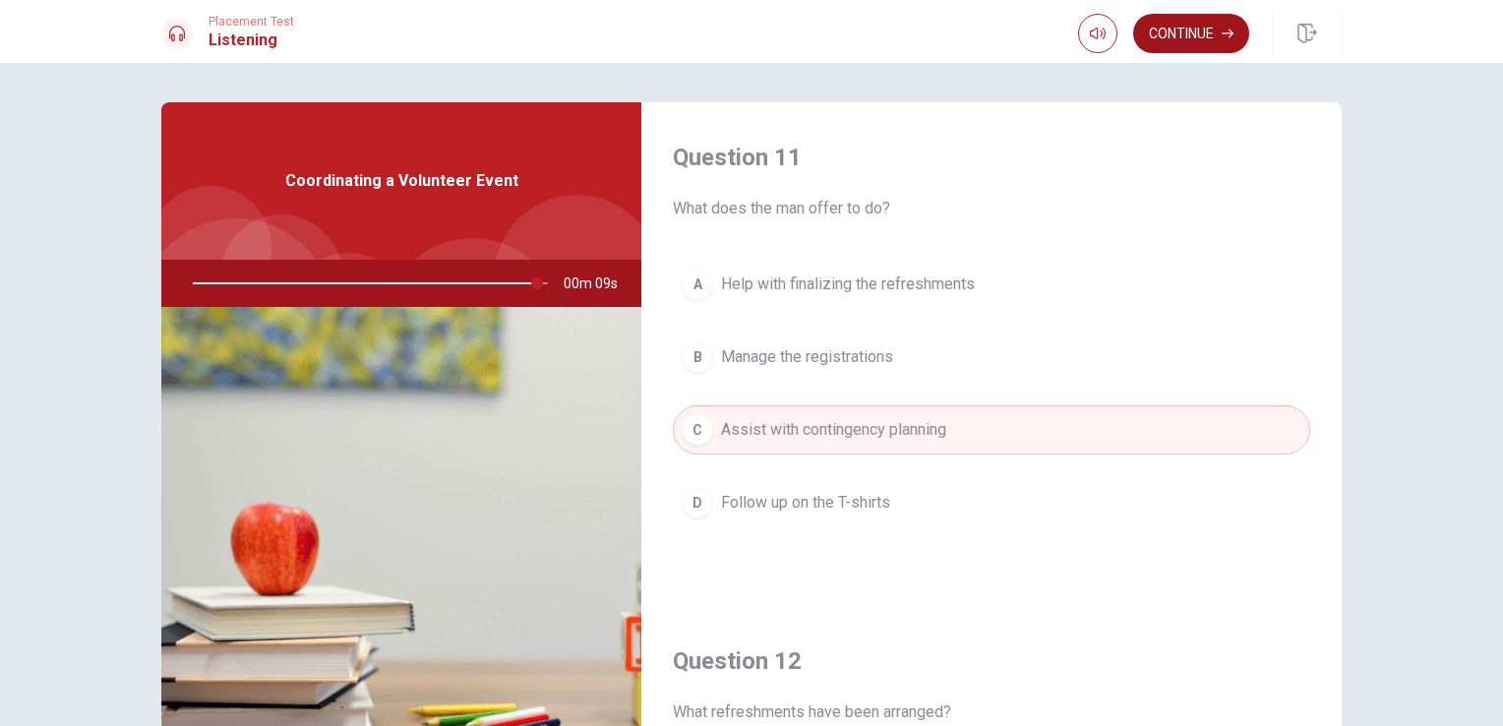
click at [1197, 33] on button "Continue" at bounding box center [1191, 33] width 116 height 39
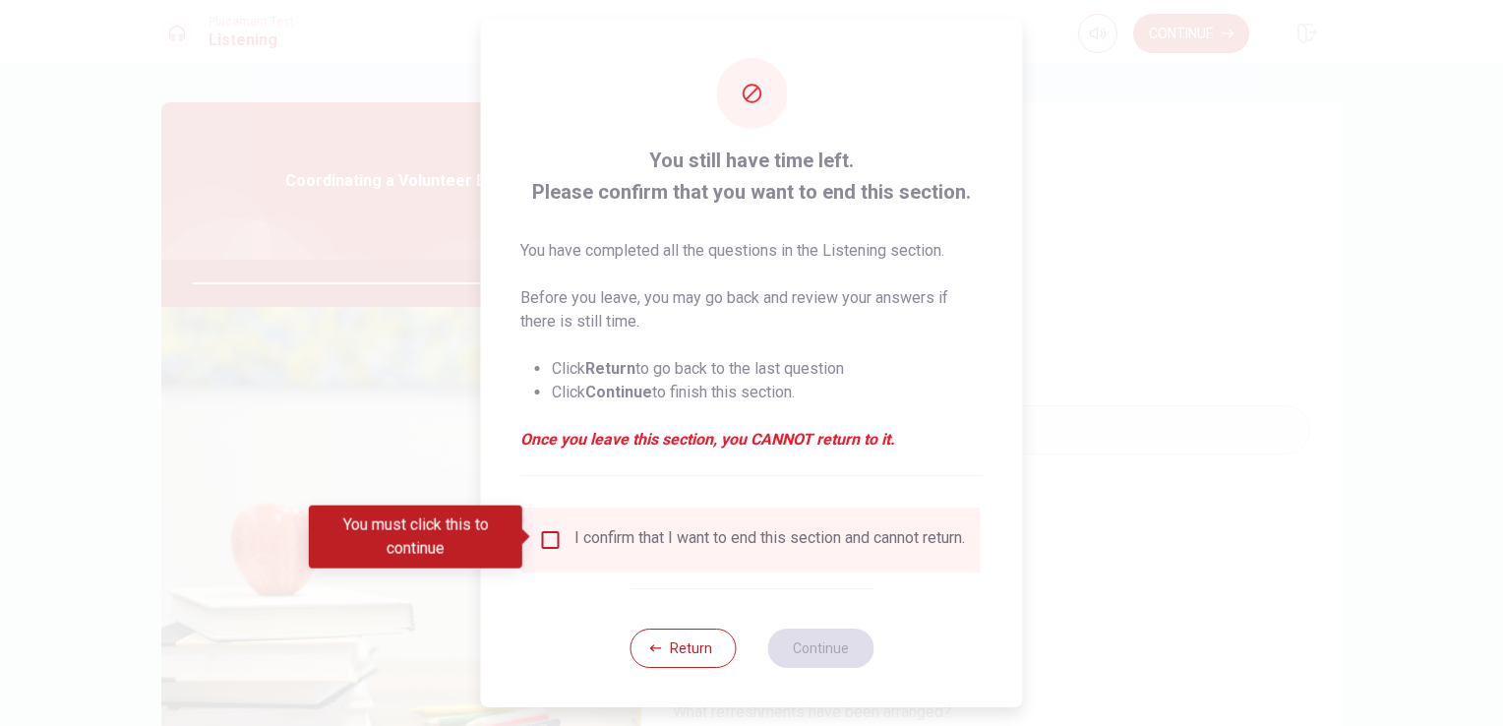
click at [549, 537] on input "You must click this to continue" at bounding box center [551, 540] width 24 height 24
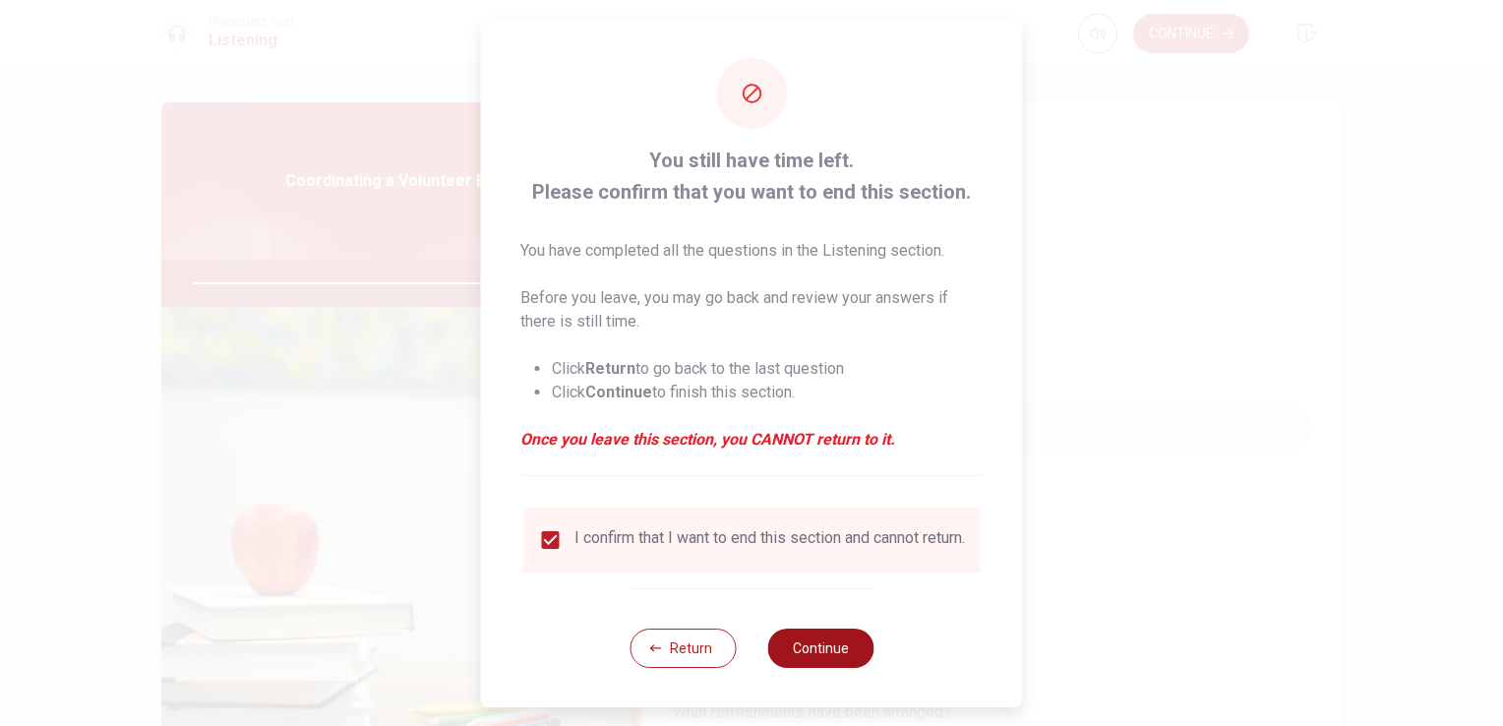
click at [809, 653] on button "Continue" at bounding box center [820, 648] width 106 height 39
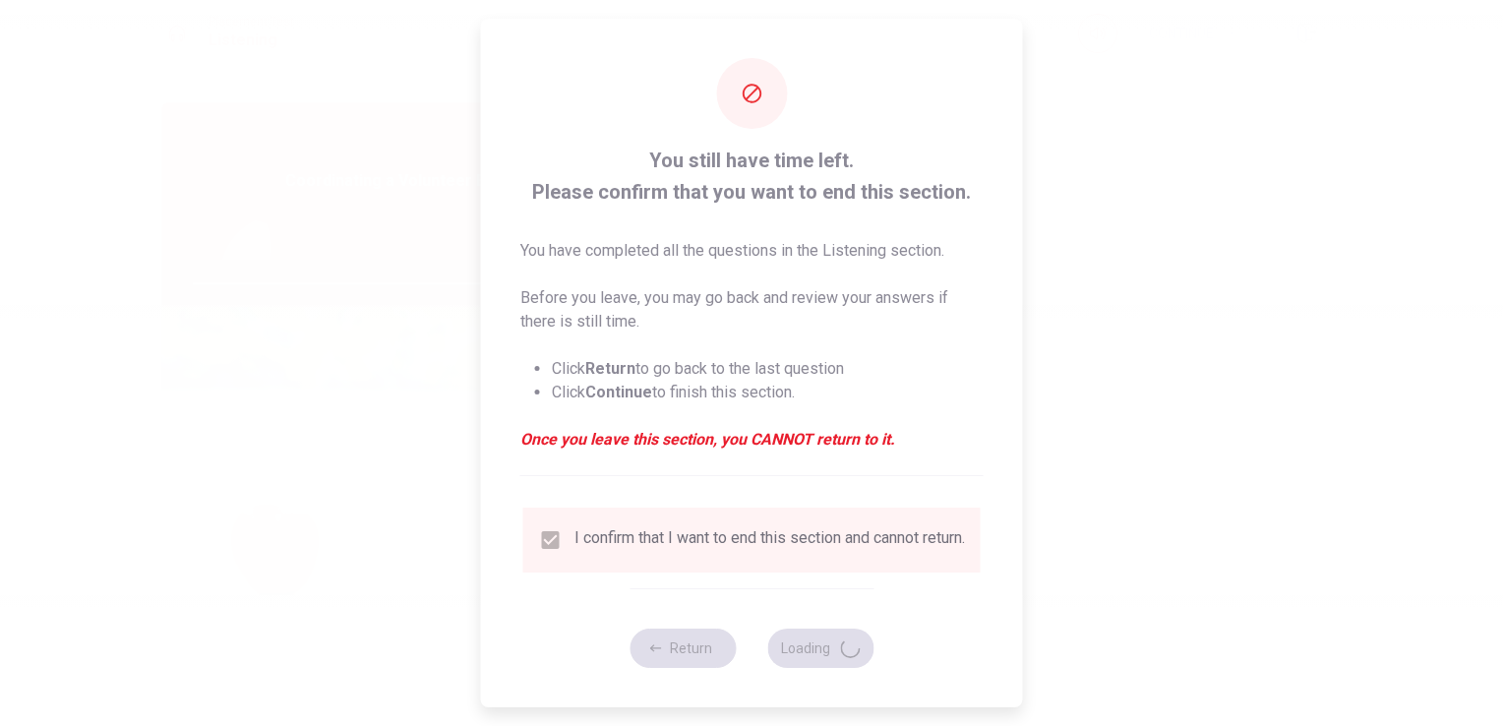
type input "99"
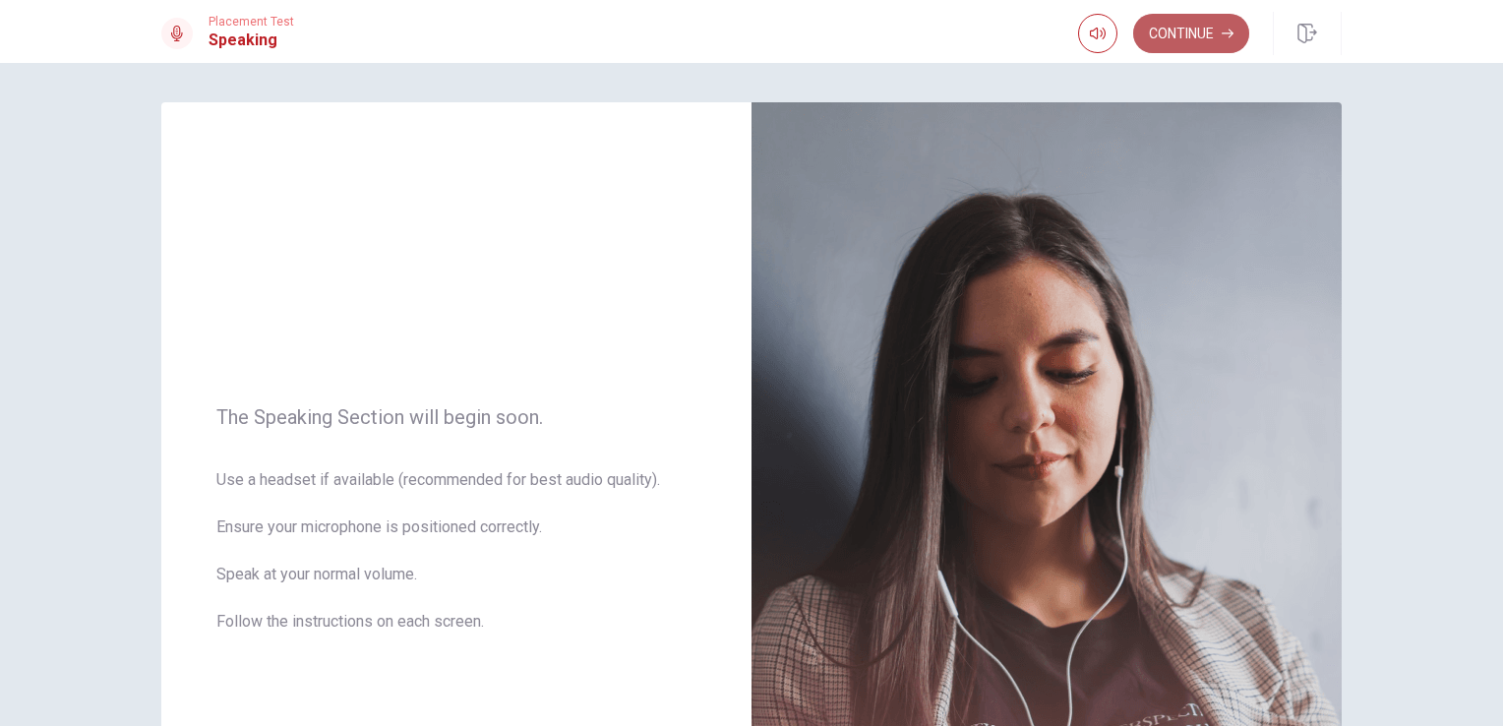
click at [1190, 33] on button "Continue" at bounding box center [1191, 33] width 116 height 39
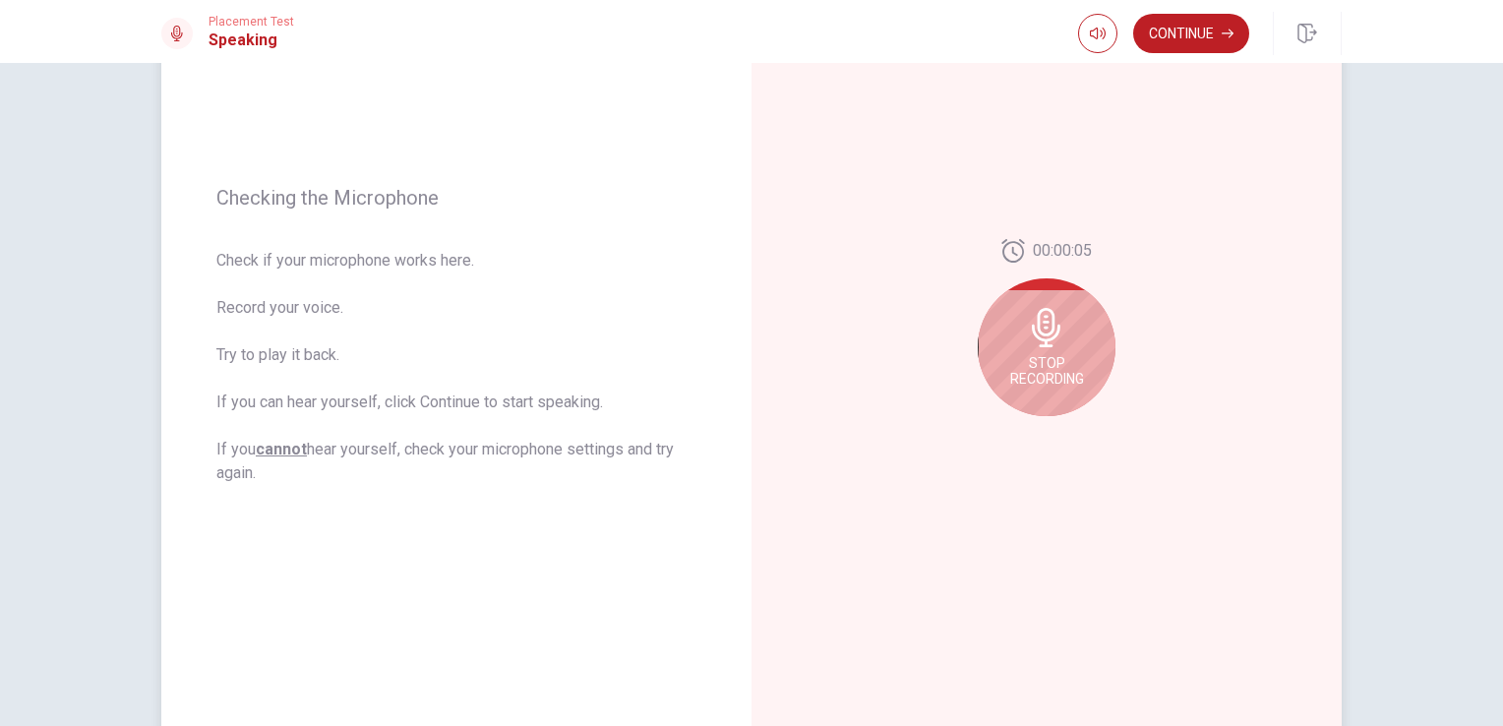
scroll to position [197, 0]
click at [1049, 356] on span "Stop Recording" at bounding box center [1047, 369] width 74 height 31
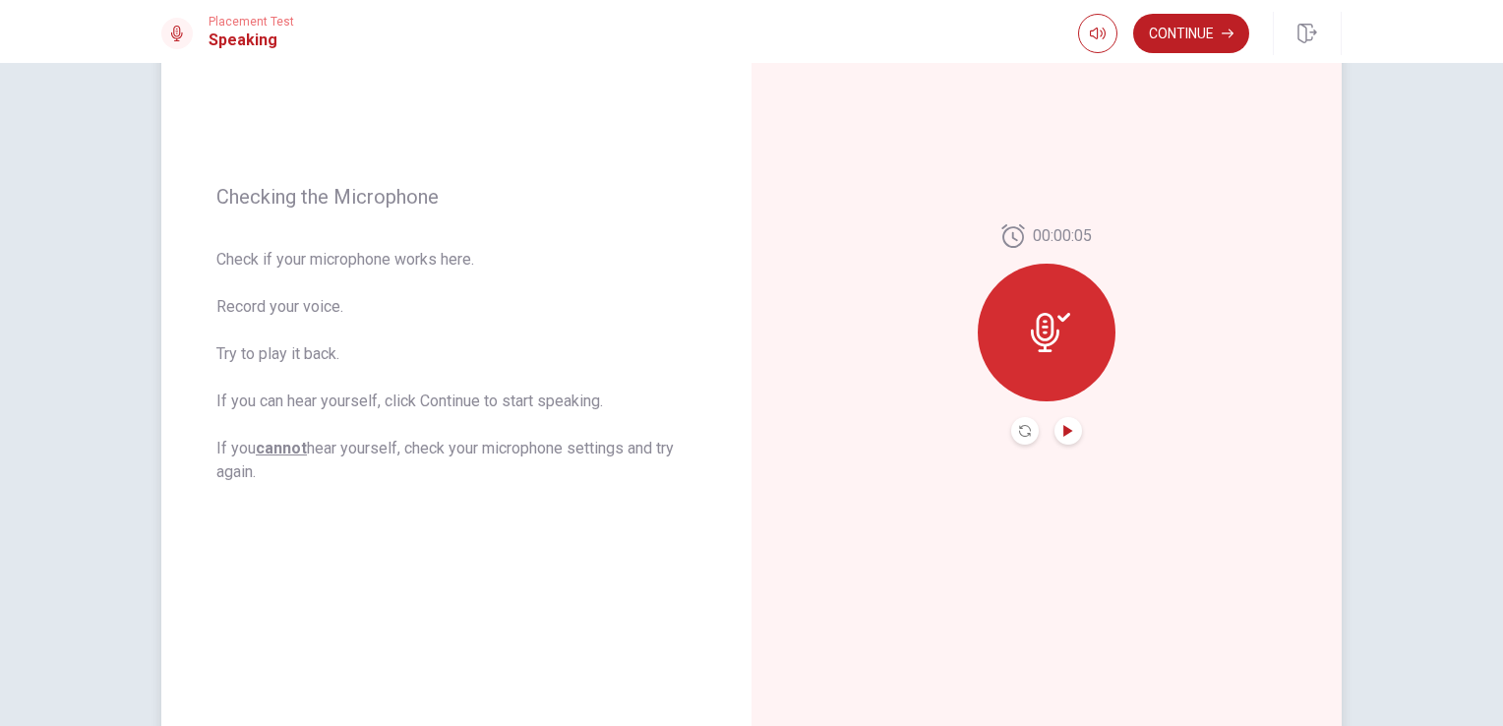
click at [1063, 433] on icon "Play Audio" at bounding box center [1067, 431] width 9 height 12
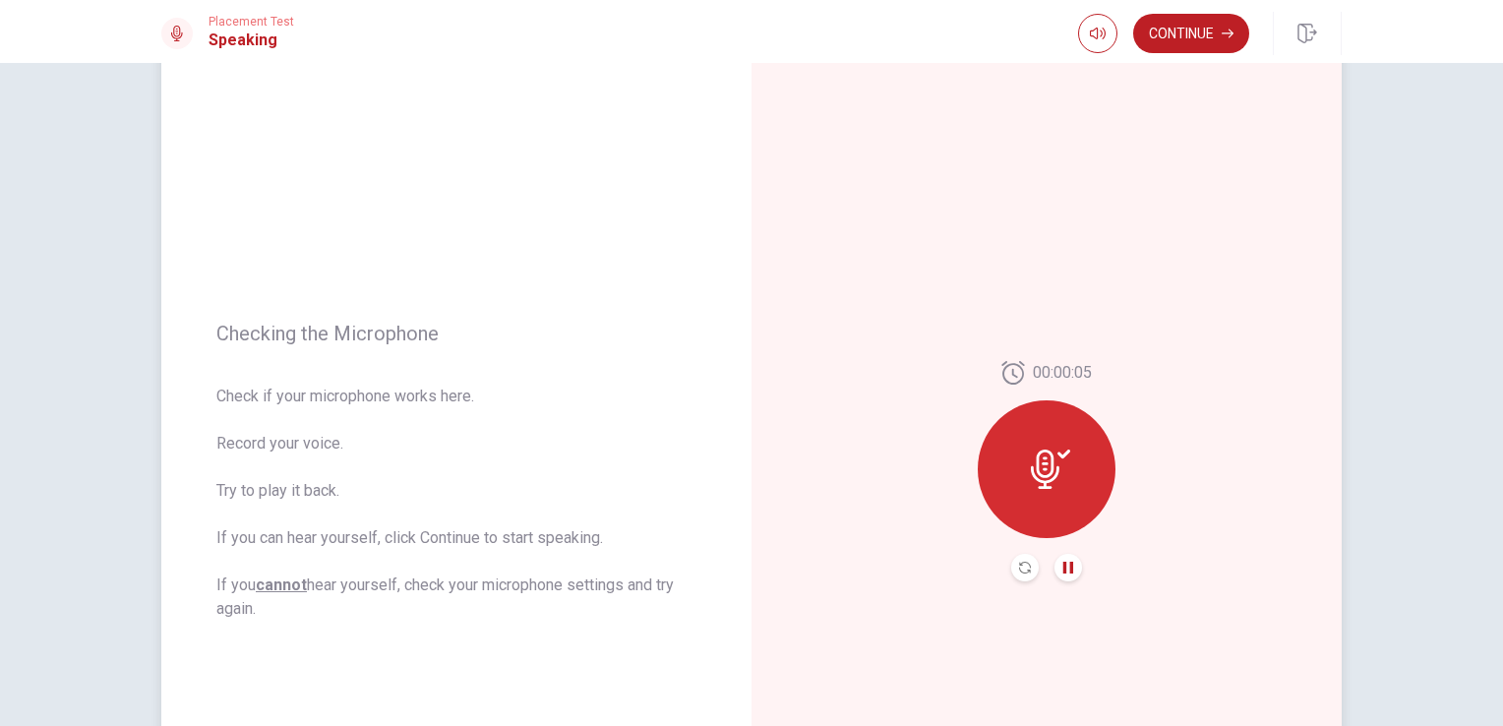
scroll to position [0, 0]
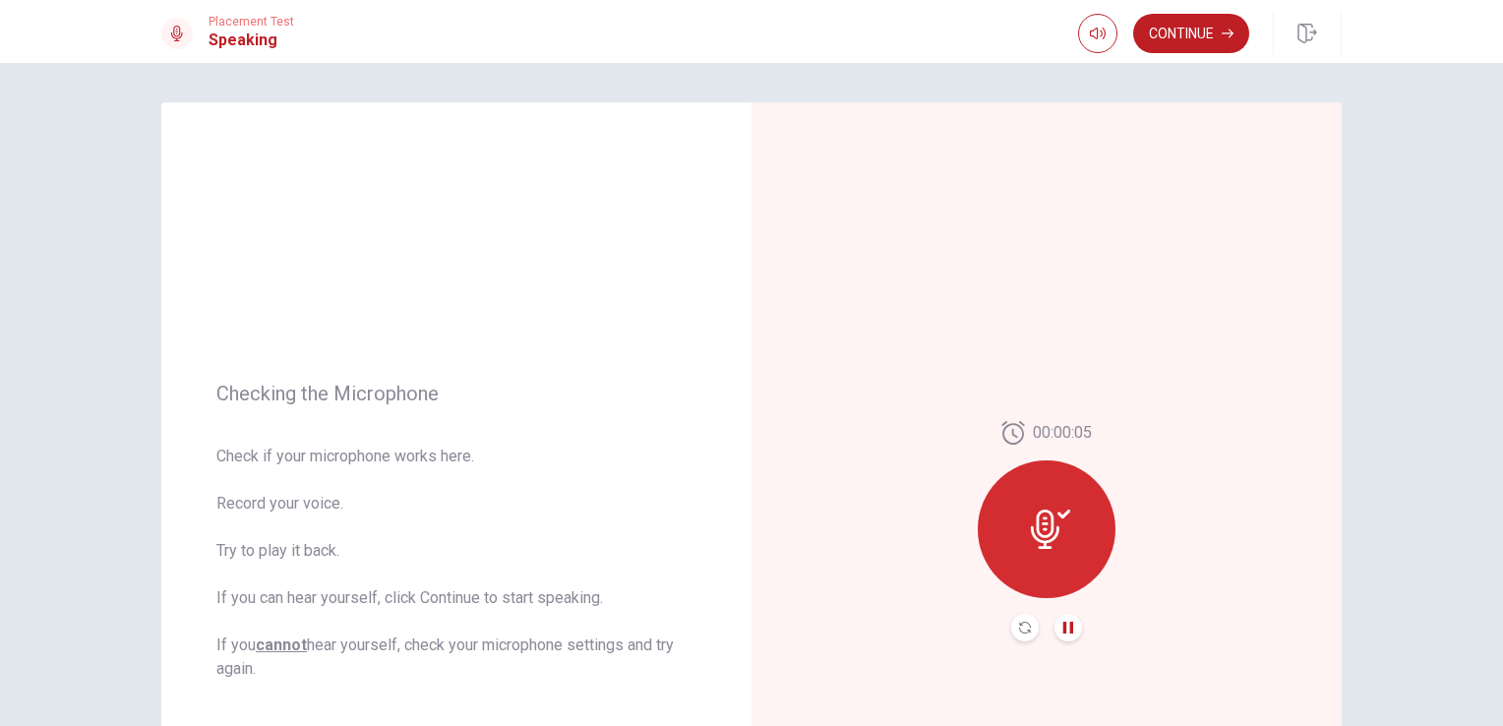
click at [1062, 624] on icon "Pause Audio" at bounding box center [1068, 628] width 12 height 12
click at [1019, 628] on icon "Record Again" at bounding box center [1025, 628] width 12 height 12
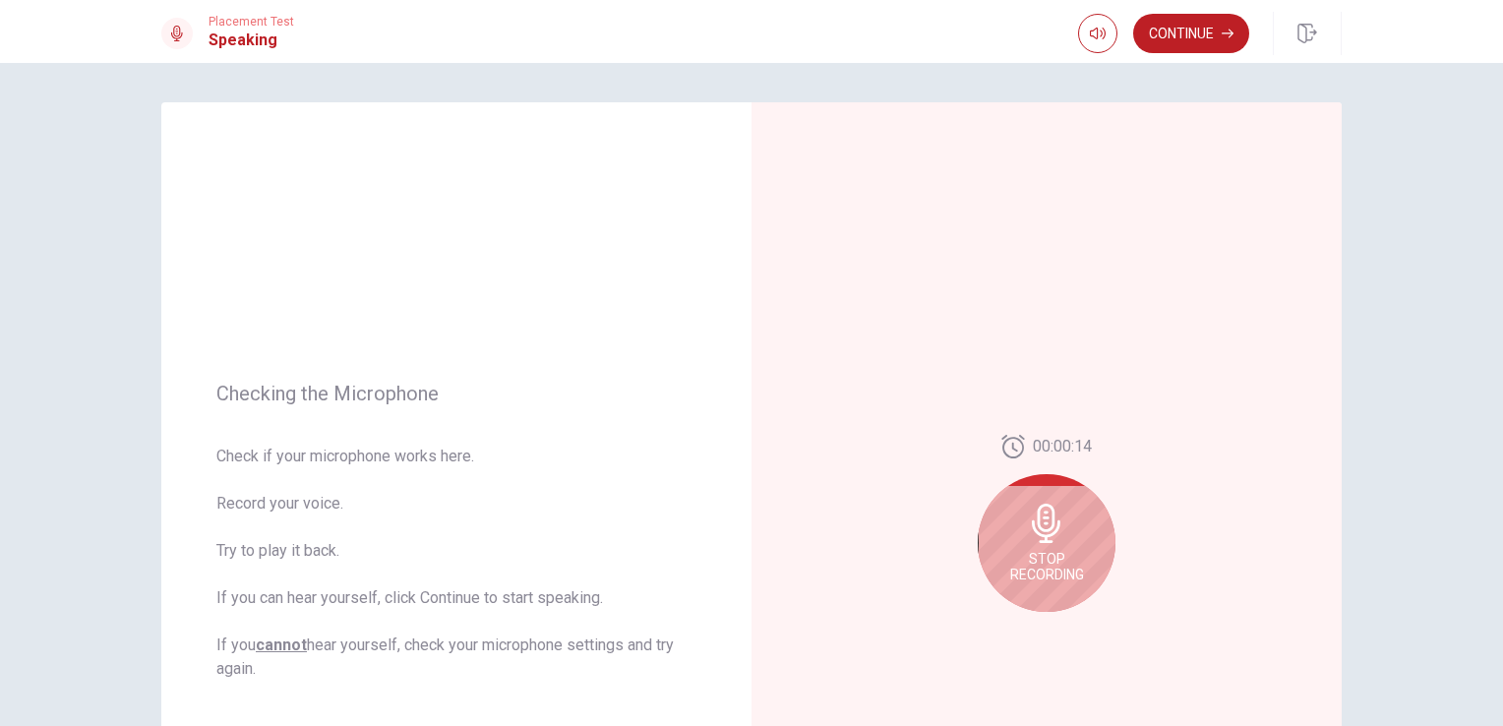
click at [1043, 548] on div "Stop Recording" at bounding box center [1047, 543] width 138 height 138
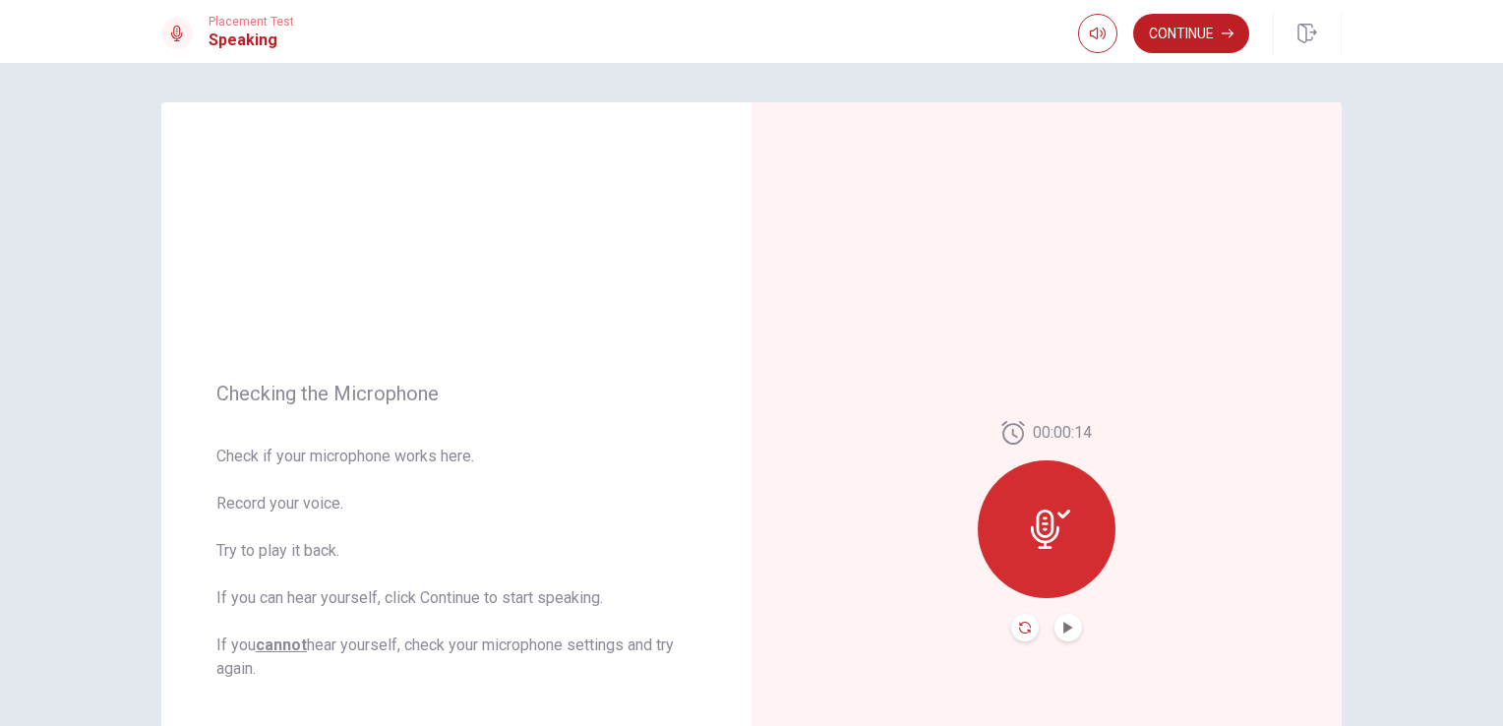
click at [1019, 629] on icon "Record Again" at bounding box center [1025, 628] width 12 height 12
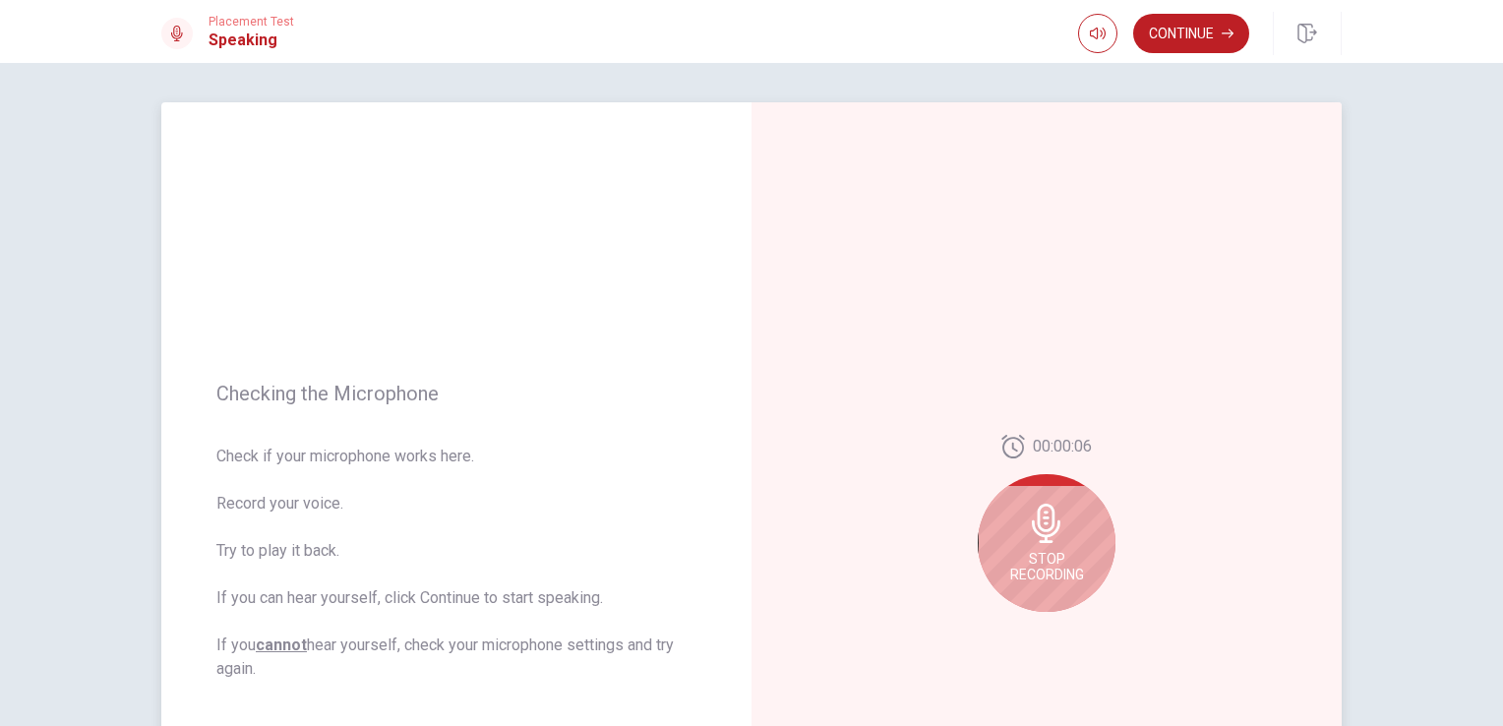
click at [1046, 551] on span "Stop Recording" at bounding box center [1047, 566] width 74 height 31
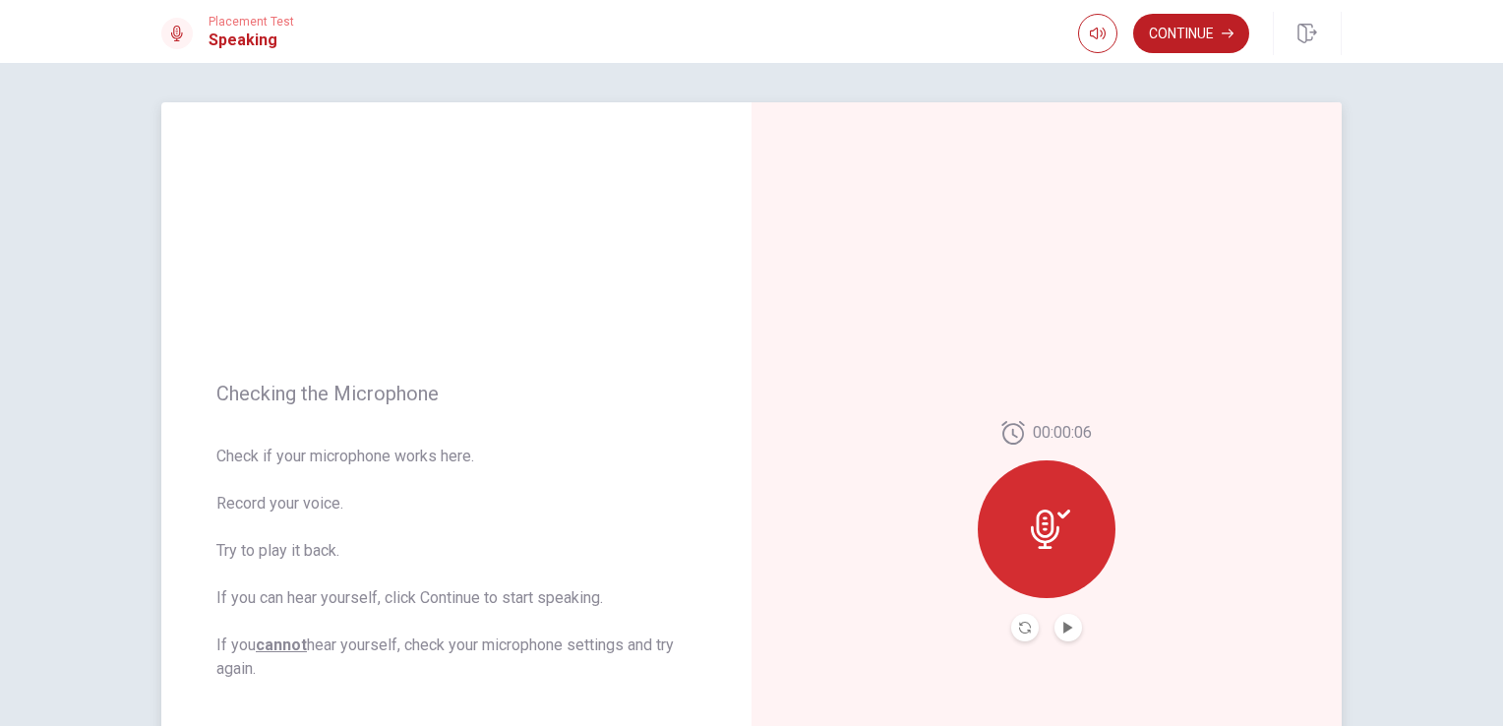
click at [1054, 624] on button "Play Audio" at bounding box center [1068, 628] width 28 height 28
click at [1102, 42] on button "button" at bounding box center [1097, 33] width 39 height 39
type input "0.7"
drag, startPoint x: 1128, startPoint y: 67, endPoint x: 1108, endPoint y: 70, distance: 20.9
click at [1108, 70] on span at bounding box center [1111, 71] width 12 height 12
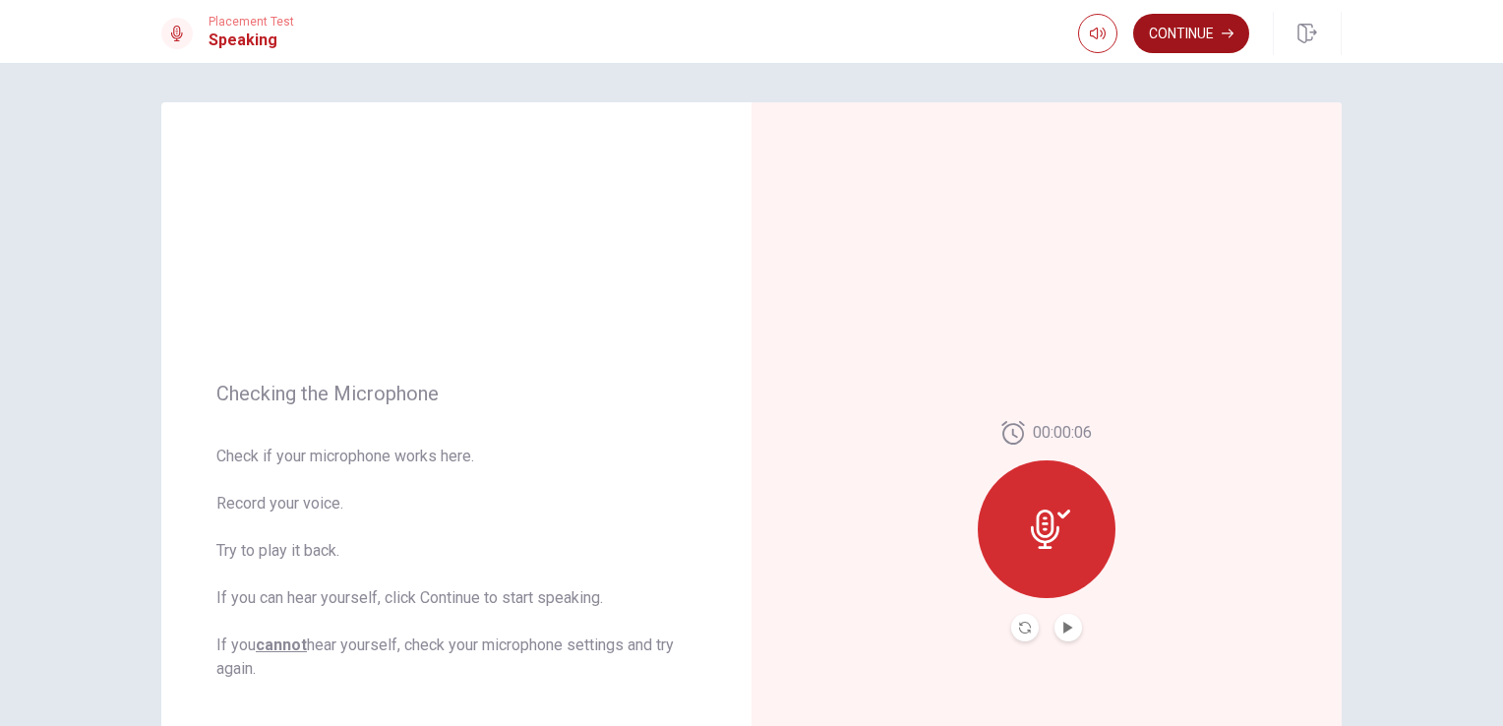
click at [1186, 30] on button "Continue" at bounding box center [1191, 33] width 116 height 39
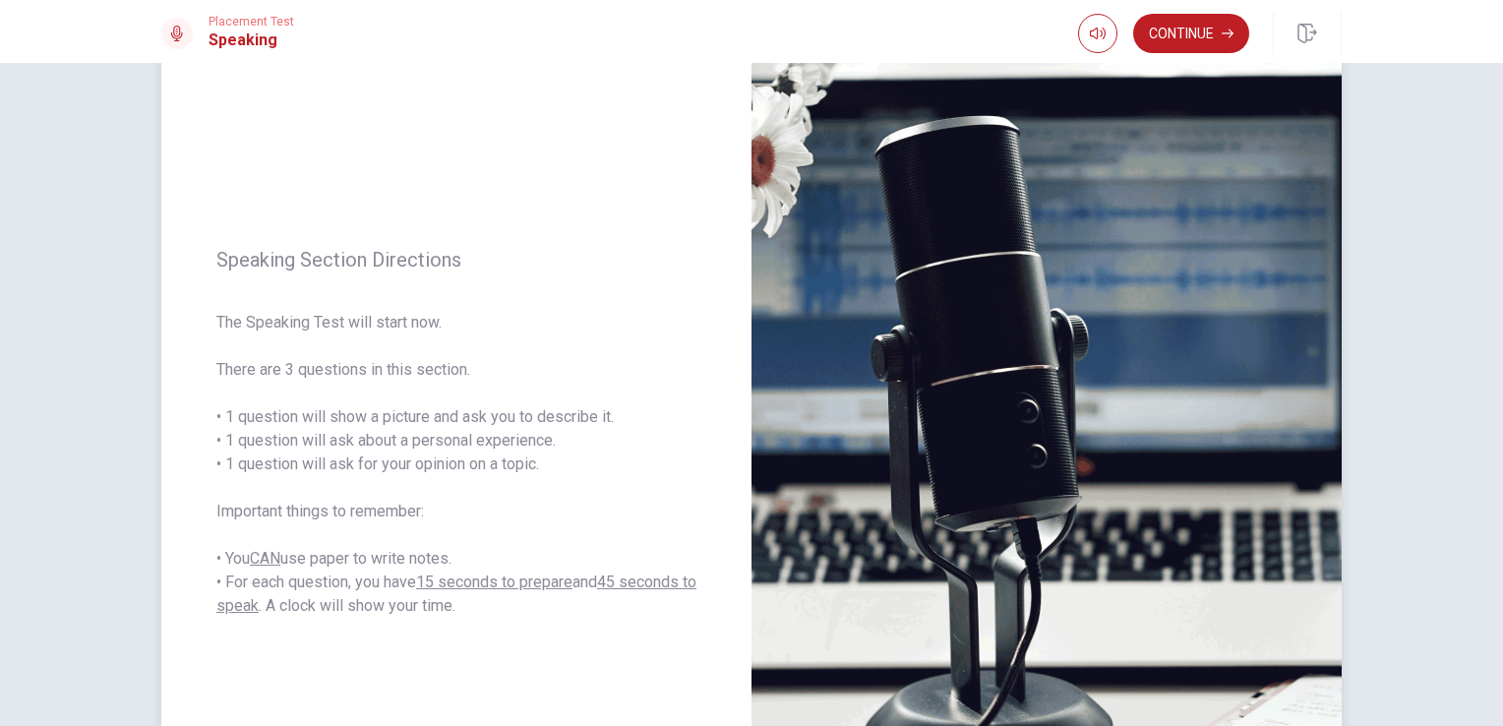
scroll to position [197, 0]
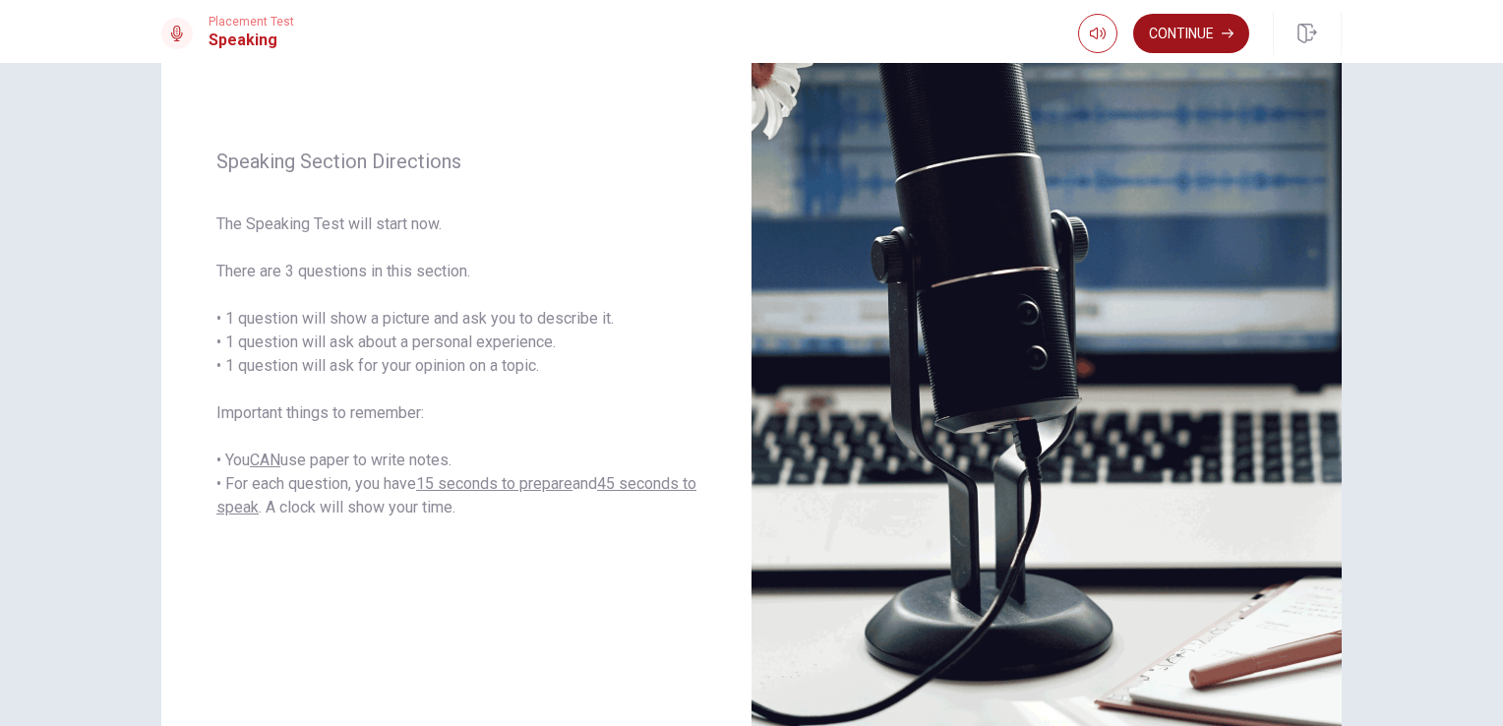
click at [1181, 31] on button "Continue" at bounding box center [1191, 33] width 116 height 39
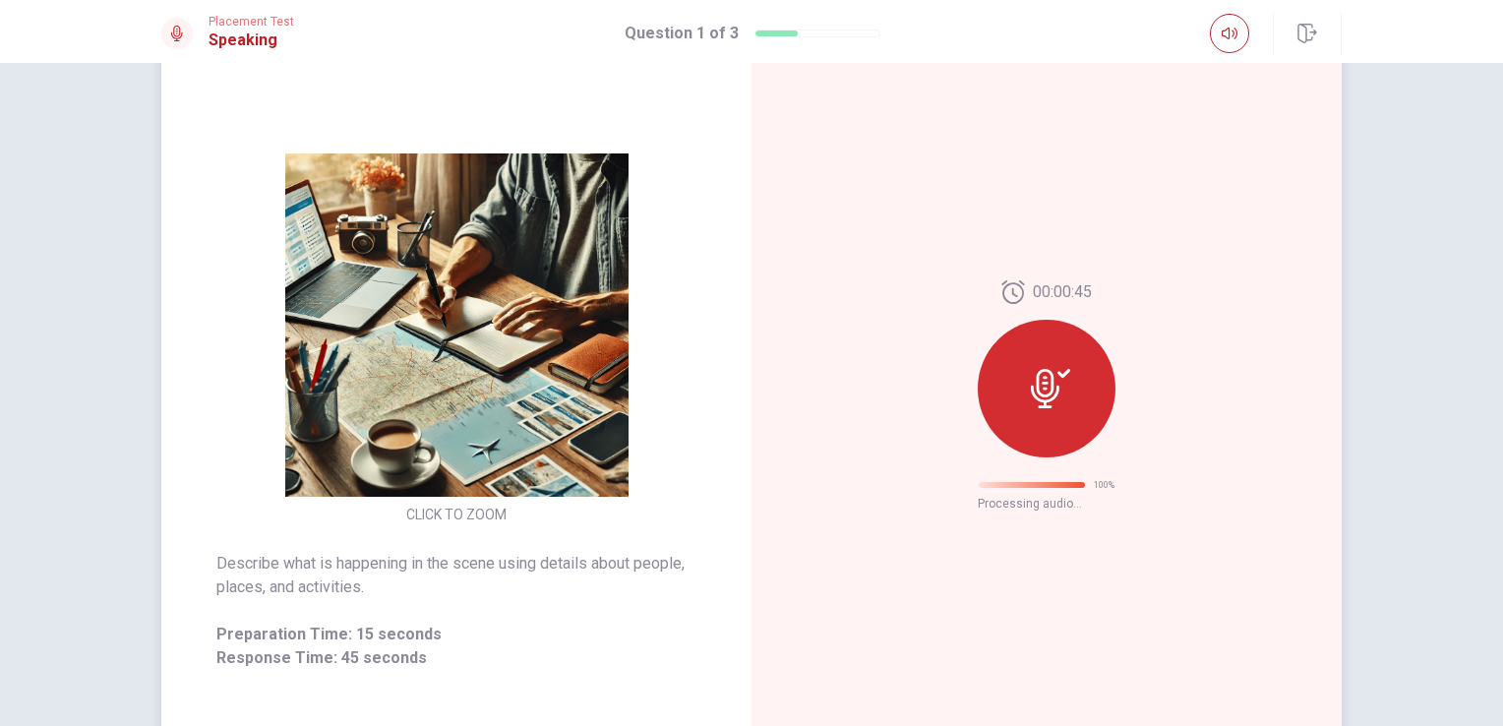
scroll to position [0, 0]
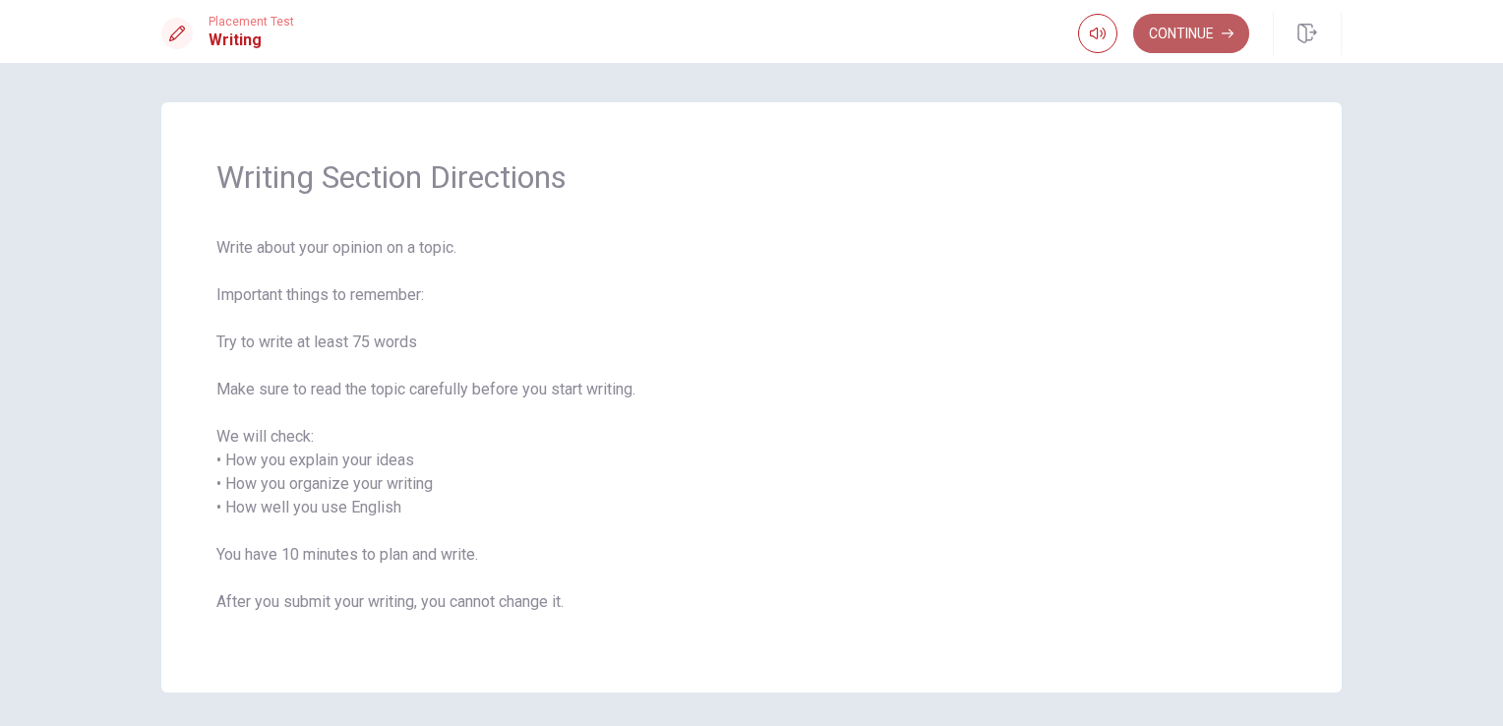
click at [1179, 37] on button "Continue" at bounding box center [1191, 33] width 116 height 39
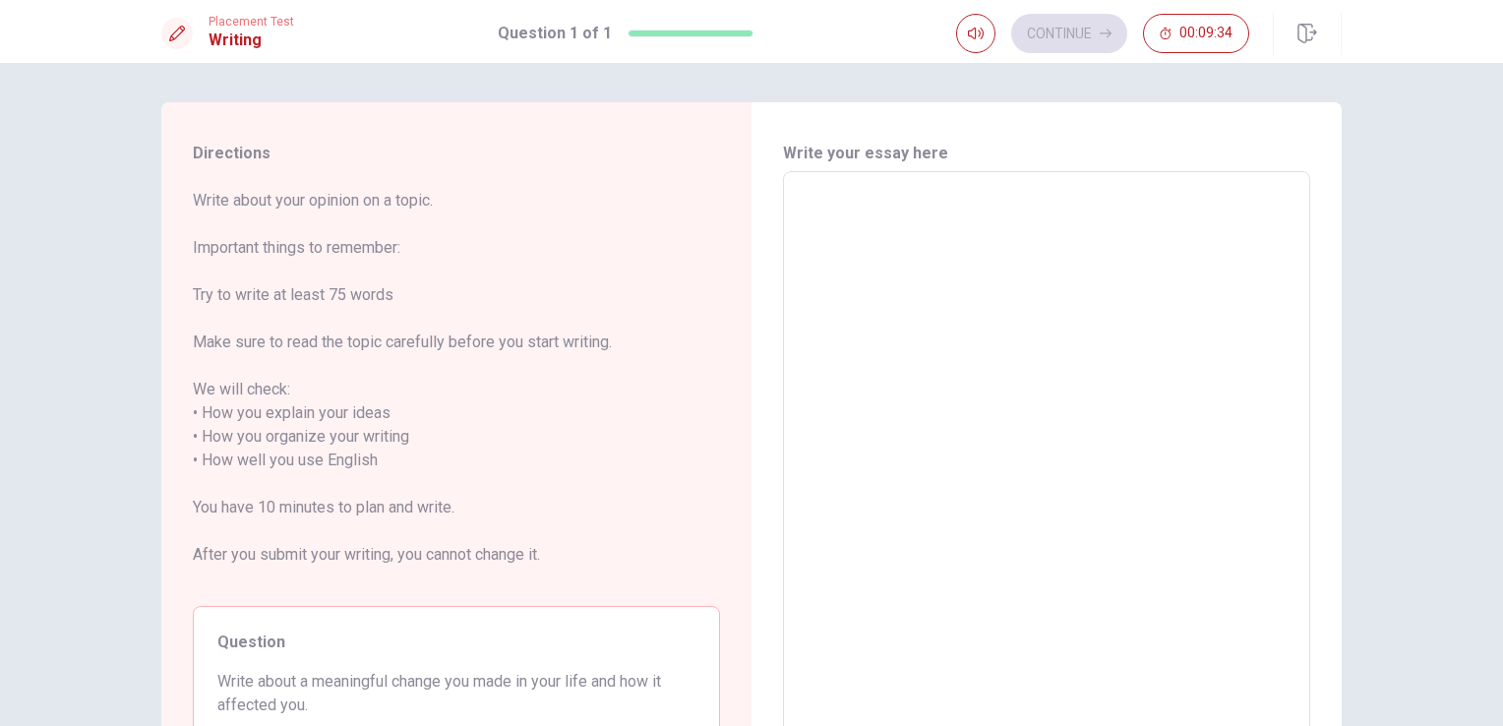
click at [806, 195] on textarea at bounding box center [1047, 461] width 500 height 546
type textarea "T"
type textarea "x"
type textarea "Th"
type textarea "x"
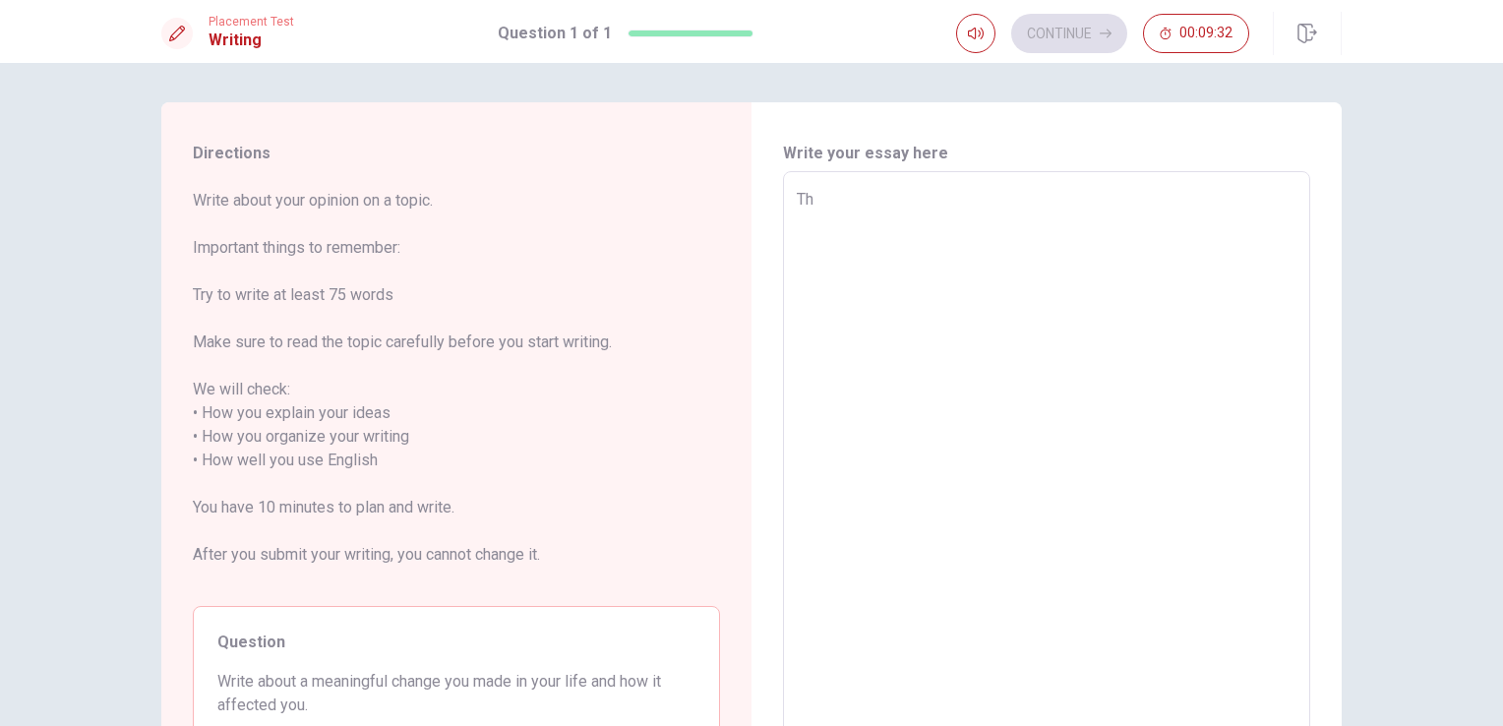
type textarea "The"
type textarea "x"
type textarea "The"
type textarea "x"
type textarea "The m"
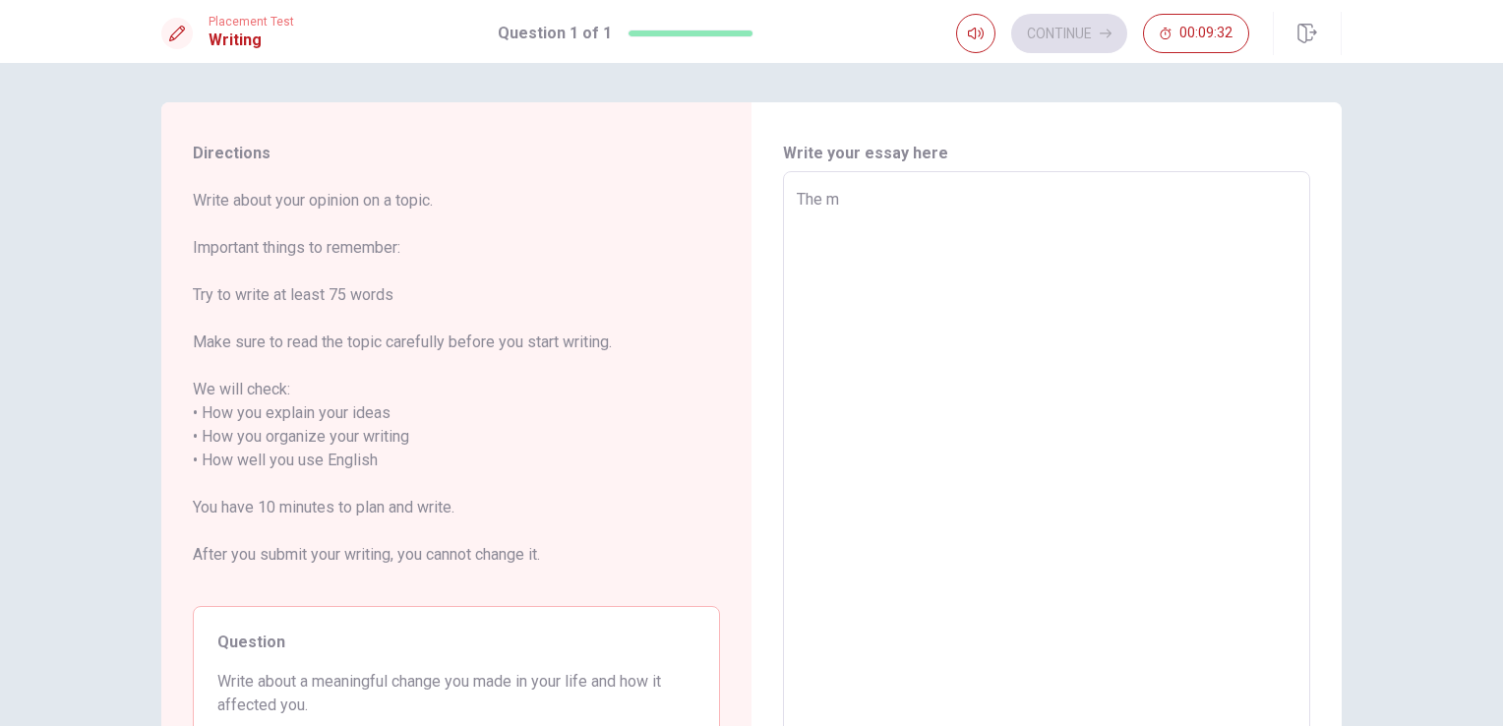
type textarea "x"
type textarea "The mo"
type textarea "x"
type textarea "The mos"
type textarea "x"
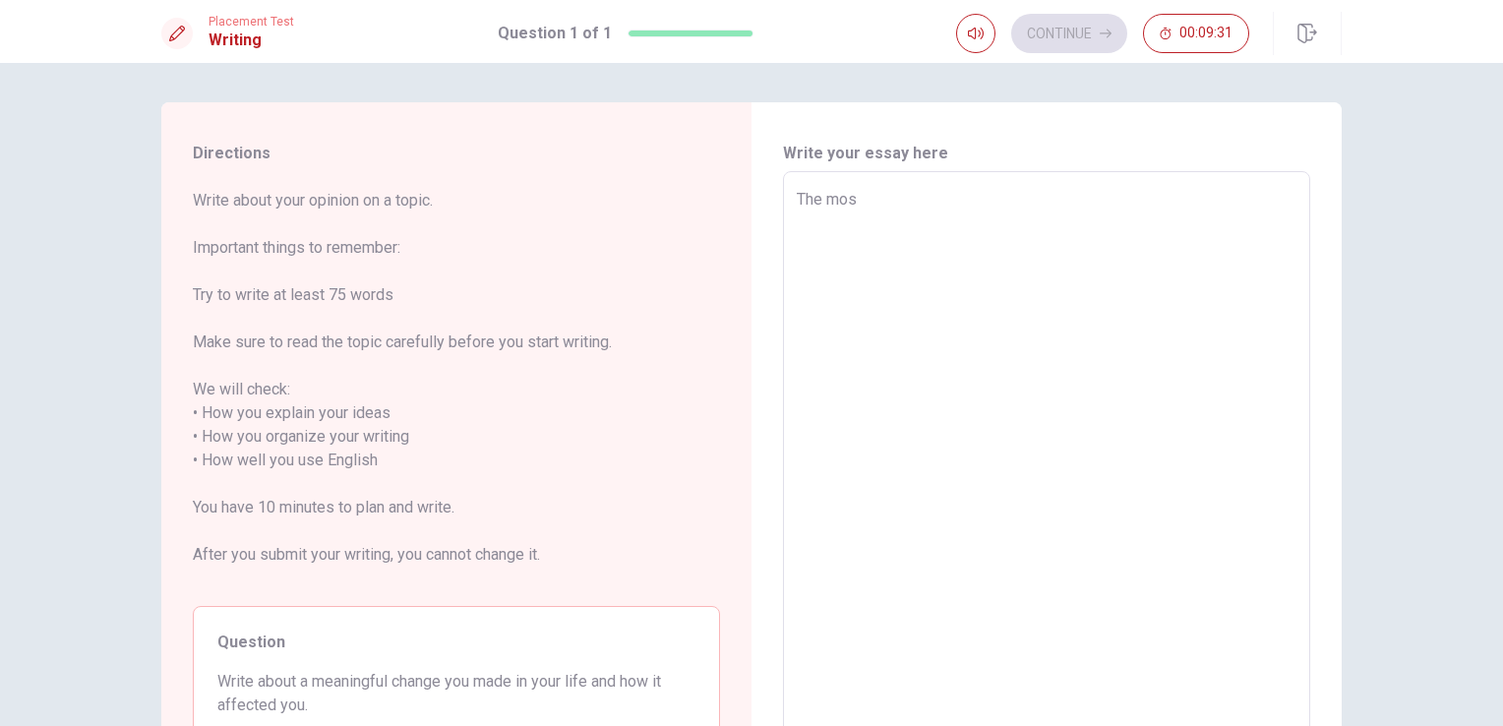
type textarea "The most"
type textarea "x"
type textarea "The most"
type textarea "x"
type textarea "The most m"
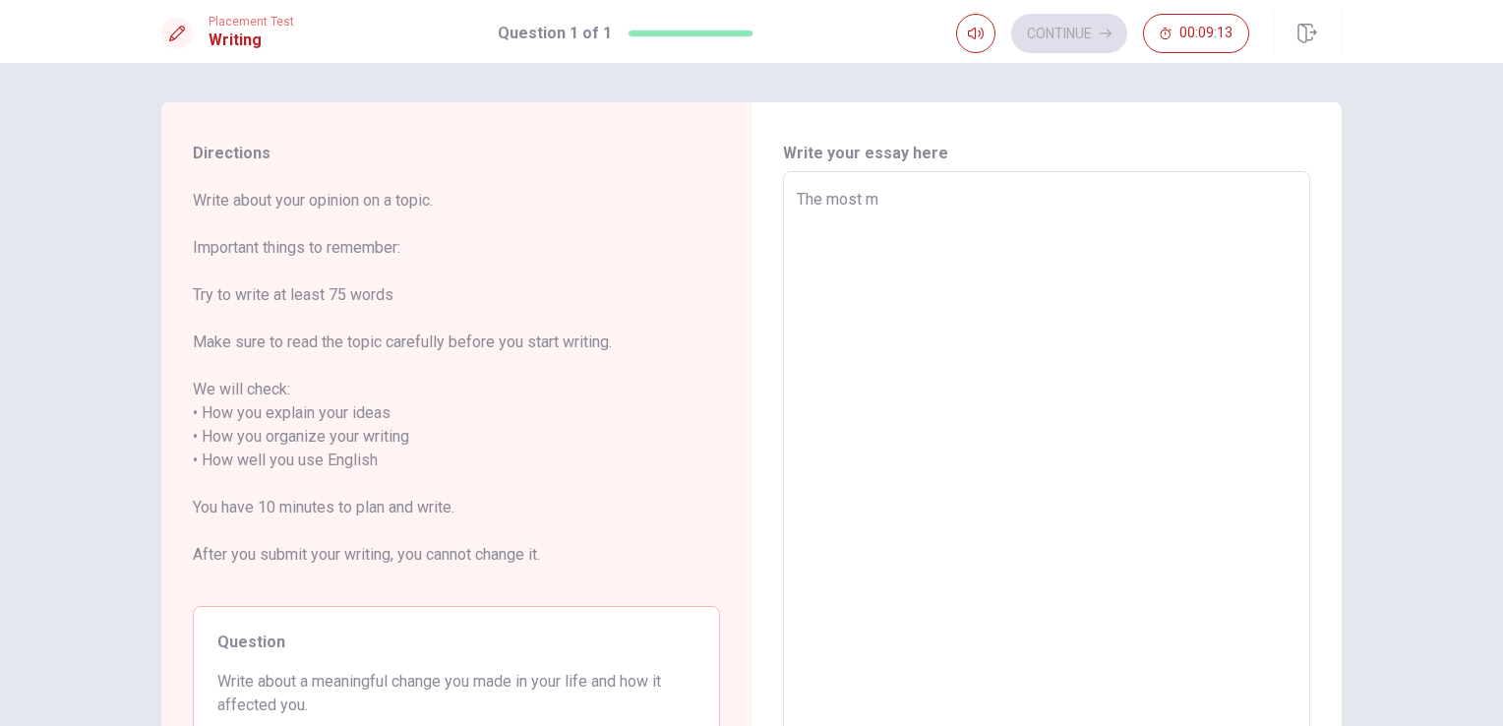
type textarea "x"
type textarea "The most me"
type textarea "x"
type textarea "The most mea"
type textarea "x"
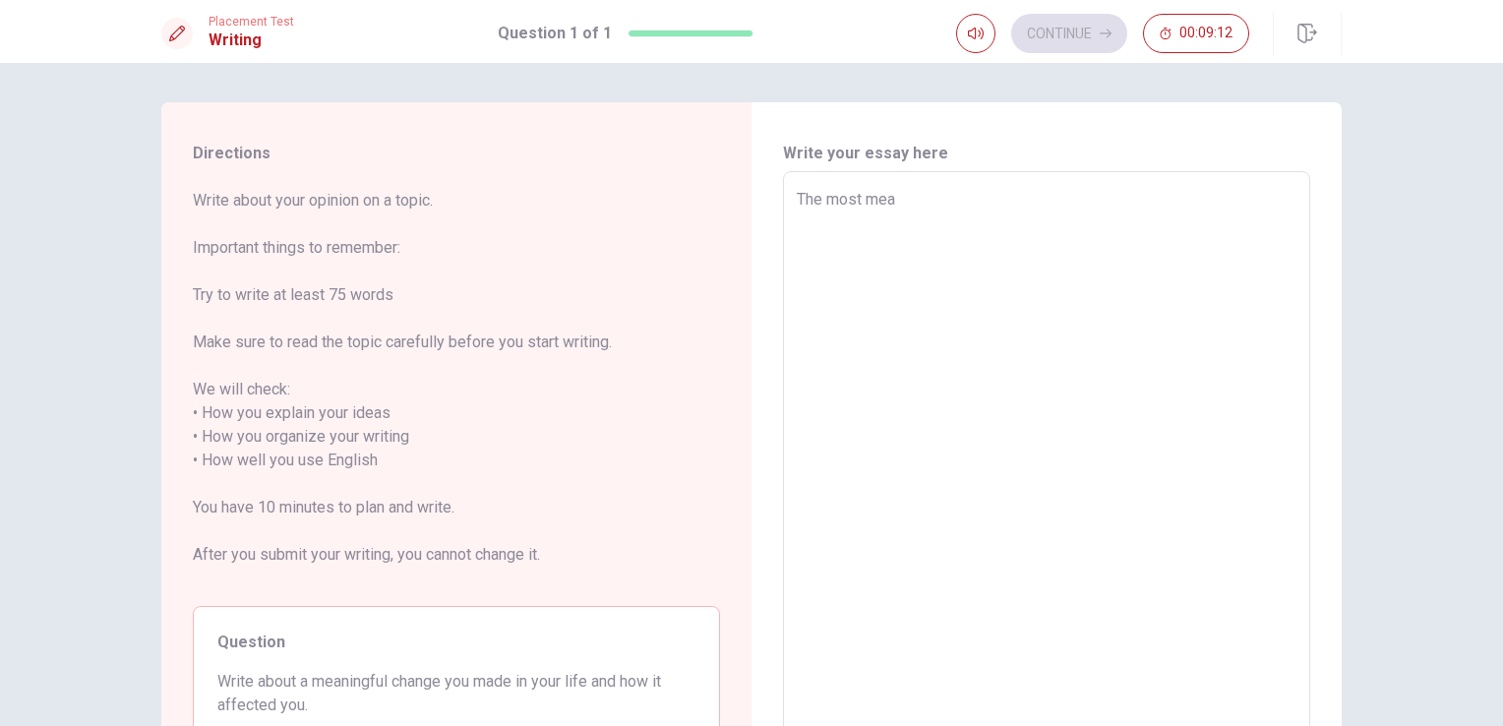
type textarea "The most mean"
type textarea "x"
type textarea "The most meani"
type textarea "x"
type textarea "The most meanin"
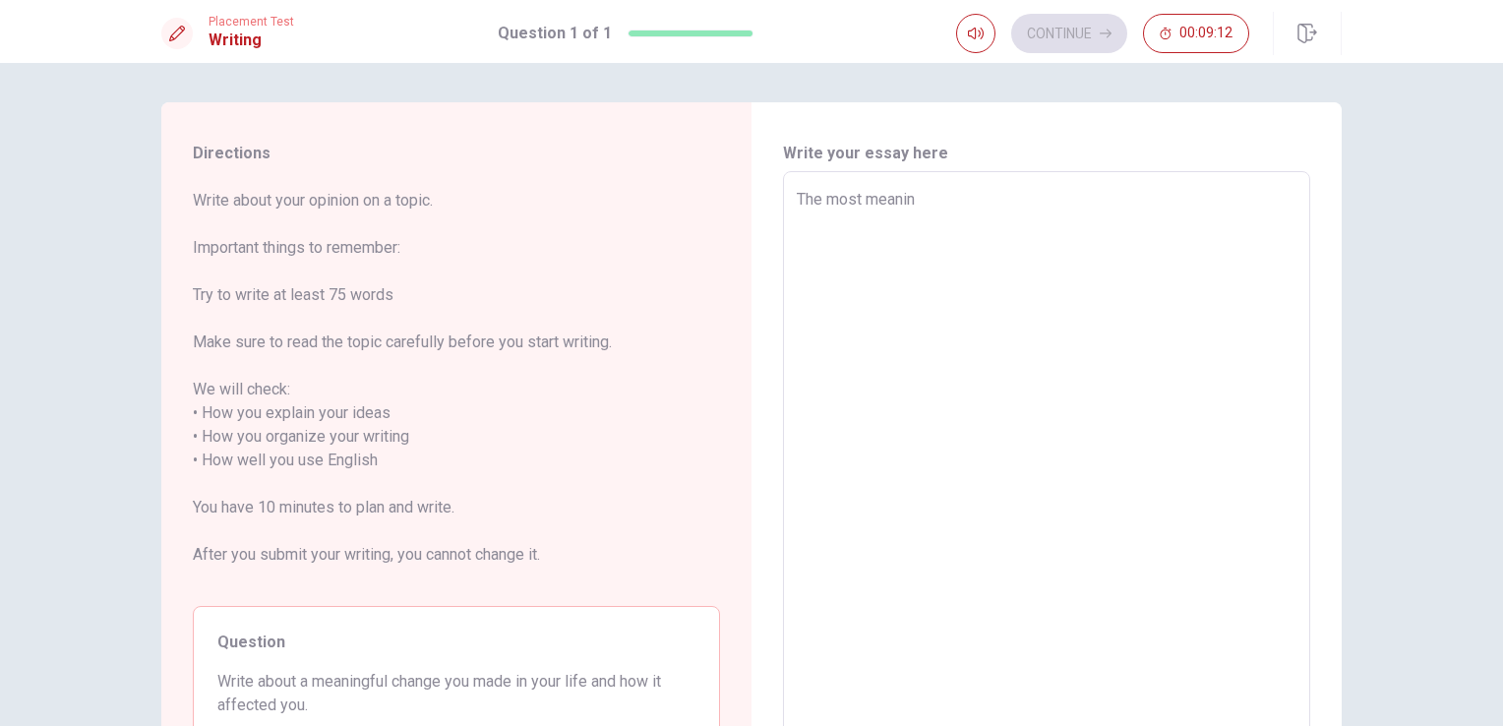
type textarea "x"
type textarea "The most meaning"
type textarea "x"
type textarea "The most meaningf"
type textarea "x"
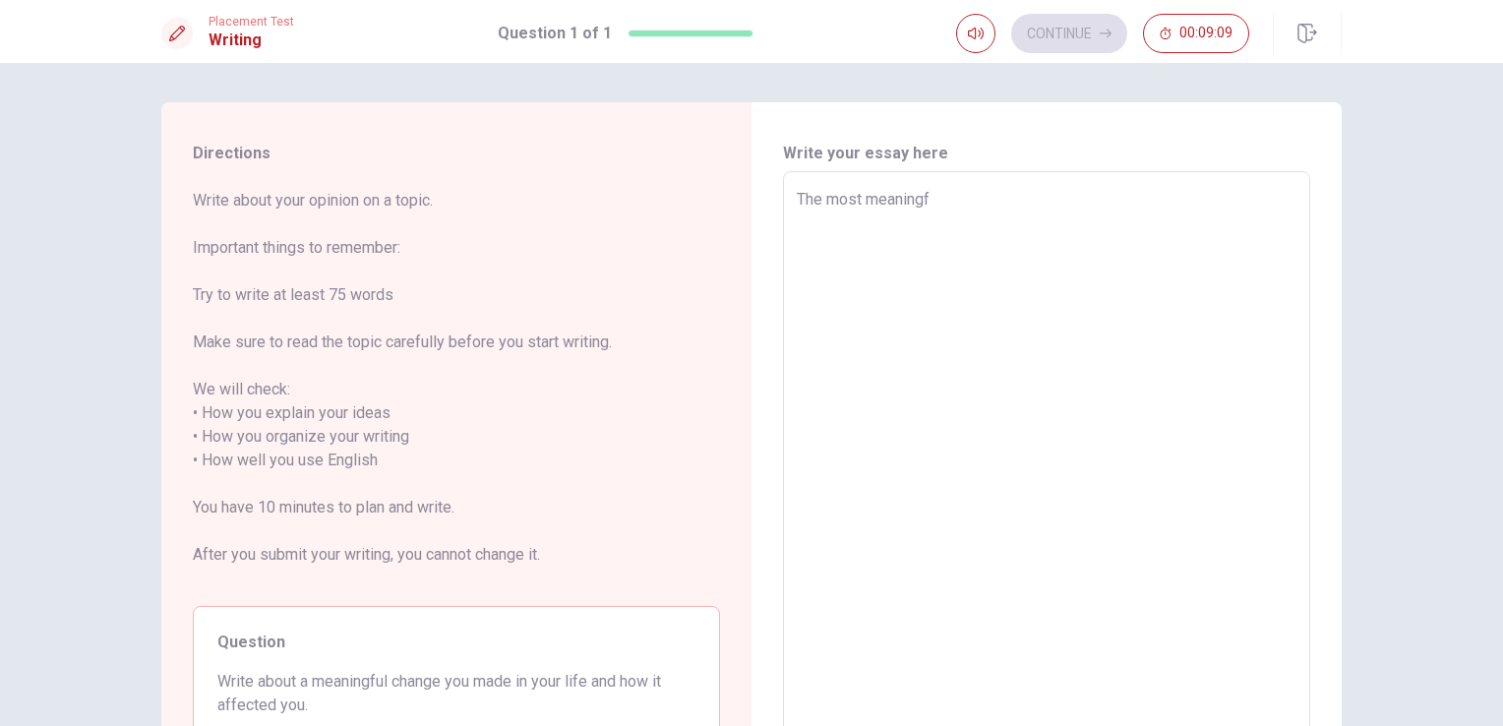
type textarea "The most meaningfu"
type textarea "x"
type textarea "The most meaningful"
type textarea "x"
type textarea "The most meaningful"
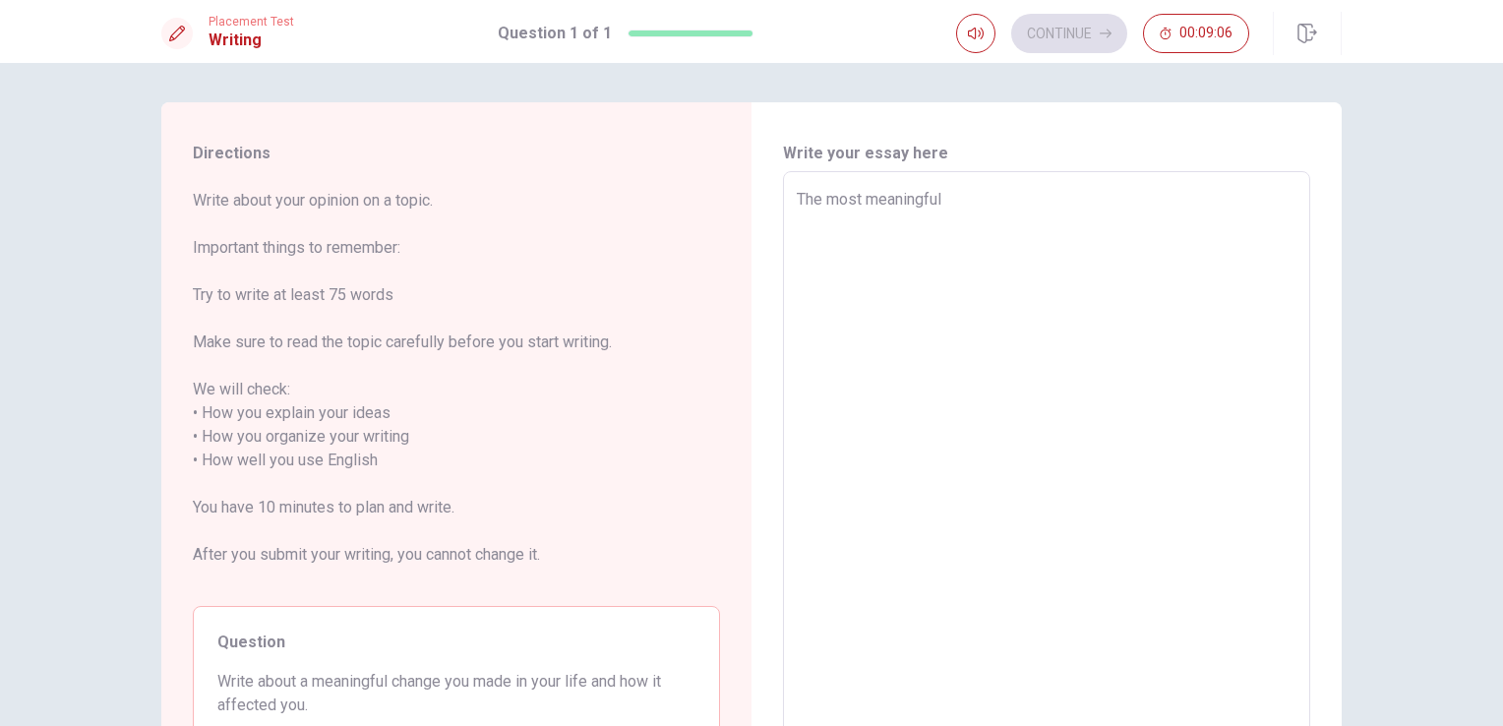
type textarea "x"
type textarea "The most meaningful c"
type textarea "x"
type textarea "The most meaningful ch"
type textarea "x"
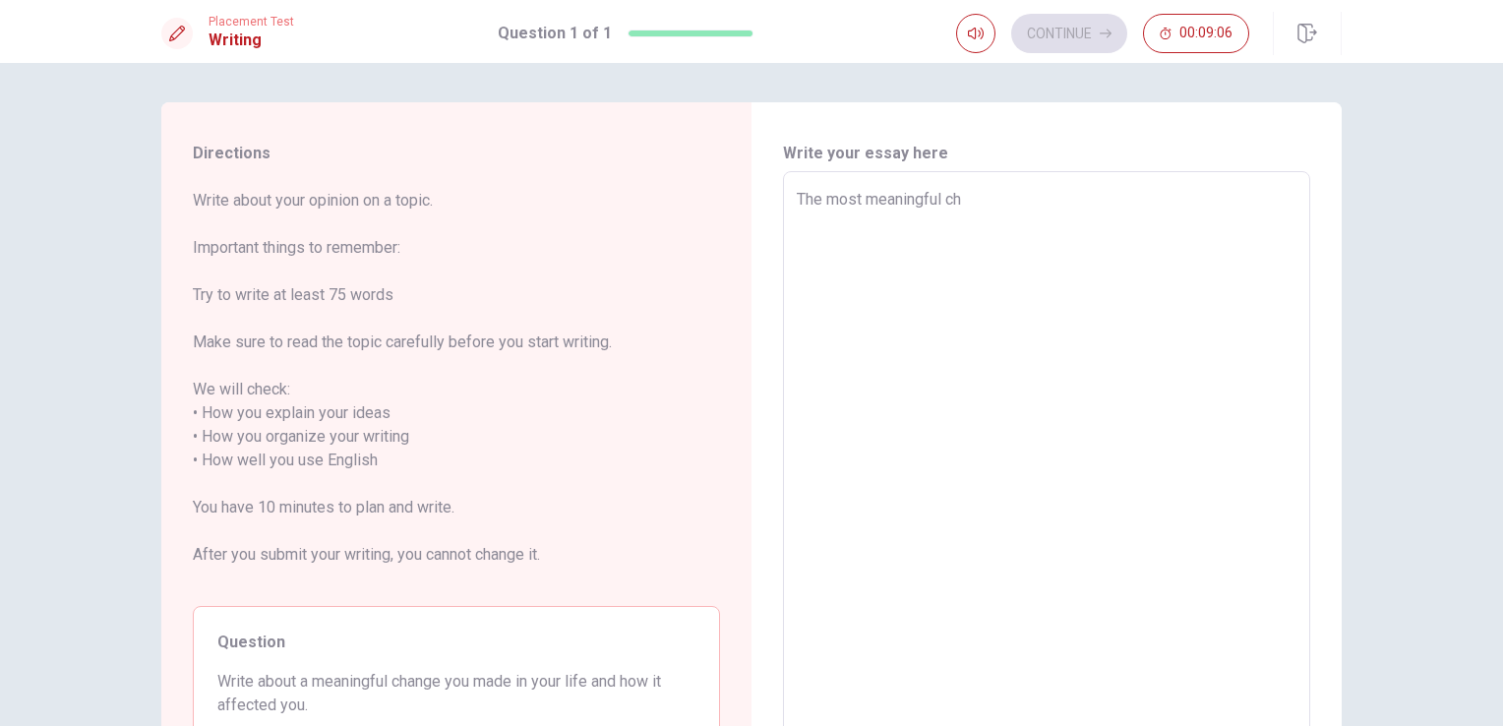
type textarea "The most meaningful cha"
type textarea "x"
type textarea "The most meaningful chan"
type textarea "x"
type textarea "The most meaningful [PERSON_NAME]"
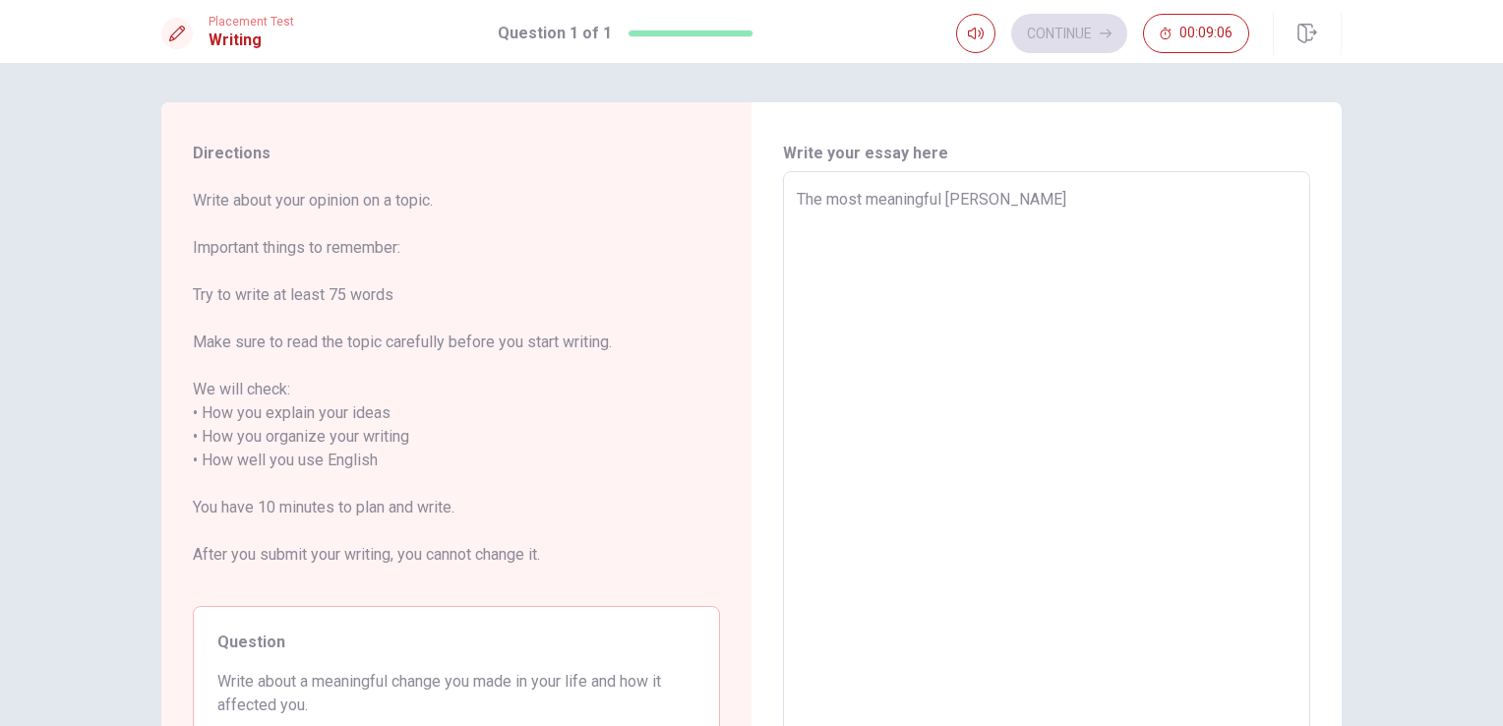
type textarea "x"
type textarea "The most meaningful change"
type textarea "x"
type textarea "The most meaningful change"
type textarea "x"
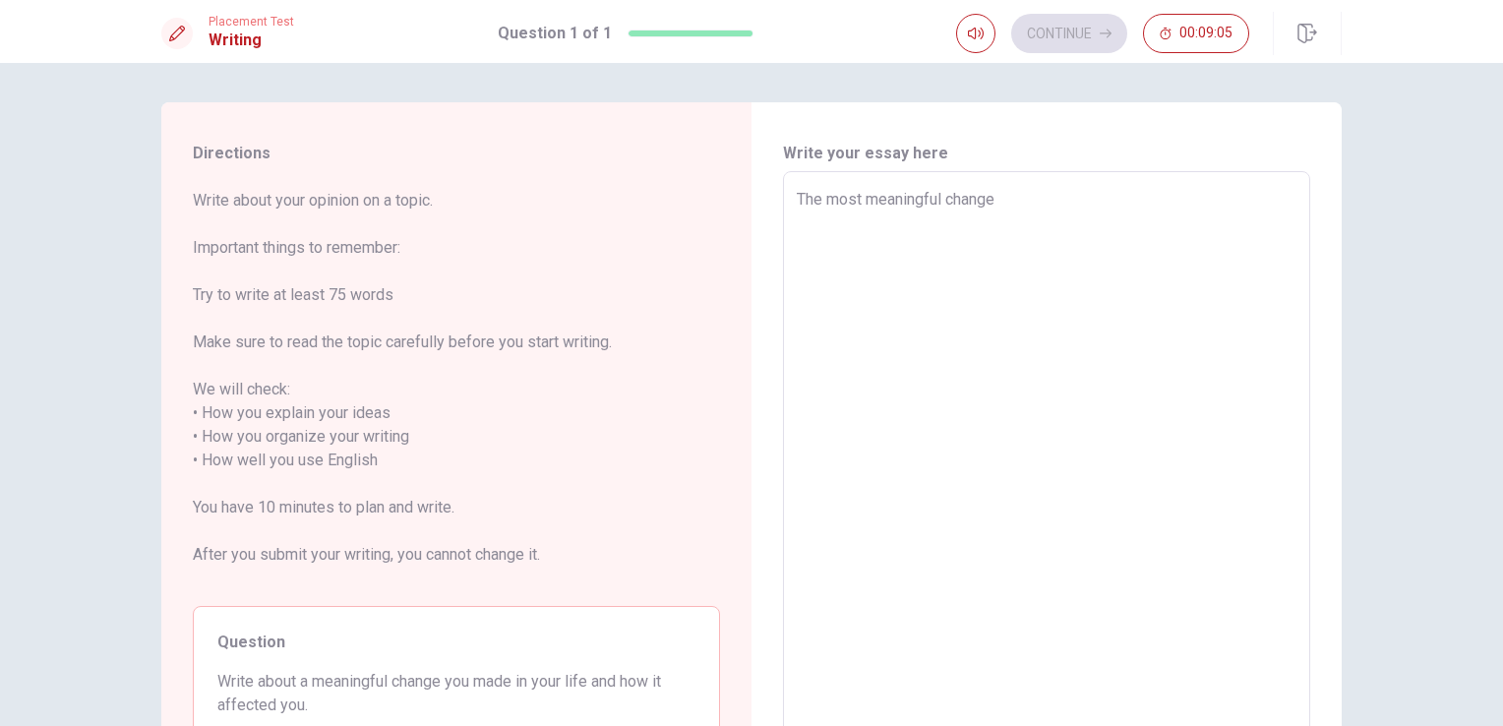
type textarea "The most meaningful change o"
type textarea "x"
type textarea "The most meaningful change on"
type textarea "x"
type textarea "The most meaningful change on"
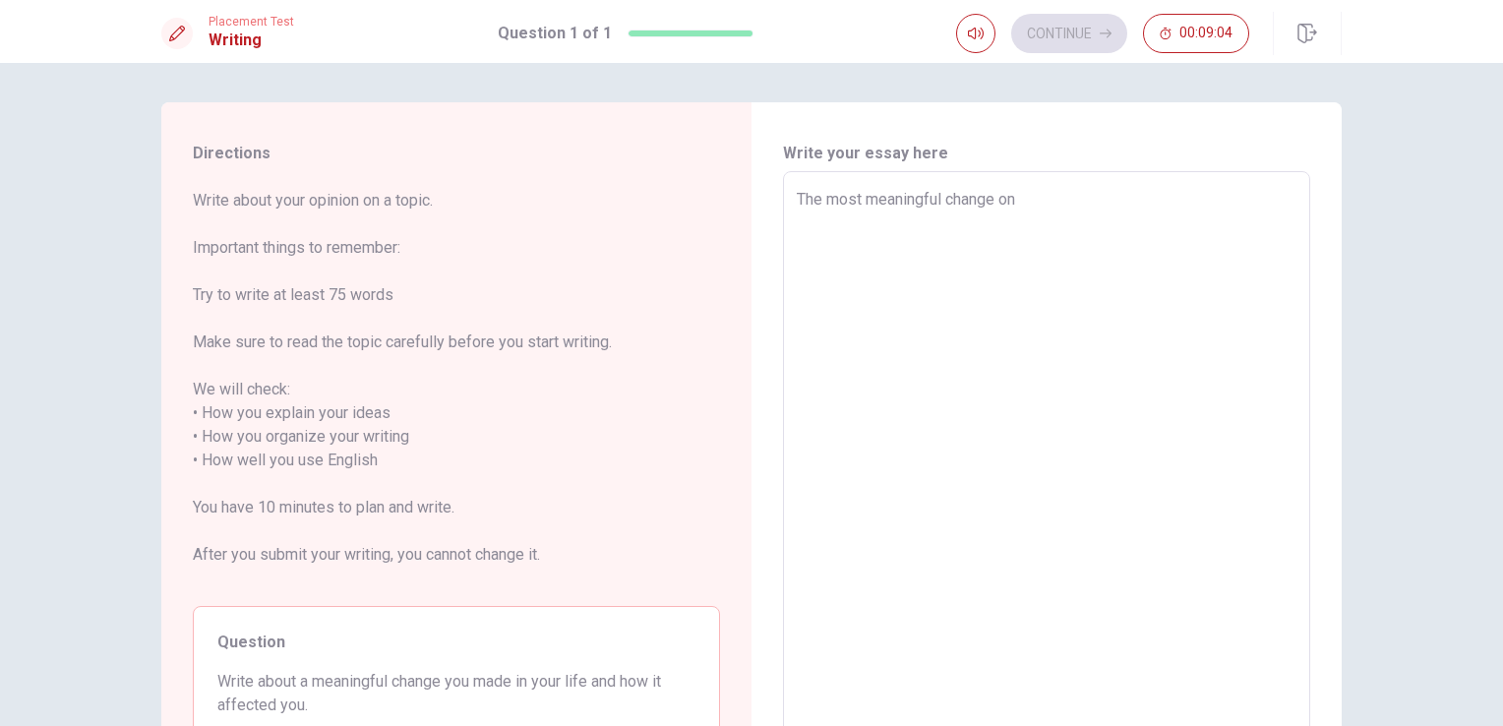
type textarea "x"
type textarea "The most meaningful change on m"
type textarea "x"
type textarea "The most meaningful change on my"
type textarea "x"
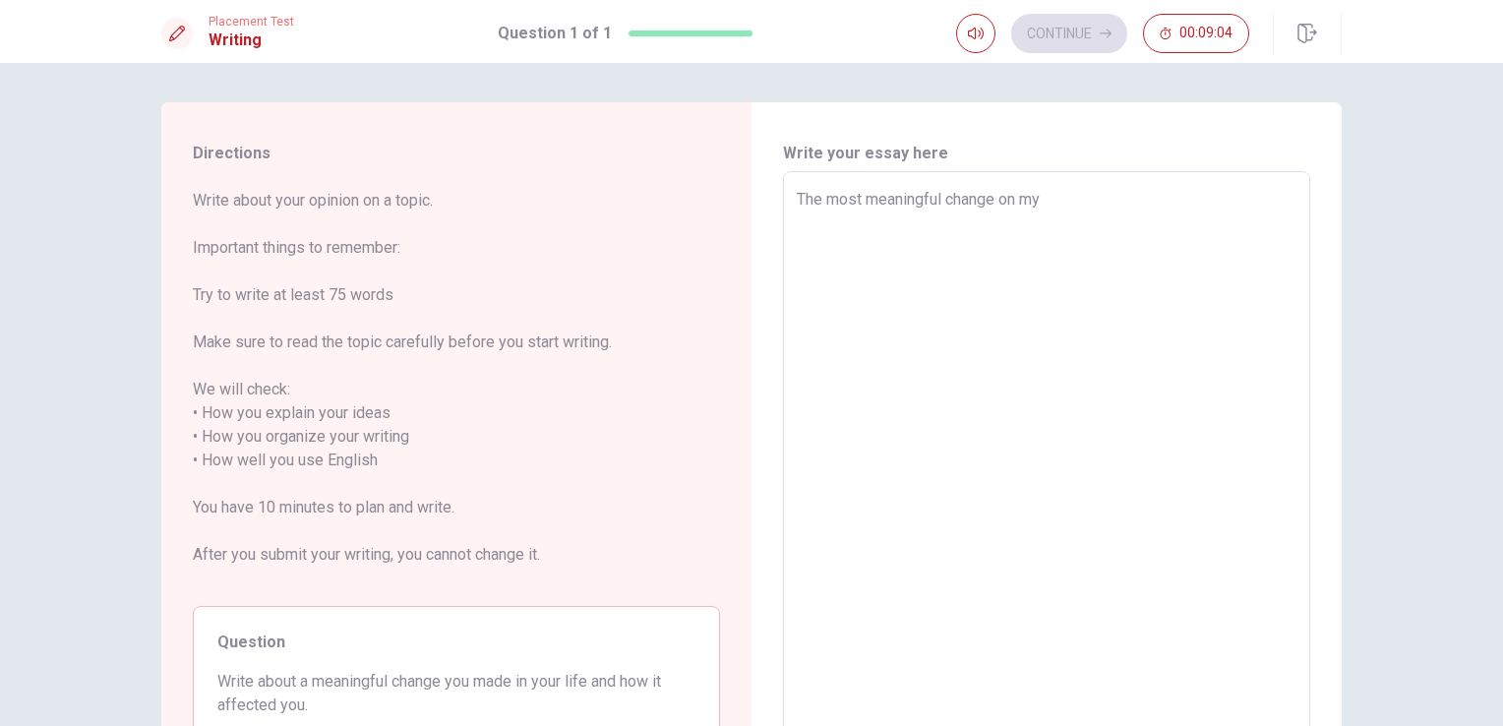
type textarea "The most meaningful change on my"
type textarea "x"
type textarea "The most meaningful change on my l"
type textarea "x"
type textarea "The most meaningful change on my li"
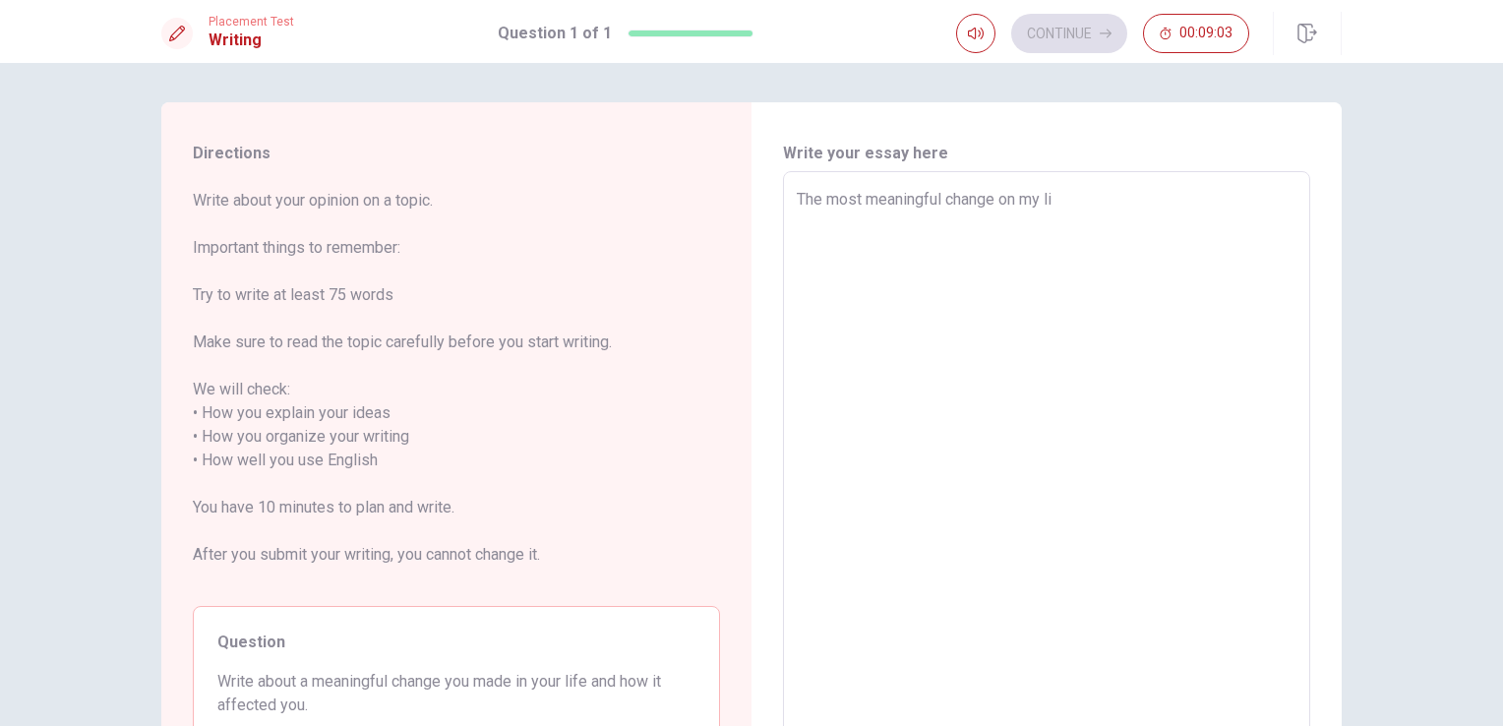
type textarea "x"
type textarea "The most meaningful change on my lif"
type textarea "x"
type textarea "The most meaningful change on my life"
type textarea "x"
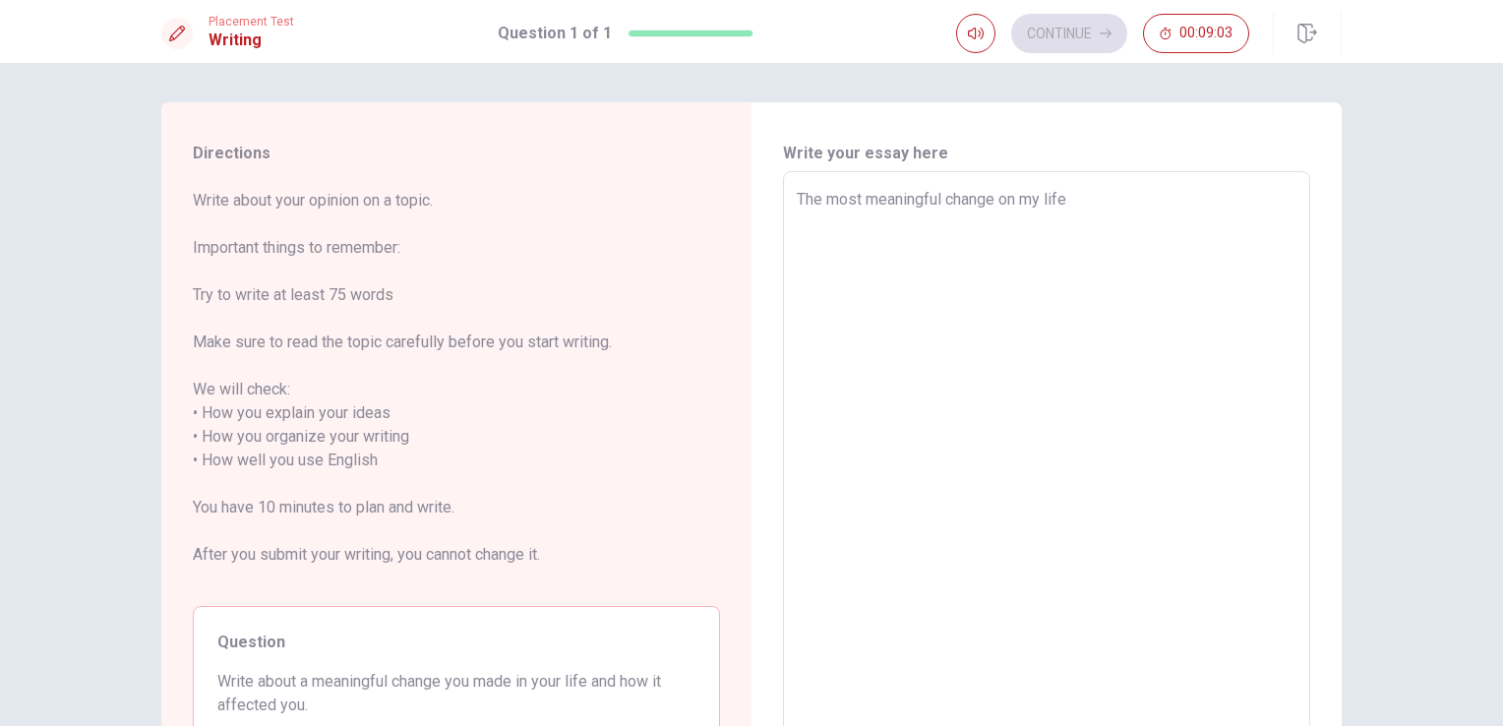
type textarea "The most meaningful change on my life"
type textarea "x"
type textarea "The most meaningful change on my life w"
type textarea "x"
type textarea "The most meaningful change on my life wa"
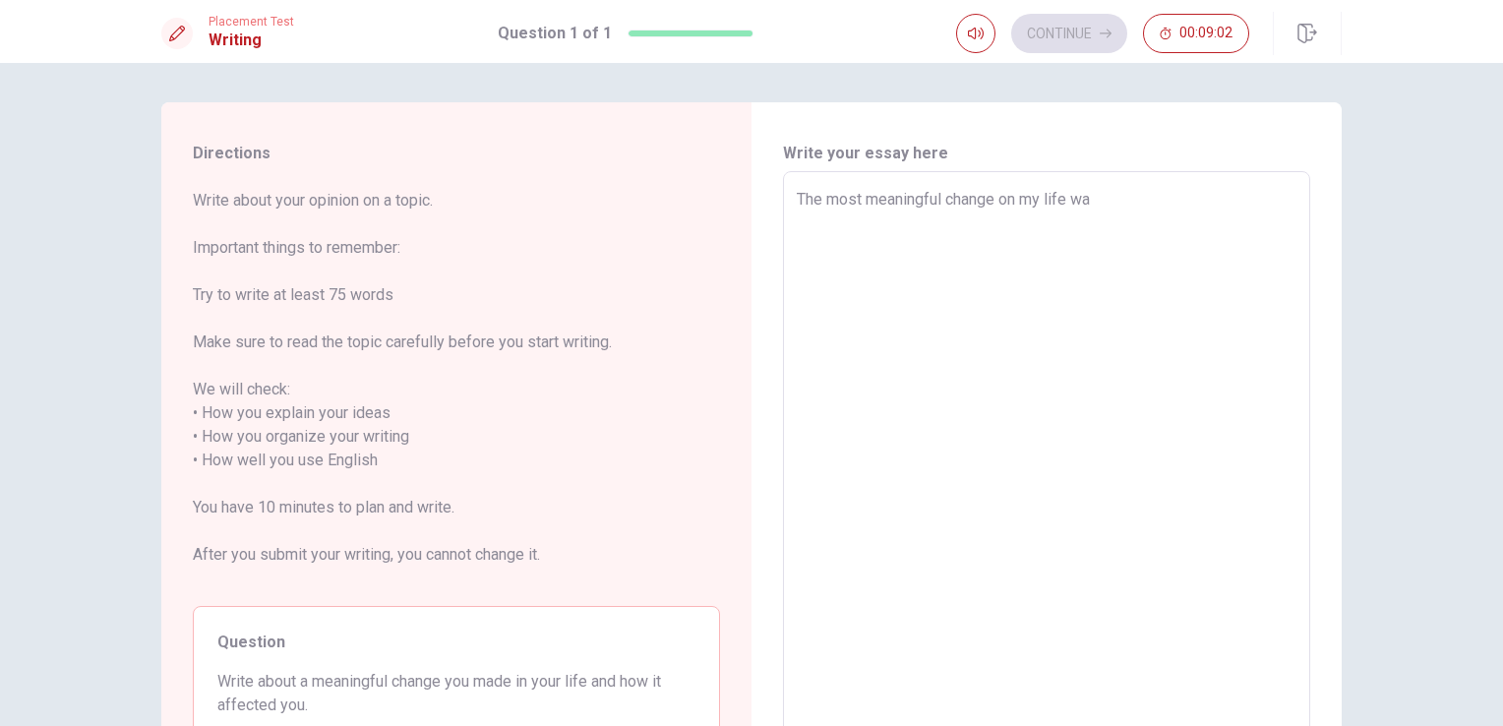
type textarea "x"
type textarea "The most meaningful change on my life was"
type textarea "x"
type textarea "The most meaningful change on my life was"
type textarea "x"
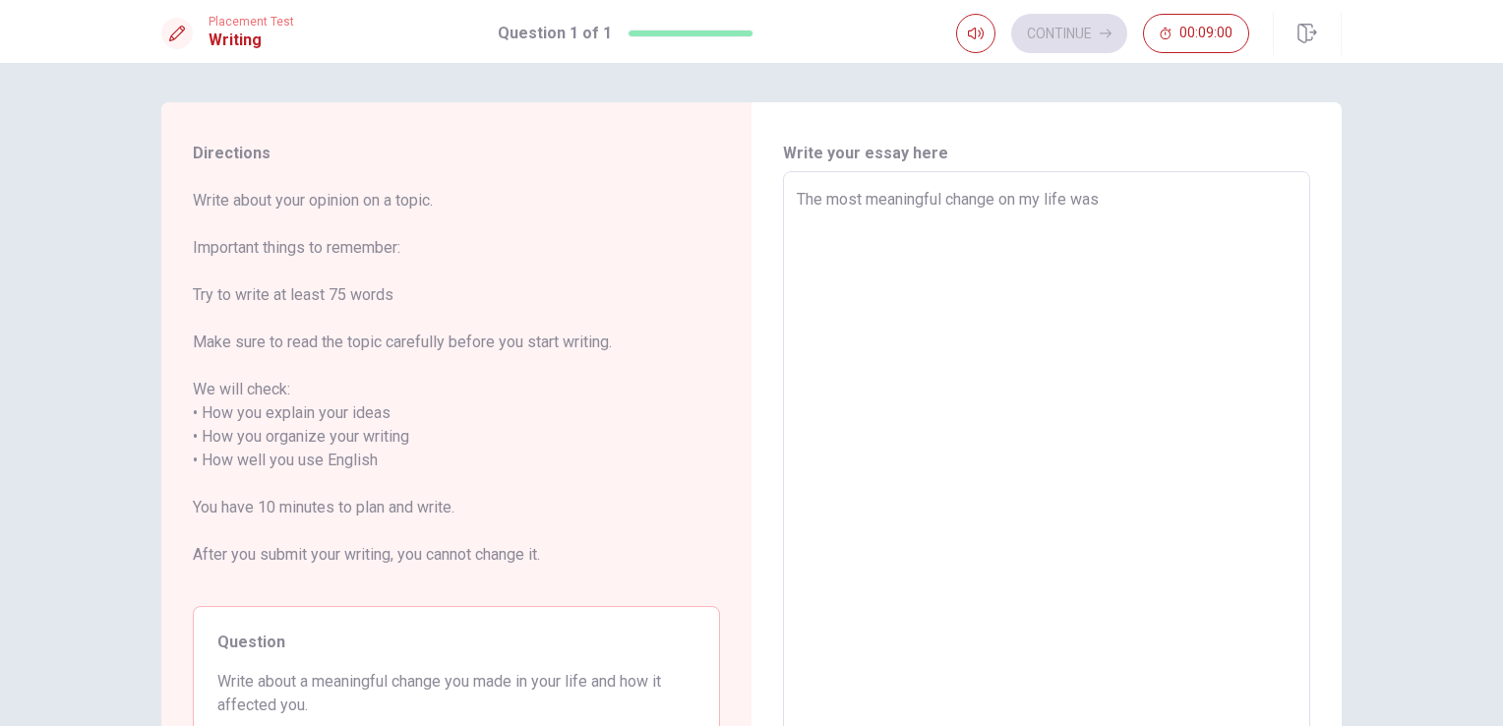
type textarea "The most meaningful change on my life was t"
type textarea "x"
type textarea "The most meaningful change on my life was th"
type textarea "x"
type textarea "The most meaningful change on my life was the"
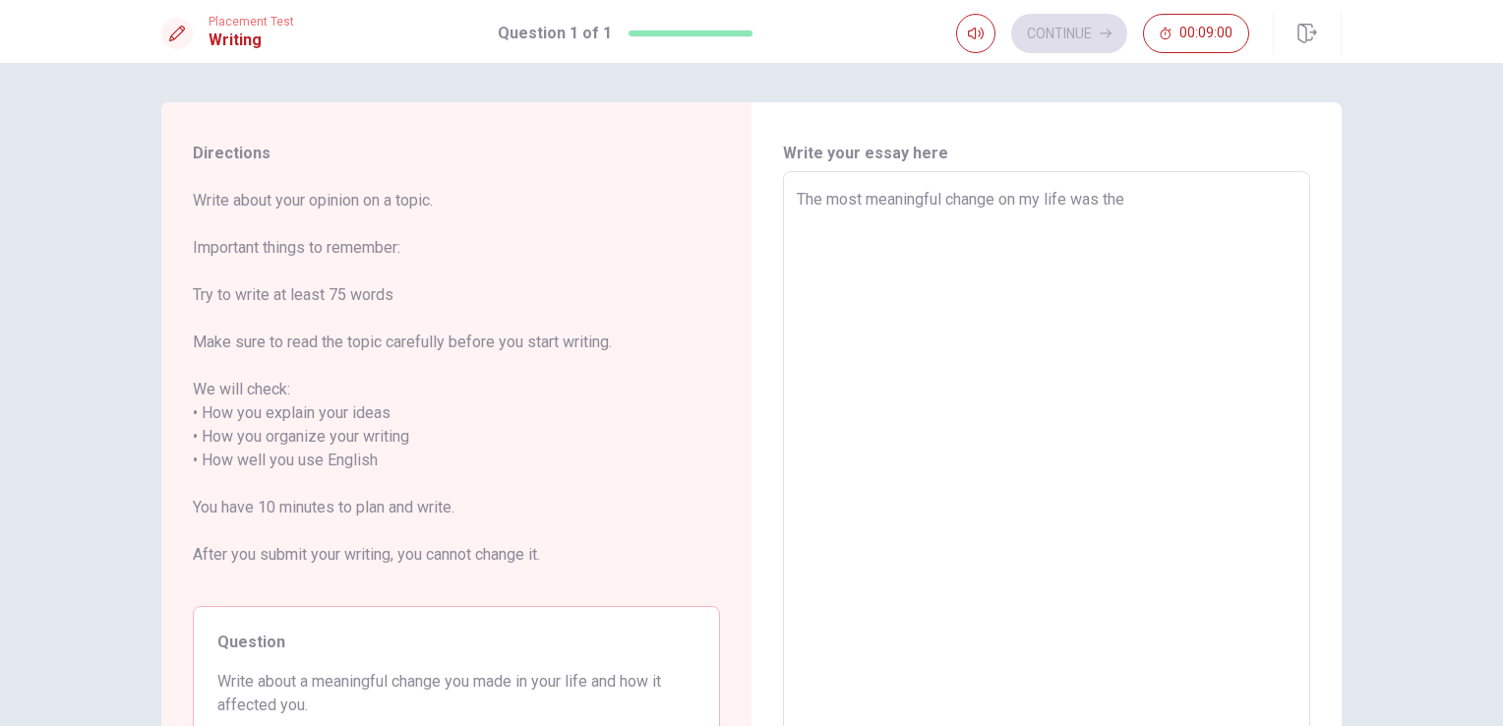
type textarea "x"
type textarea "The most meaningful change on my life was the"
type textarea "x"
type textarea "The most meaningful change on my life was the d"
type textarea "x"
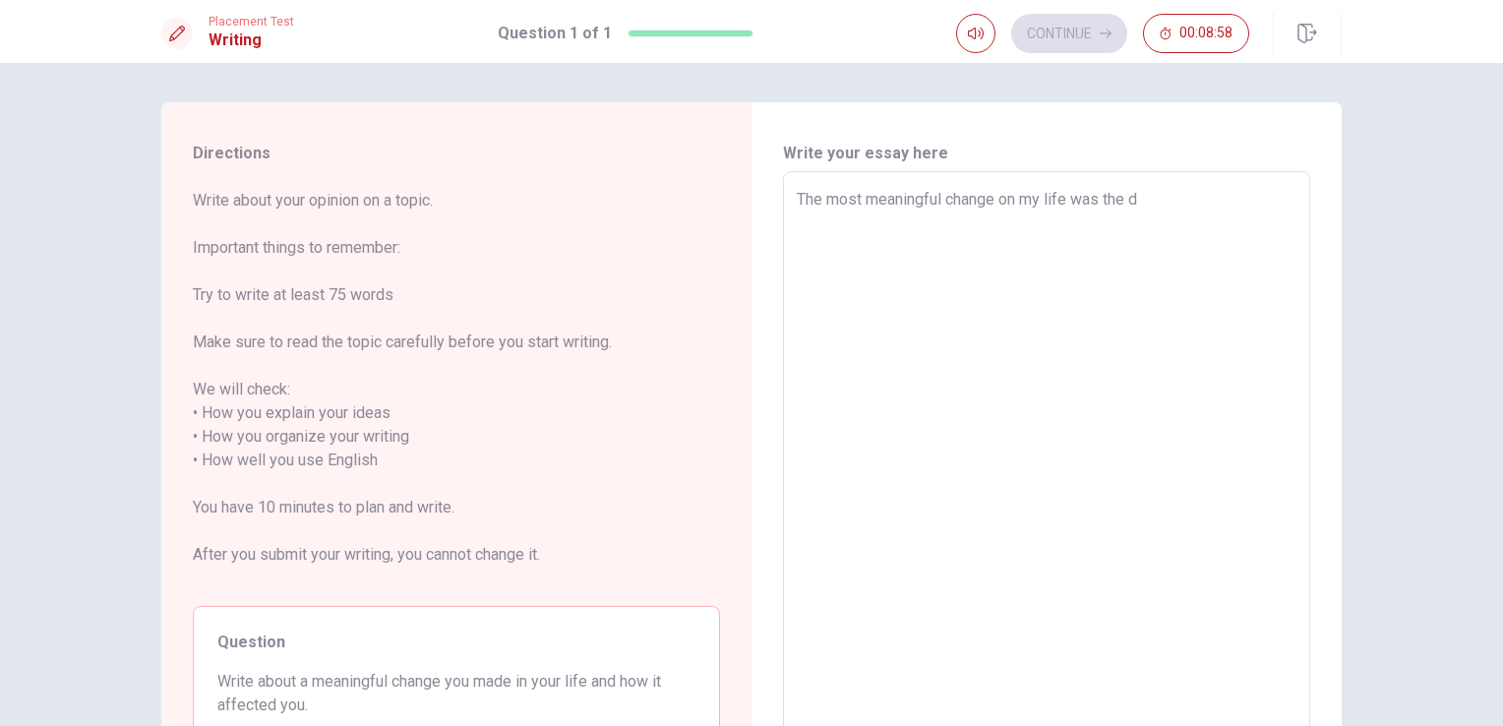
type textarea "The most meaningful change on my life was the da"
type textarea "x"
type textarea "The most meaningful change on my life was the dat"
type textarea "x"
type textarea "The most meaningful change on my life was the date"
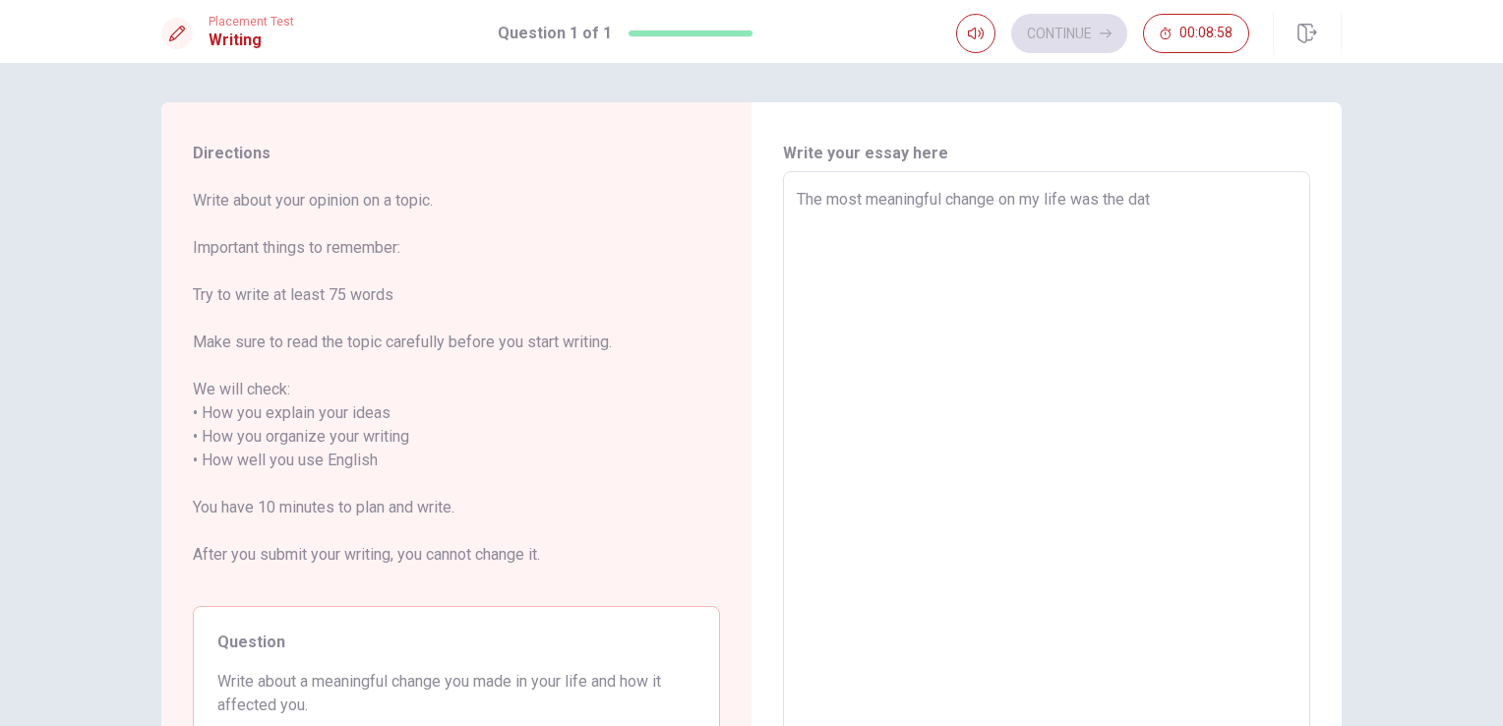
type textarea "x"
type textarea "The most meaningful change on my life was the date"
type textarea "x"
type textarea "The most meaningful change on my life was the date w"
type textarea "x"
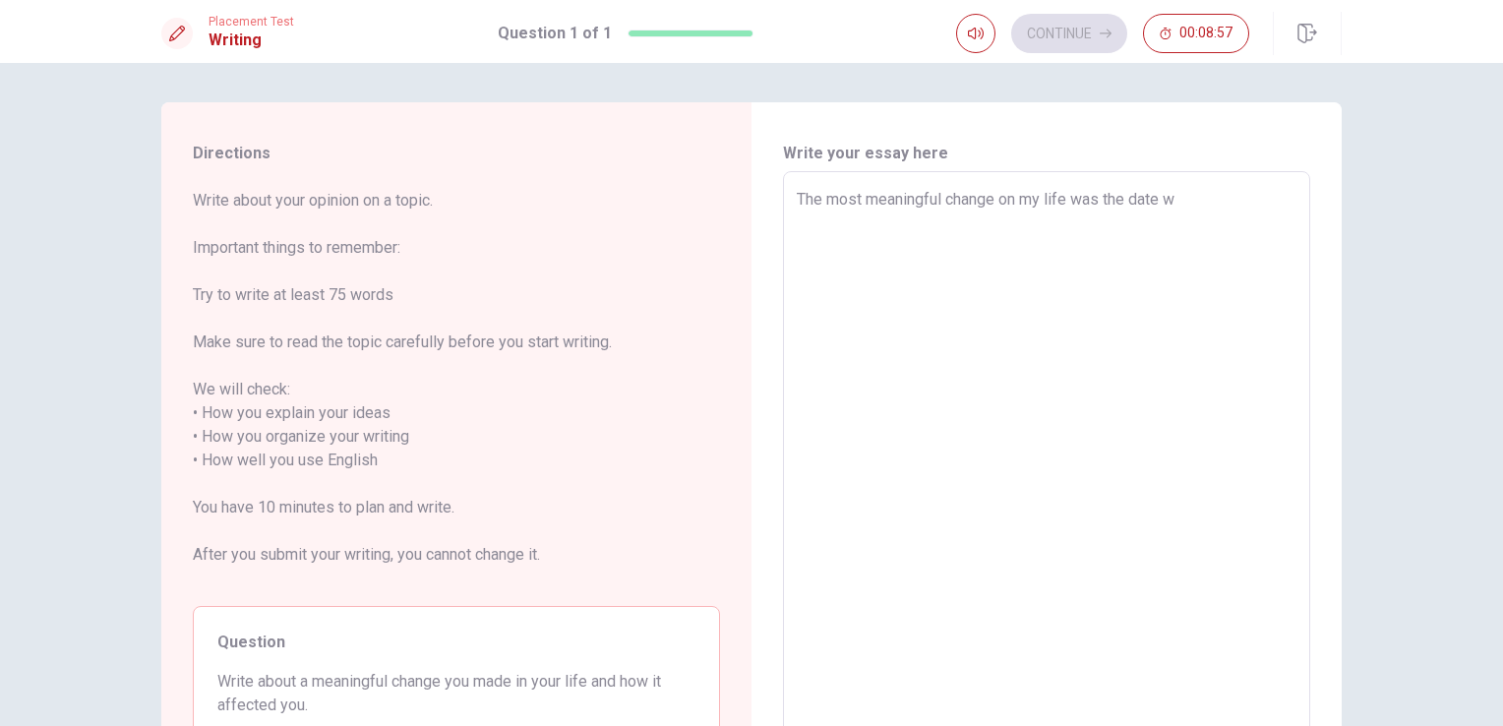
type textarea "The most meaningful change on my life was the date wh"
type textarea "x"
type textarea "The most meaningful change on my life was the date whe"
type textarea "x"
type textarea "The most meaningful change on my life was the date when"
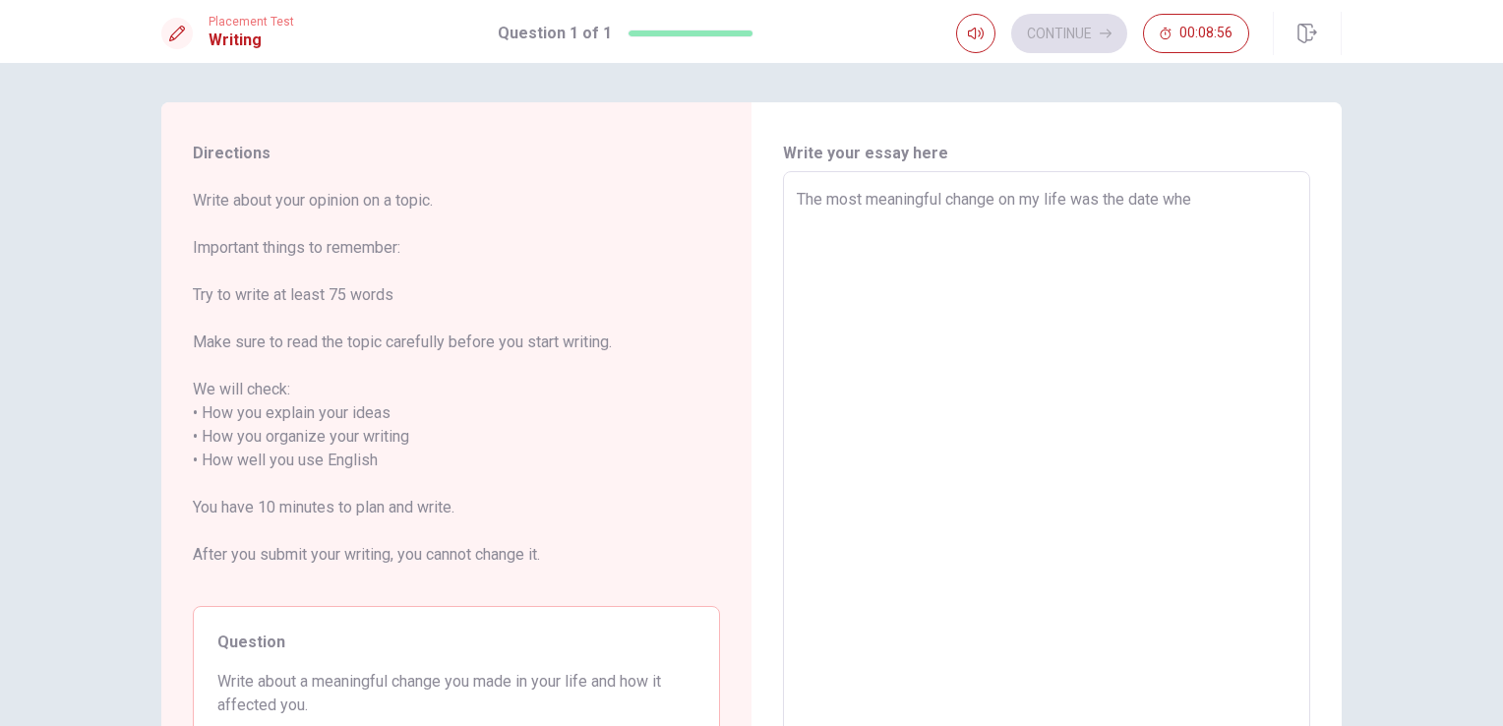
type textarea "x"
type textarea "The most meaningful change on my life was the date when"
type textarea "x"
type textarea "The most meaningful change on my life was the date when I"
type textarea "x"
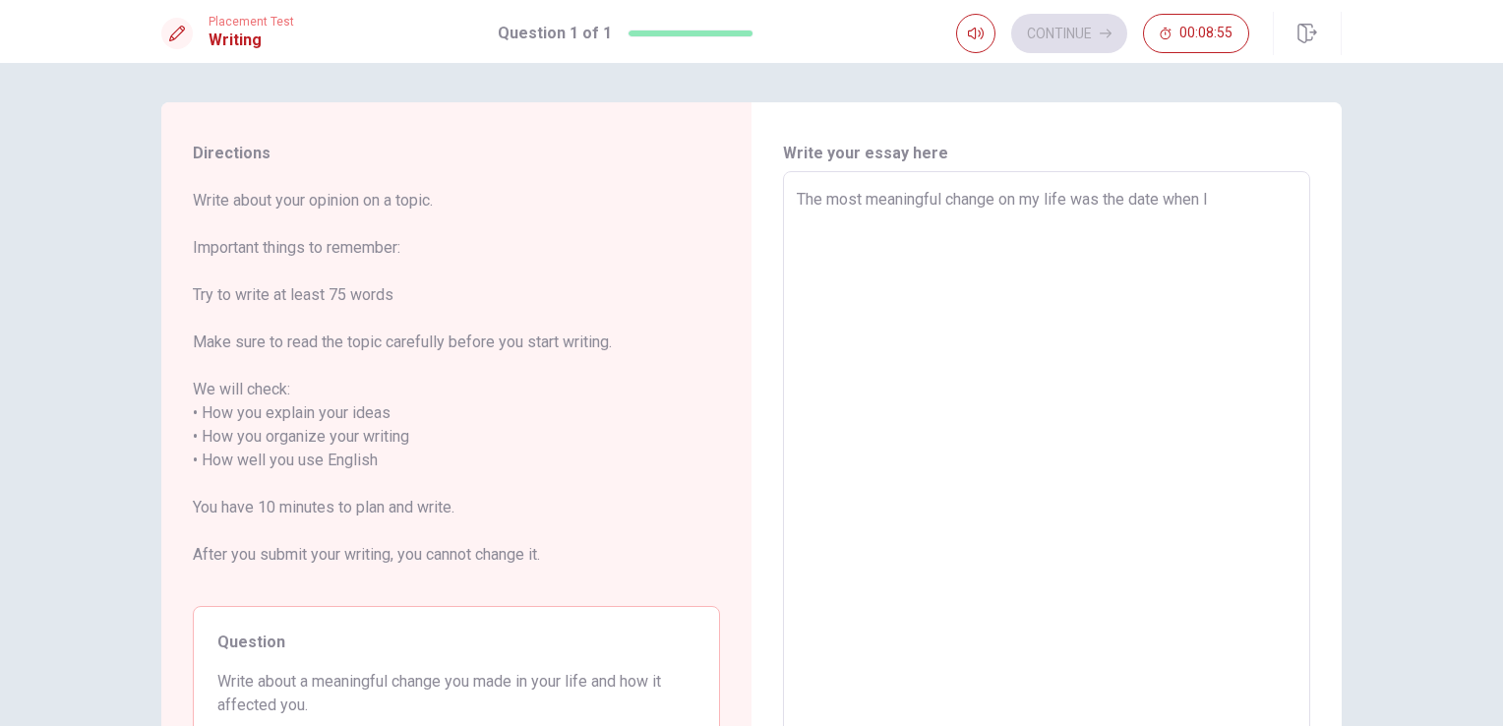
type textarea "The most meaningful change on my life was the date when I"
type textarea "x"
type textarea "The most meaningful change on my life was the date when I g"
type textarea "x"
type textarea "The most meaningful change on my life was the date when I go"
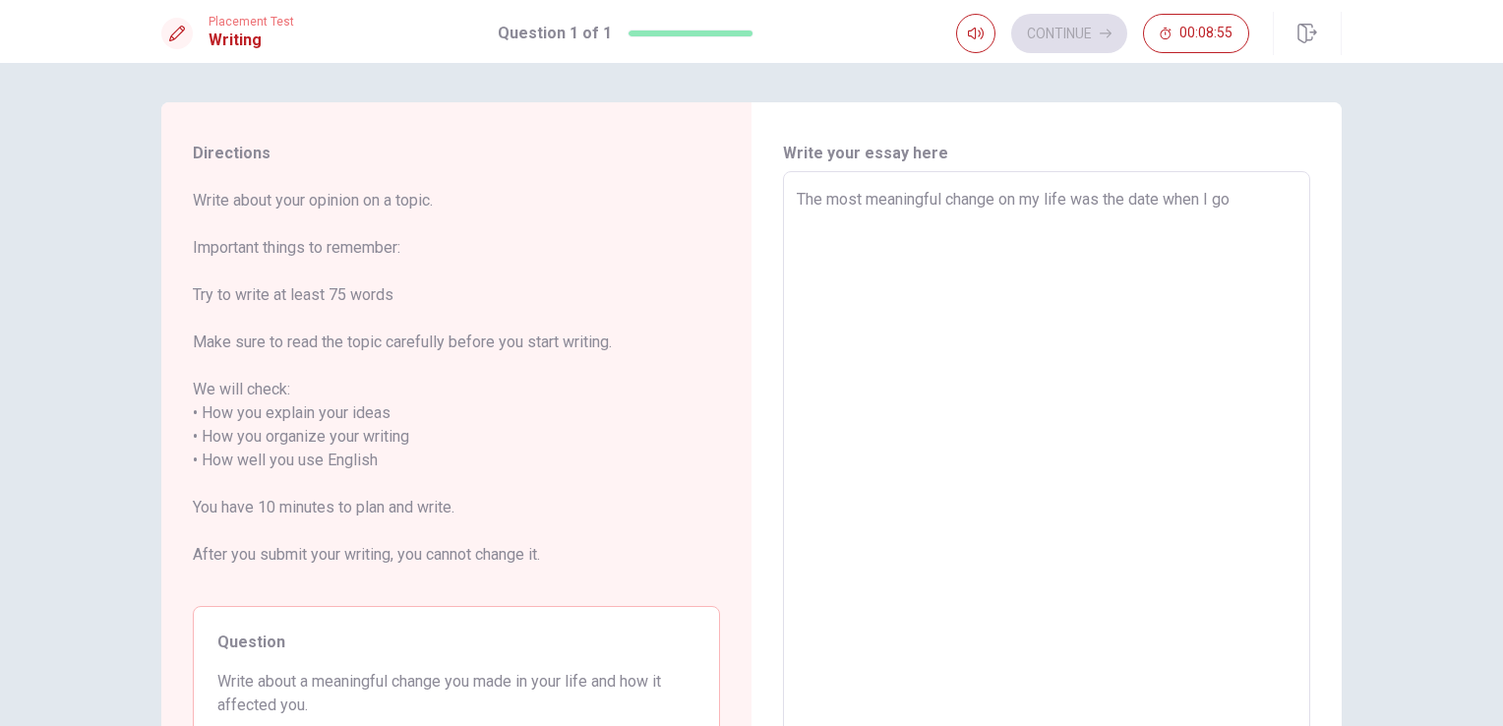
type textarea "x"
type textarea "The most meaningful change on my life was the date when I got"
type textarea "x"
type textarea "The most meaningful change on my life was the date when I got"
type textarea "x"
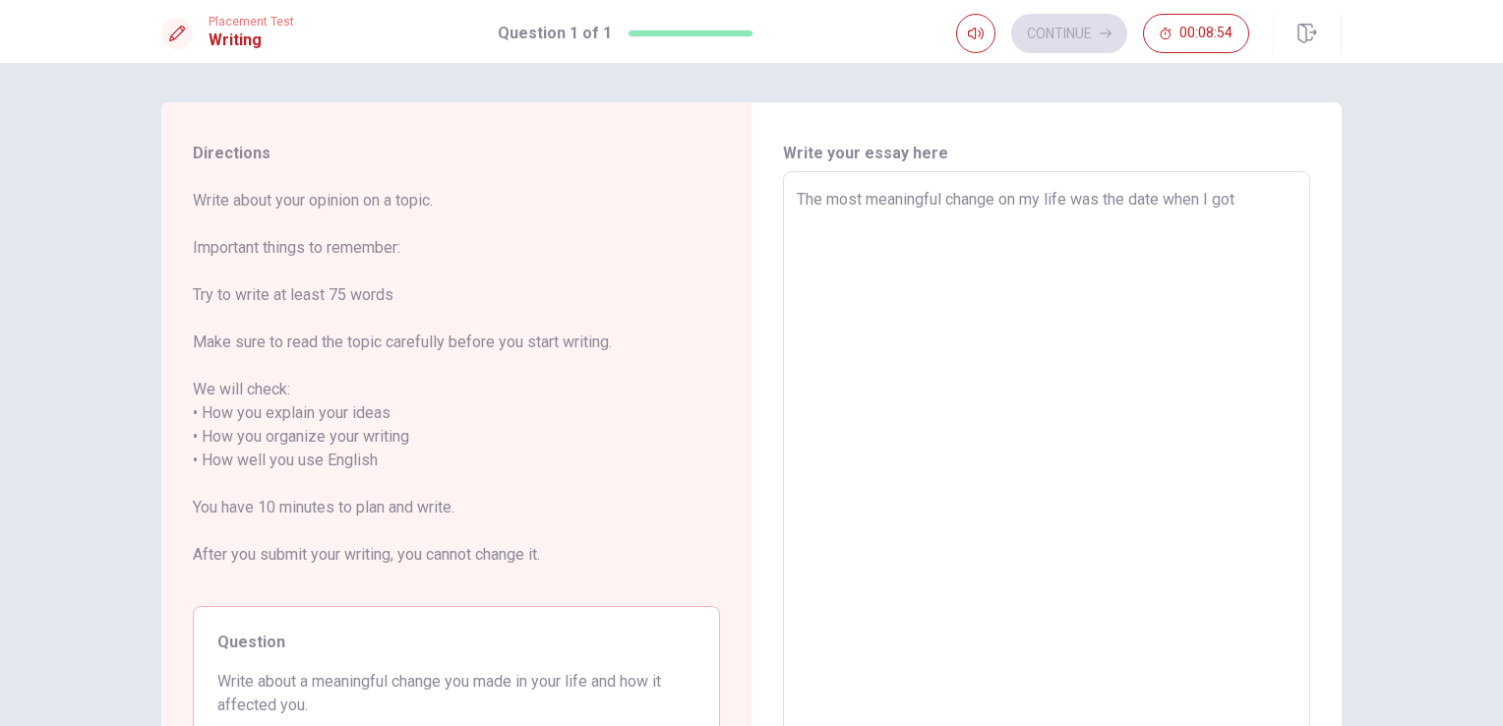
type textarea "The most meaningful change on my life was the date when I got m"
type textarea "x"
type textarea "The most meaningful change on my life was the date when I got ma"
type textarea "x"
type textarea "The most meaningful change on my life was the date when I got mar"
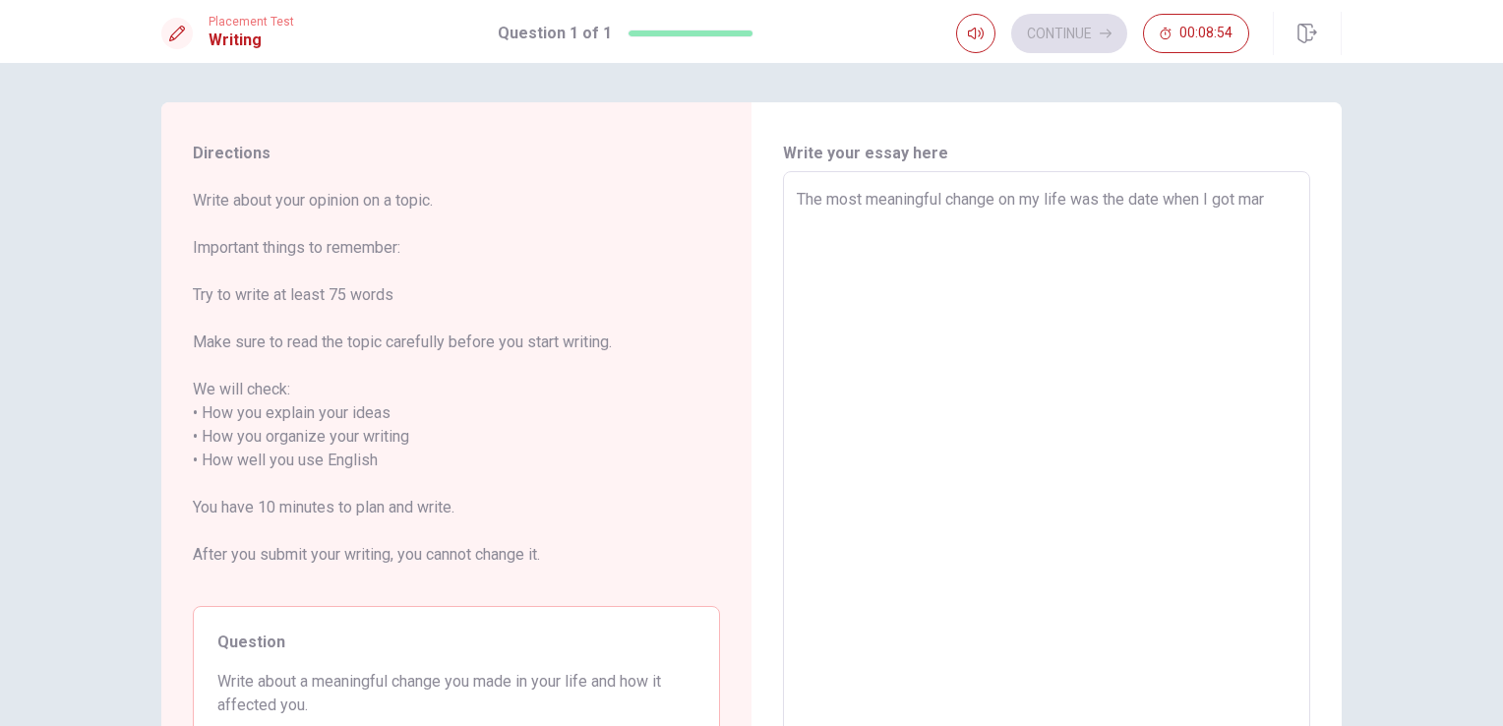
type textarea "x"
type textarea "The most meaningful change on my life was the date when I got [PERSON_NAME]"
type textarea "x"
type textarea "The most meaningful change on my life was the date when I got marri"
type textarea "x"
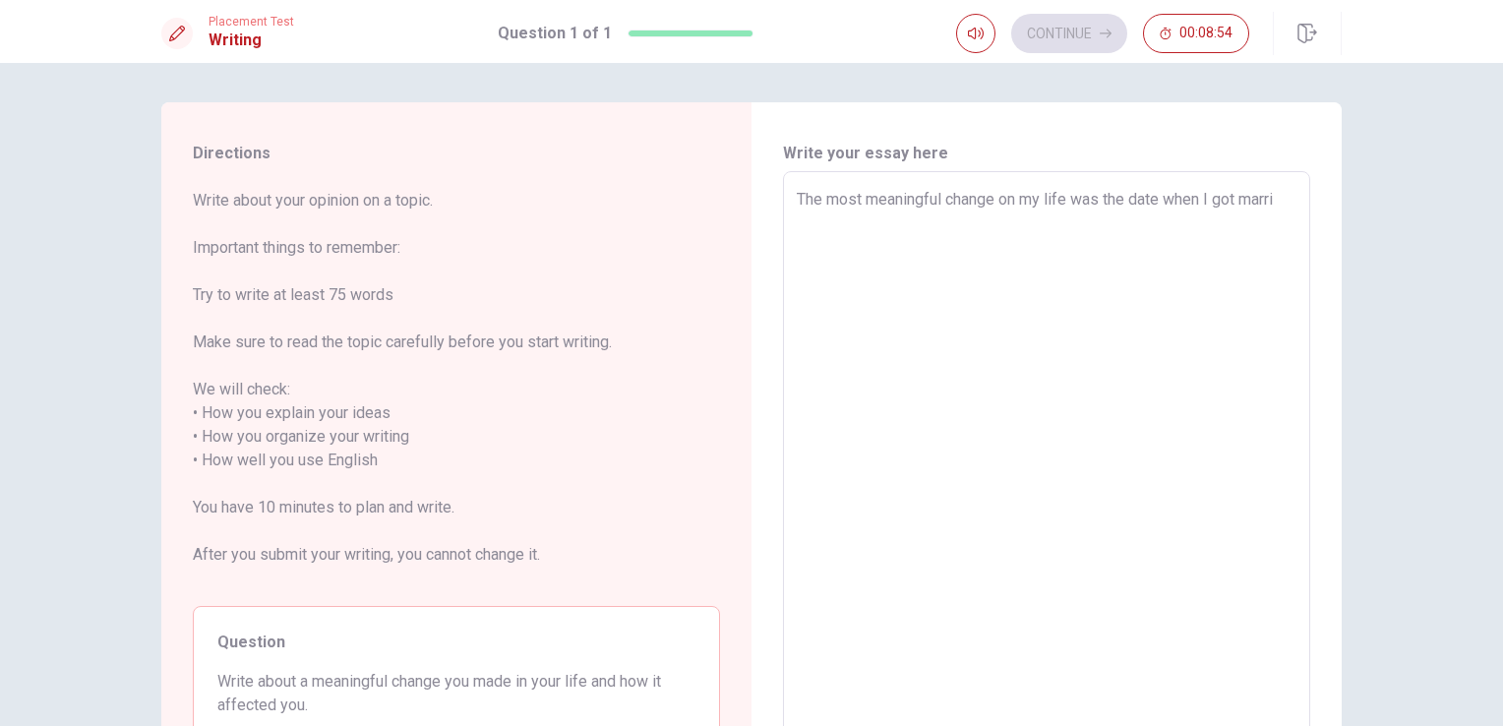
type textarea "The most meaningful change on my life was the date when I got marrie"
type textarea "x"
type textarea "The most meaningful change on my life was the date when I got married"
type textarea "x"
type textarea "The most meaningful change on my life was the date when I got married."
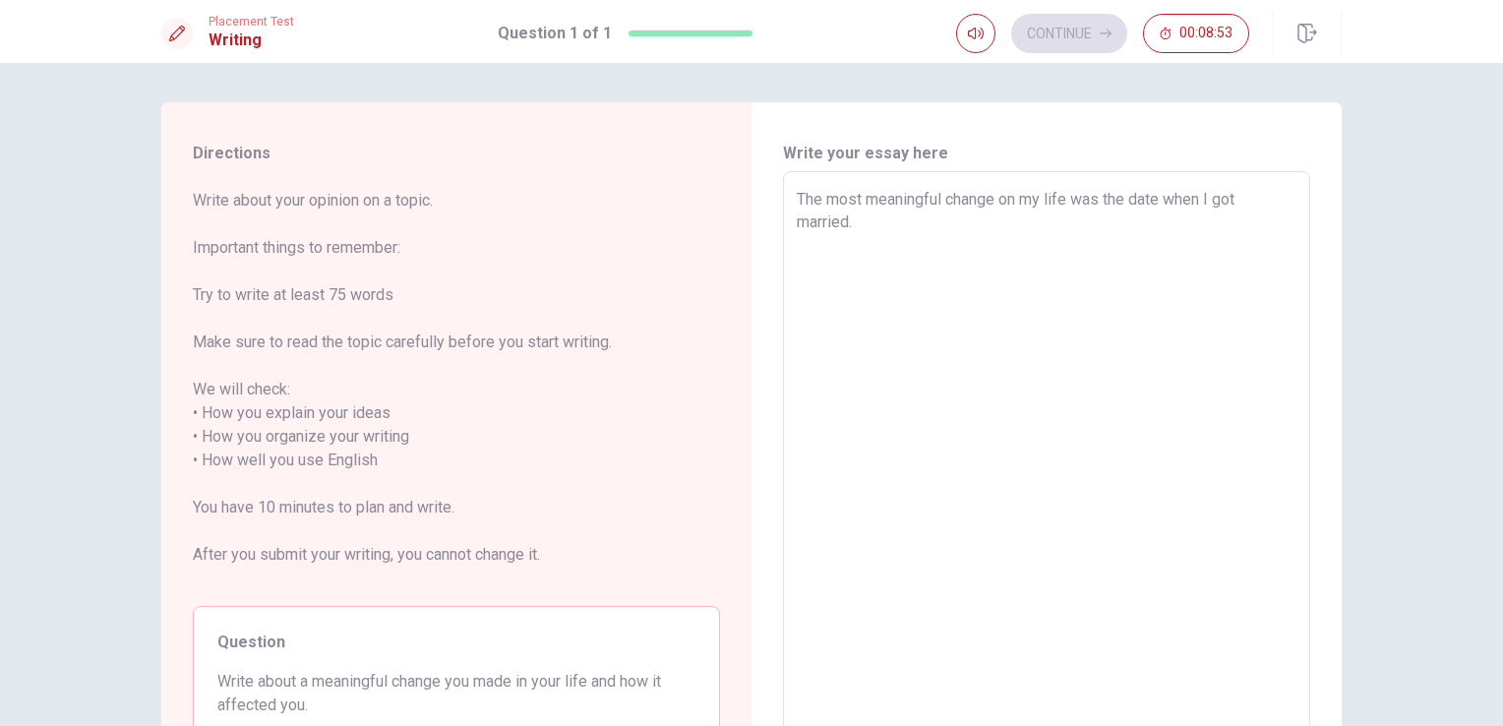
type textarea "x"
type textarea "The most meaningful change on my life was the date when I got married."
type textarea "x"
type textarea "The most meaningful change on my life was the date when I got married. B"
type textarea "x"
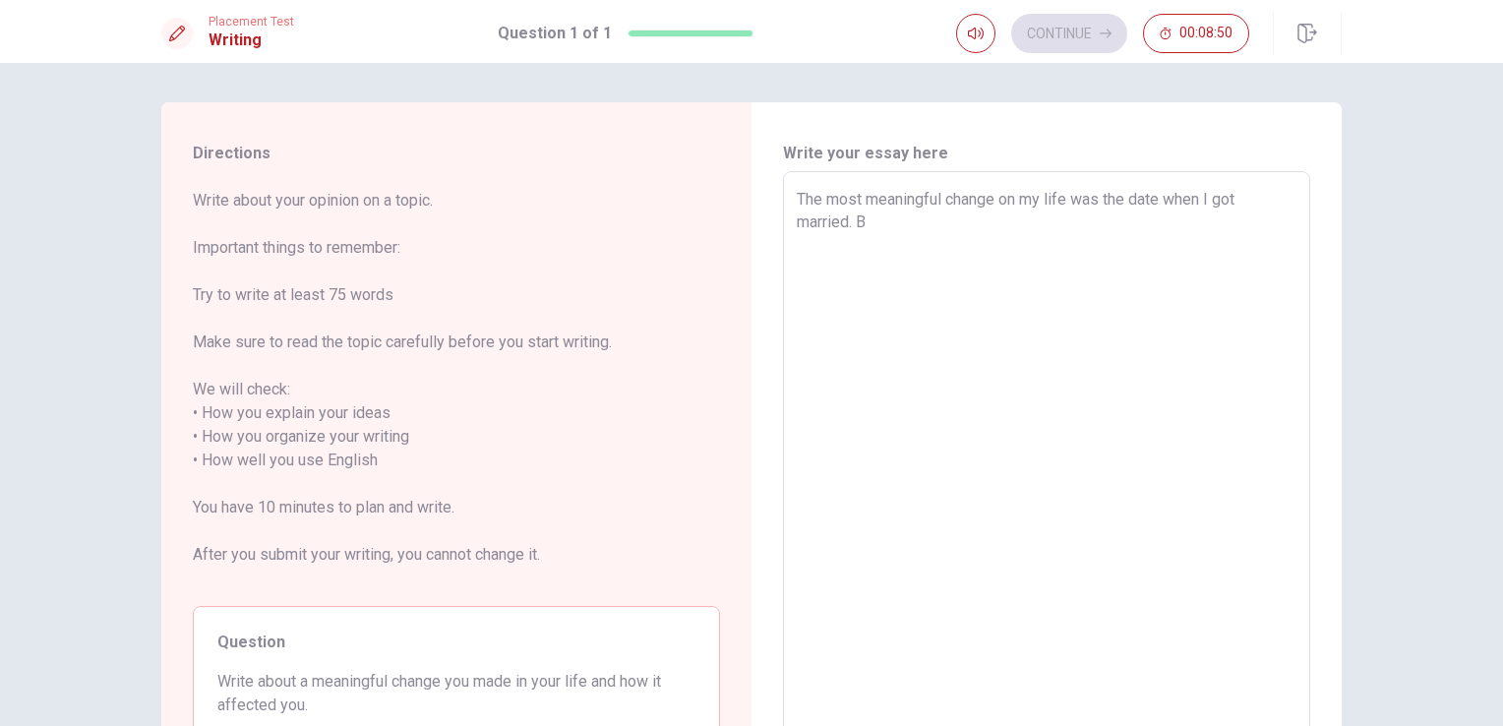
type textarea "The most meaningful change on my life was the date when I got married. Be"
type textarea "x"
type textarea "The most meaningful change on my life was the date when I got married. Bef"
type textarea "x"
type textarea "The most meaningful change on my life was the date when I got married. Befo"
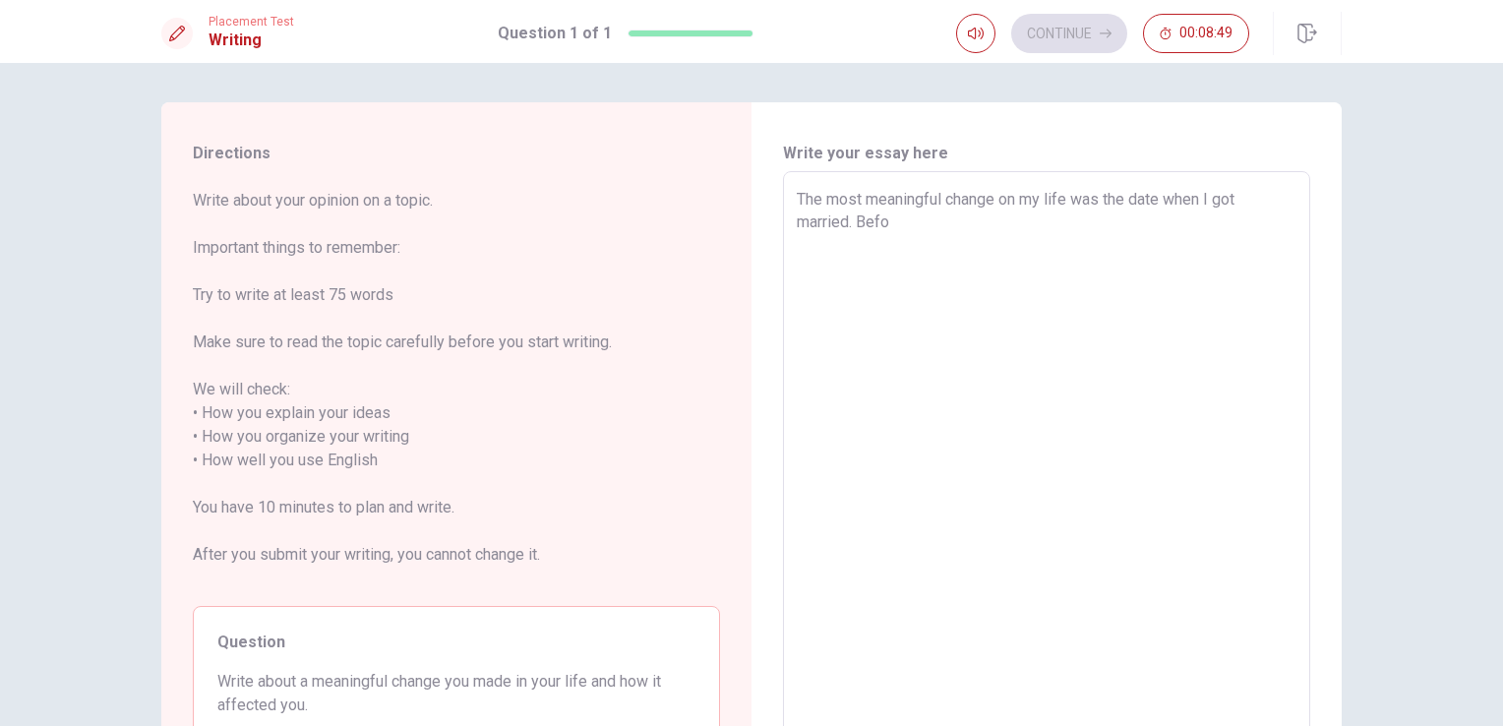
type textarea "x"
type textarea "The most meaningful change on my life was the date when I got married. Befor"
type textarea "x"
type textarea "The most meaningful change on my life was the date when I got married. Before"
type textarea "x"
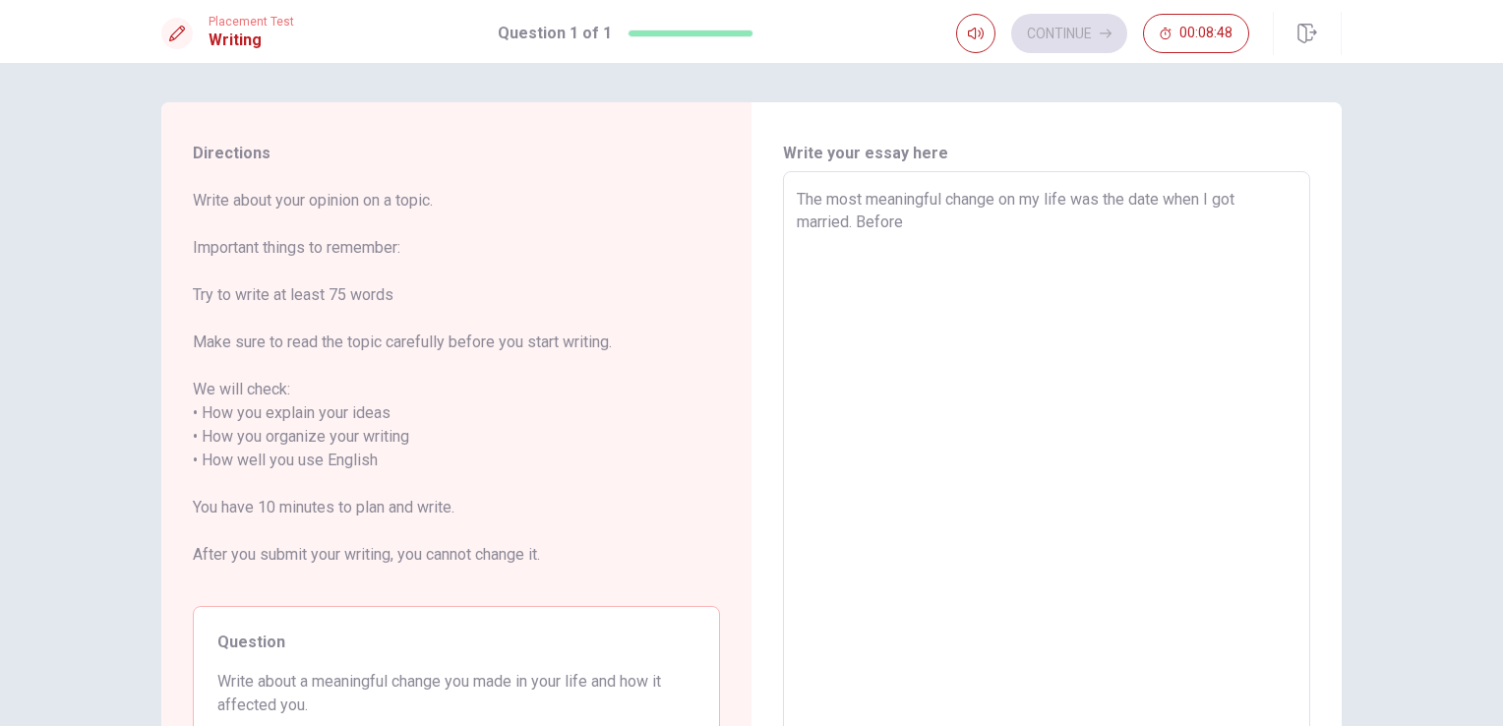
type textarea "The most meaningful change on my life was the date when I got married. Before"
type textarea "x"
type textarea "The most meaningful change on my life was the date when I got married. Before d"
type textarea "x"
type textarea "The most meaningful change on my life was the date when I got married. Before do"
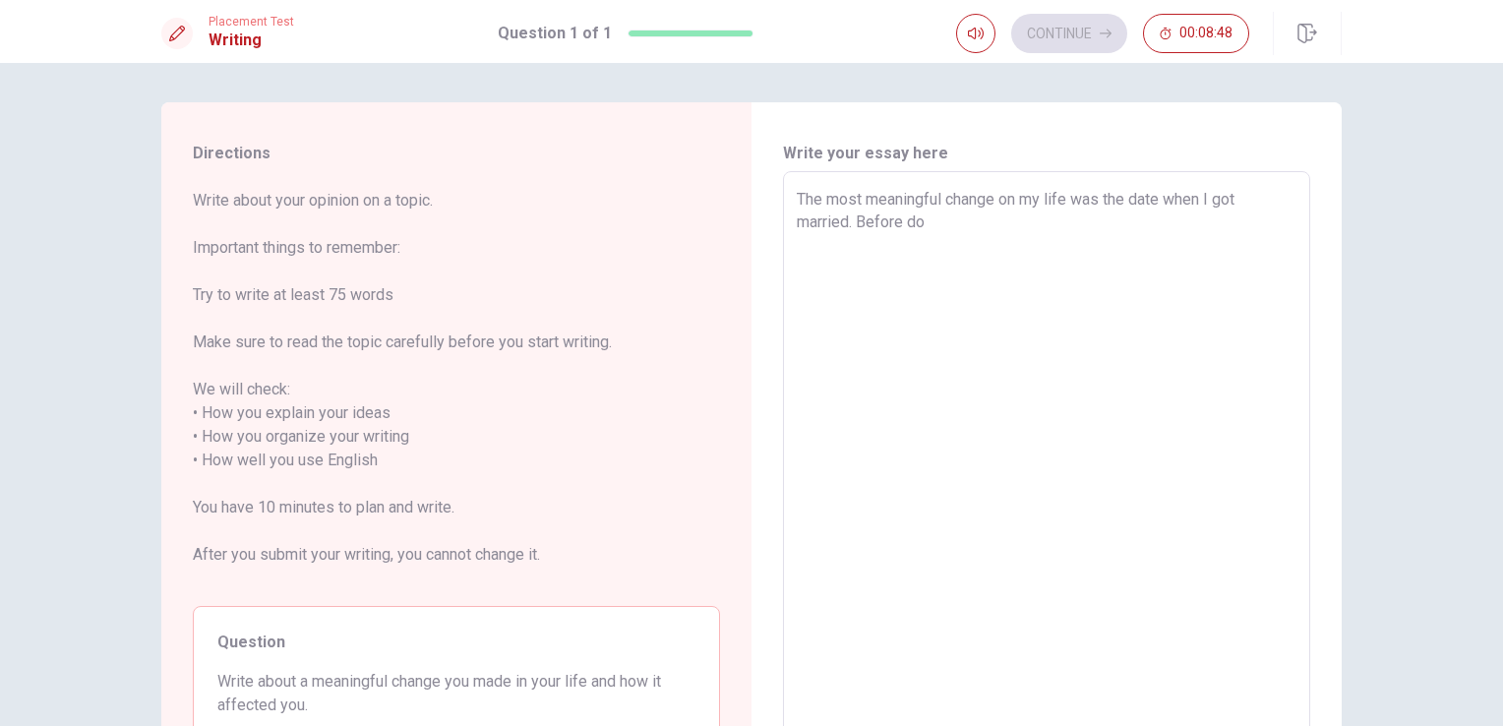
type textarea "x"
type textarea "The most meaningful change on my life was the date when I got married. Before d"
type textarea "x"
type textarea "The most meaningful change on my life was the date when I got married. Before"
type textarea "x"
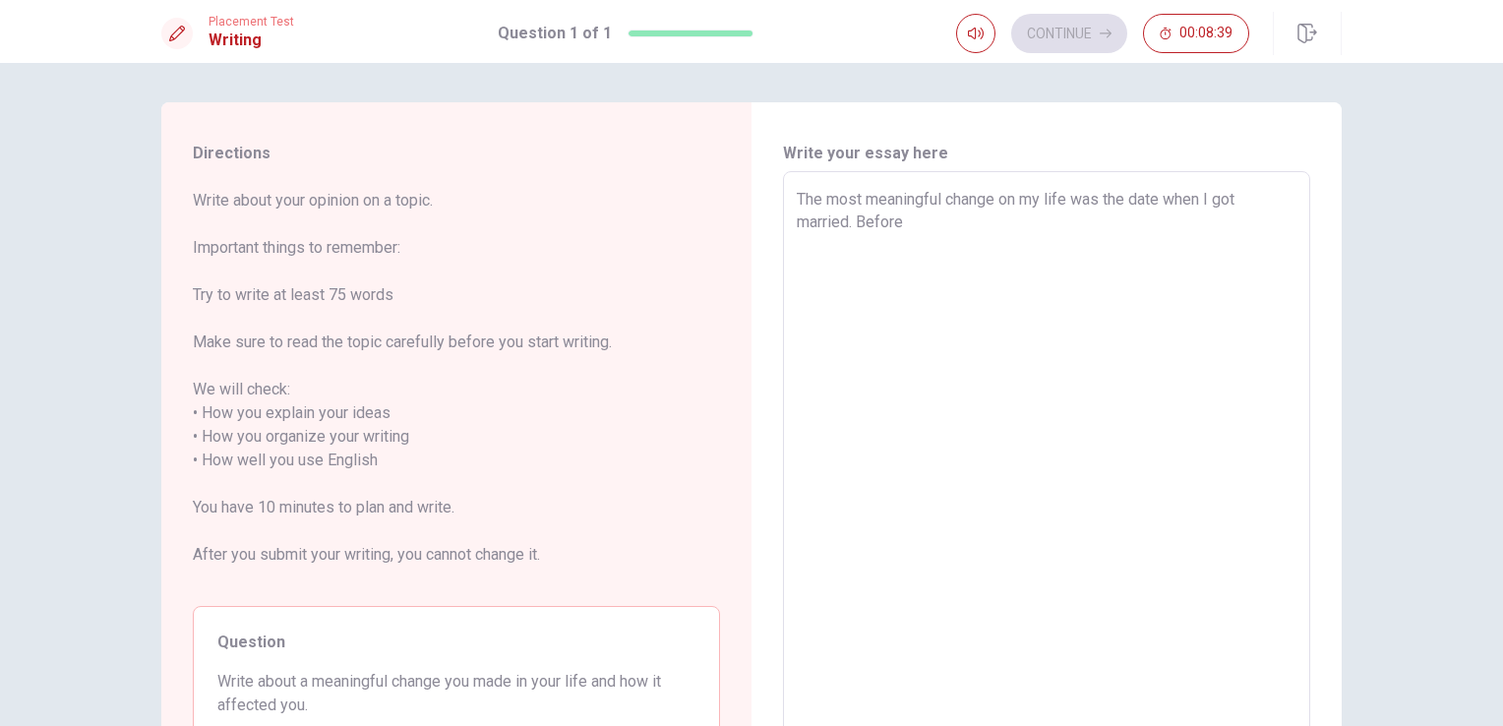
type textarea "The most meaningful change on my life was the date when I got married. Before d"
type textarea "x"
type textarea "The most meaningful change on my life was the date when I got married. Before do"
type textarea "x"
type textarea "The most meaningful change on my life was the date when I got married. Before d…"
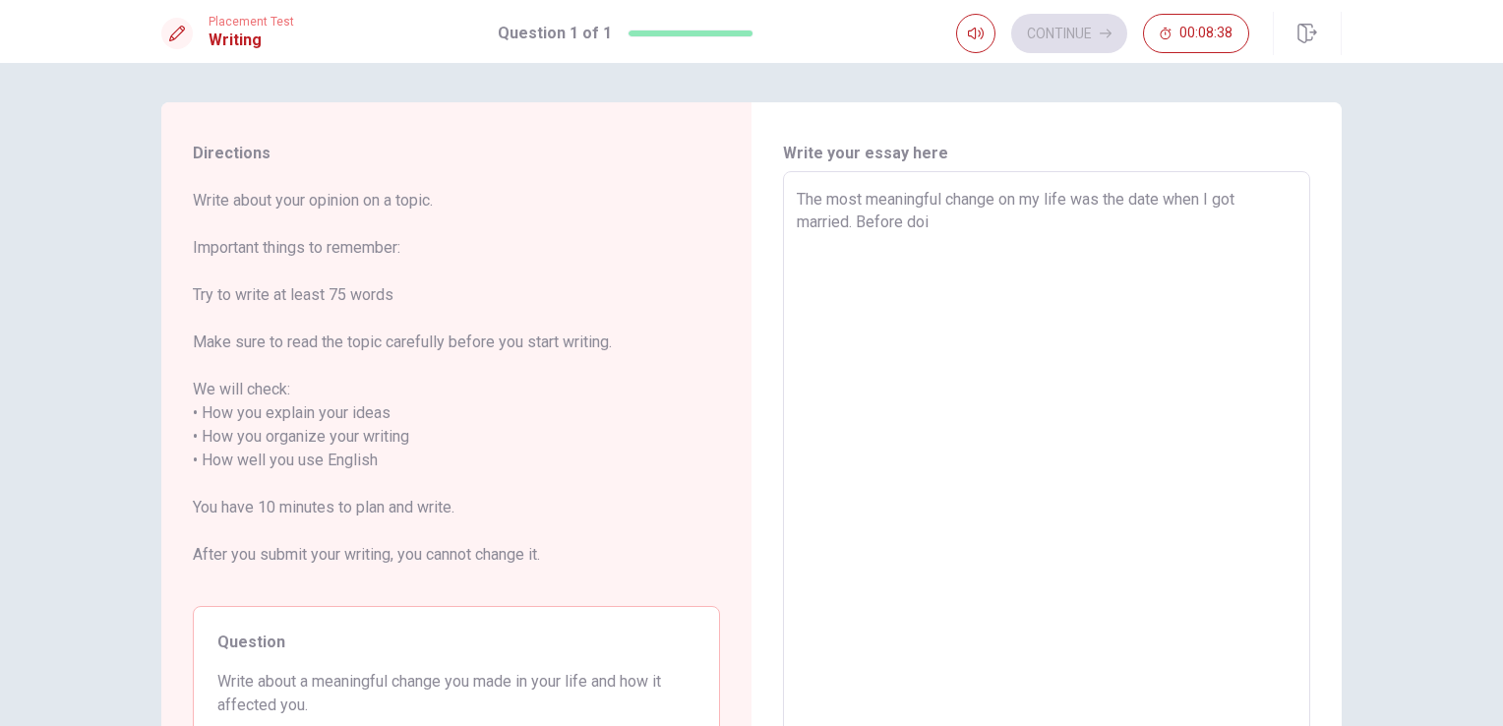
type textarea "x"
type textarea "The most meaningful change on my life was the date when I got married. Before d…"
type textarea "x"
type textarea "The most meaningful change on my life was the date when I got married. Before d…"
type textarea "x"
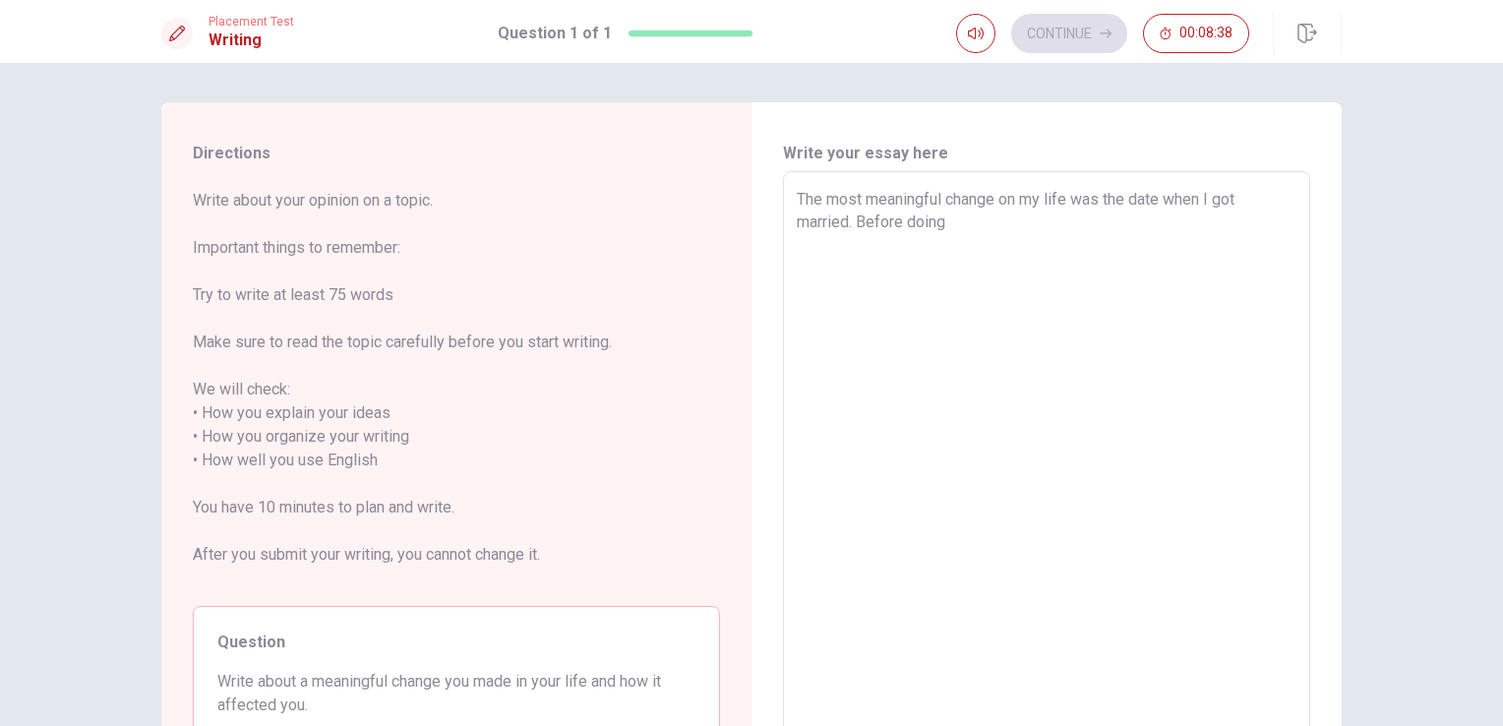
type textarea "The most meaningful change on my life was the date when I got married. Before d…"
type textarea "x"
type textarea "The most meaningful change on my life was the date when I got married. Before d…"
type textarea "x"
type textarea "The most meaningful change on my life was the date when I got married. Before d…"
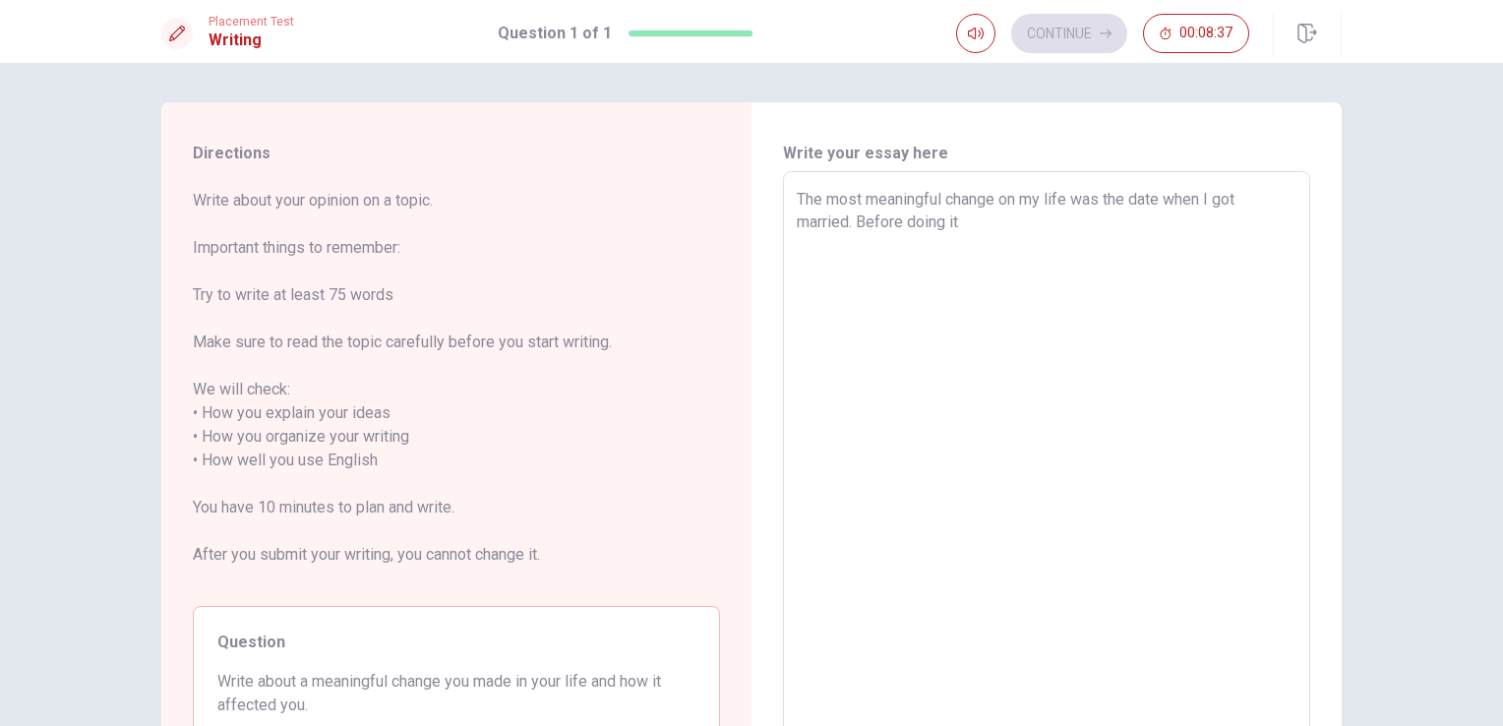
type textarea "x"
type textarea "The most meaningful change on my life was the date when I got married. Before d…"
type textarea "x"
type textarea "The most meaningful change on my life was the date when I got married. Before d…"
type textarea "x"
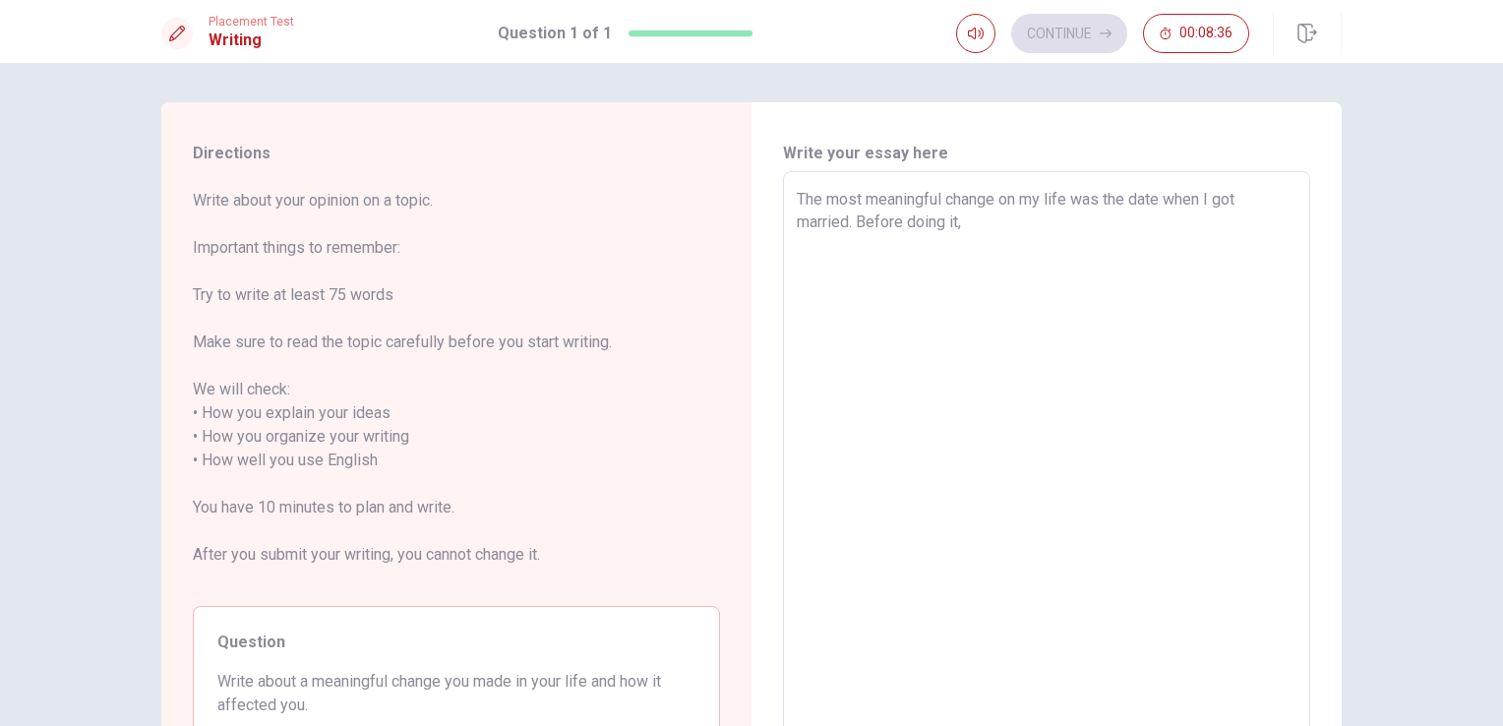
type textarea "The most meaningful change on my life was the date when I got married. Before d…"
type textarea "x"
type textarea "The most meaningful change on my life was the date when I got married. Before d…"
type textarea "x"
type textarea "The most meaningful change on my life was the date when I got married. Before d…"
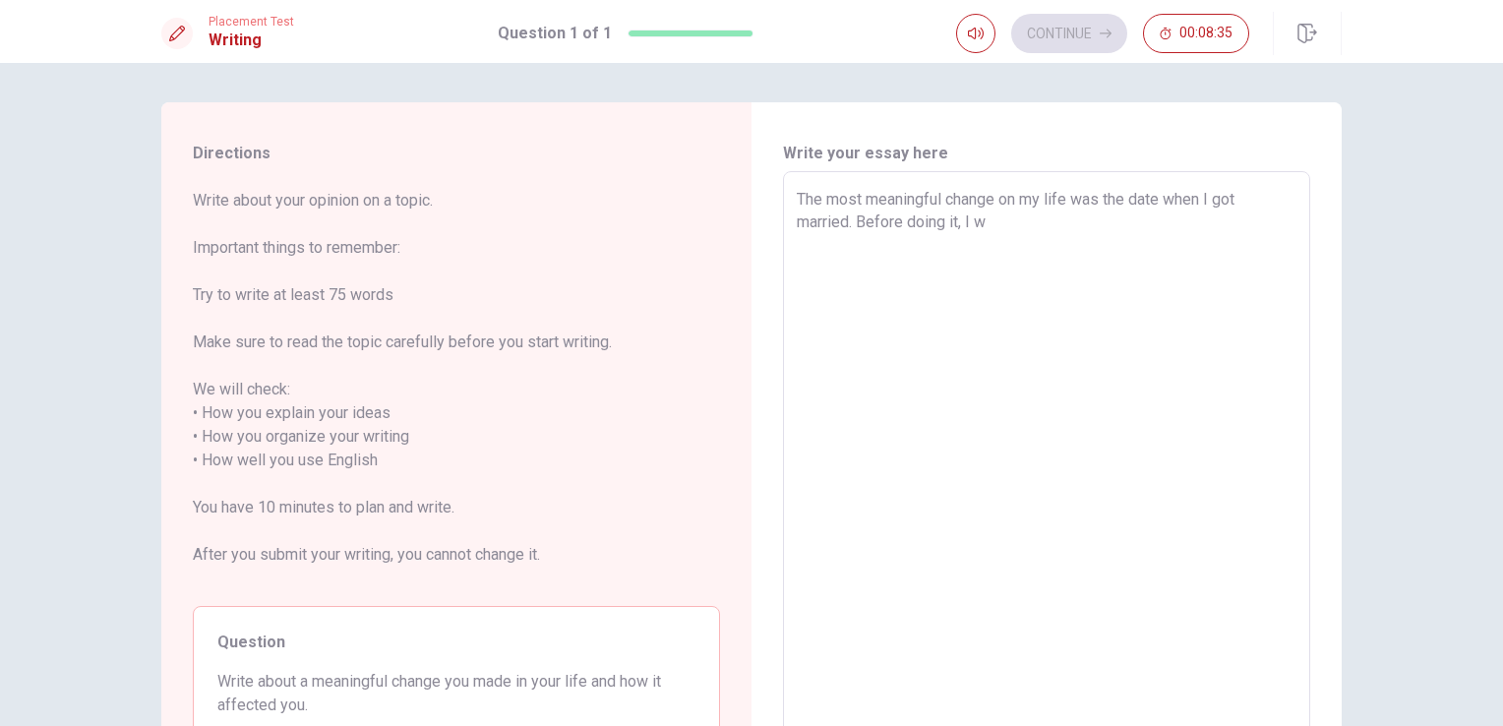
type textarea "x"
type textarea "The most meaningful change on my life was the date when I got married. Before d…"
type textarea "x"
type textarea "The most meaningful change on my life was the date when I got married. Before d…"
type textarea "x"
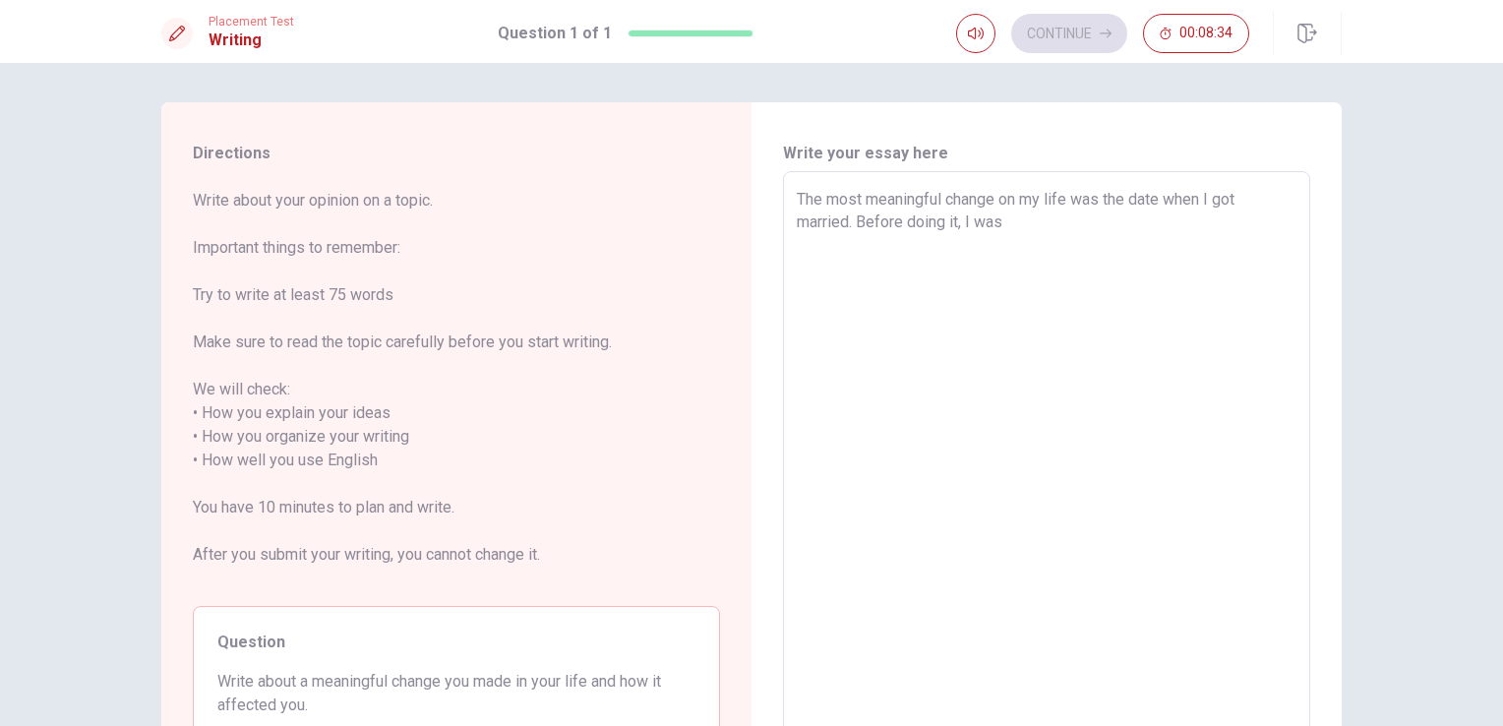
type textarea "The most meaningful change on my life was the date when I got married. Before d…"
type textarea "x"
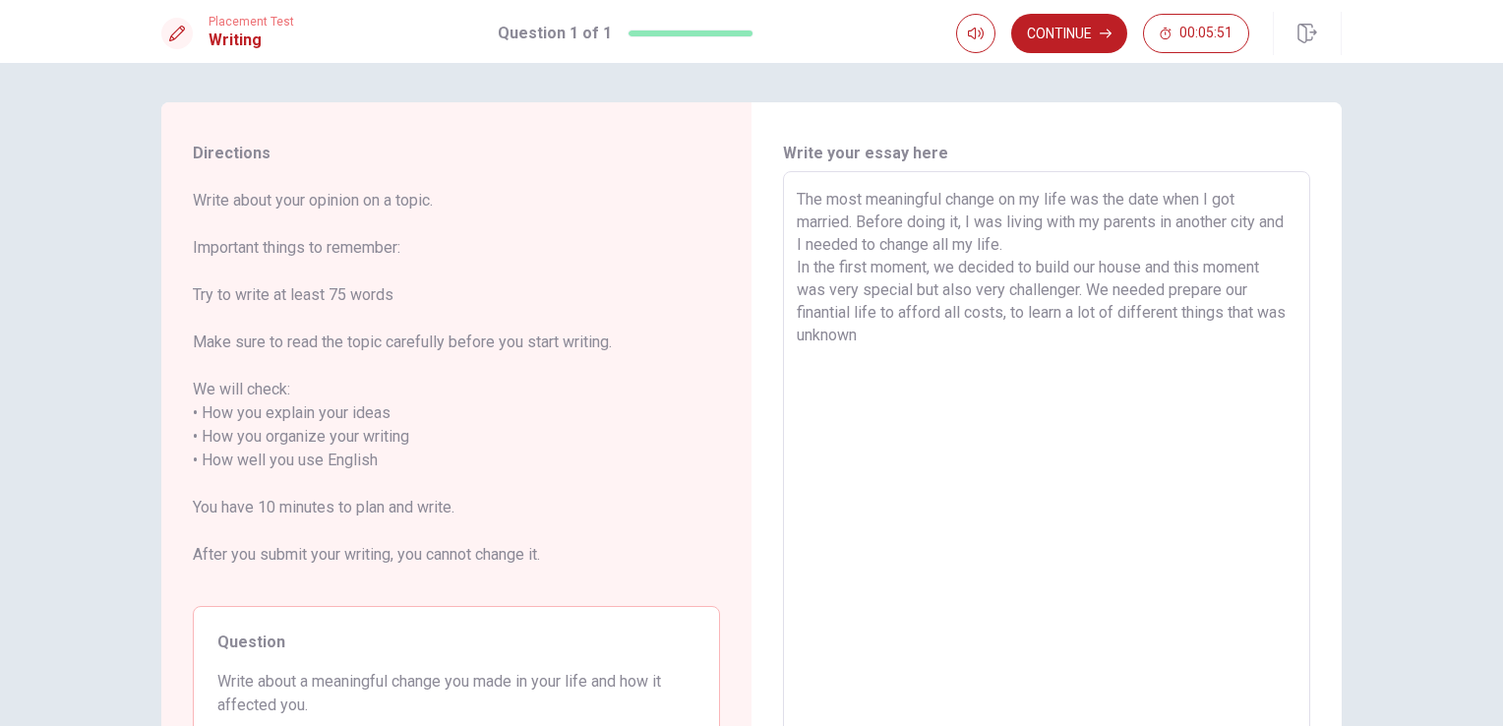
click at [826, 340] on textarea "The most meaningful change on my life was the date when I got married. Before d…" at bounding box center [1047, 461] width 500 height 546
click at [986, 341] on textarea "The most meaningful change on my life was the date when I got married. Before d…" at bounding box center [1047, 461] width 500 height 546
click at [1158, 203] on textarea "The most meaningful change on my life was the date when I got married. Before d…" at bounding box center [1047, 461] width 500 height 546
click at [1179, 199] on textarea "The most meaningful change on my life was when I got married. Before doing it, …" at bounding box center [1047, 461] width 500 height 546
drag, startPoint x: 1034, startPoint y: 242, endPoint x: 818, endPoint y: 245, distance: 215.4
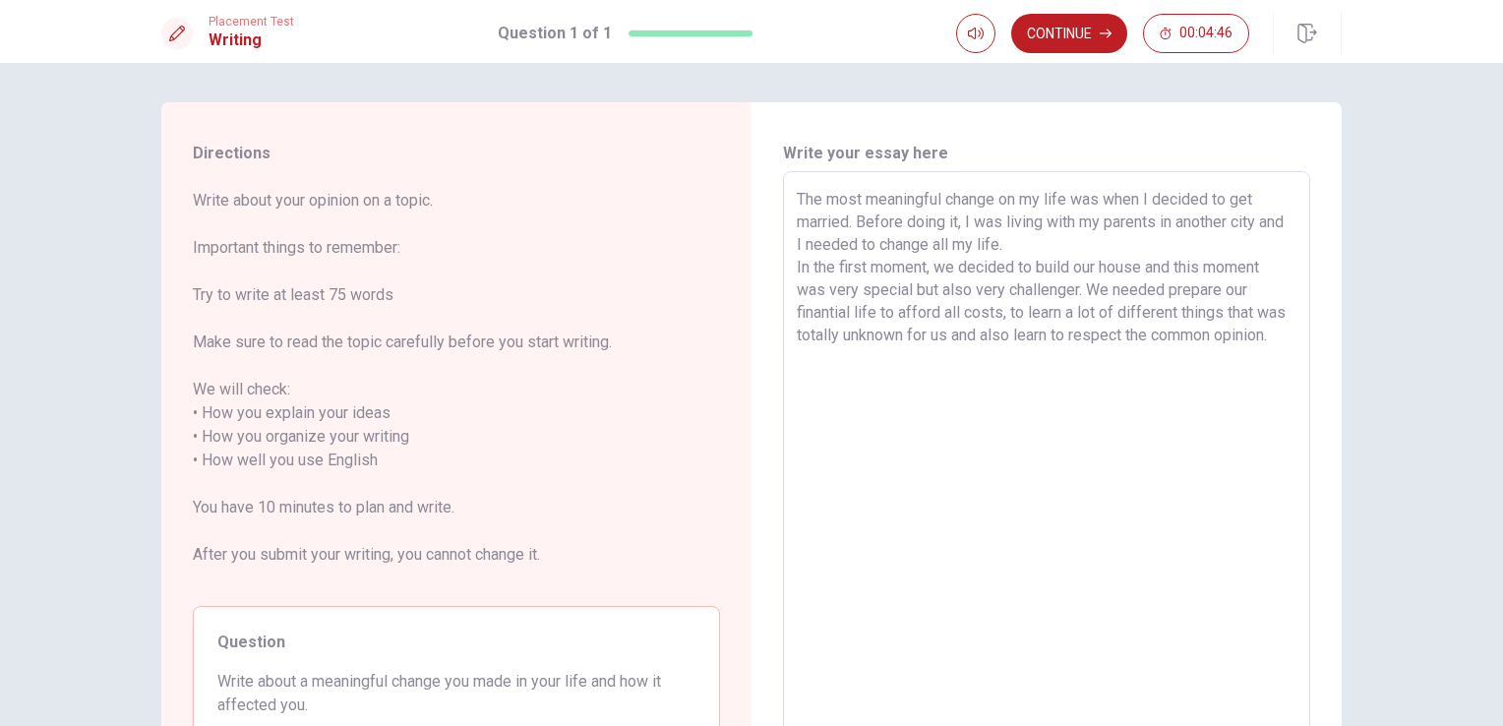
click at [818, 245] on textarea "The most meaningful change on my life was when I decided to get married. Before…" at bounding box center [1047, 461] width 500 height 546
click at [1161, 287] on textarea "The most meaningful change on my life was when I decided to get married. Before…" at bounding box center [1047, 461] width 500 height 546
click at [877, 356] on textarea "The most meaningful change on my life was when I decided to get married. Before…" at bounding box center [1047, 461] width 500 height 546
click at [1160, 337] on textarea "The most meaningful change on my life was when I decided to get married. Before…" at bounding box center [1047, 461] width 500 height 546
click at [976, 354] on textarea "The most meaningful change on my life was when I decided to get married. Before…" at bounding box center [1047, 461] width 500 height 546
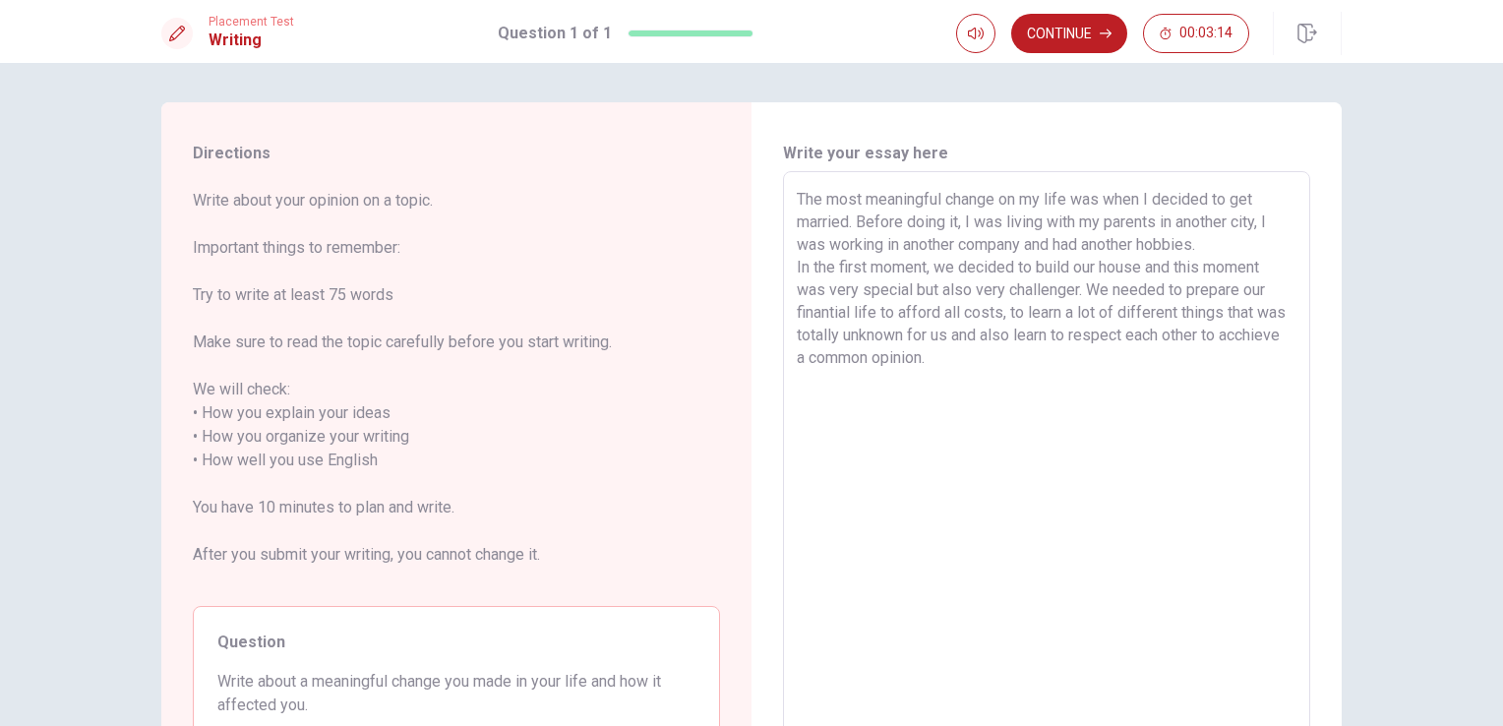
click at [956, 270] on textarea "The most meaningful change on my life was when I decided to get married. Before…" at bounding box center [1047, 461] width 500 height 546
click at [1156, 202] on textarea "The most meaningful change on my life was when I decided to get married. Before…" at bounding box center [1047, 461] width 500 height 546
drag, startPoint x: 1074, startPoint y: 361, endPoint x: 779, endPoint y: 203, distance: 334.9
click at [783, 203] on div "The most meaningful change on my life was when I decided to get married. Before…" at bounding box center [1046, 460] width 527 height 578
click at [1162, 402] on textarea "The most meaningful change on my life was when I decided to get married. Before…" at bounding box center [1047, 461] width 500 height 546
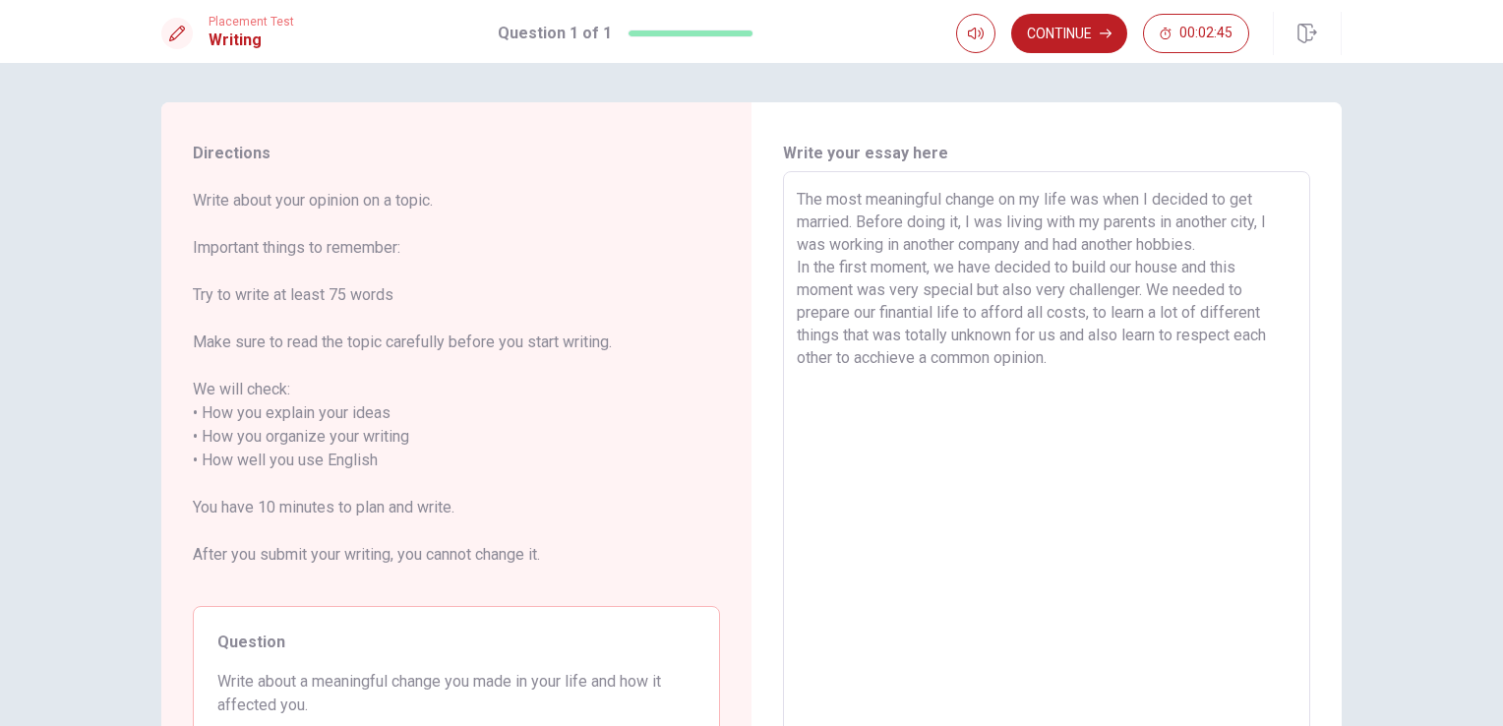
click at [1088, 364] on textarea "The most meaningful change on my life was when I decided to get married. Before…" at bounding box center [1047, 461] width 500 height 546
click at [1236, 382] on textarea "The most meaningful change on my life was when I decided to get married. Before…" at bounding box center [1047, 461] width 500 height 546
click at [998, 401] on textarea "The most meaningful change on my life was when I decided to get married. Before…" at bounding box center [1047, 461] width 500 height 546
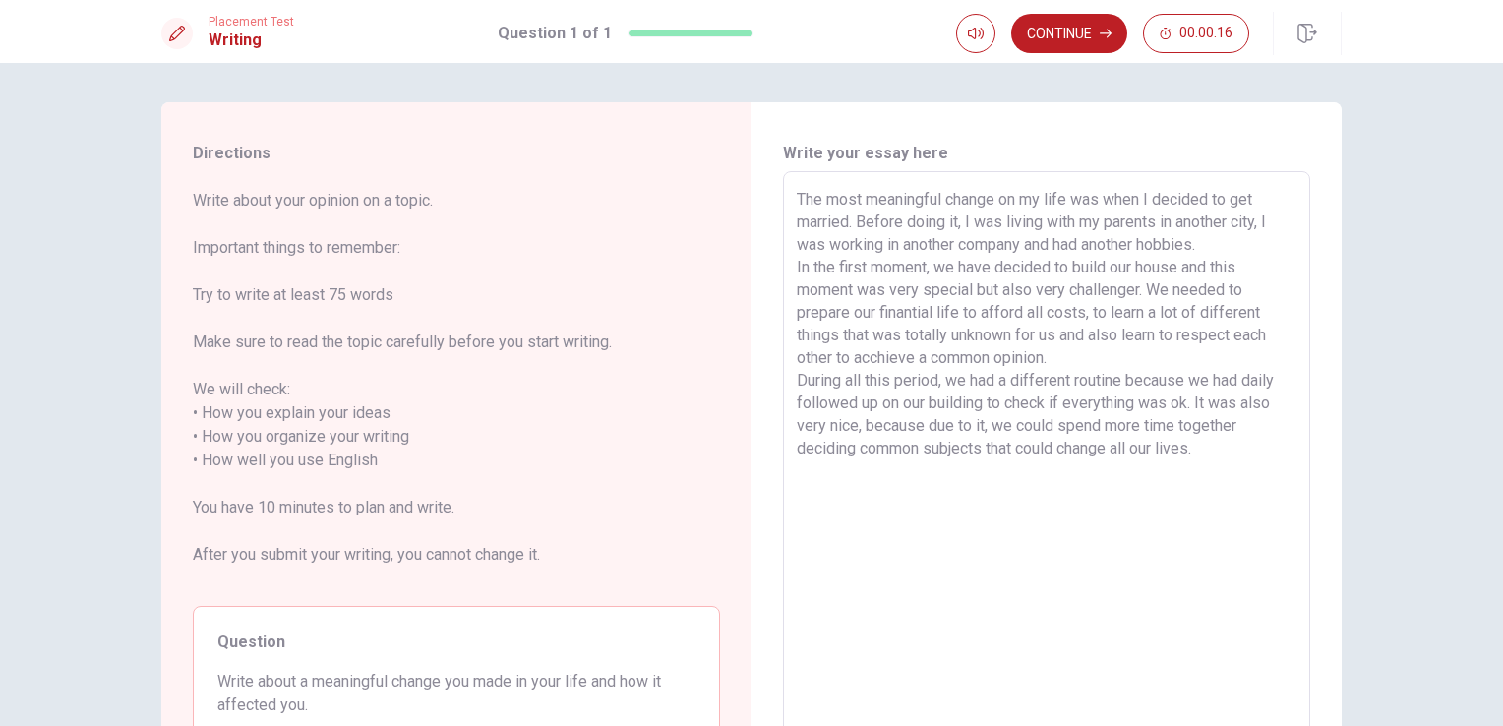
drag, startPoint x: 1204, startPoint y: 452, endPoint x: 787, endPoint y: 176, distance: 500.3
click at [787, 176] on div "The most meaningful change on my life was when I decided to get married. Before…" at bounding box center [1046, 460] width 527 height 578
click at [1074, 39] on button "Continue" at bounding box center [1069, 33] width 116 height 39
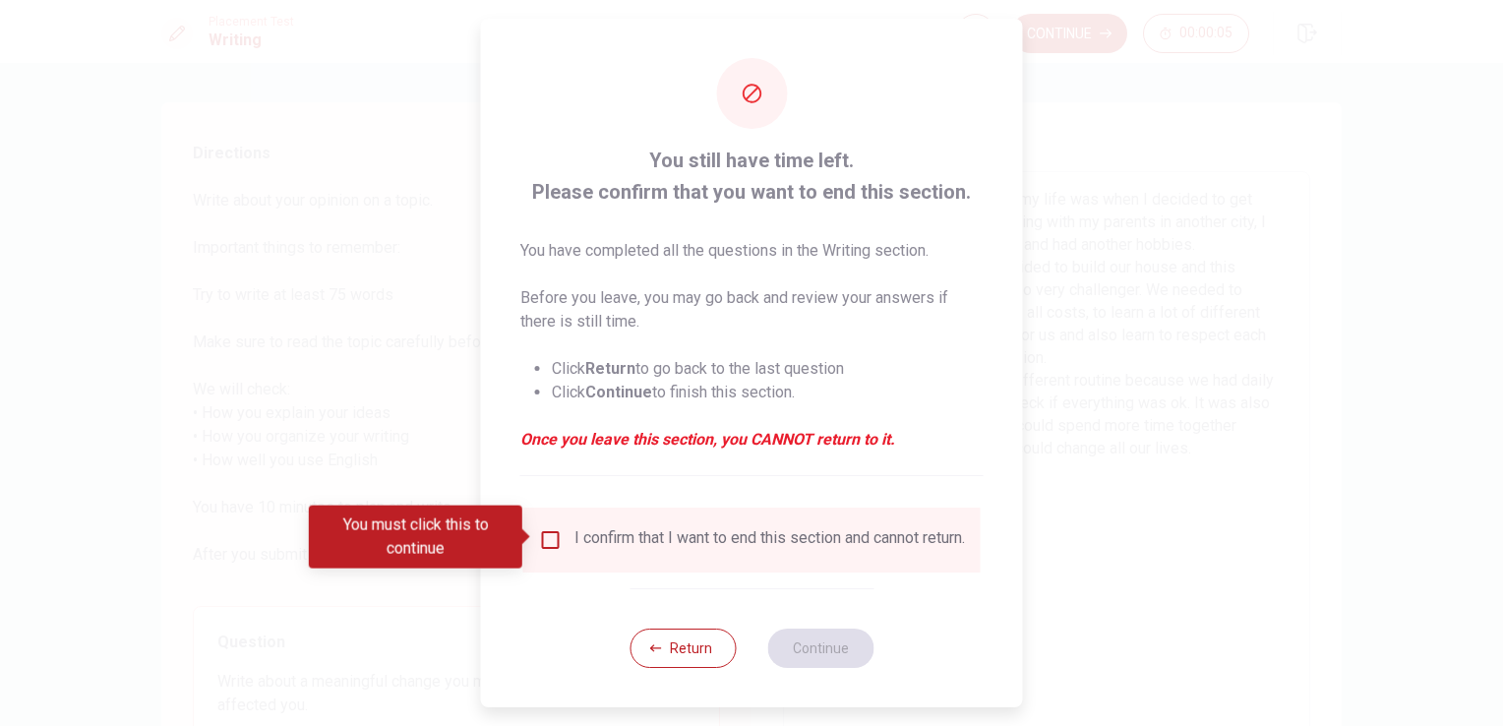
click at [544, 538] on input "You must click this to continue" at bounding box center [551, 540] width 24 height 24
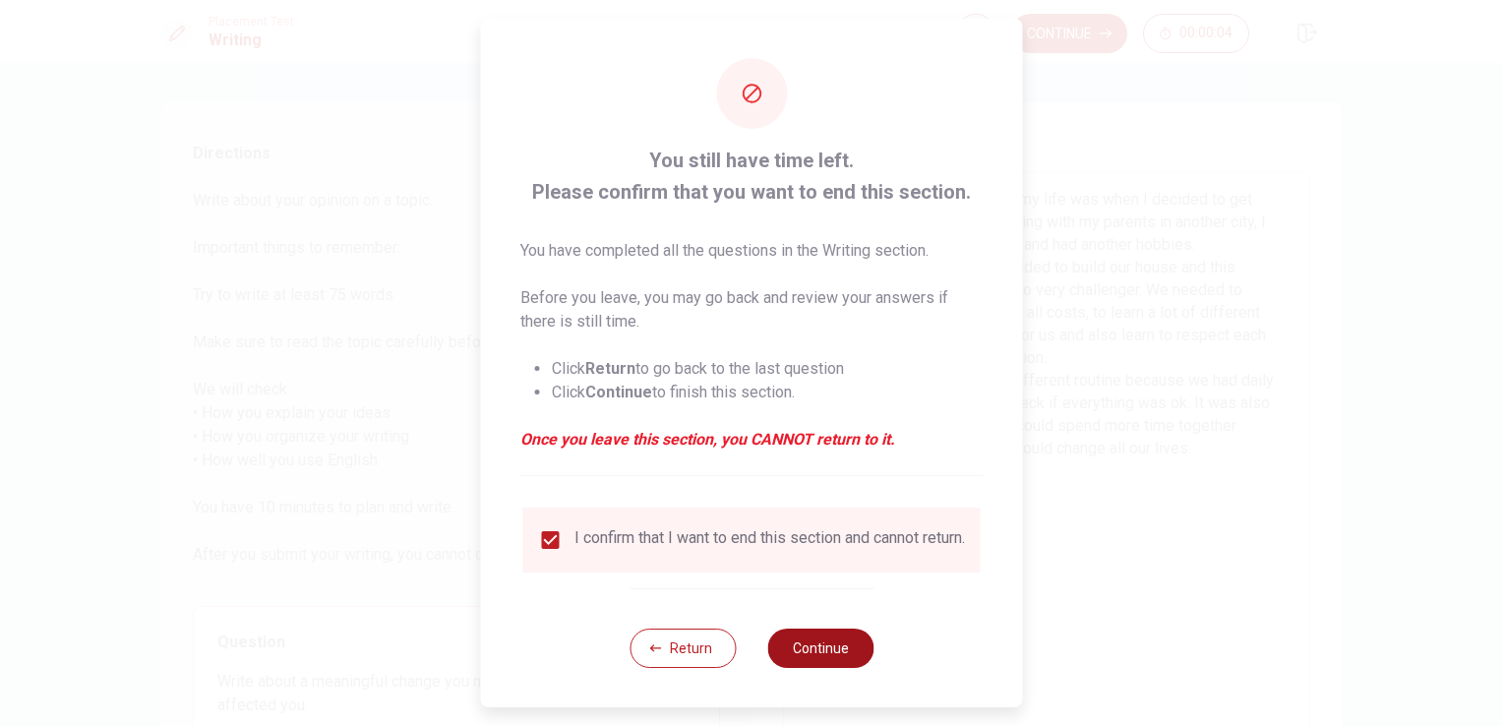
click at [792, 653] on button "Continue" at bounding box center [820, 648] width 106 height 39
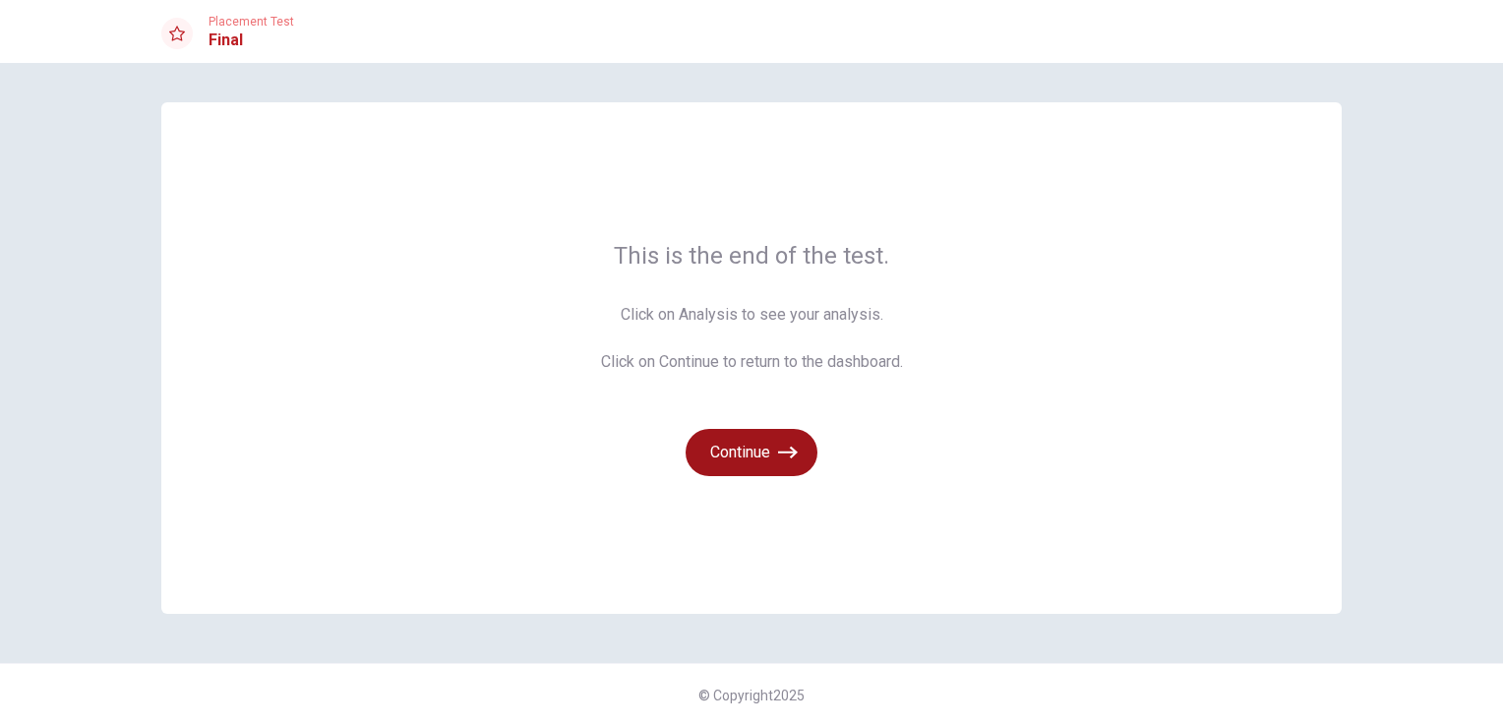
click at [759, 447] on button "Continue" at bounding box center [752, 452] width 132 height 47
